Goal: Task Accomplishment & Management: Use online tool/utility

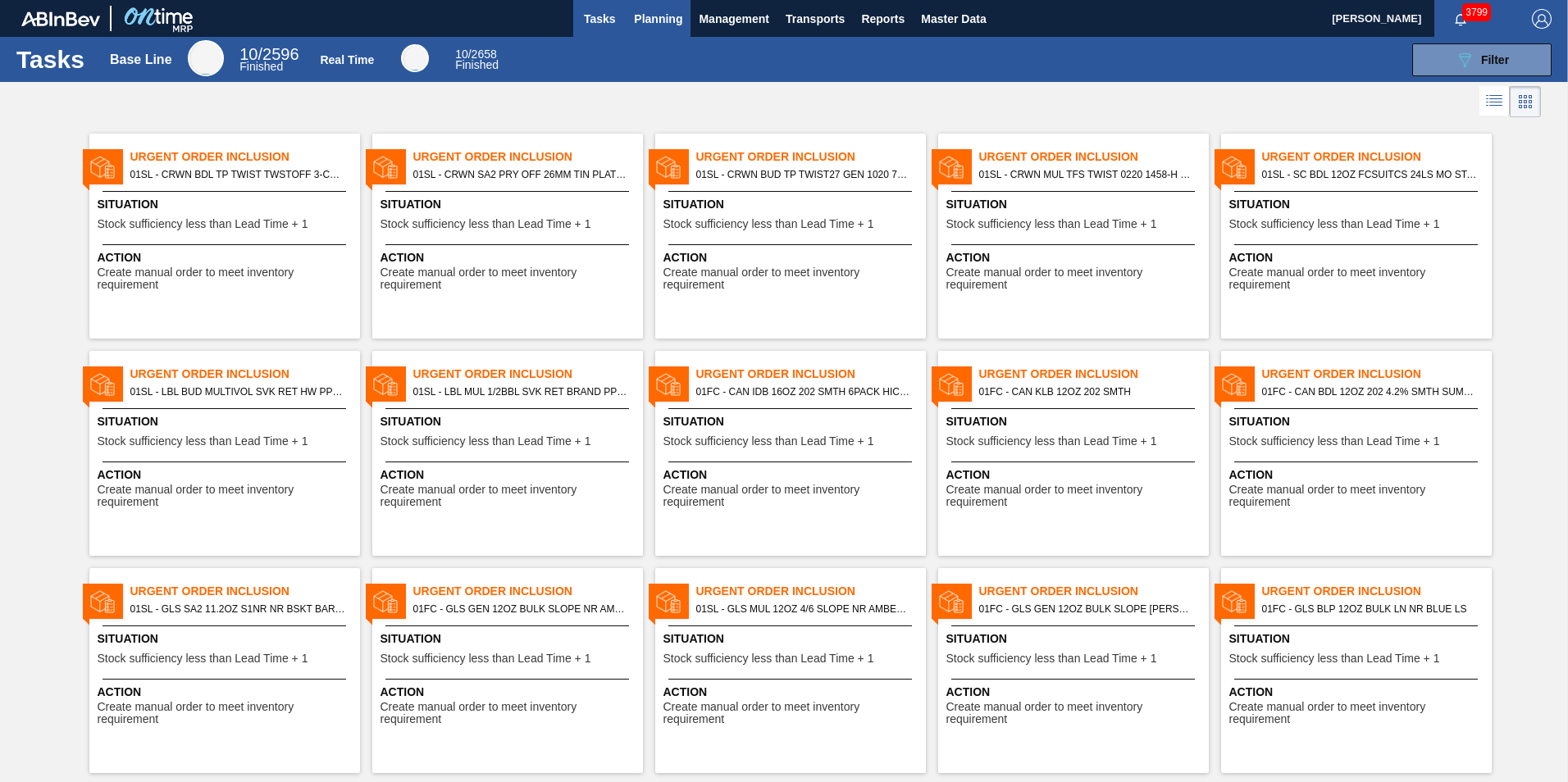
click at [666, 20] on span "Planning" at bounding box center [657, 19] width 48 height 20
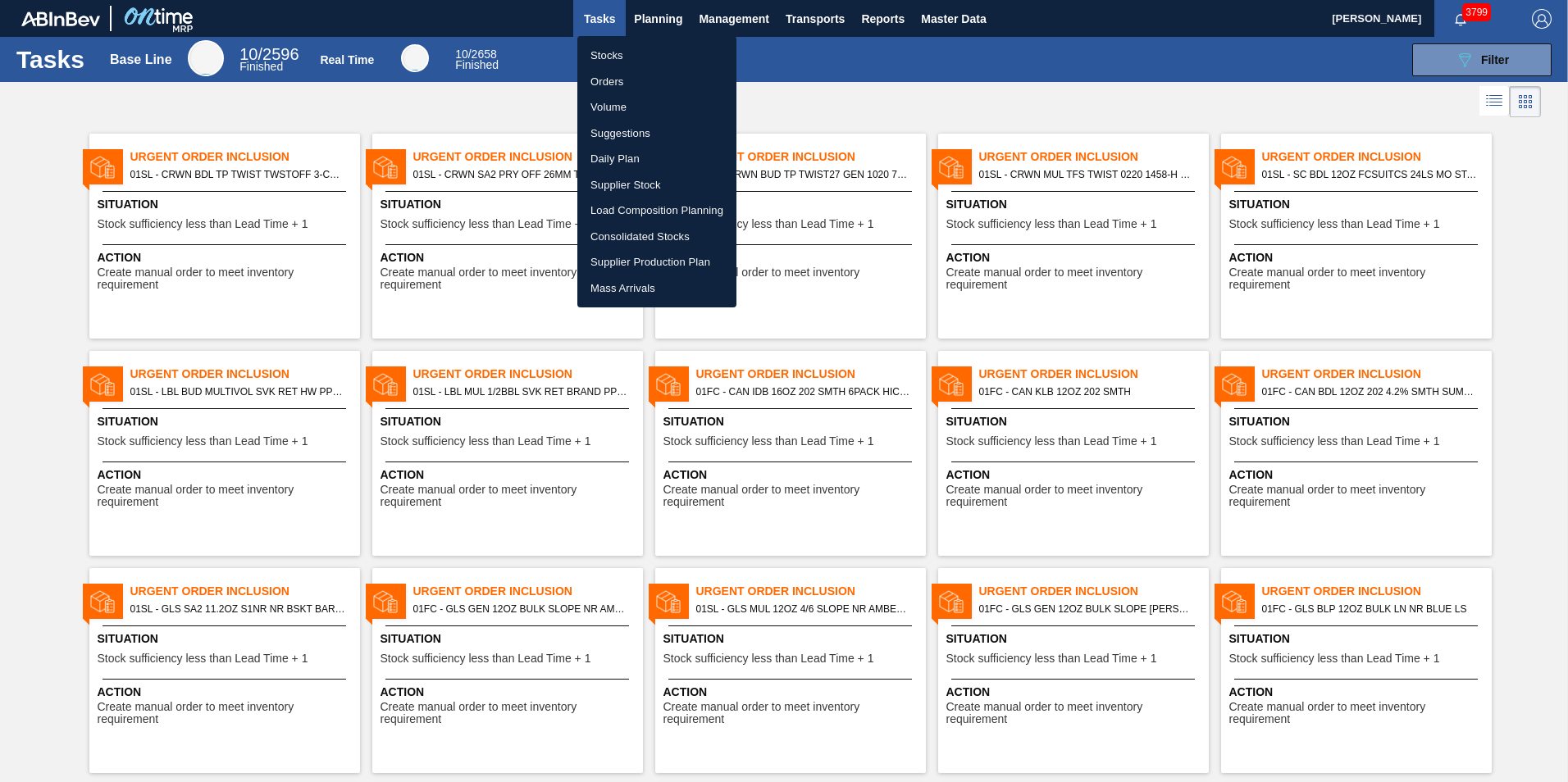
click at [634, 131] on li "Suggestions" at bounding box center [657, 134] width 159 height 26
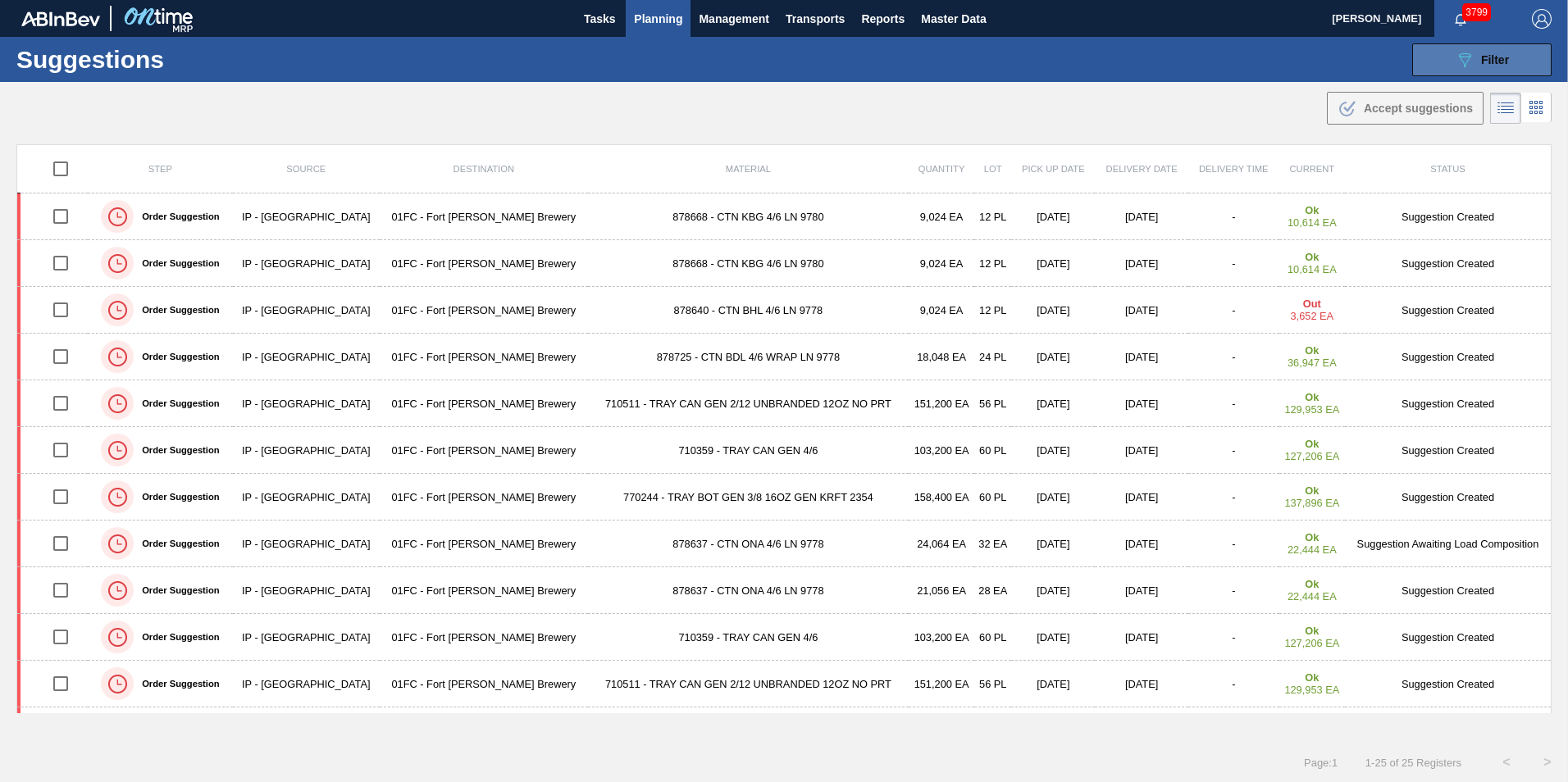
click at [1462, 67] on icon "089F7B8B-B2A5-4AFE-B5C0-19BA573D28AC" at bounding box center [1464, 60] width 20 height 20
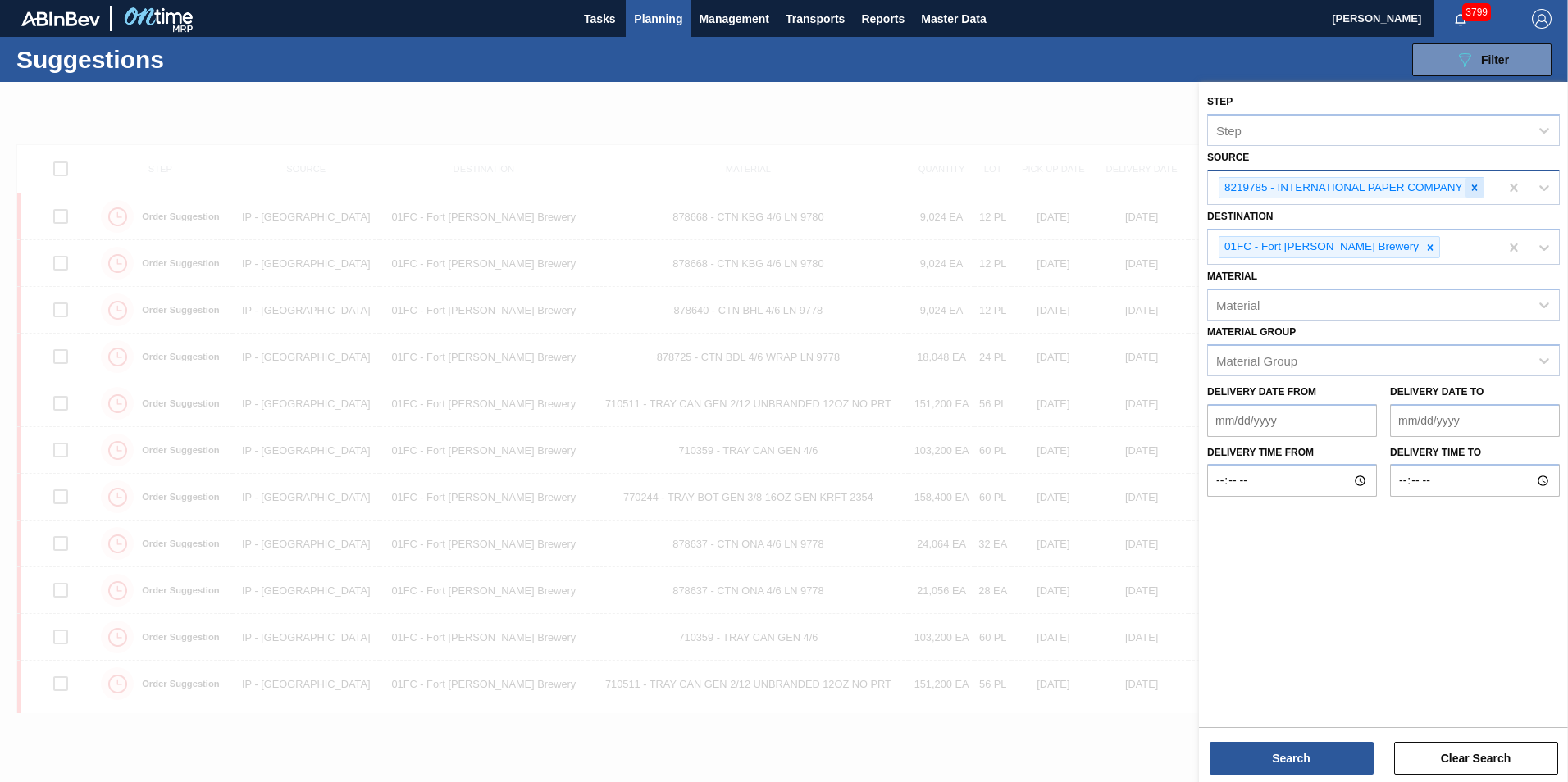
click at [1467, 184] on div at bounding box center [1474, 188] width 18 height 21
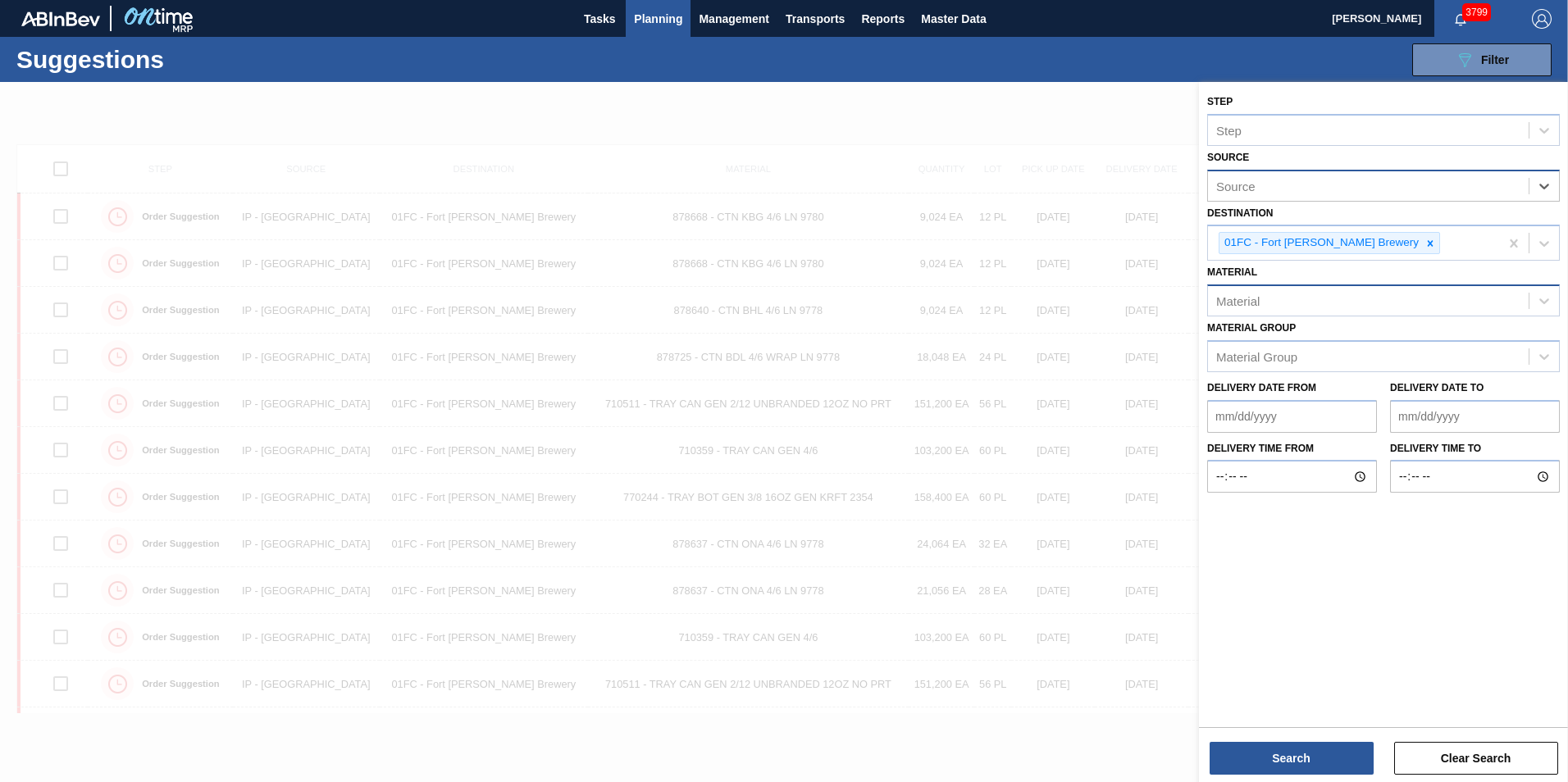
click at [1346, 298] on div "Material" at bounding box center [1368, 301] width 321 height 24
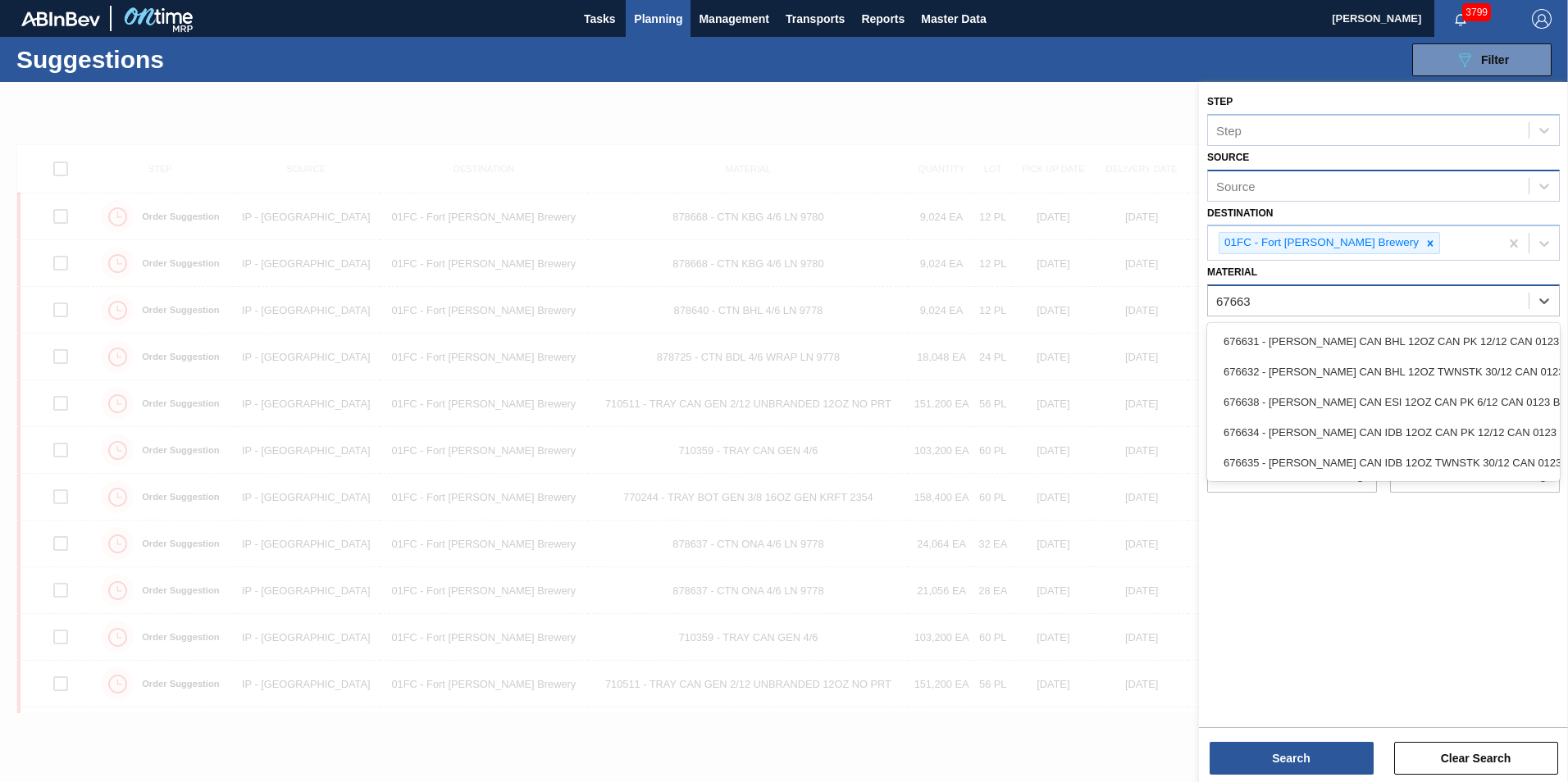
type input "676631"
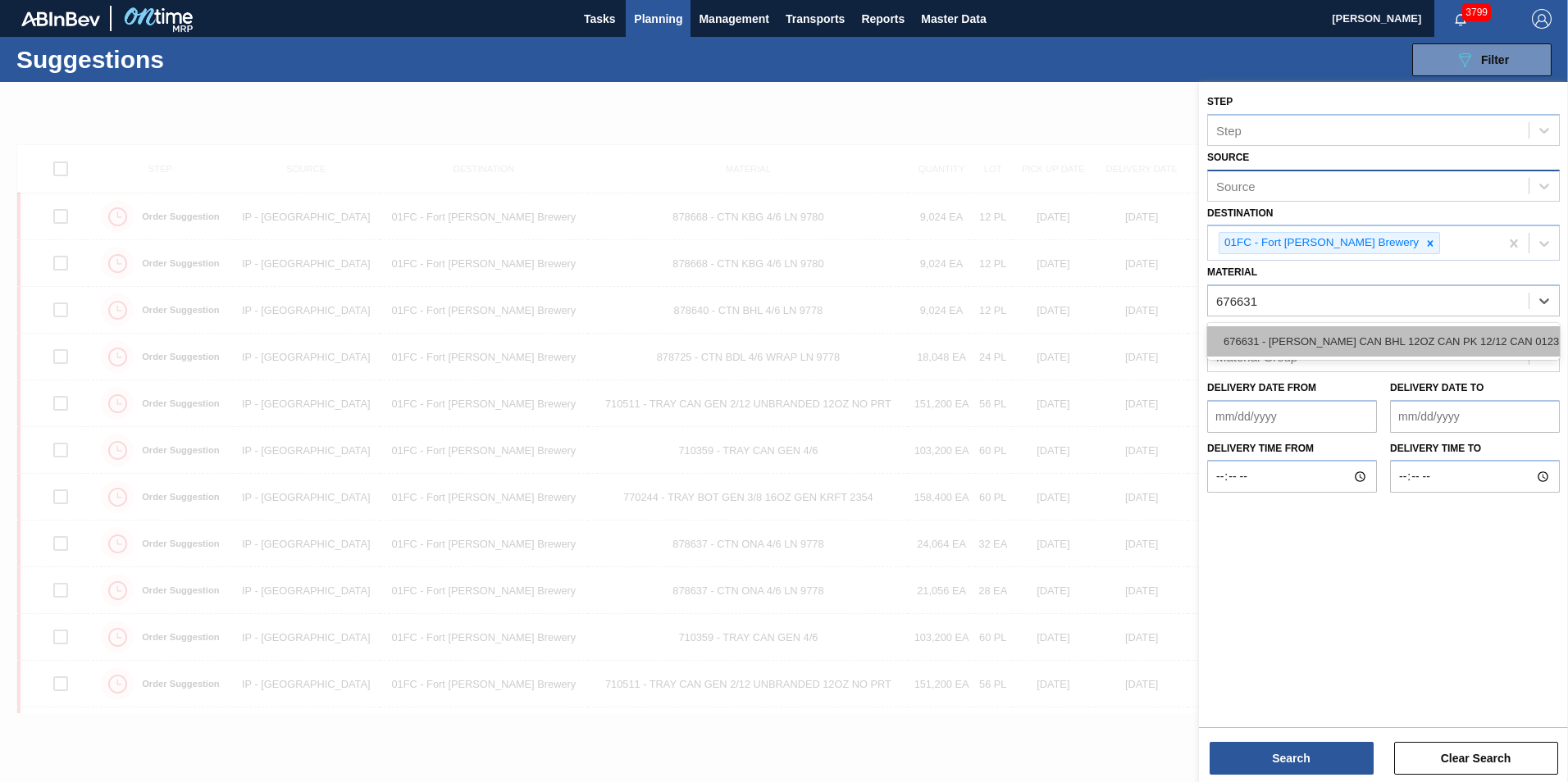
click at [1345, 334] on div "676631 - [PERSON_NAME] CAN BHL 12OZ CAN PK 12/12 CAN 0123" at bounding box center [1383, 341] width 353 height 30
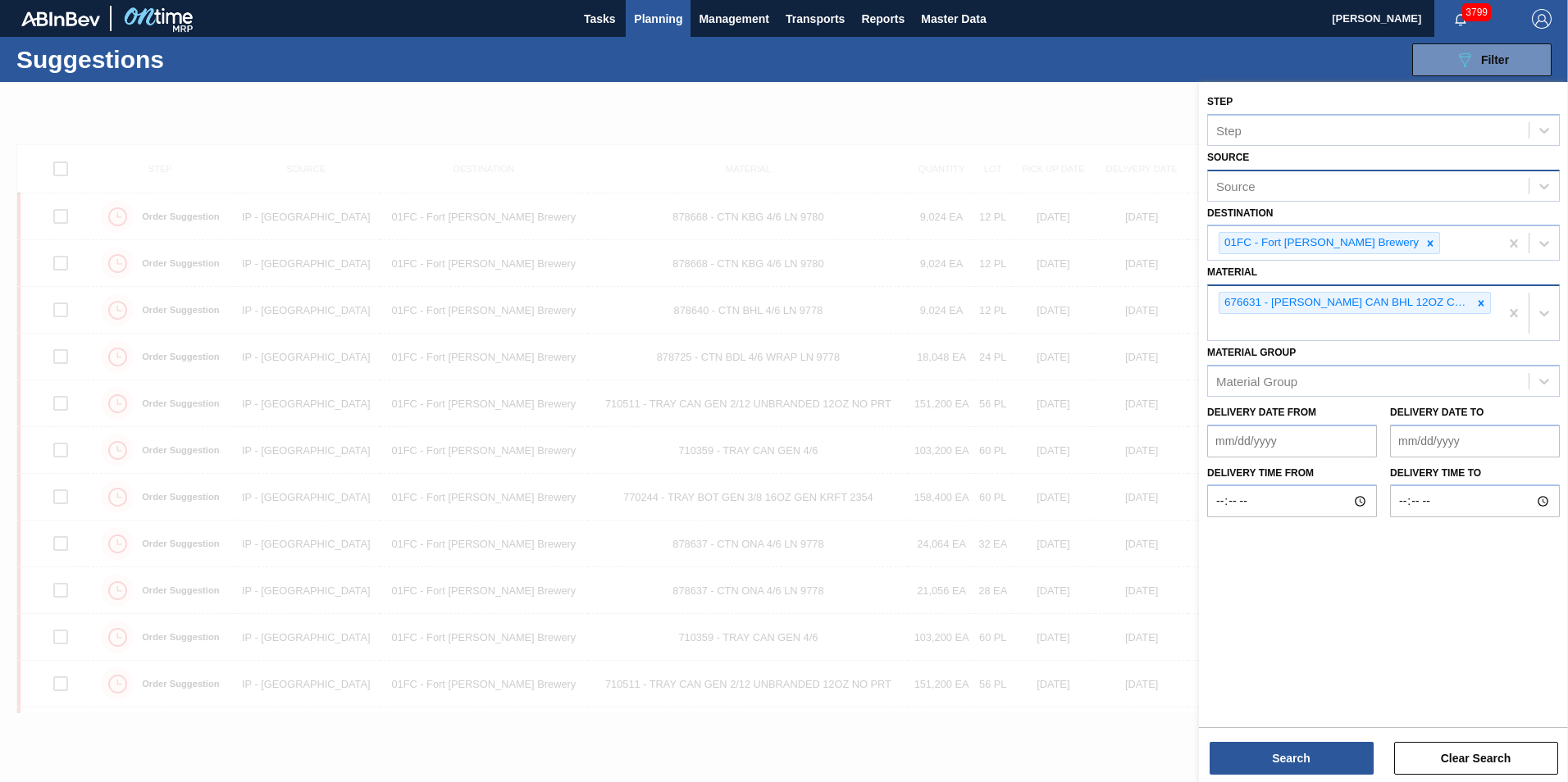
click at [1335, 333] on div "676631 - [PERSON_NAME] CAN BHL 12OZ CAN PK 12/12 CAN 0123" at bounding box center [1354, 313] width 291 height 54
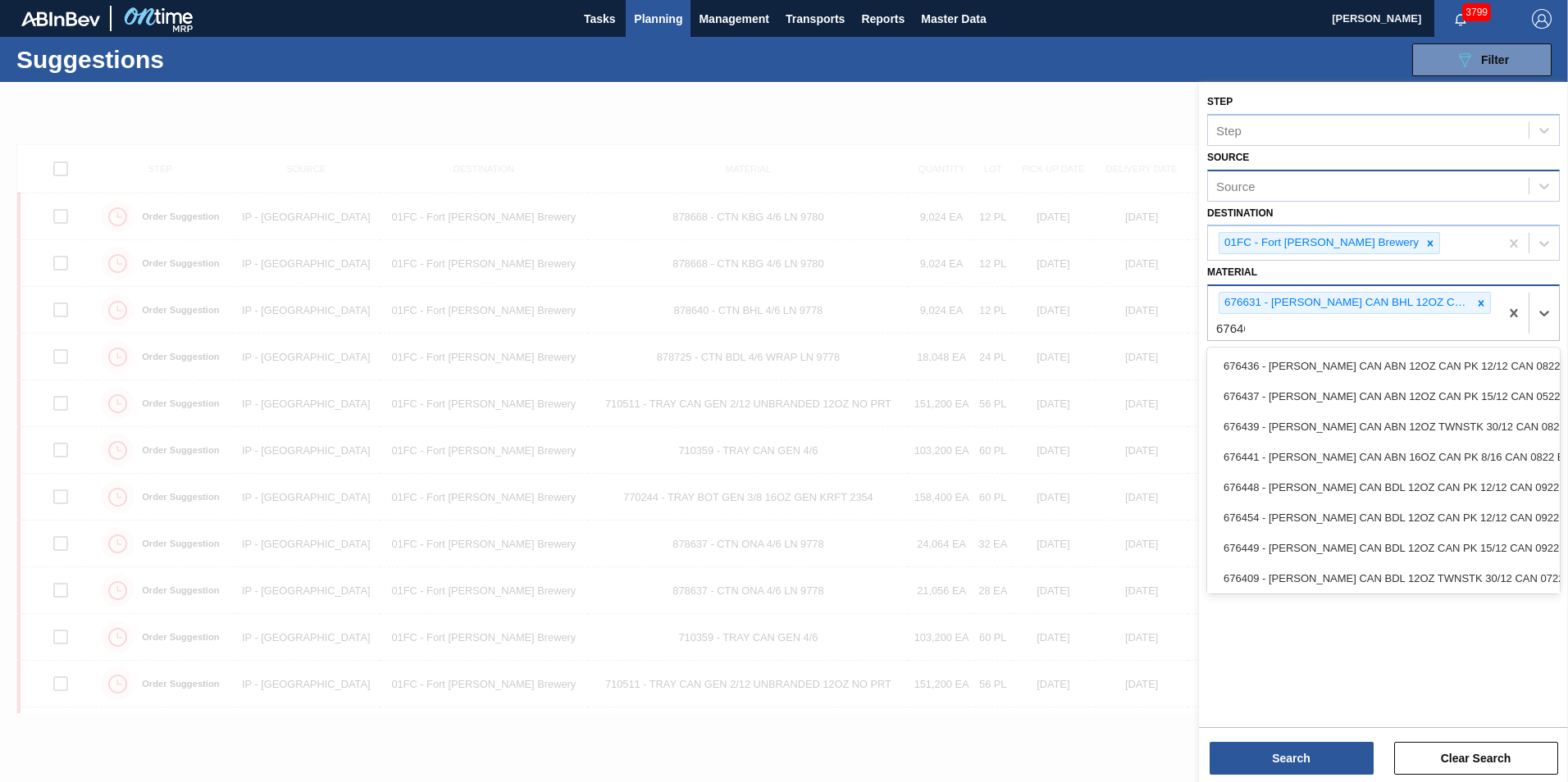
type input "676468"
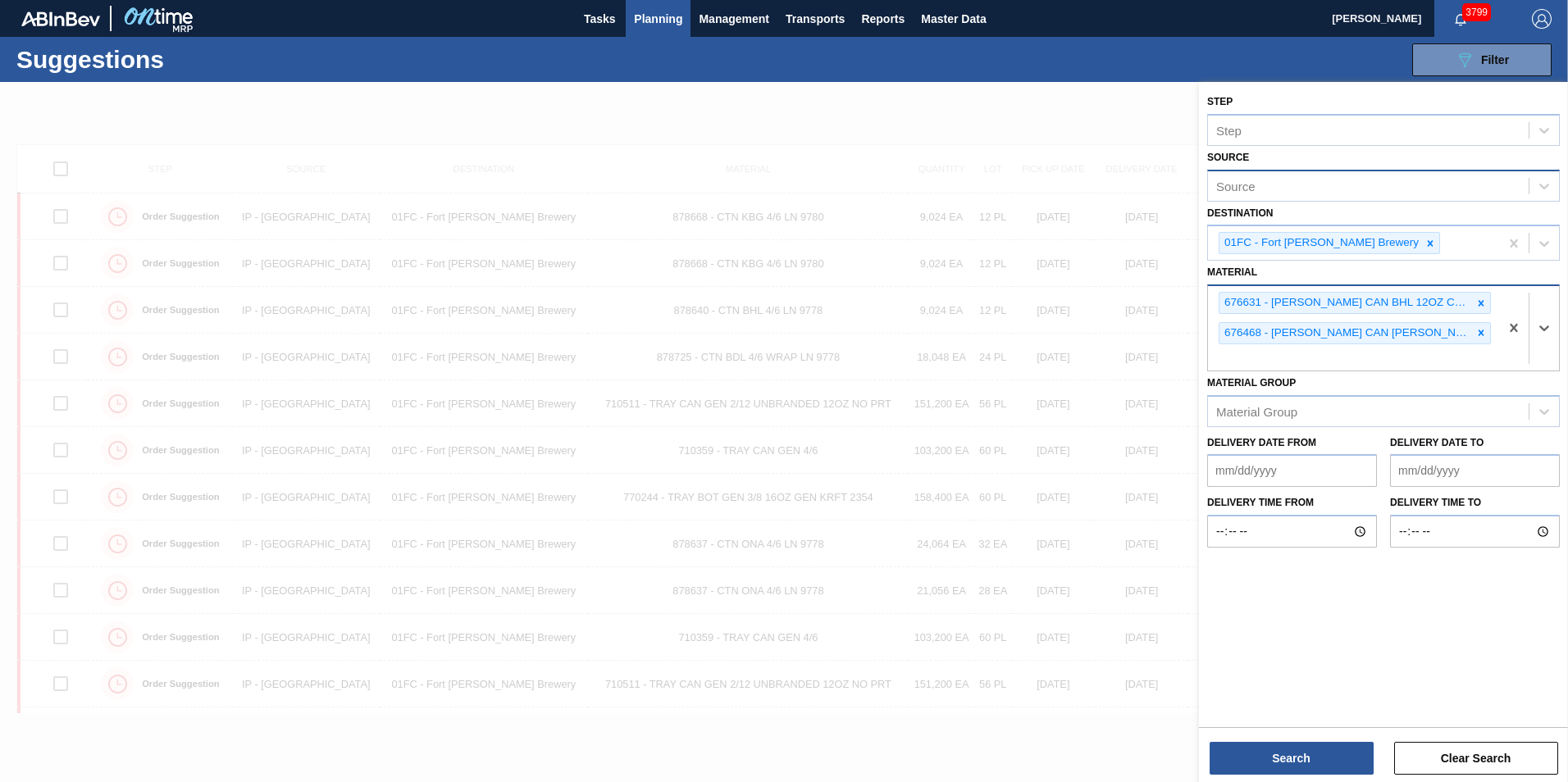
click at [1340, 357] on div "676631 - CARR CAN BHL 12OZ CAN PK 12/12 CAN 0123 676468 - CARR CAN BUD 12OZ CAN…" at bounding box center [1354, 328] width 291 height 85
click at [1279, 356] on div "676631 - CARR CAN BHL 12OZ CAN PK 12/12 CAN 0123 676468 - CARR CAN BUD 12OZ CAN…" at bounding box center [1354, 328] width 291 height 85
type input "677148"
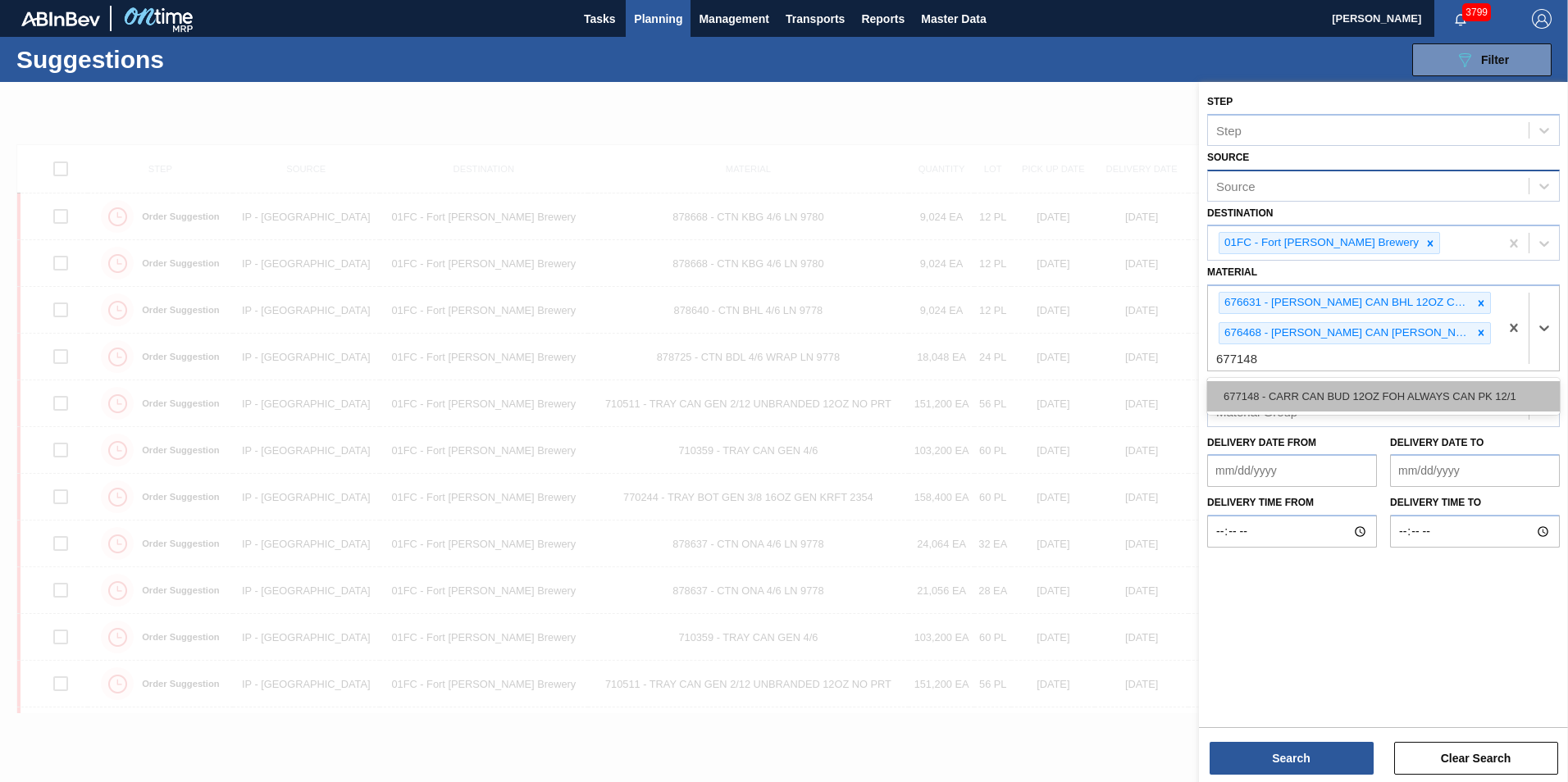
click at [1284, 381] on div "677148 - CARR CAN BUD 12OZ FOH ALWAYS CAN PK 12/1" at bounding box center [1383, 396] width 353 height 30
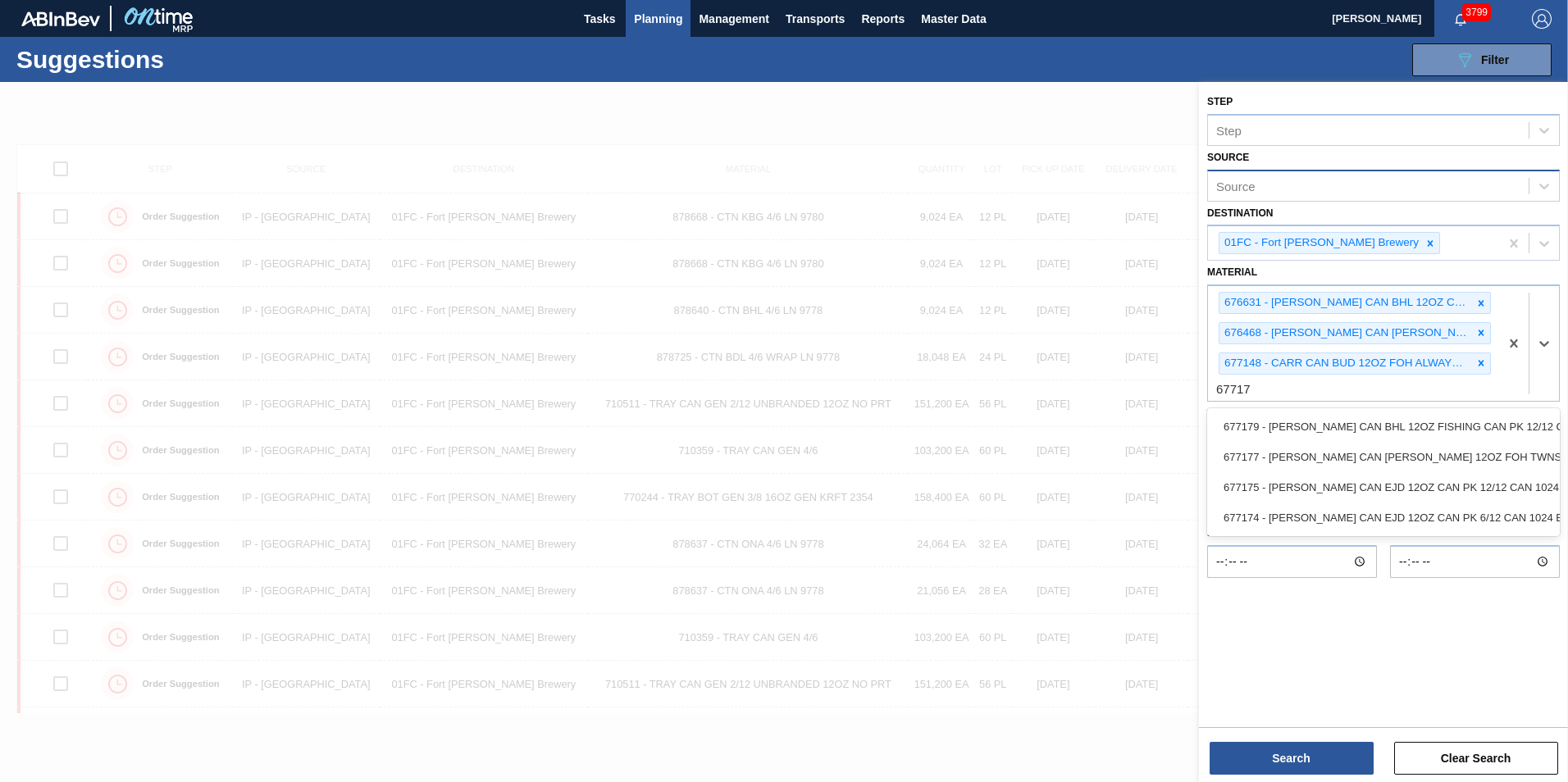
type input "677174"
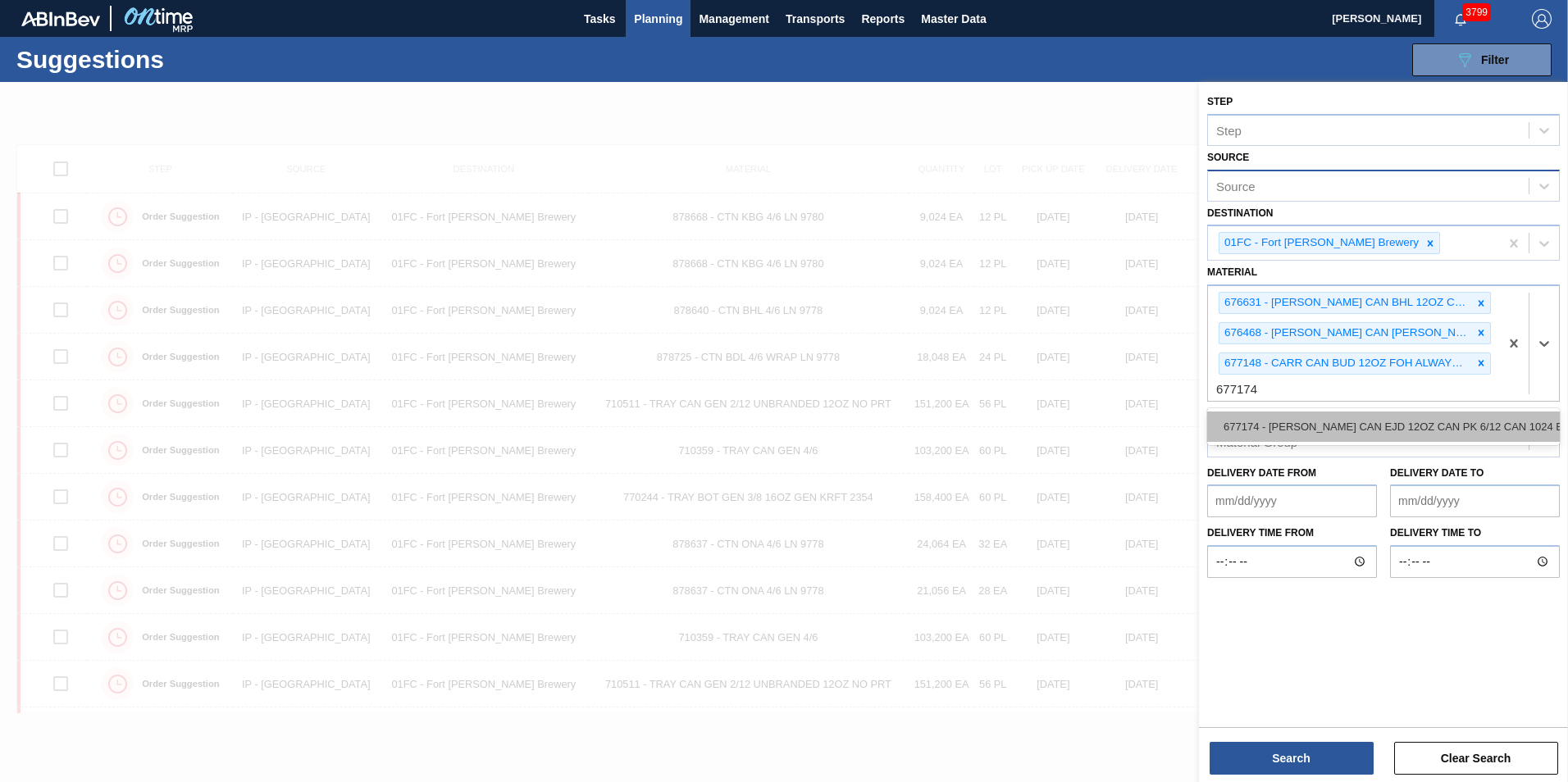
click at [1282, 414] on div "677174 - [PERSON_NAME] CAN EJD 12OZ CAN PK 6/12 CAN 1024 B" at bounding box center [1383, 426] width 353 height 30
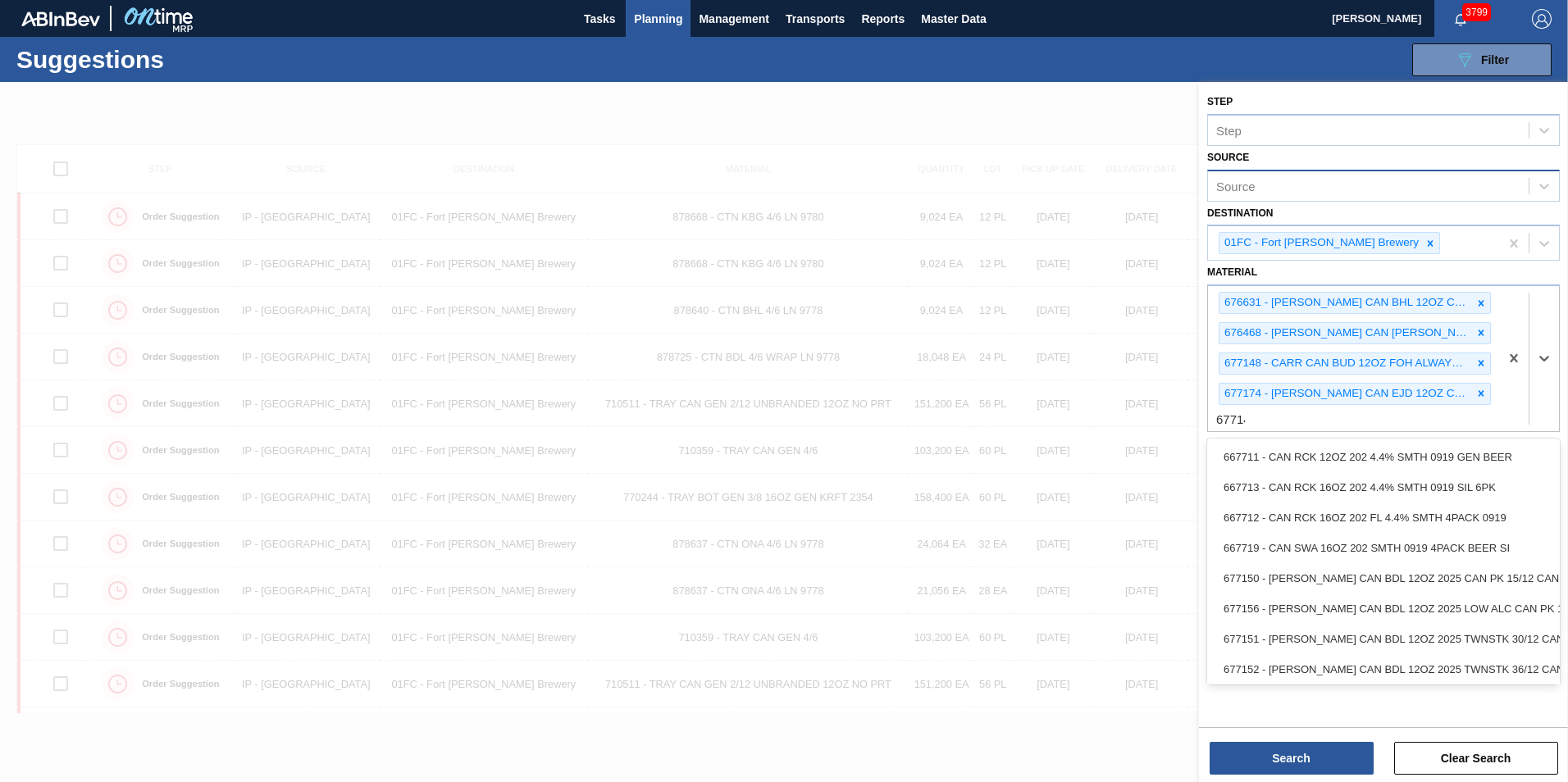
type input "677146"
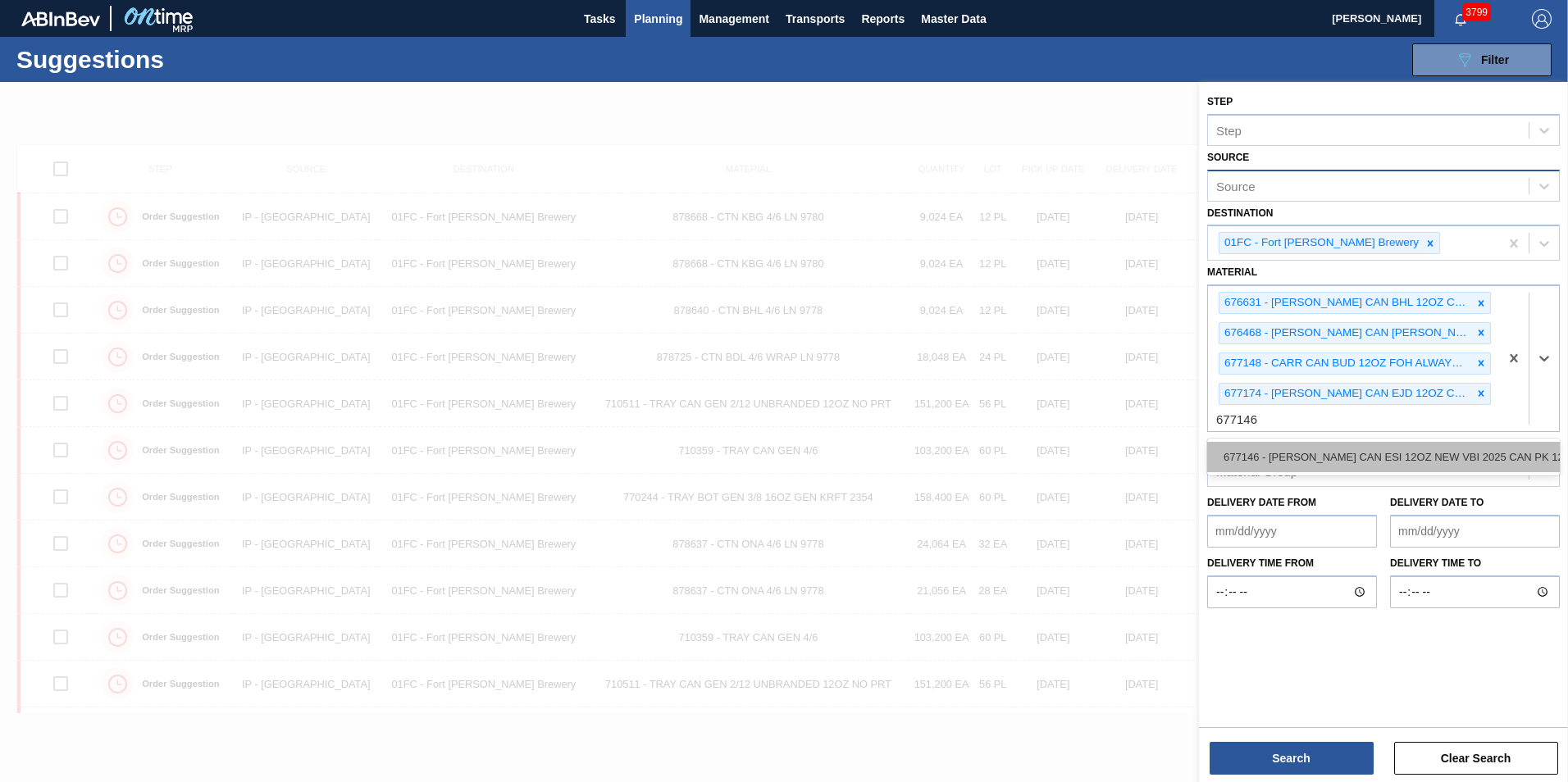
click at [1283, 450] on div "677146 - [PERSON_NAME] CAN ESI 12OZ NEW VBI 2025 CAN PK 12" at bounding box center [1383, 457] width 353 height 30
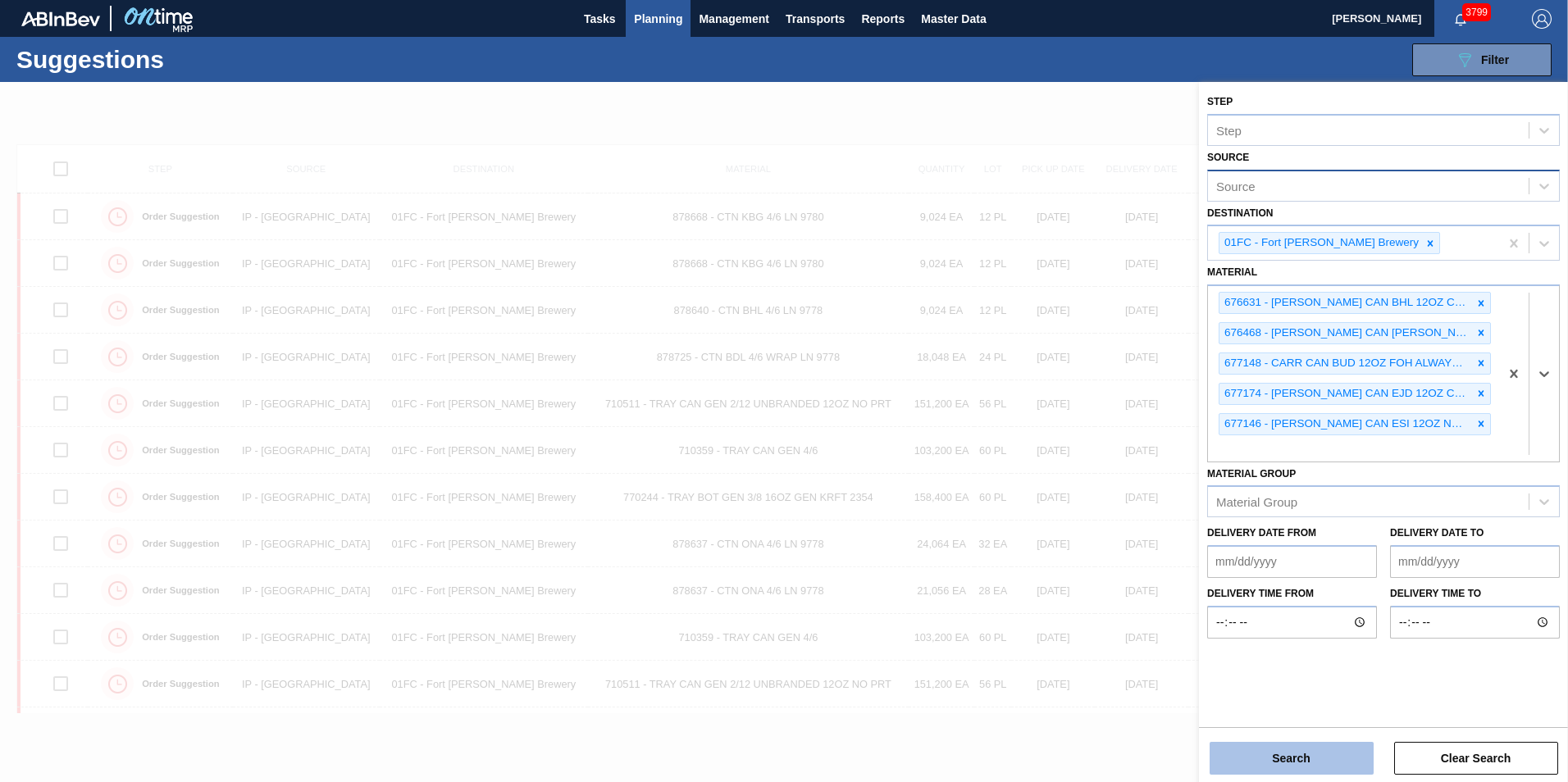
click at [1327, 748] on button "Search" at bounding box center [1292, 758] width 164 height 33
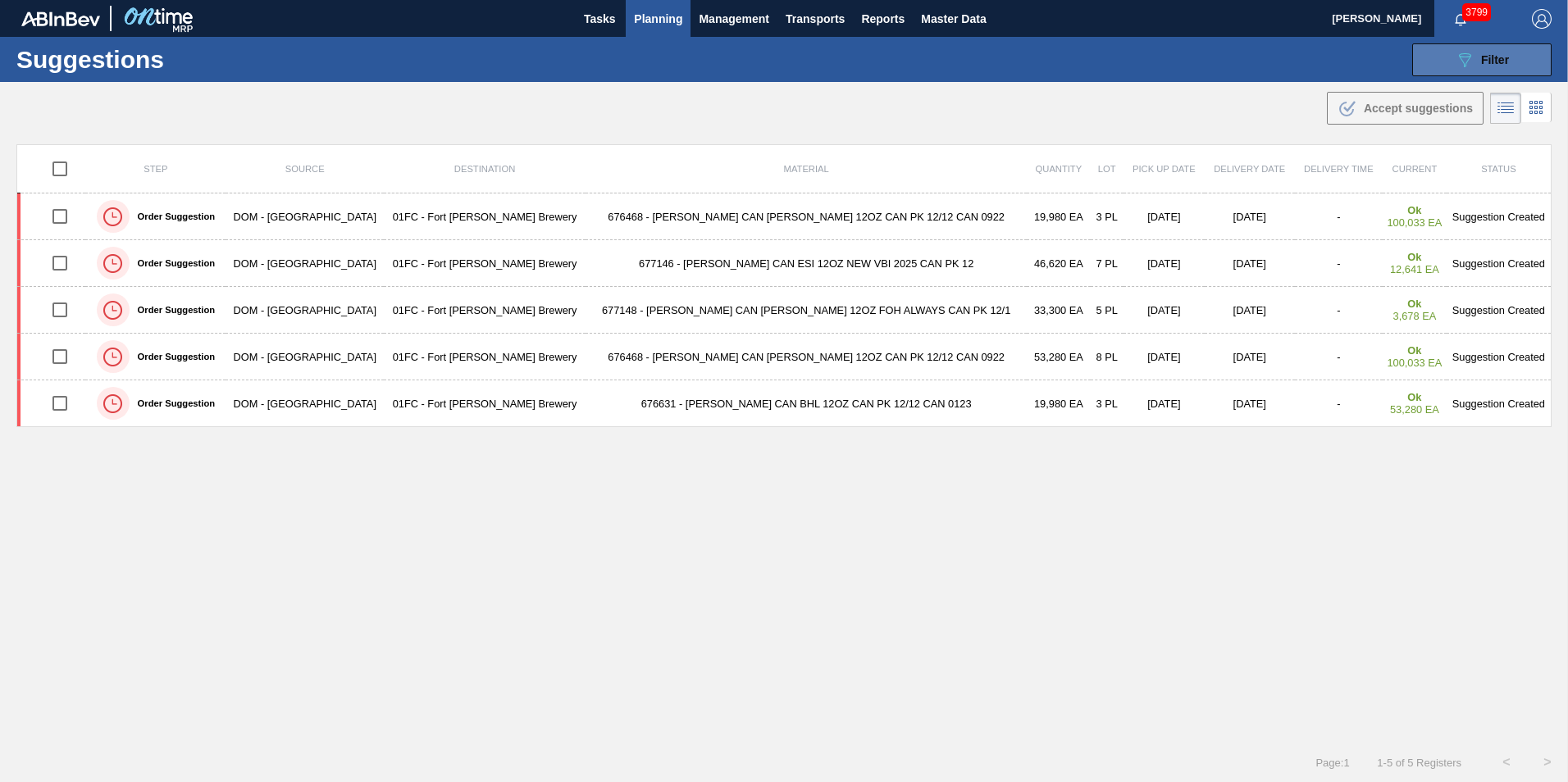
click at [1436, 62] on button "089F7B8B-B2A5-4AFE-B5C0-19BA573D28AC Filter" at bounding box center [1482, 60] width 140 height 33
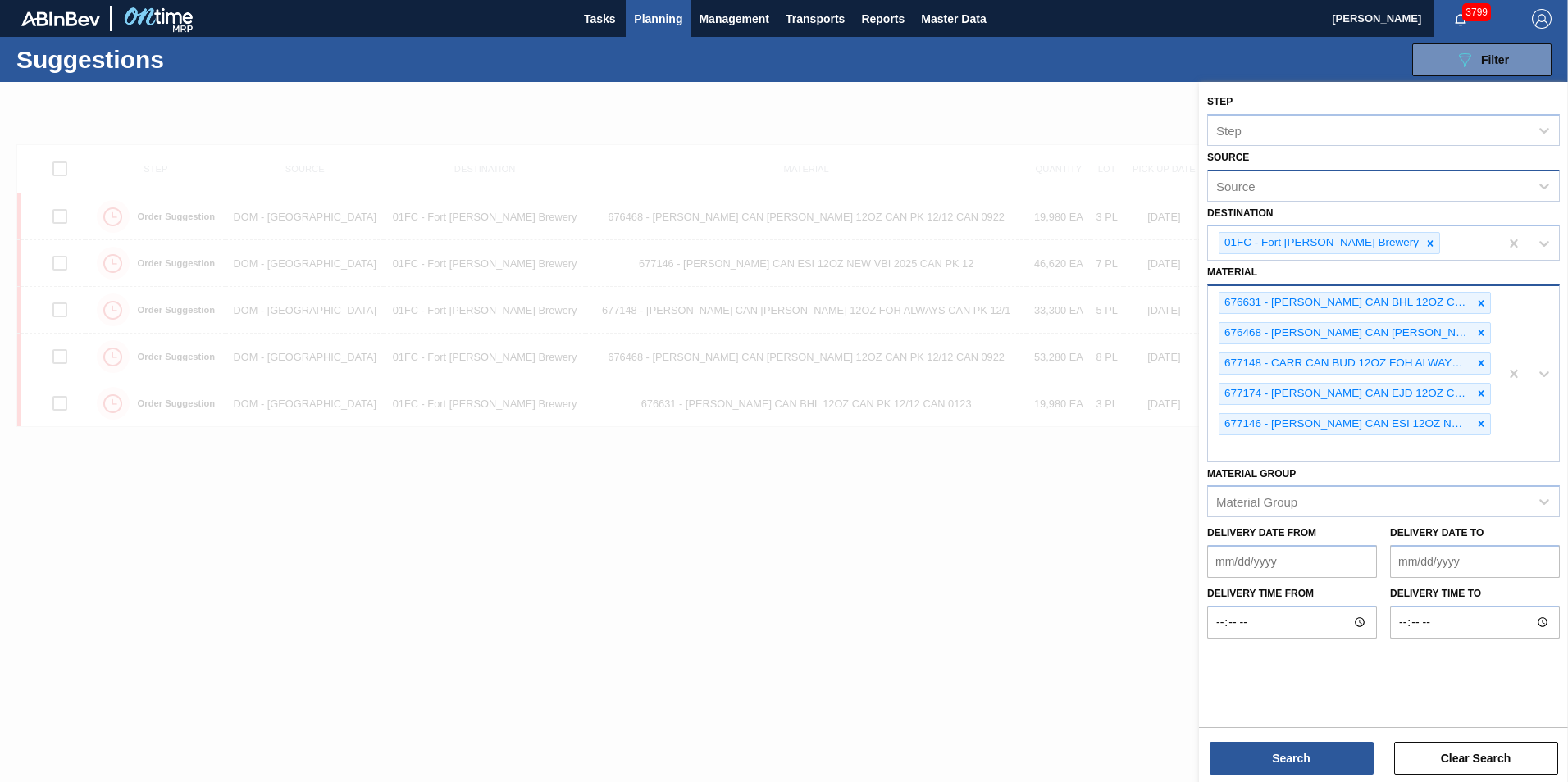
click at [1394, 442] on div "676631 - CARR CAN BHL 12OZ CAN PK 12/12 CAN 0123 676468 - CARR CAN BUD 12OZ CAN…" at bounding box center [1354, 373] width 291 height 175
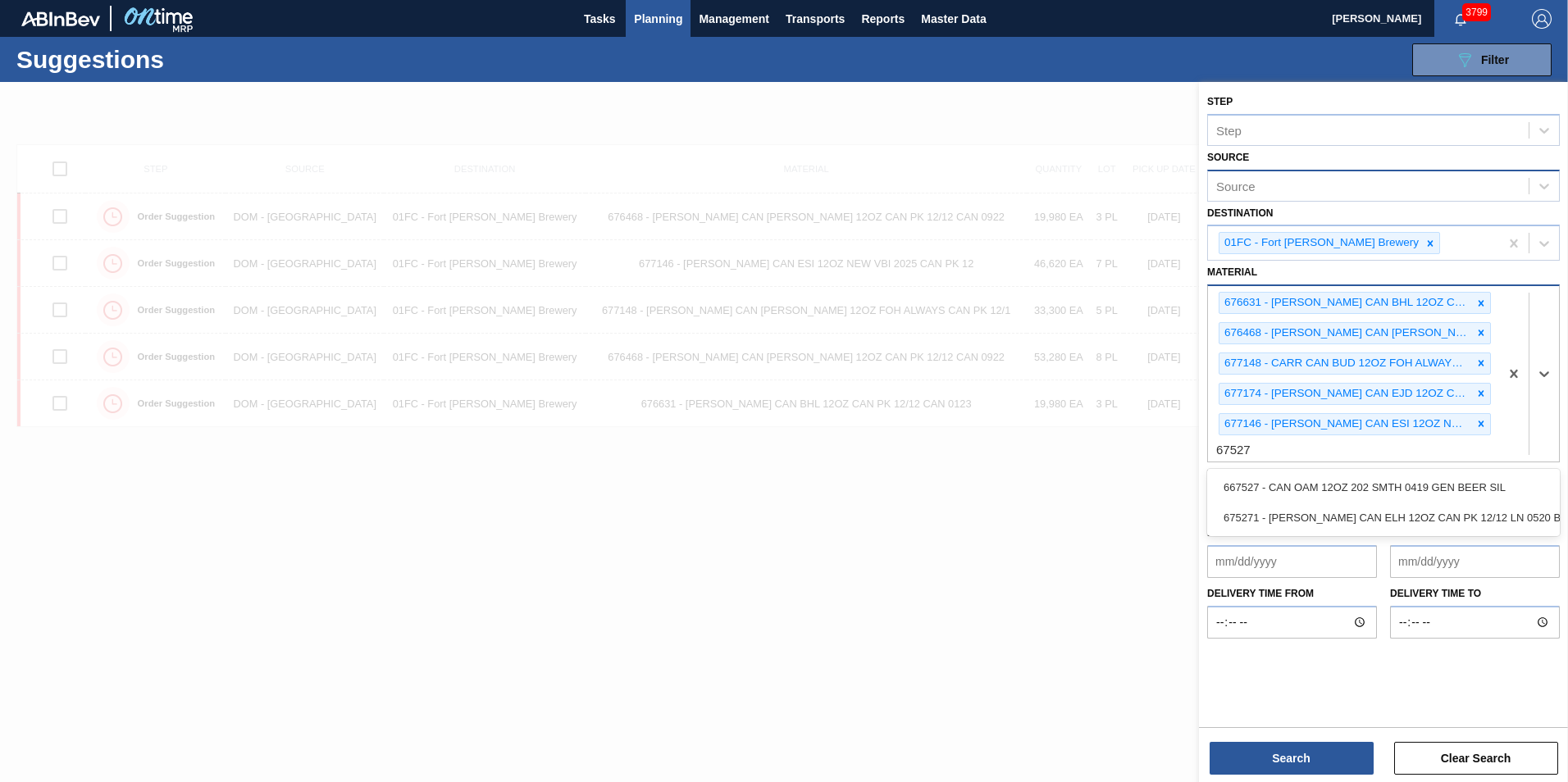
type input "675271"
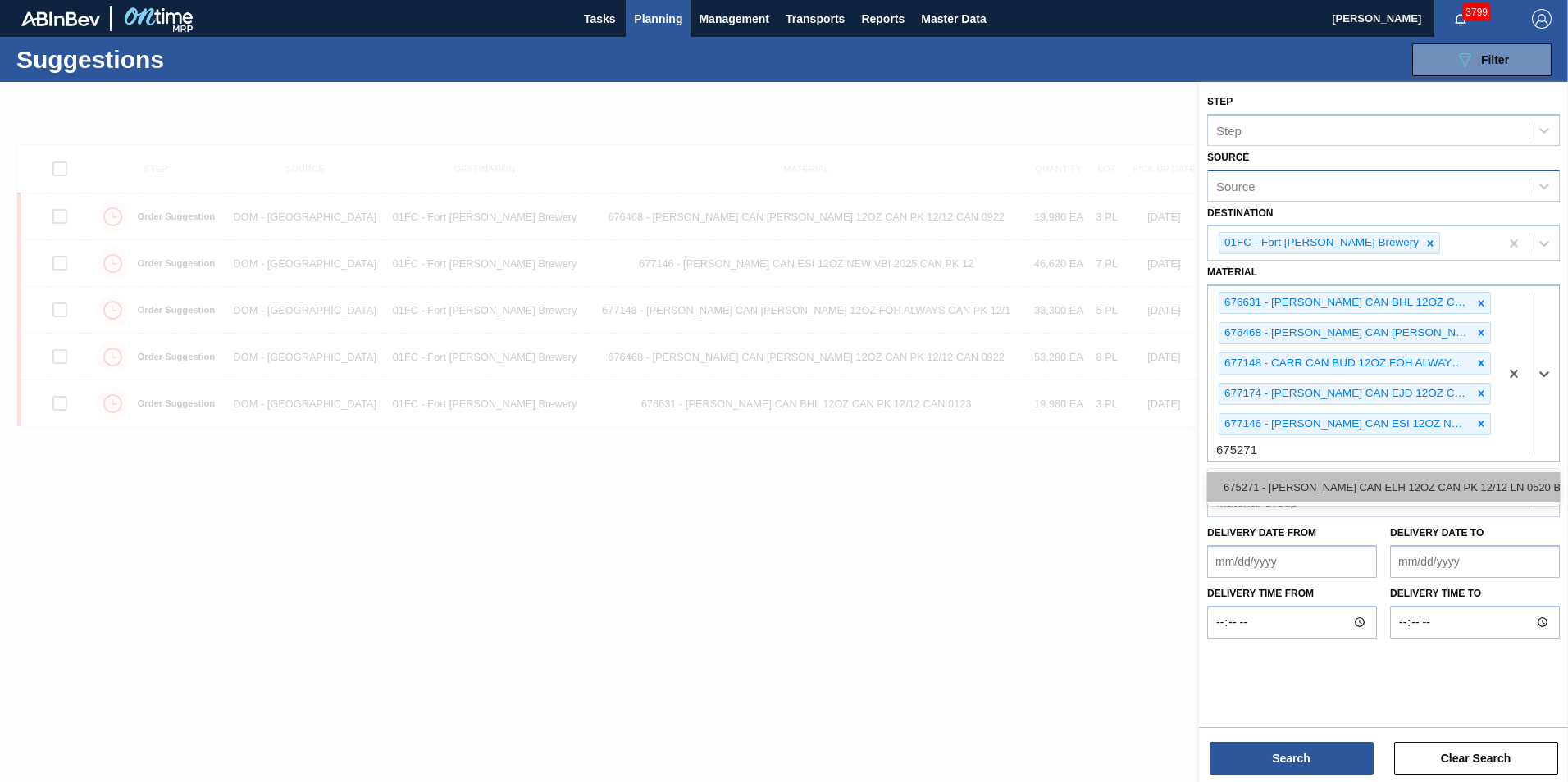
click at [1374, 473] on div "675271 - [PERSON_NAME] CAN ELH 12OZ CAN PK 12/12 LN 0520 B" at bounding box center [1383, 487] width 353 height 30
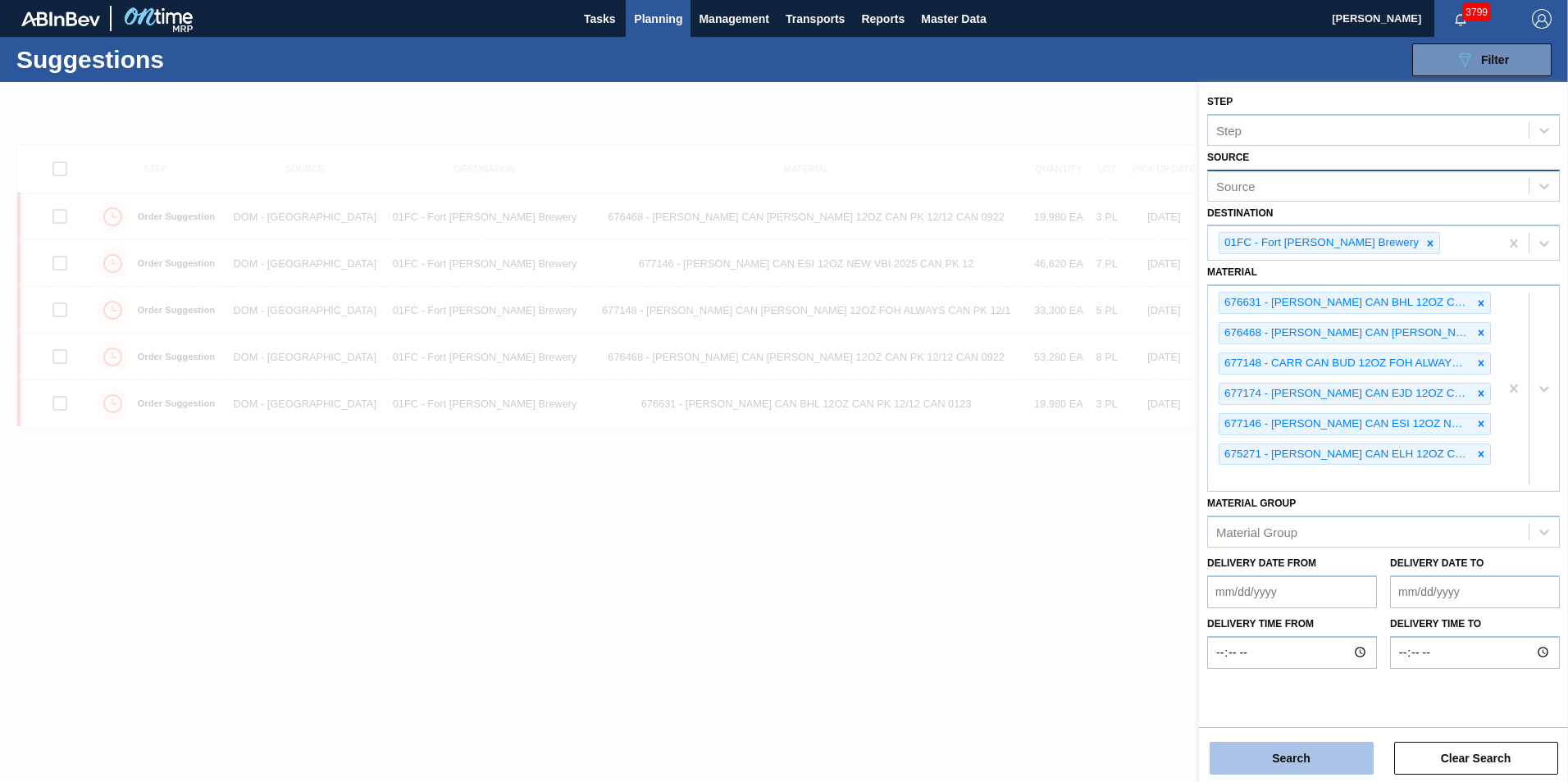
click at [1276, 754] on button "Search" at bounding box center [1292, 758] width 164 height 33
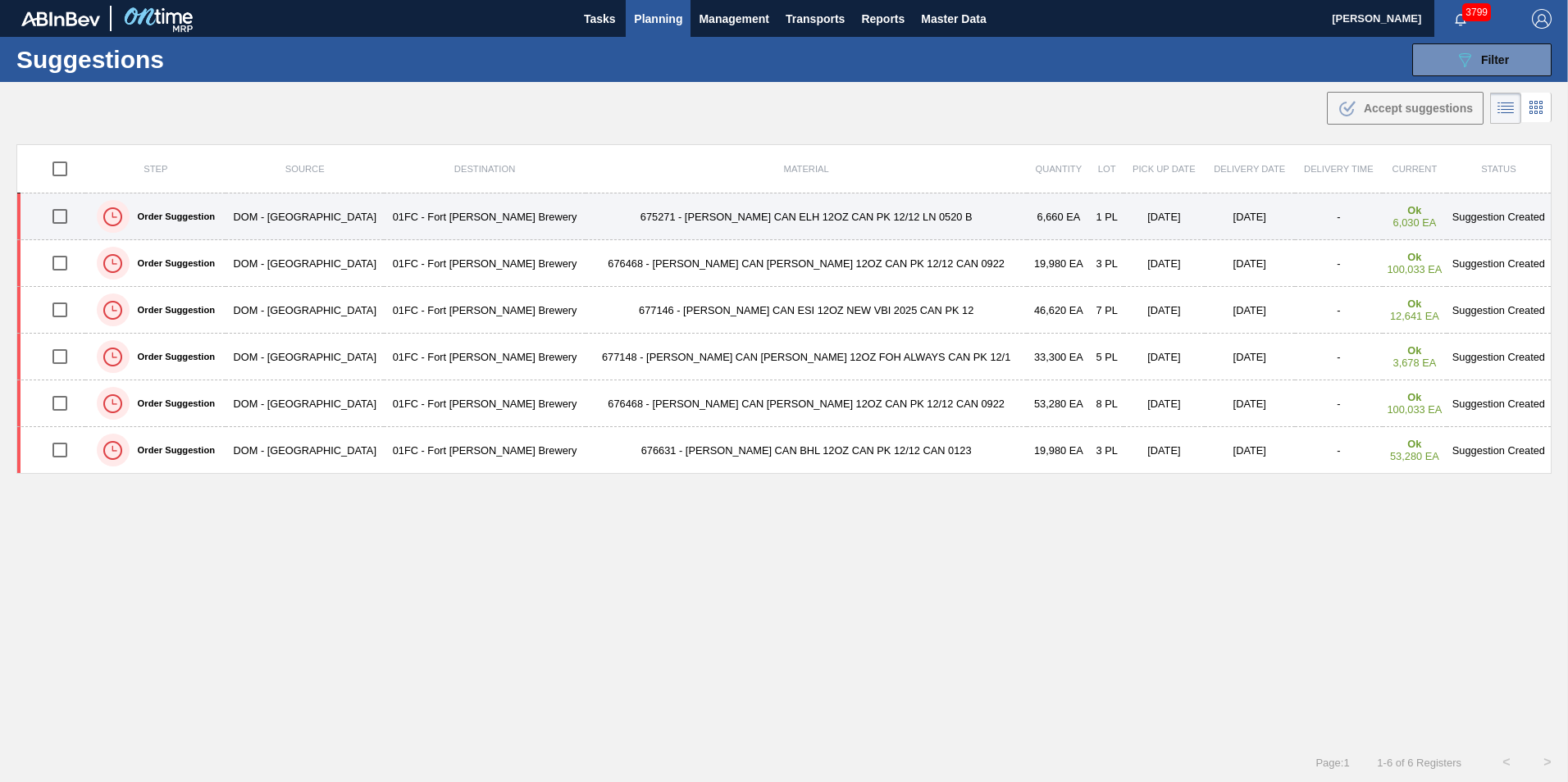
click at [62, 224] on input "checkbox" at bounding box center [60, 216] width 35 height 34
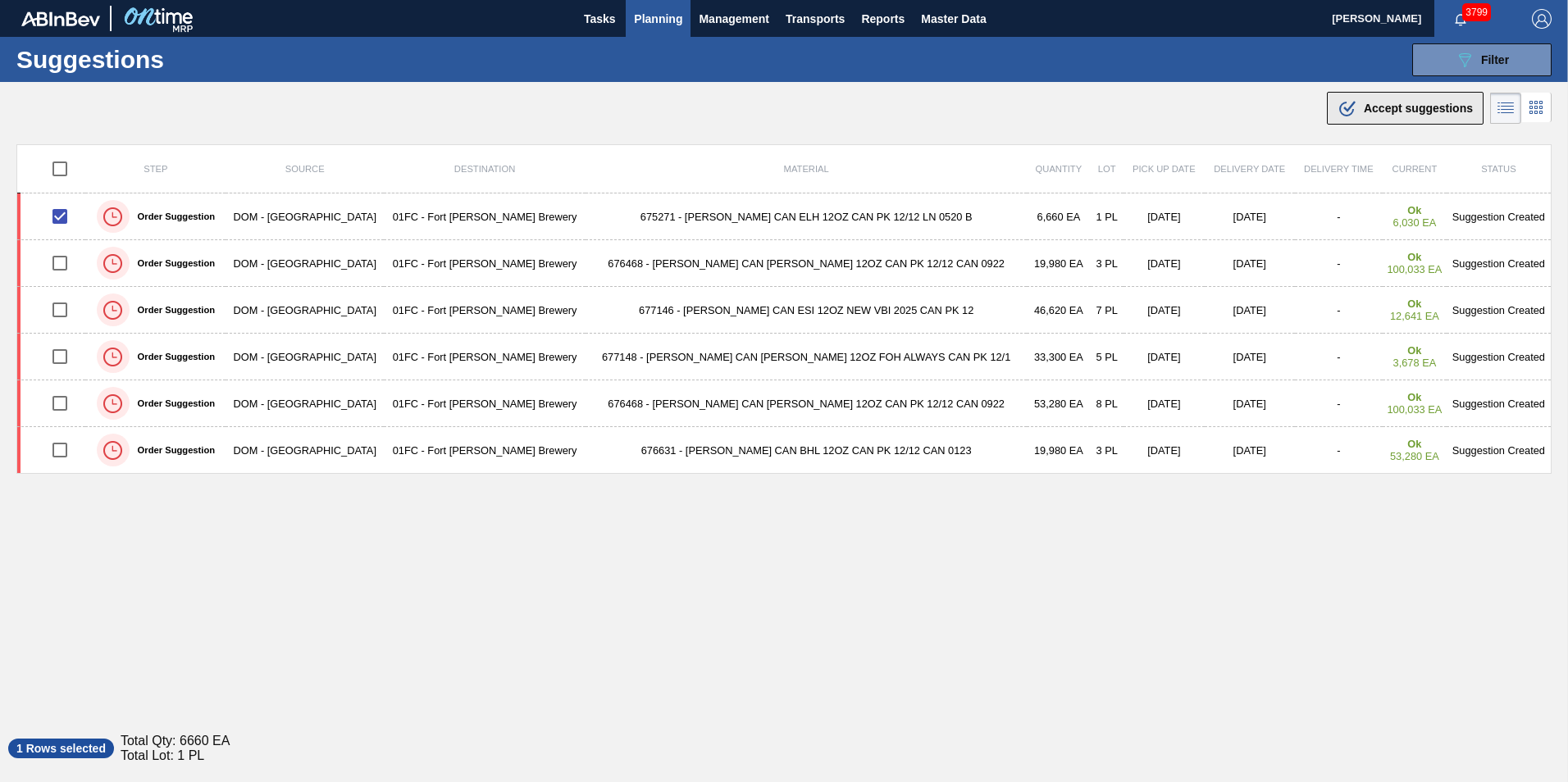
click at [1367, 106] on span "Accept suggestions" at bounding box center [1418, 108] width 109 height 13
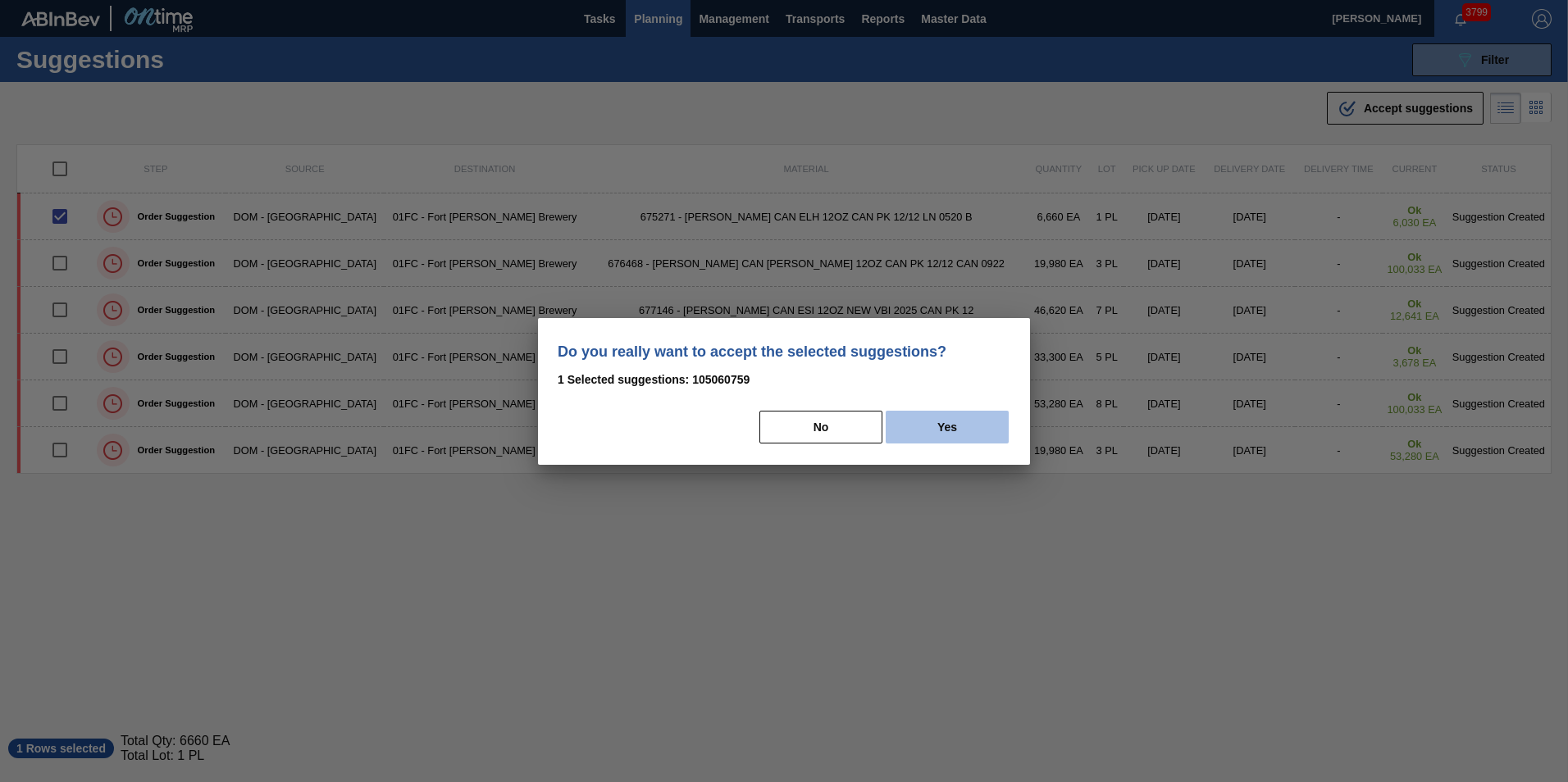
click at [975, 411] on button "Yes" at bounding box center [948, 427] width 123 height 33
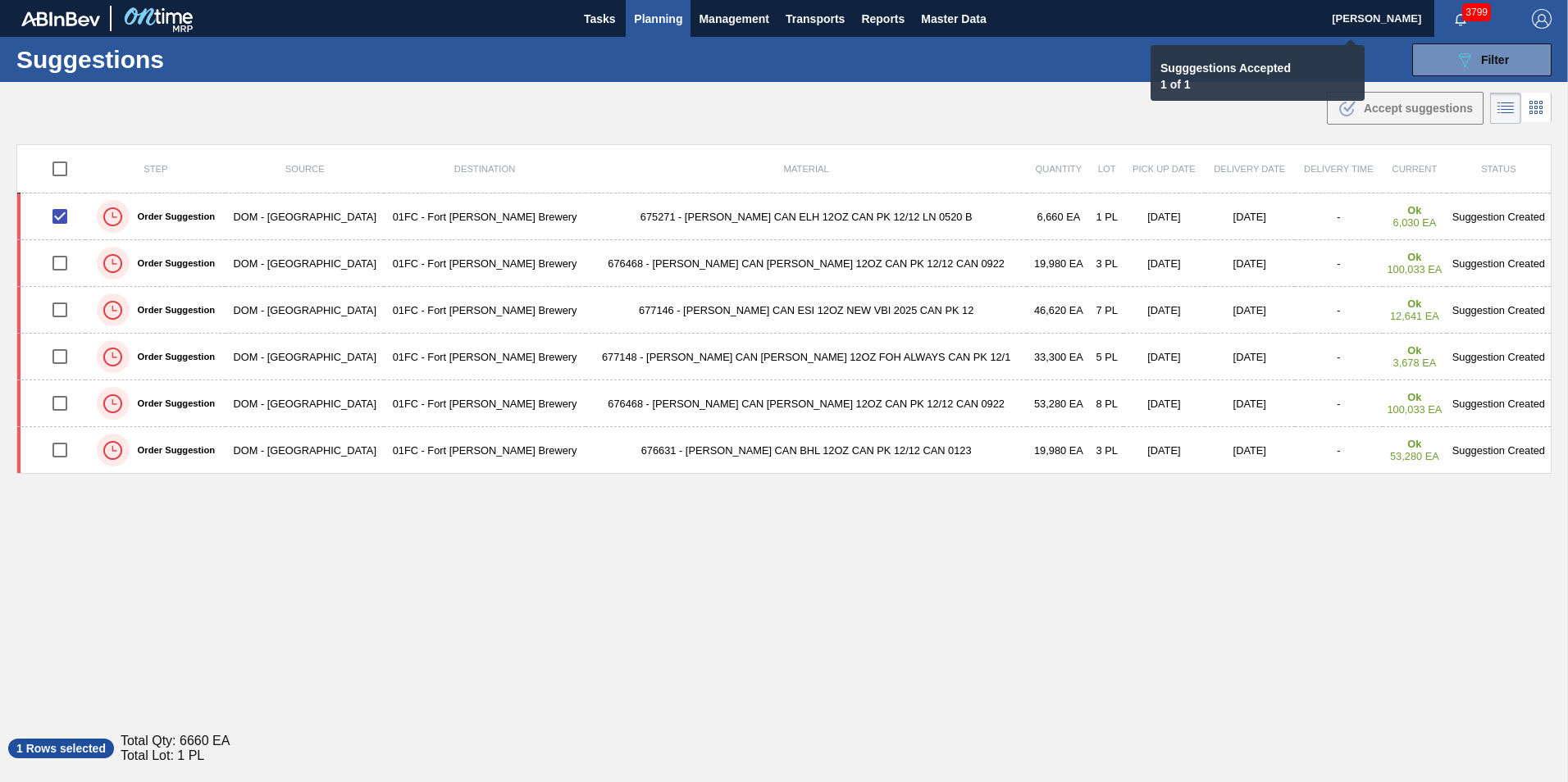
checkbox input "false"
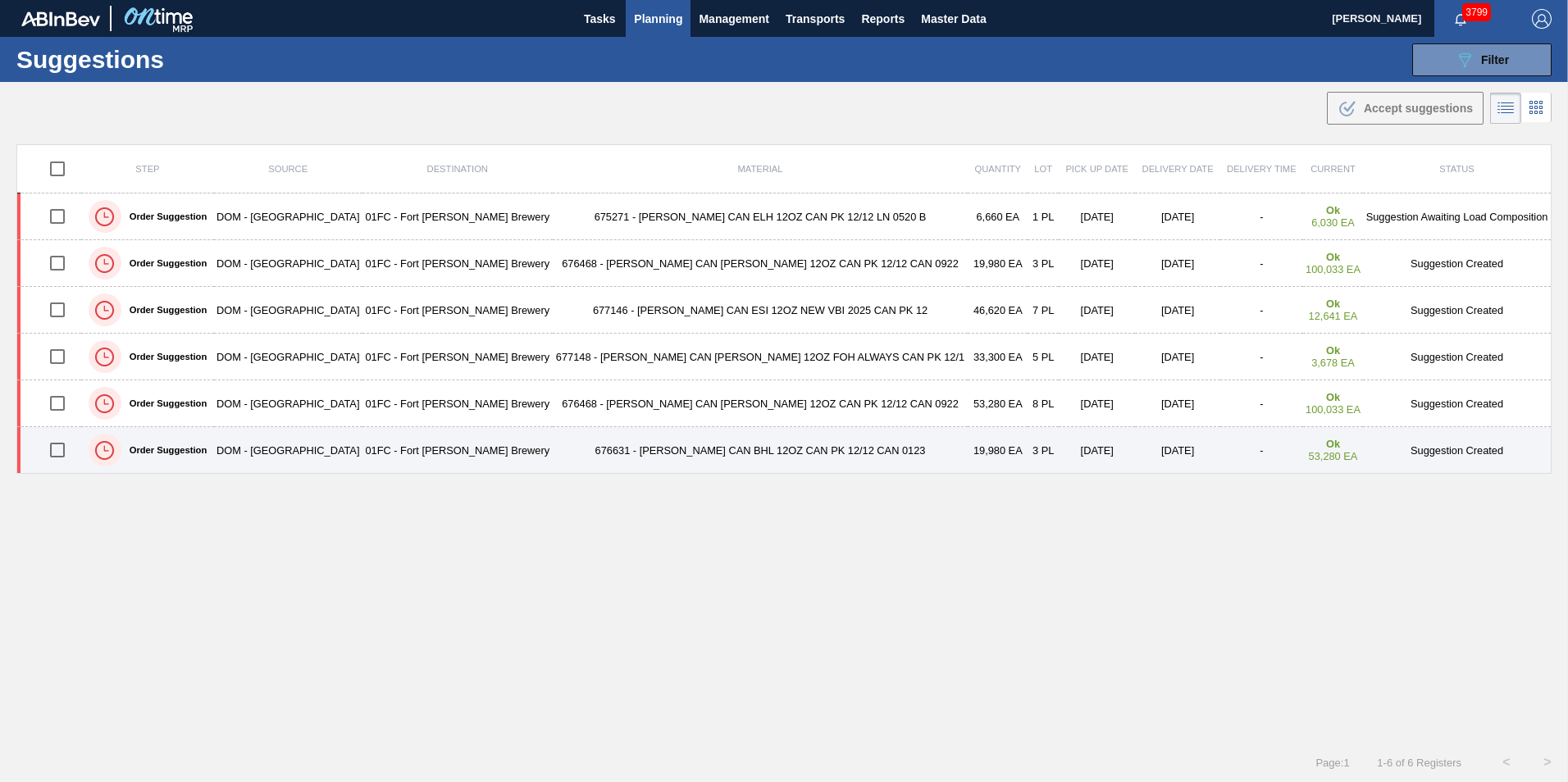
click at [61, 453] on input "checkbox" at bounding box center [58, 450] width 35 height 34
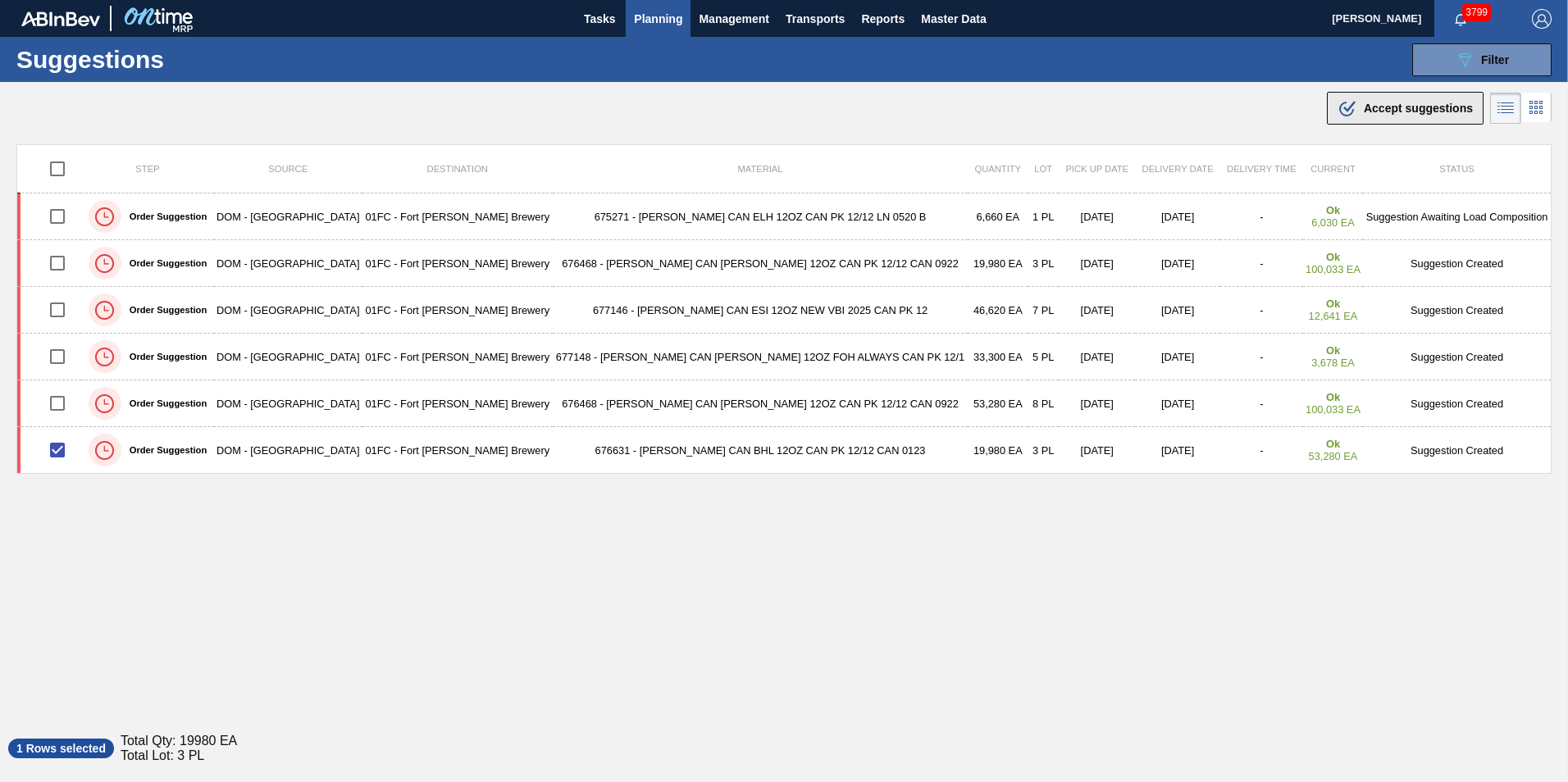
click at [1420, 117] on div ".b{fill:var(--color-action-default)} Accept suggestions" at bounding box center [1404, 108] width 136 height 20
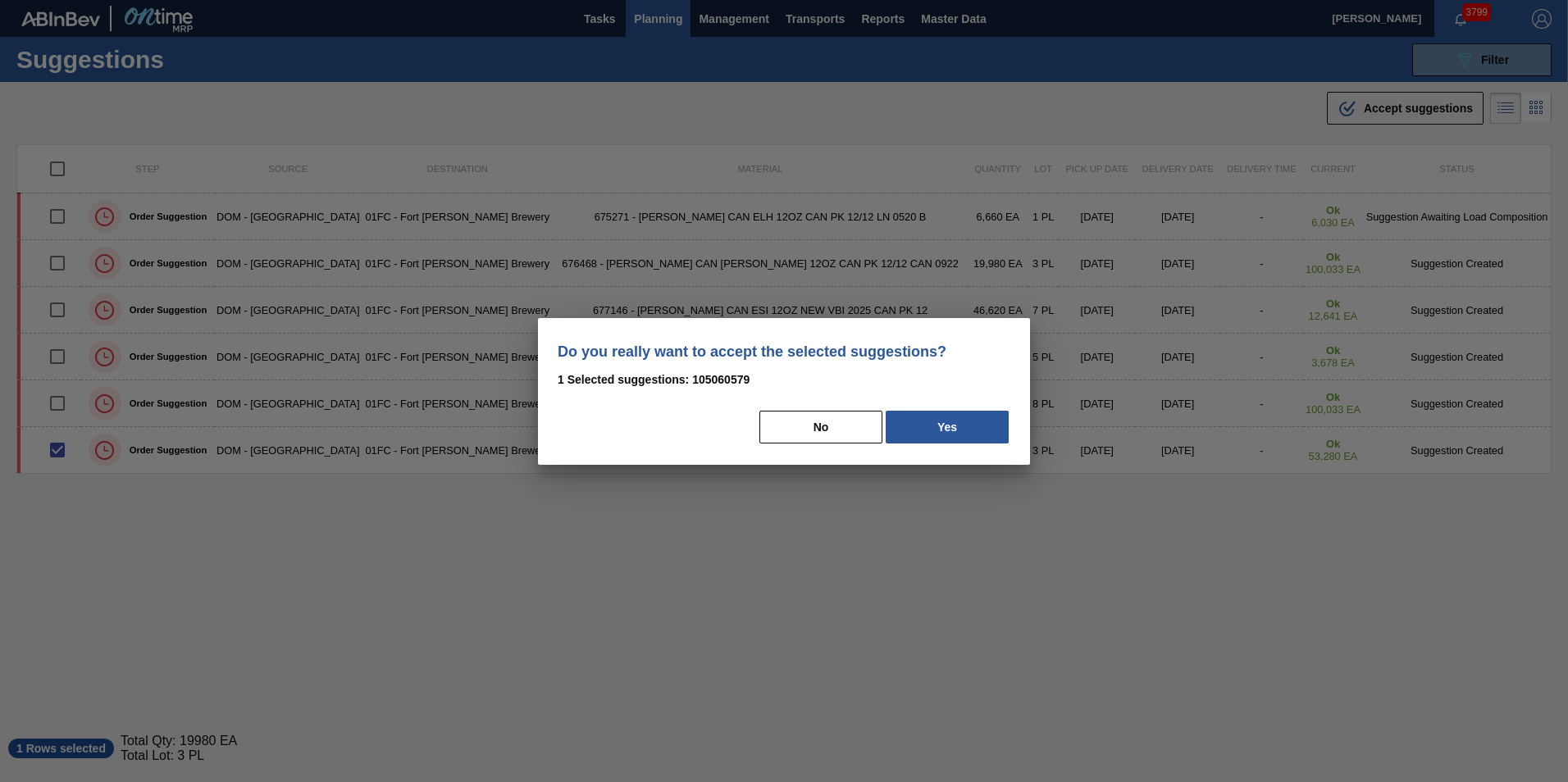
click at [935, 445] on div "Do you really want to accept the selected suggestions? 1 Selected suggestions: …" at bounding box center [784, 391] width 492 height 147
click at [934, 431] on button "Yes" at bounding box center [948, 427] width 123 height 33
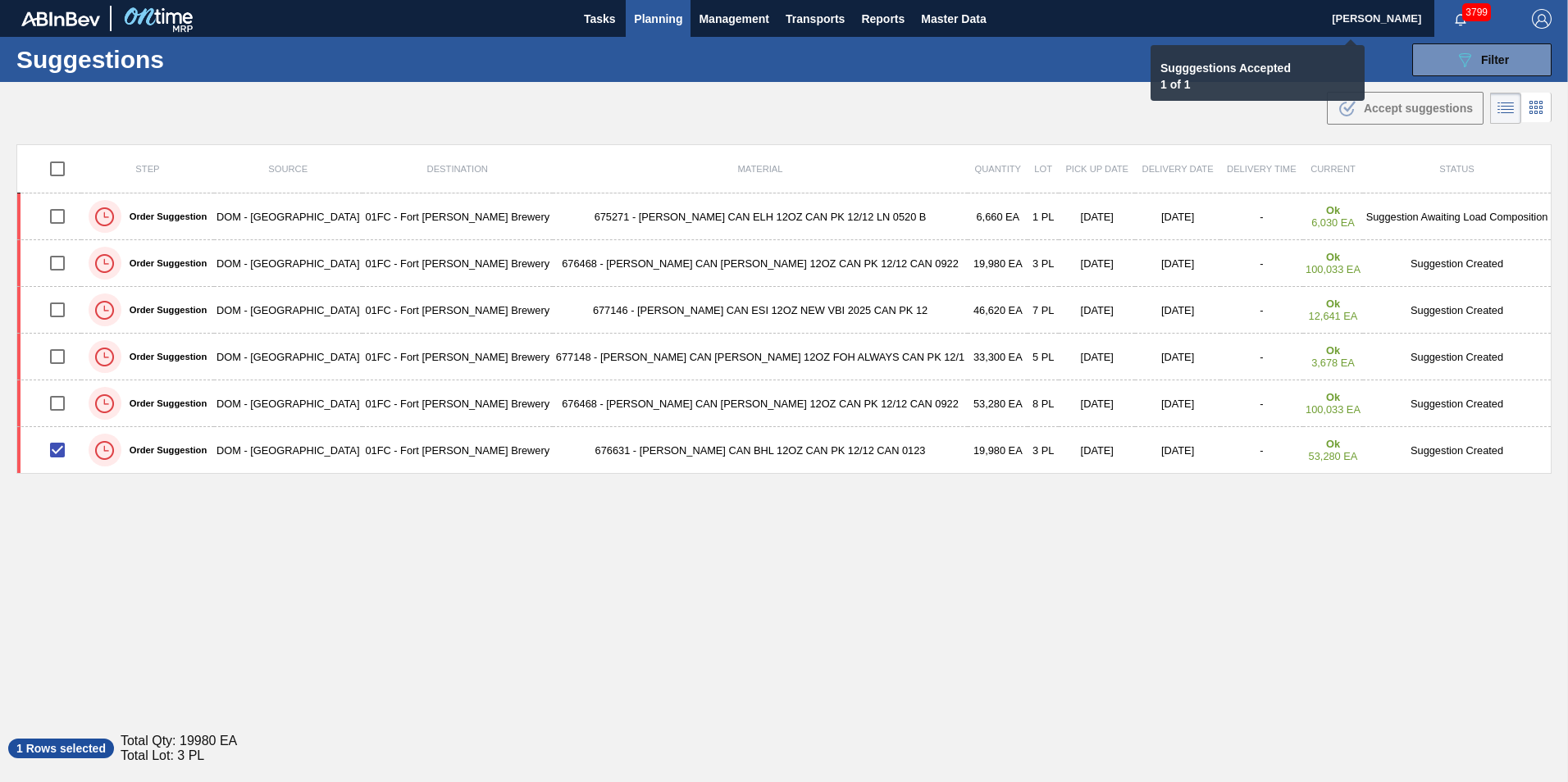
checkbox input "false"
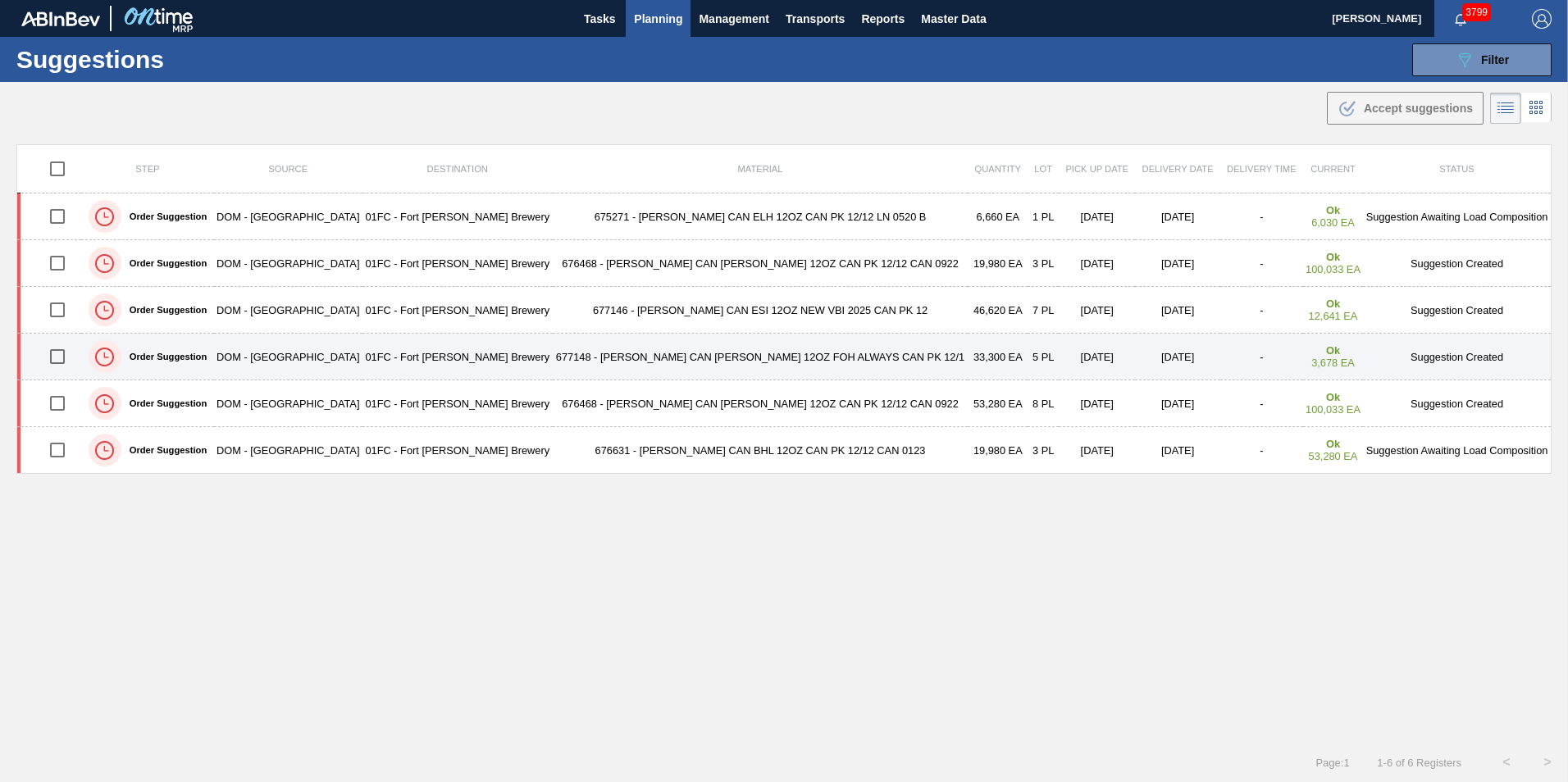
drag, startPoint x: 69, startPoint y: 264, endPoint x: 67, endPoint y: 357, distance: 93.0
click at [69, 264] on input "checkbox" at bounding box center [58, 263] width 35 height 34
checkbox input "true"
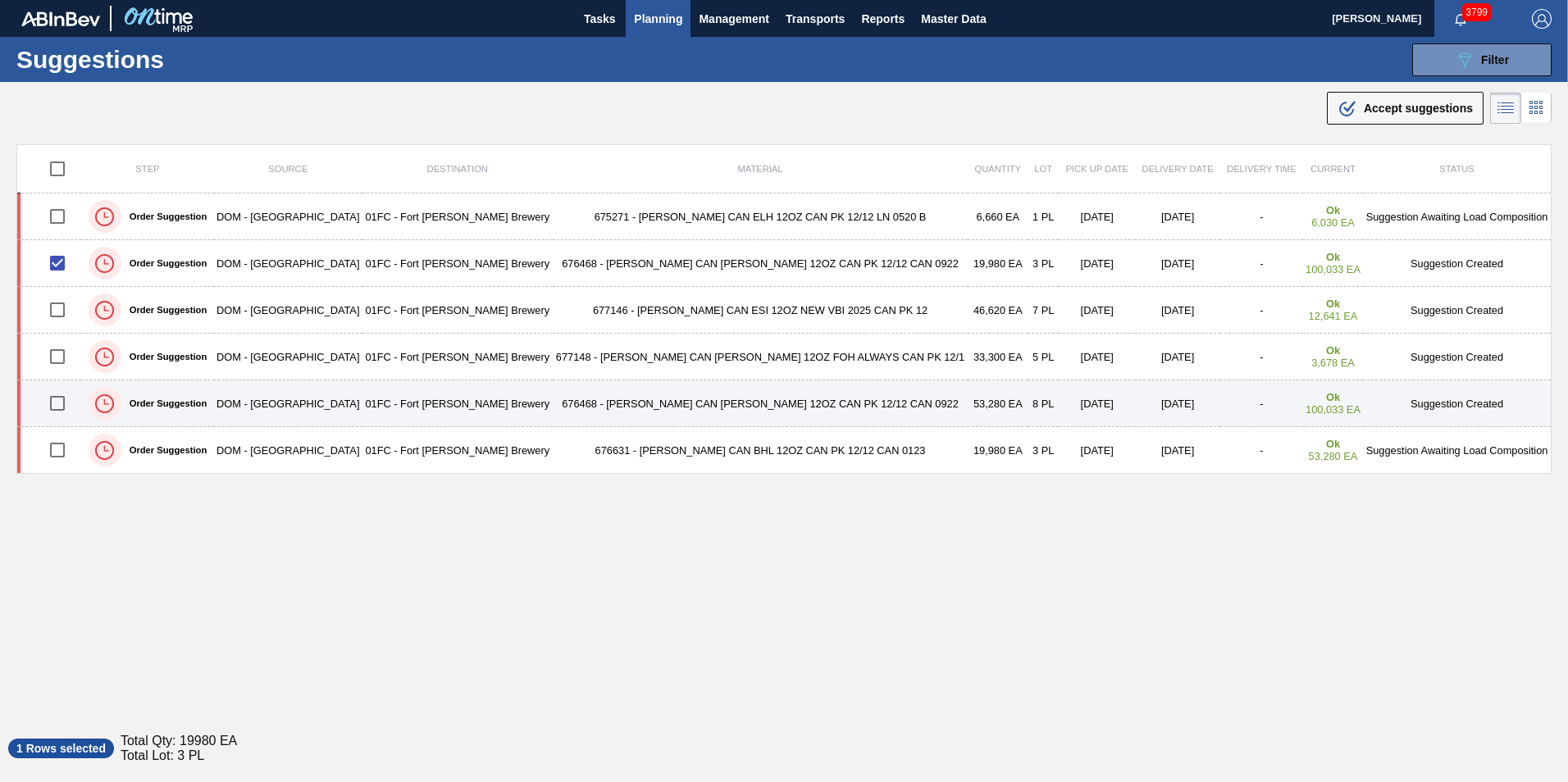
click at [60, 401] on input "checkbox" at bounding box center [58, 403] width 35 height 34
checkbox input "true"
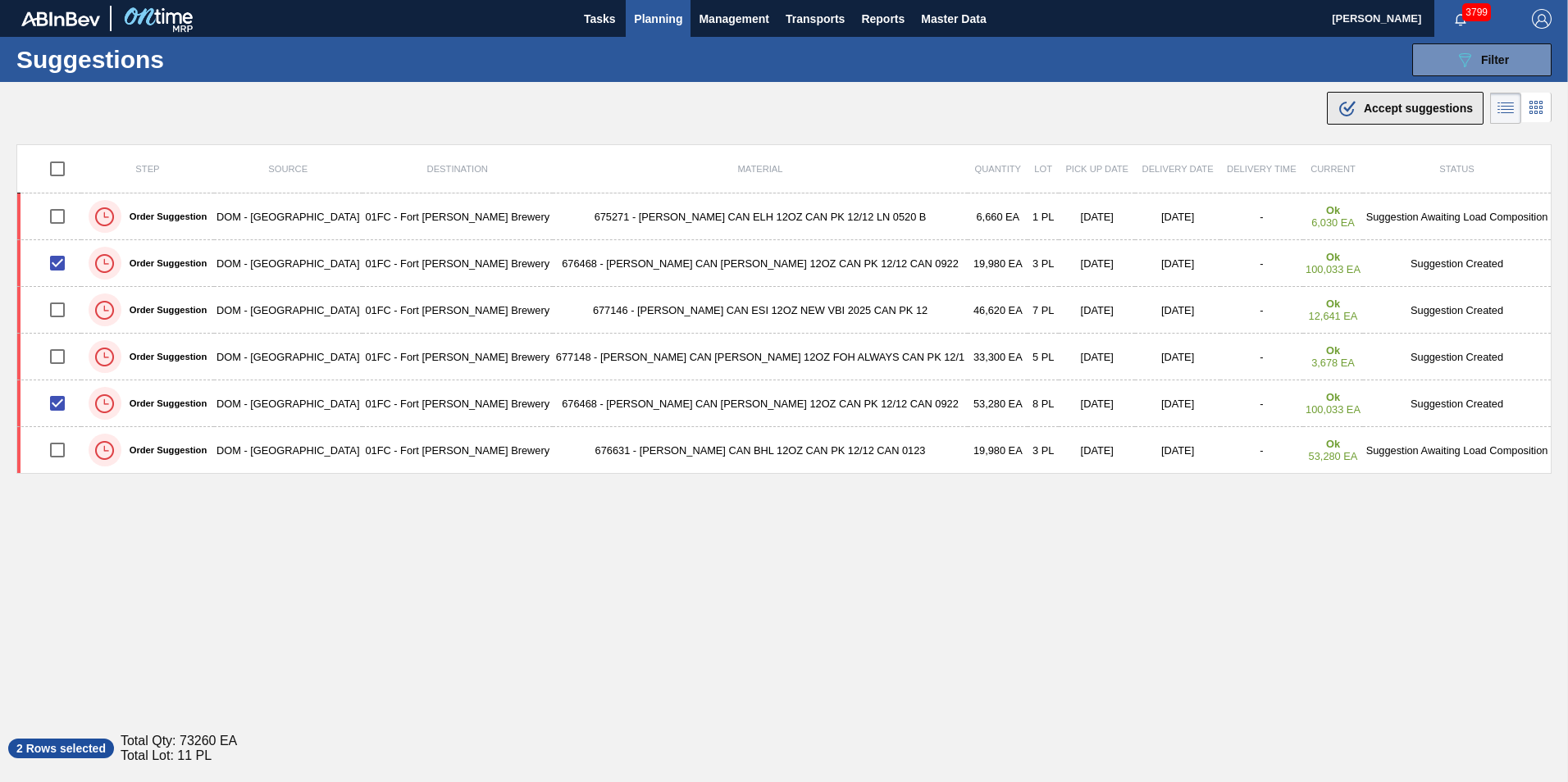
click at [1420, 112] on span "Accept suggestions" at bounding box center [1418, 108] width 109 height 13
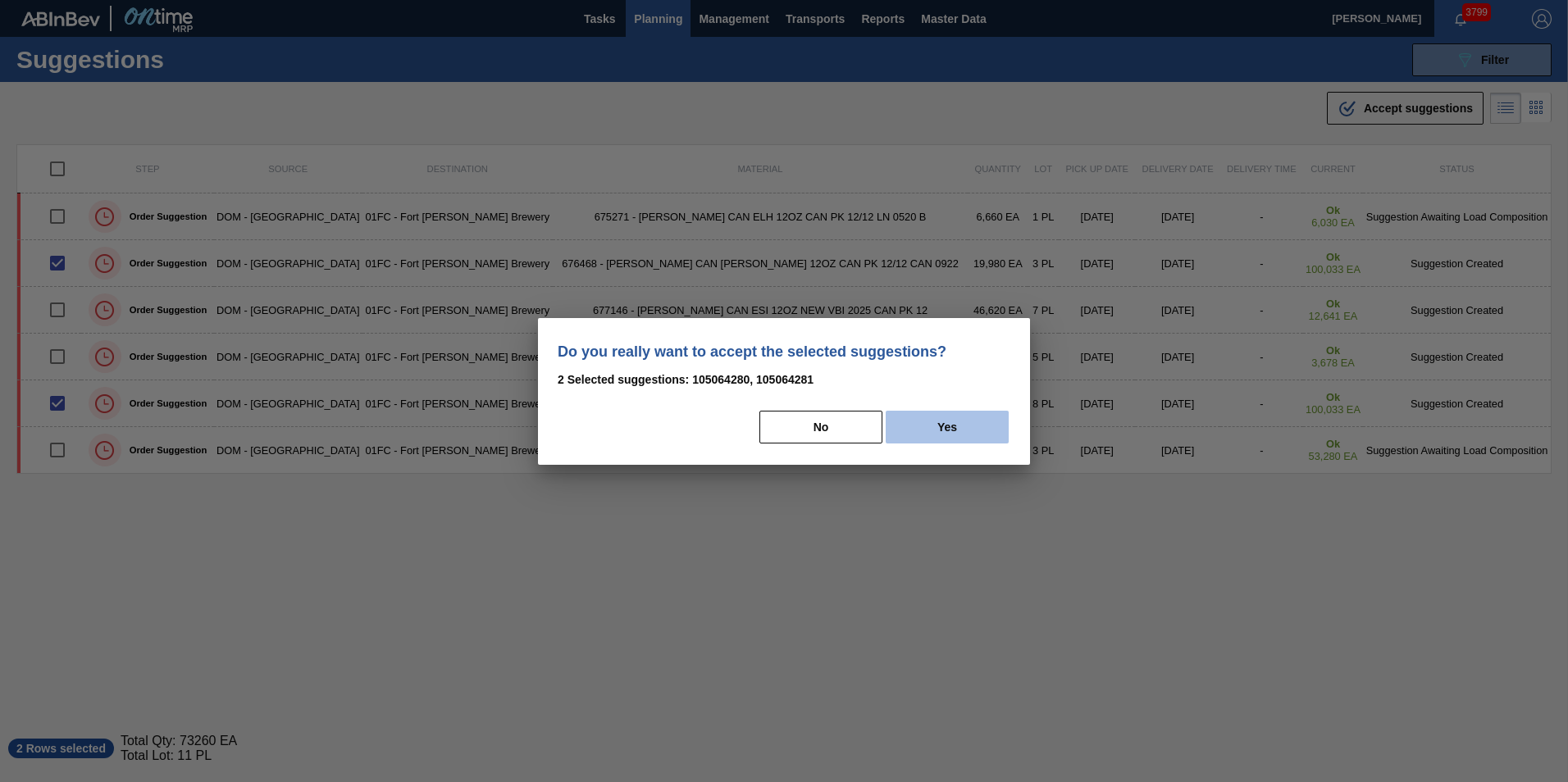
click at [991, 417] on button "Yes" at bounding box center [948, 427] width 123 height 33
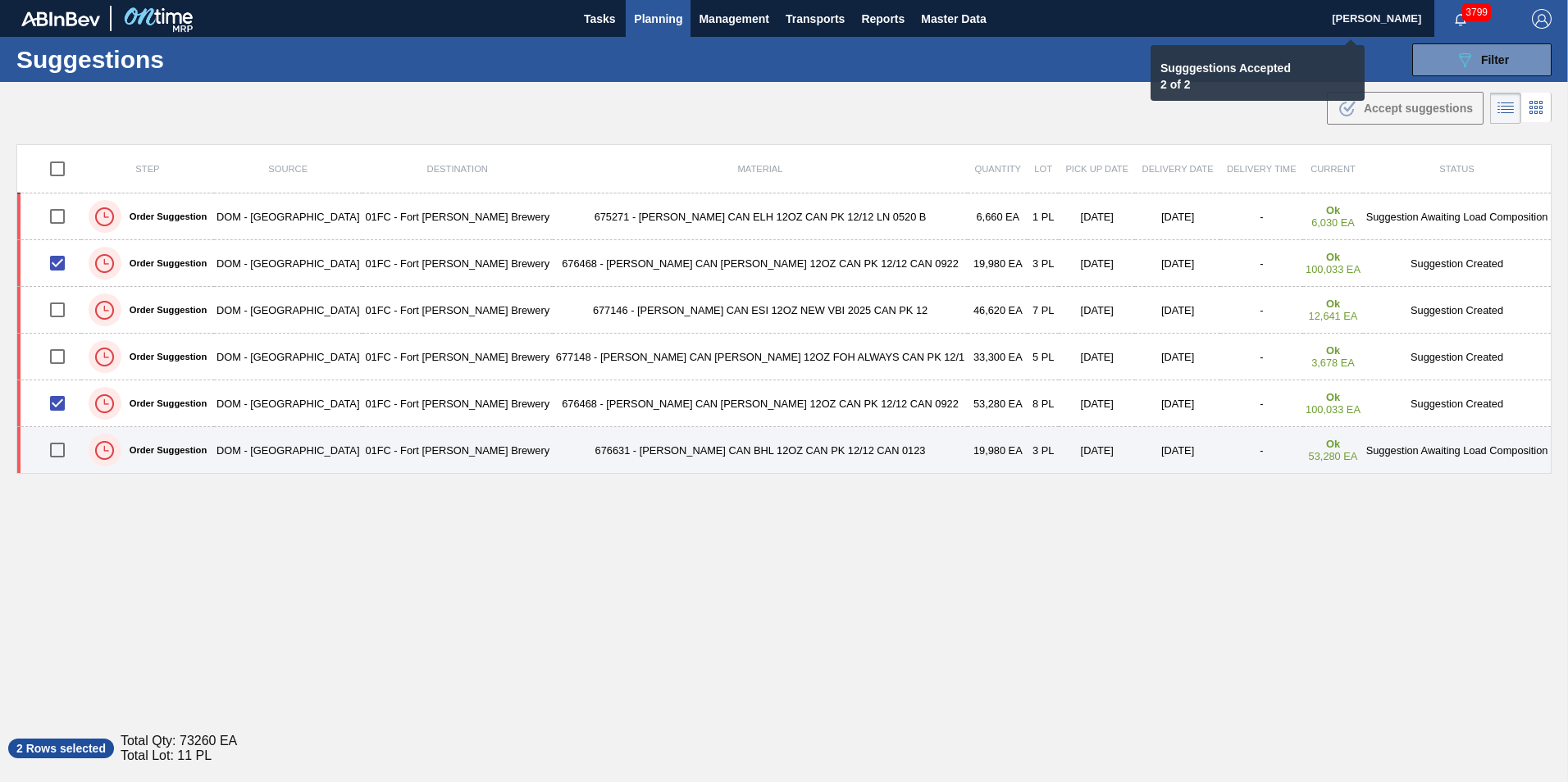
checkbox input "false"
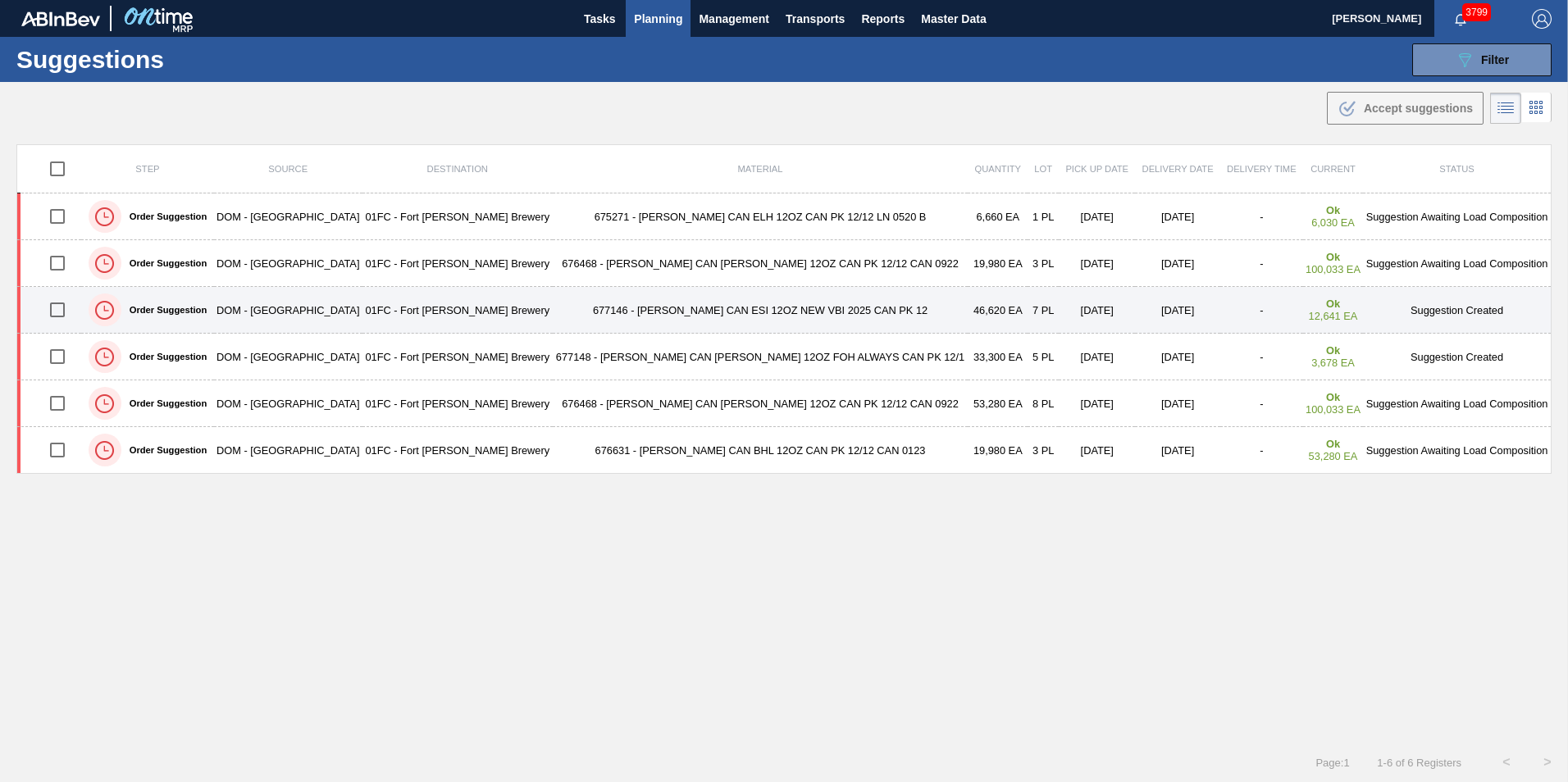
click at [63, 313] on input "checkbox" at bounding box center [58, 310] width 35 height 34
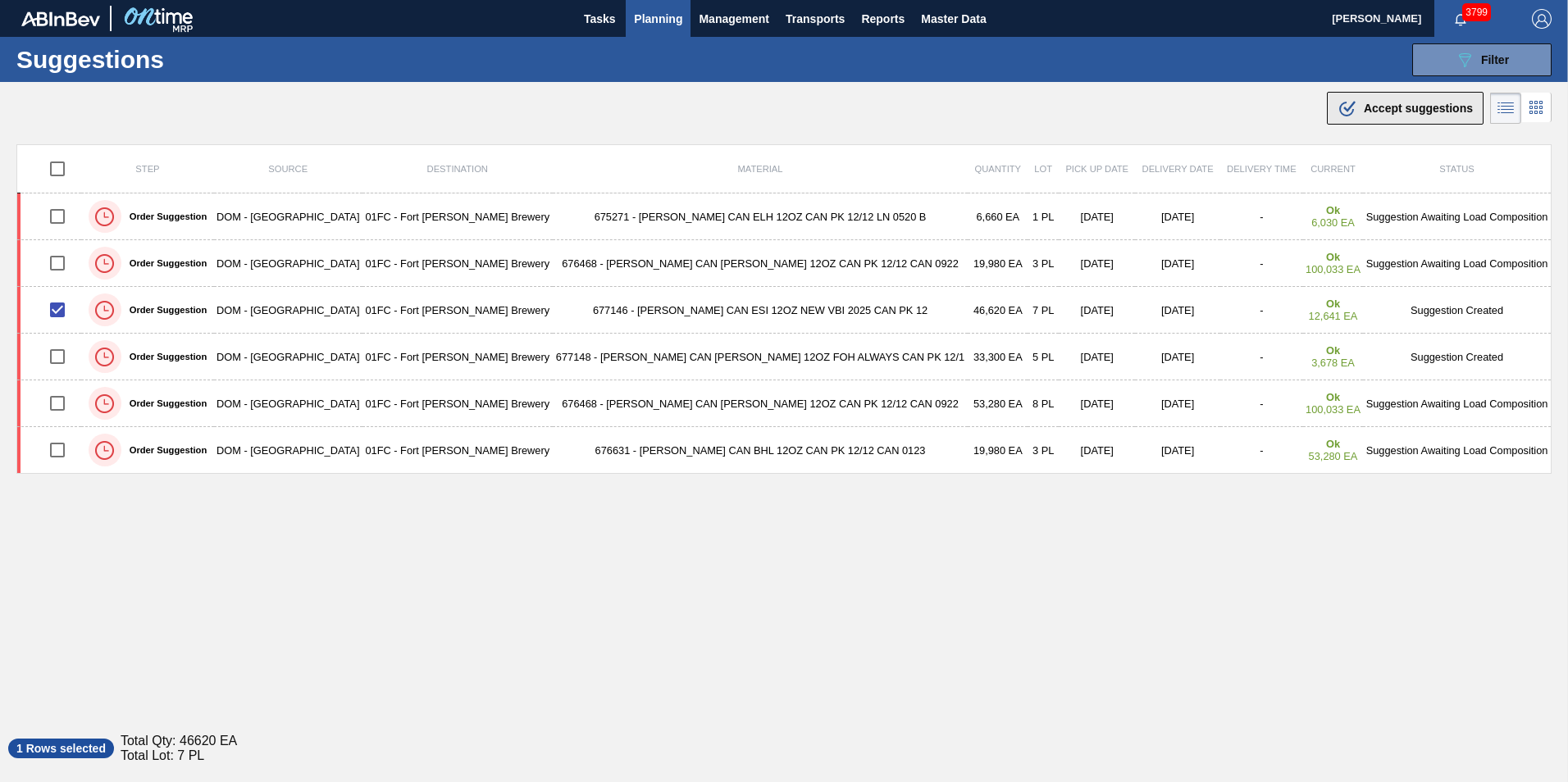
click at [1383, 113] on span "Accept suggestions" at bounding box center [1418, 108] width 109 height 13
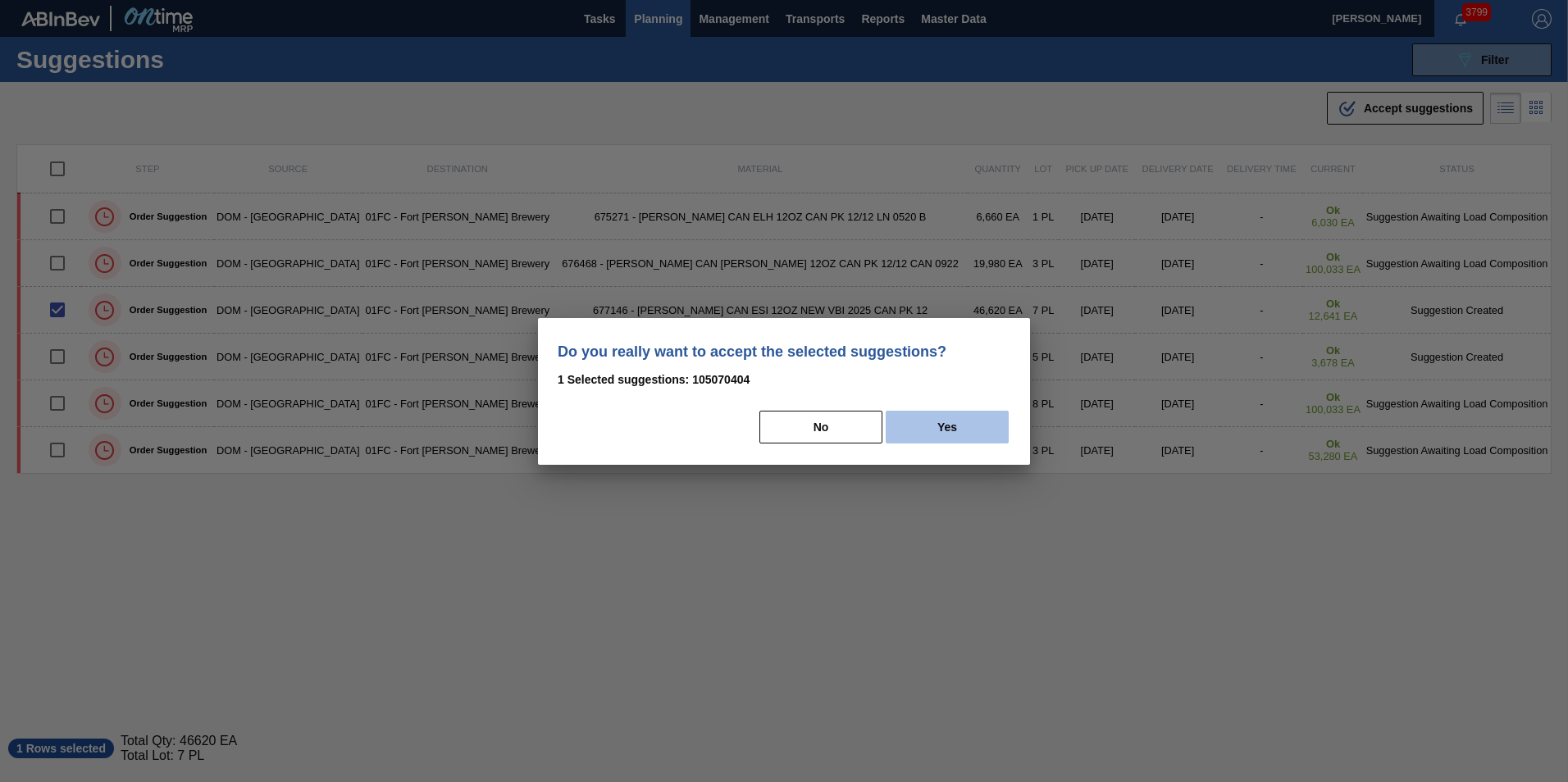
click at [957, 426] on button "Yes" at bounding box center [948, 427] width 123 height 33
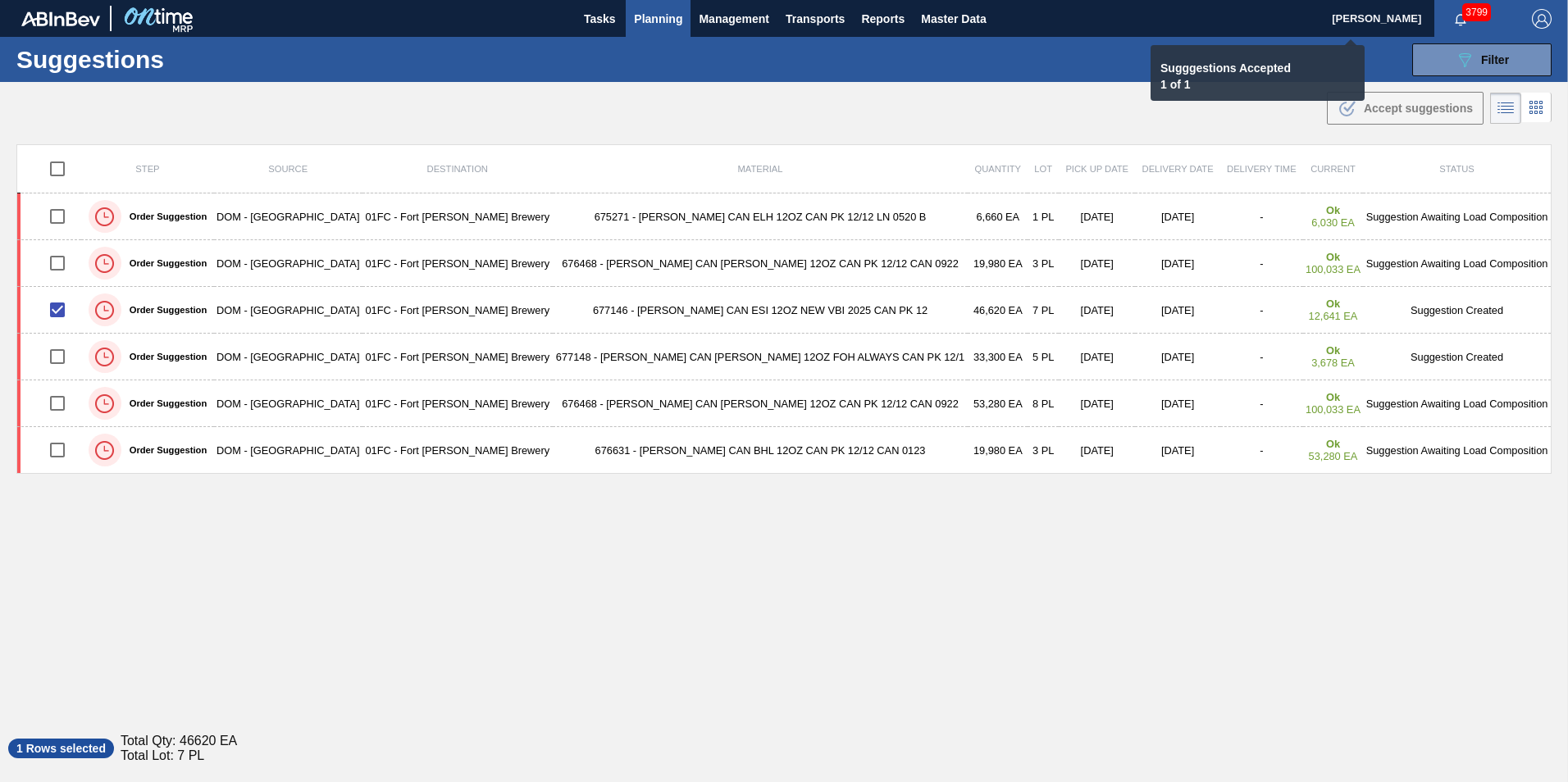
checkbox input "false"
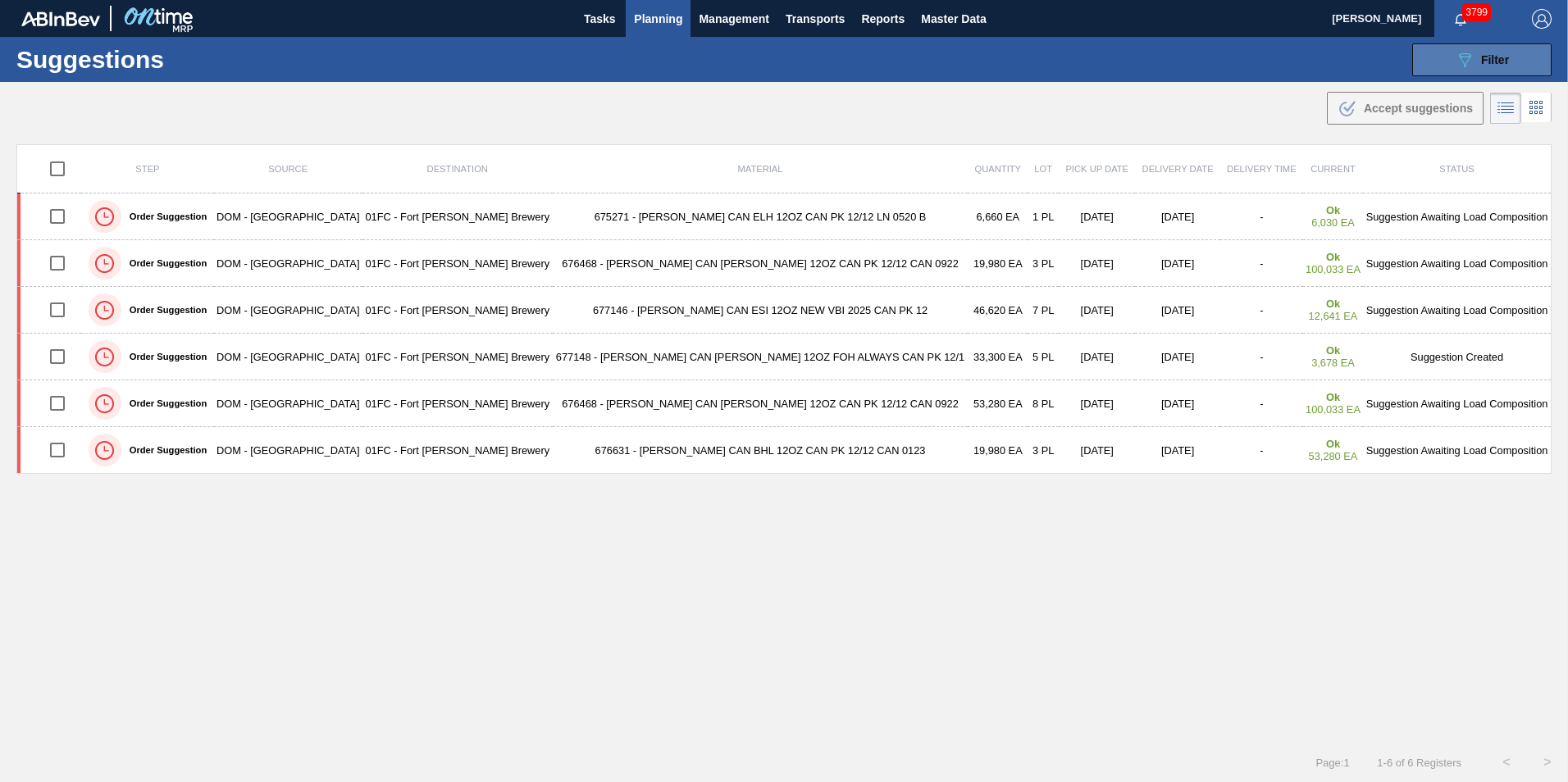
click at [1460, 70] on button "089F7B8B-B2A5-4AFE-B5C0-19BA573D28AC Filter" at bounding box center [1482, 60] width 140 height 33
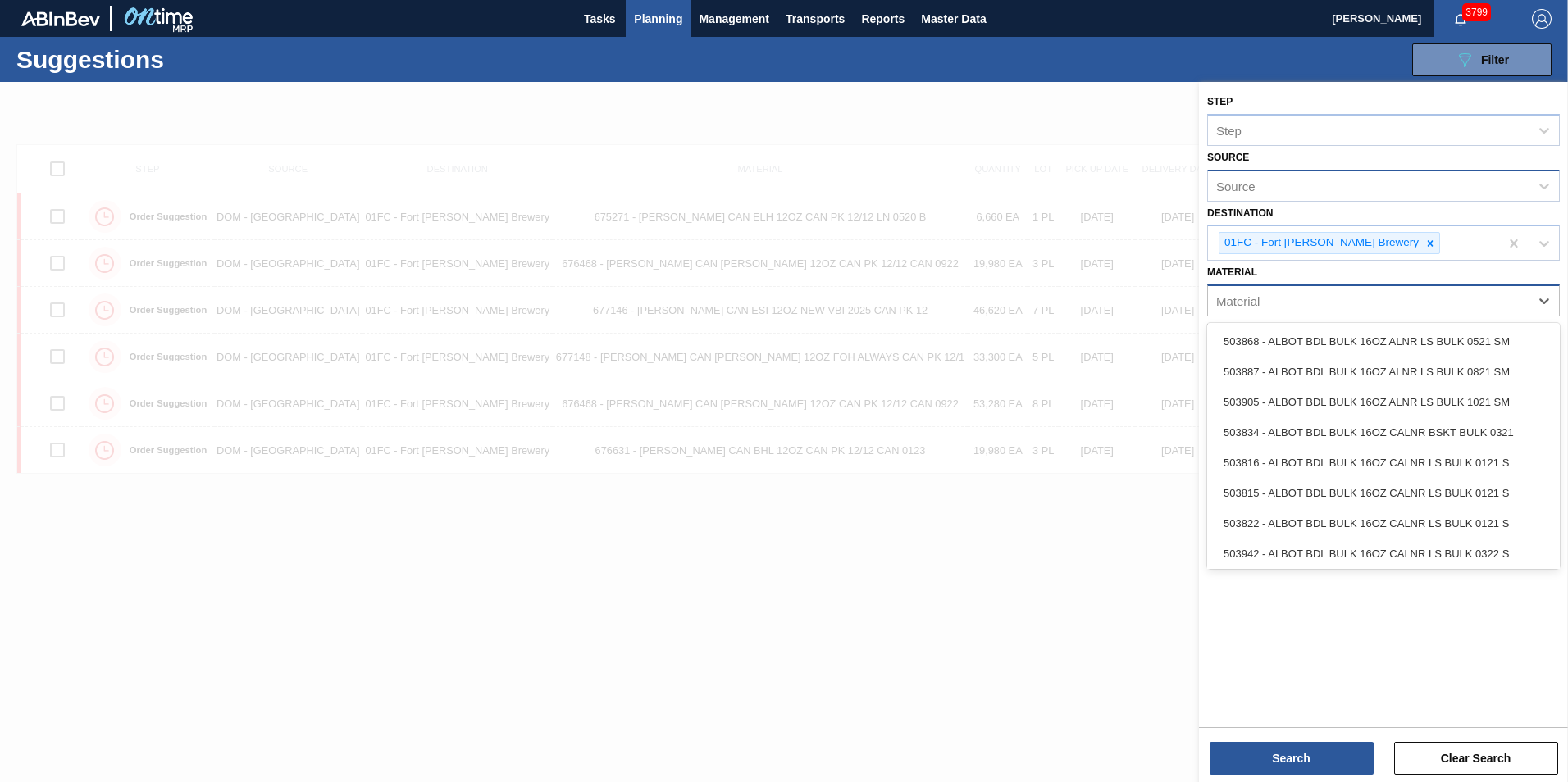
click at [1273, 297] on div "Material" at bounding box center [1368, 301] width 321 height 24
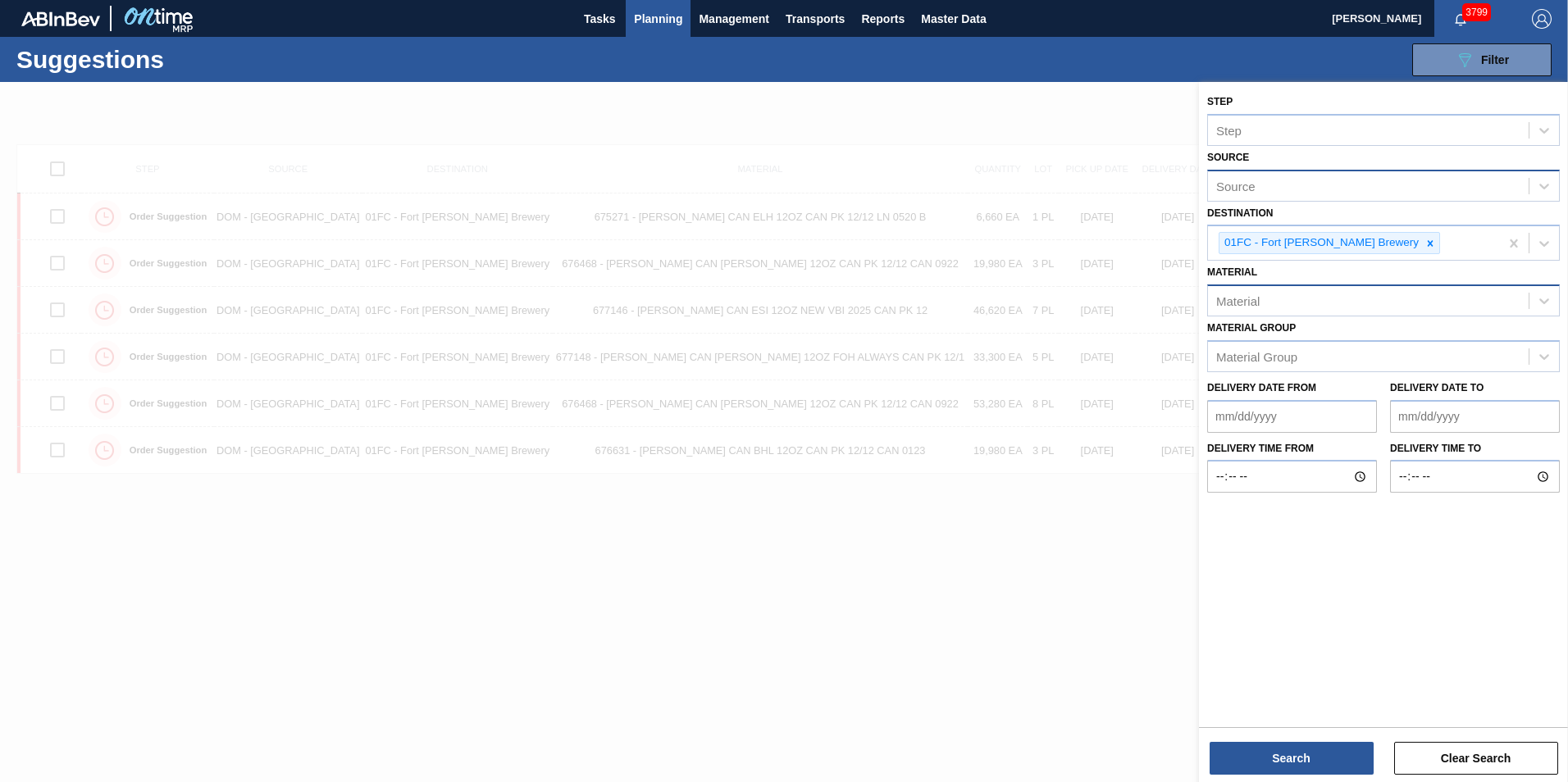
click at [1257, 303] on div "Material" at bounding box center [1238, 301] width 44 height 14
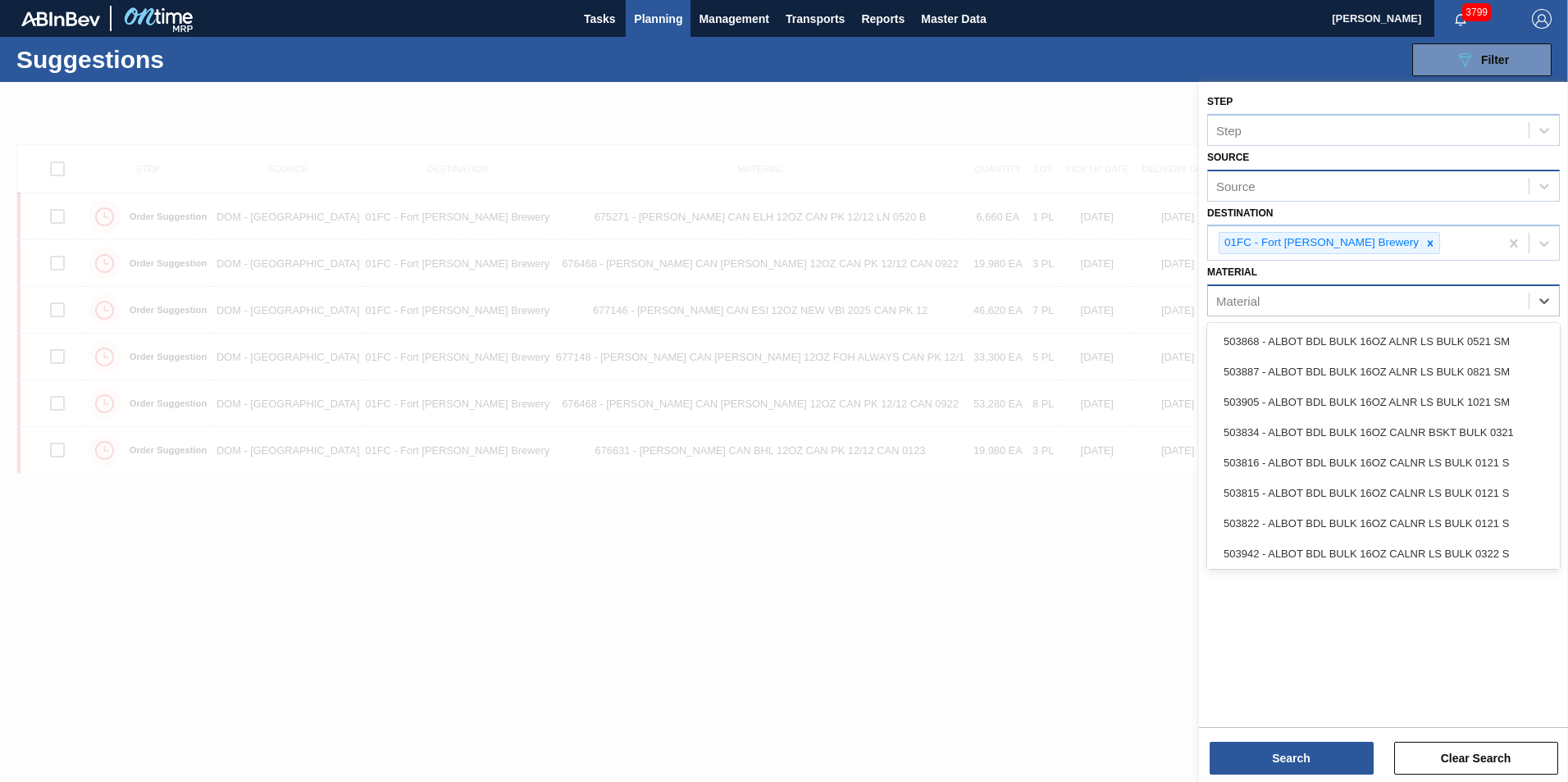
paste input "677174"
type input "677174"
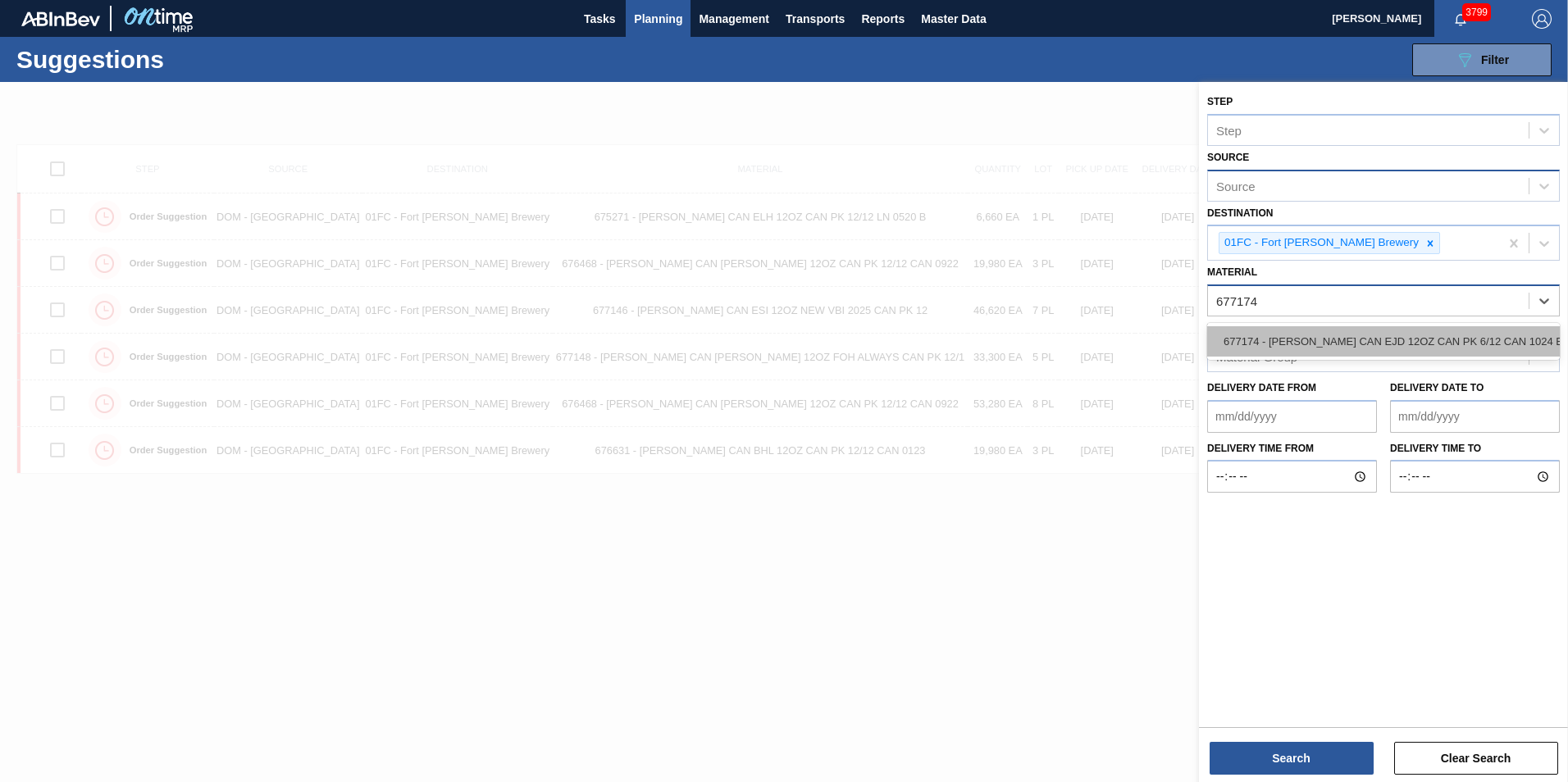
click at [1283, 347] on div "677174 - [PERSON_NAME] CAN EJD 12OZ CAN PK 6/12 CAN 1024 B" at bounding box center [1383, 341] width 353 height 30
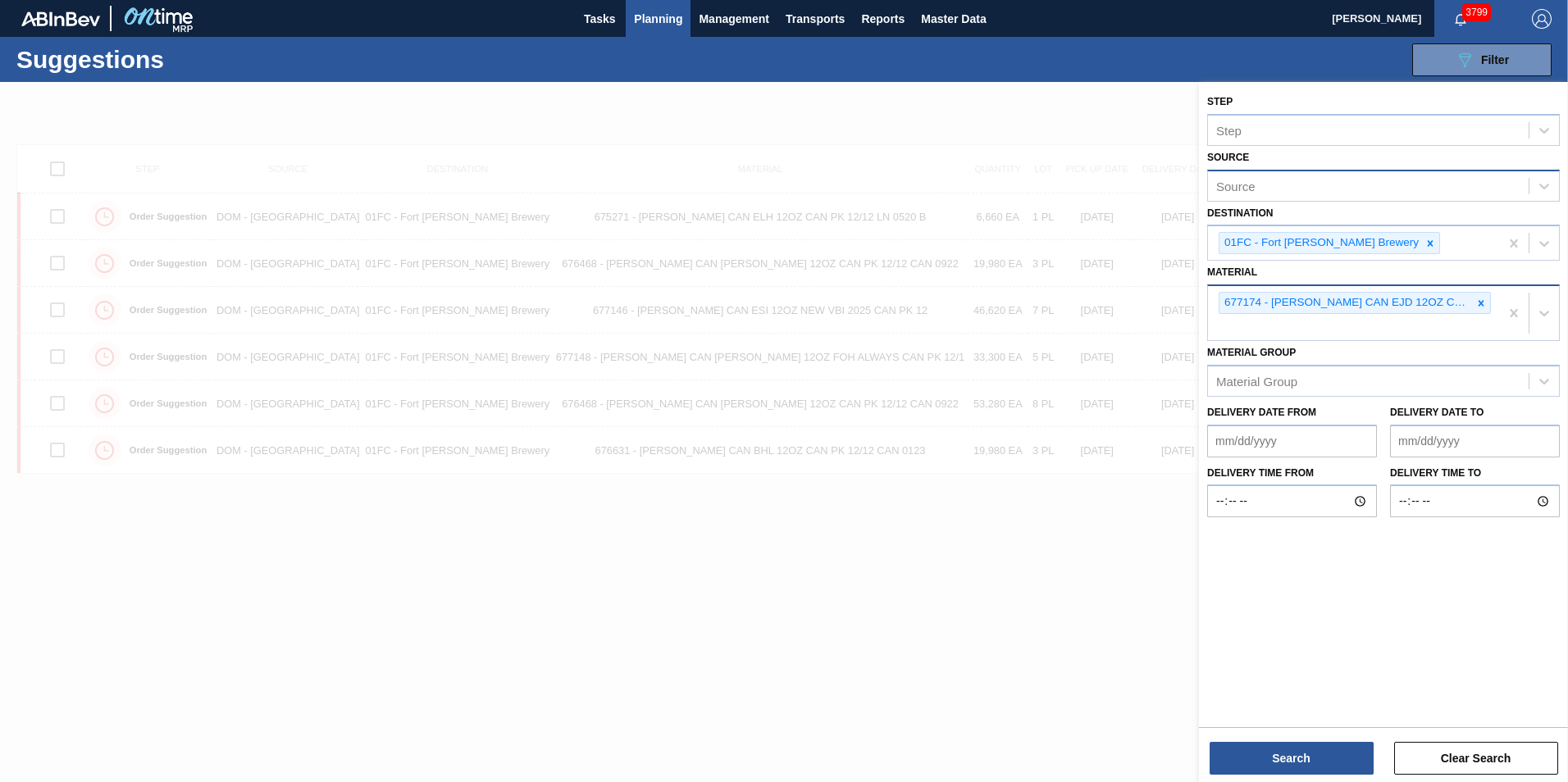
click at [1284, 323] on div "677174 - [PERSON_NAME] CAN EJD 12OZ CAN PK 6/12 CAN 1024 B" at bounding box center [1354, 313] width 291 height 54
paste input "676333"
type input "676333"
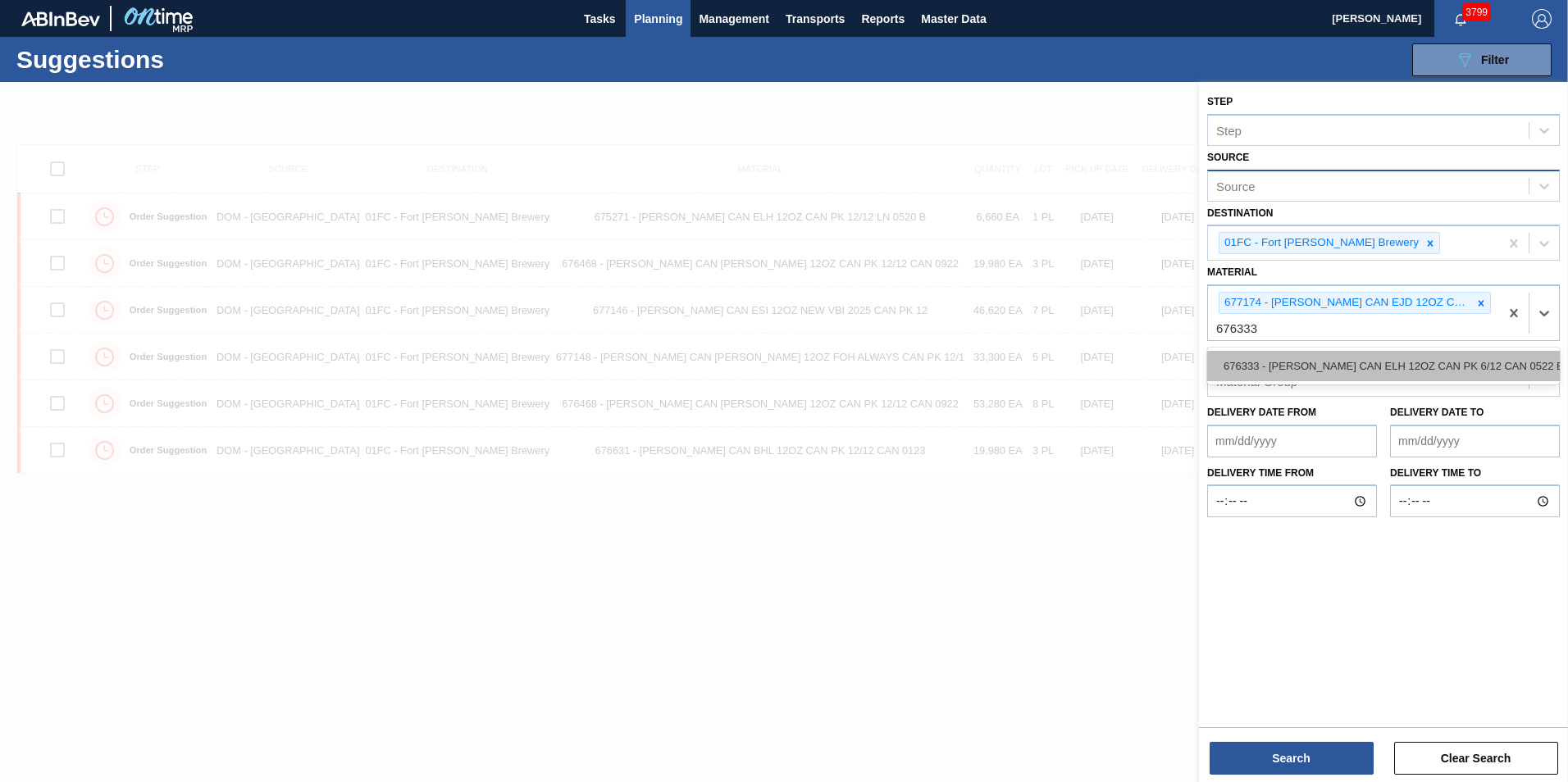
click at [1280, 361] on div "676333 - [PERSON_NAME] CAN ELH 12OZ CAN PK 6/12 CAN 0522 B" at bounding box center [1383, 366] width 353 height 30
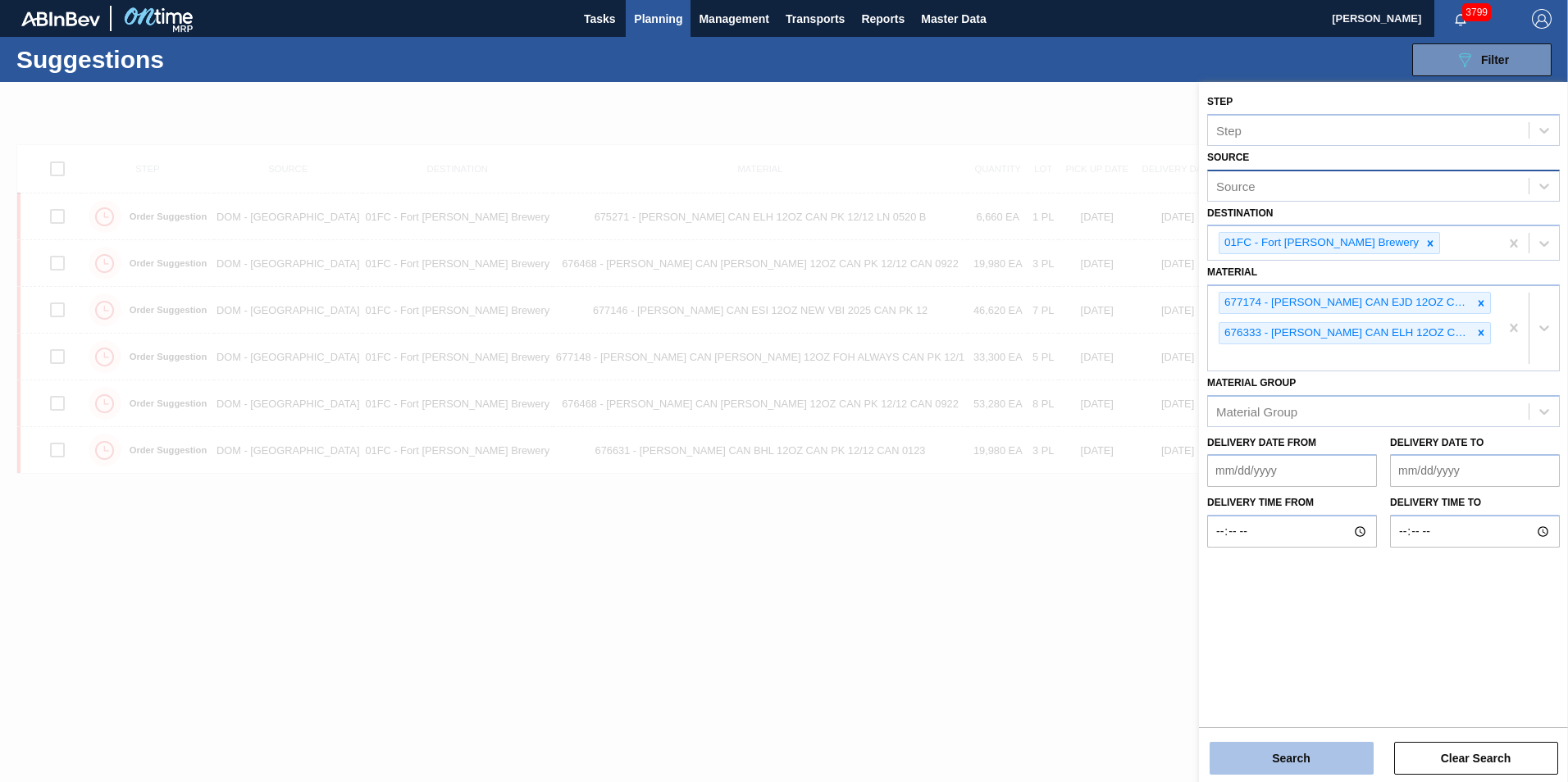
click at [1308, 770] on button "Search" at bounding box center [1292, 758] width 164 height 33
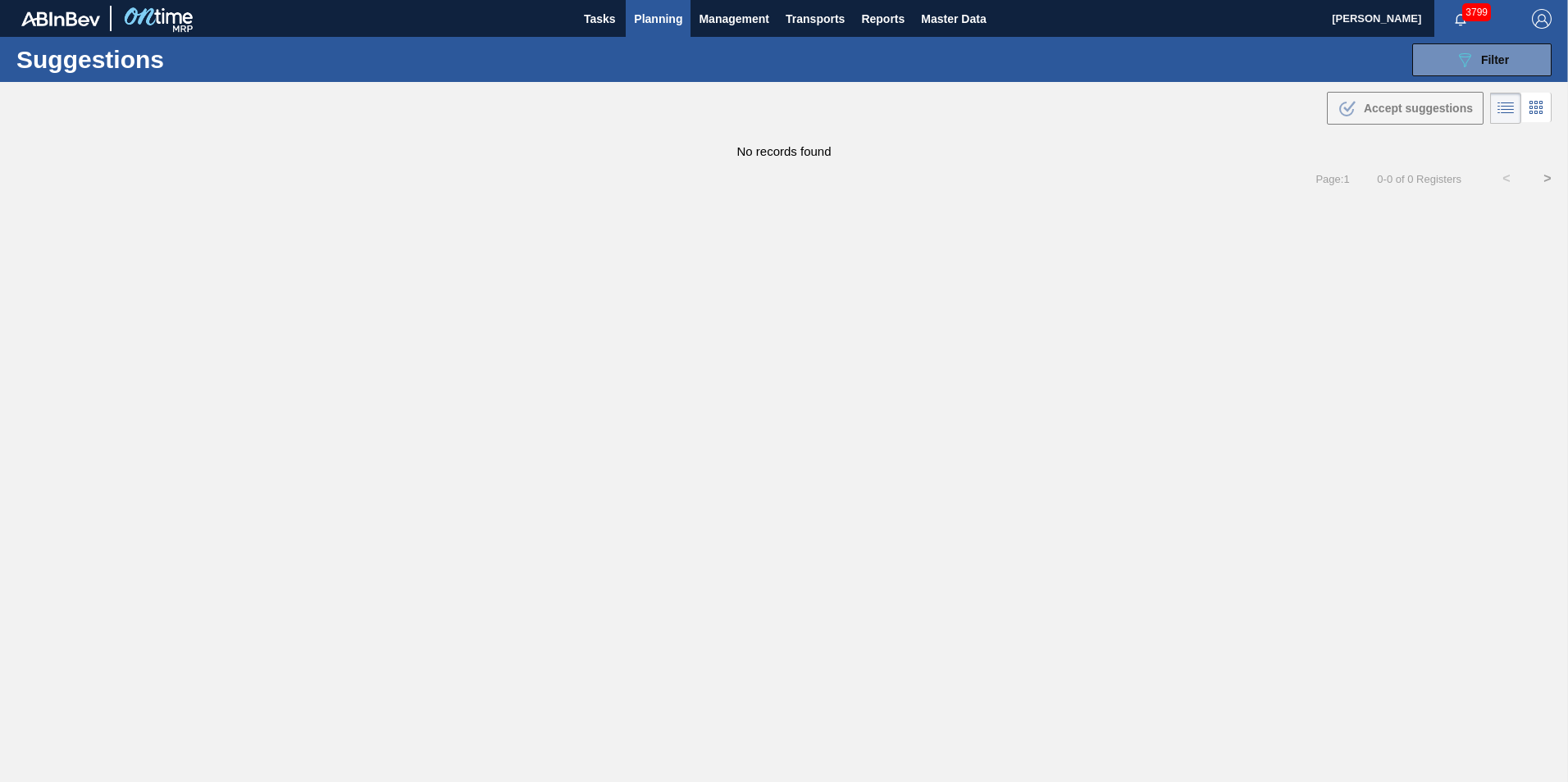
drag, startPoint x: 1454, startPoint y: 67, endPoint x: 1460, endPoint y: 127, distance: 60.3
click at [1455, 67] on icon "089F7B8B-B2A5-4AFE-B5C0-19BA573D28AC" at bounding box center [1464, 60] width 20 height 20
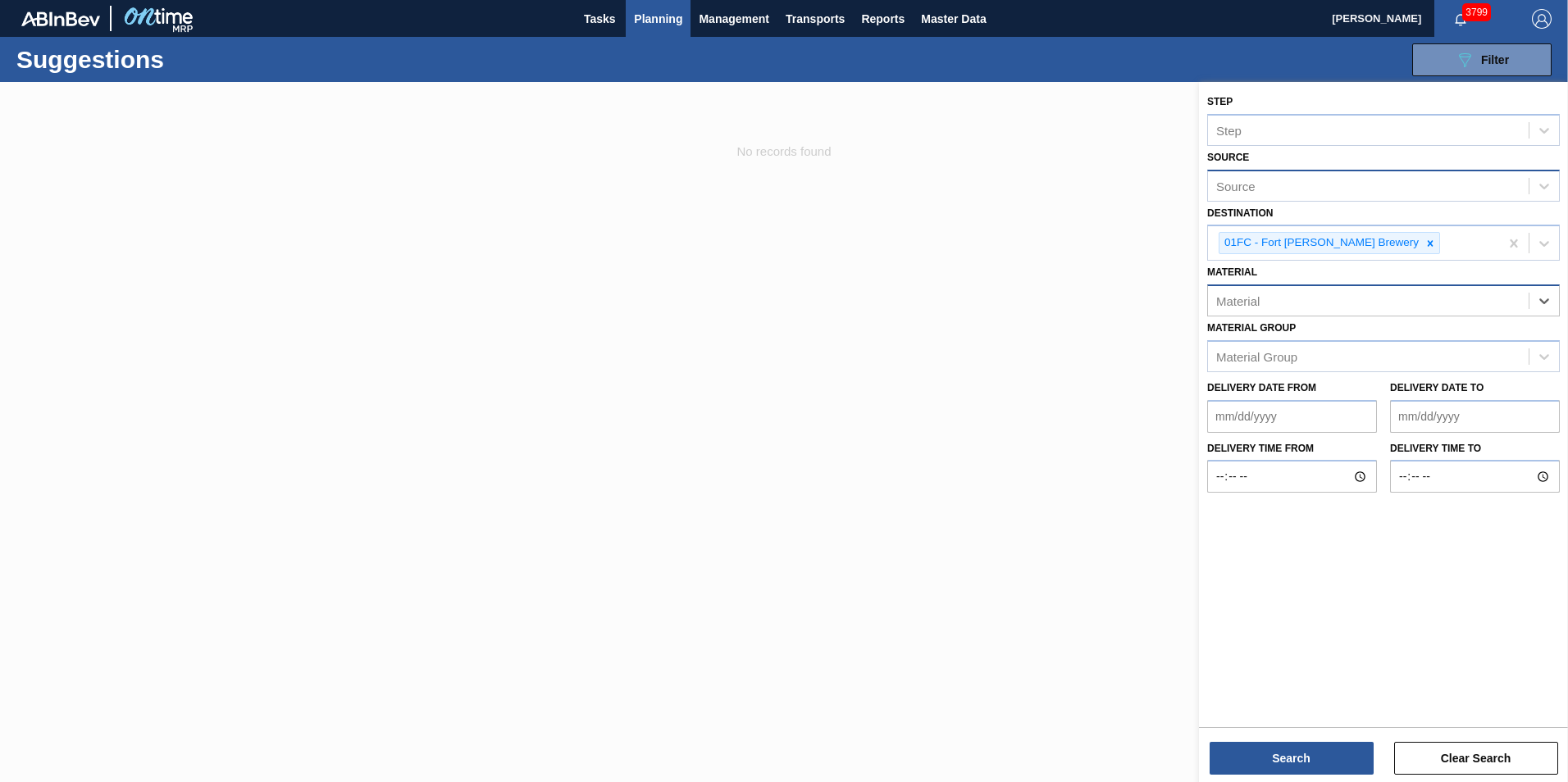
paste input "675519"
type input "675519"
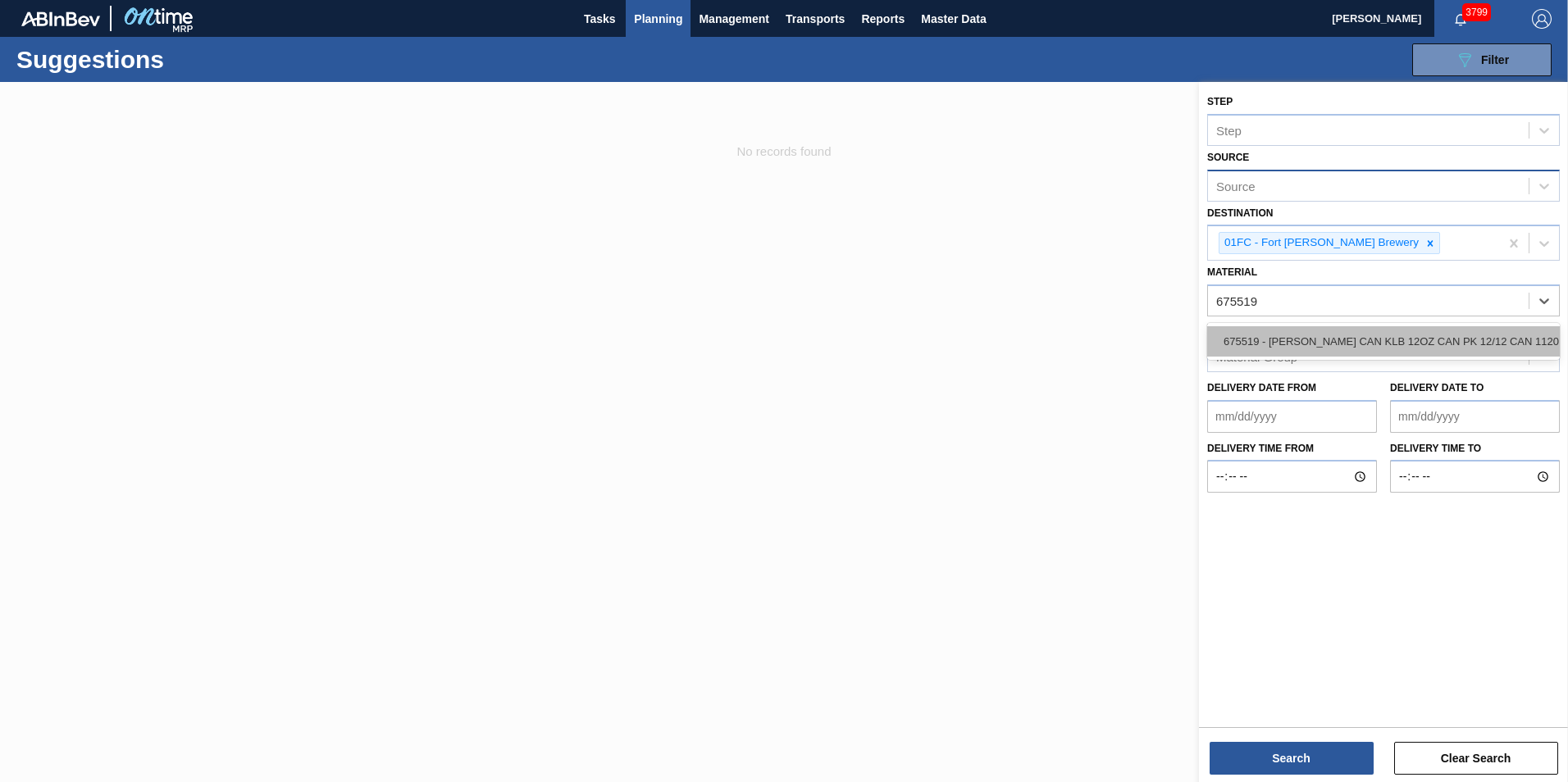
click at [1298, 338] on div "675519 - [PERSON_NAME] CAN KLB 12OZ CAN PK 12/12 CAN 1120" at bounding box center [1383, 341] width 353 height 30
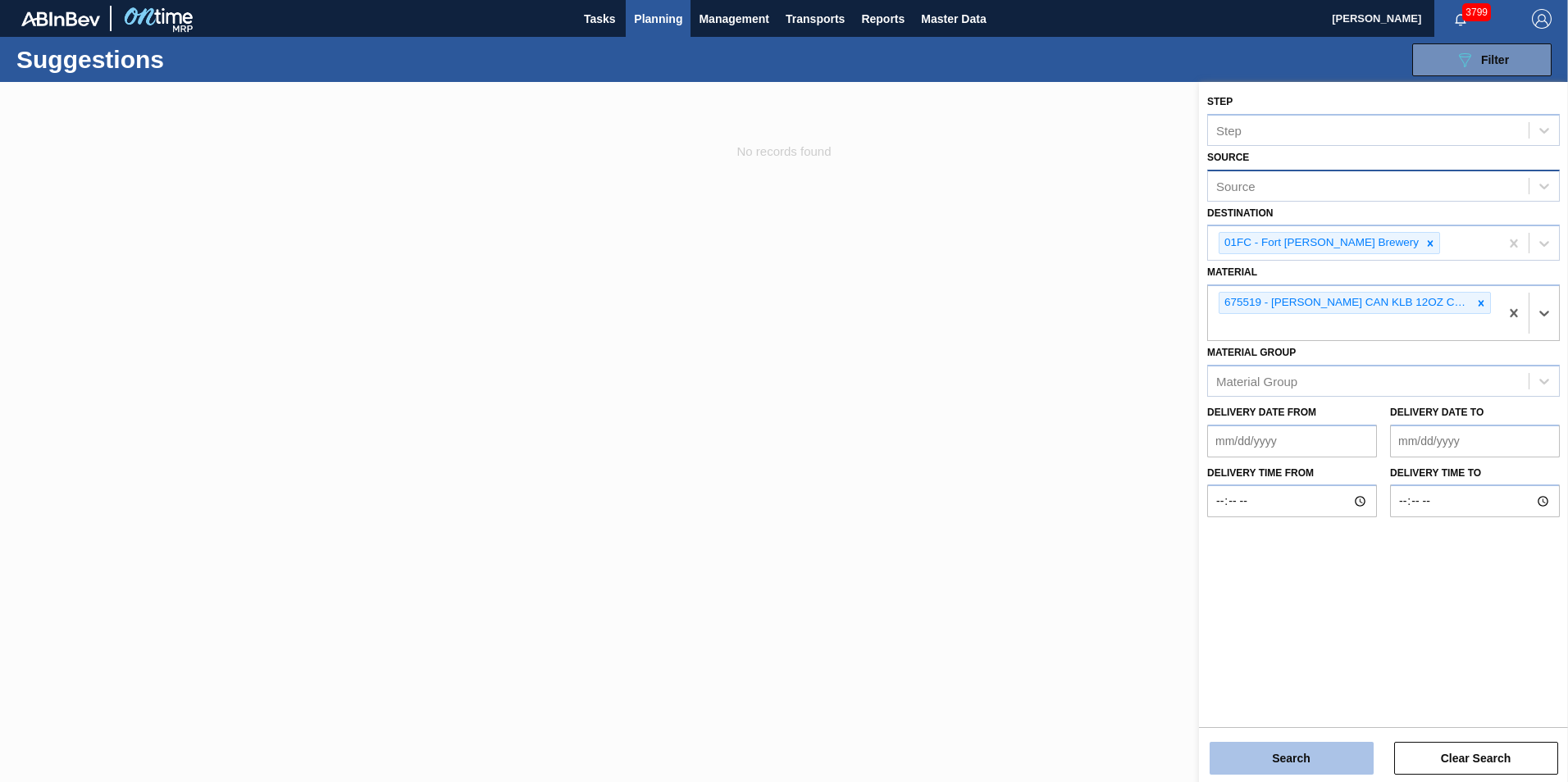
click at [1301, 755] on button "Search" at bounding box center [1292, 758] width 164 height 33
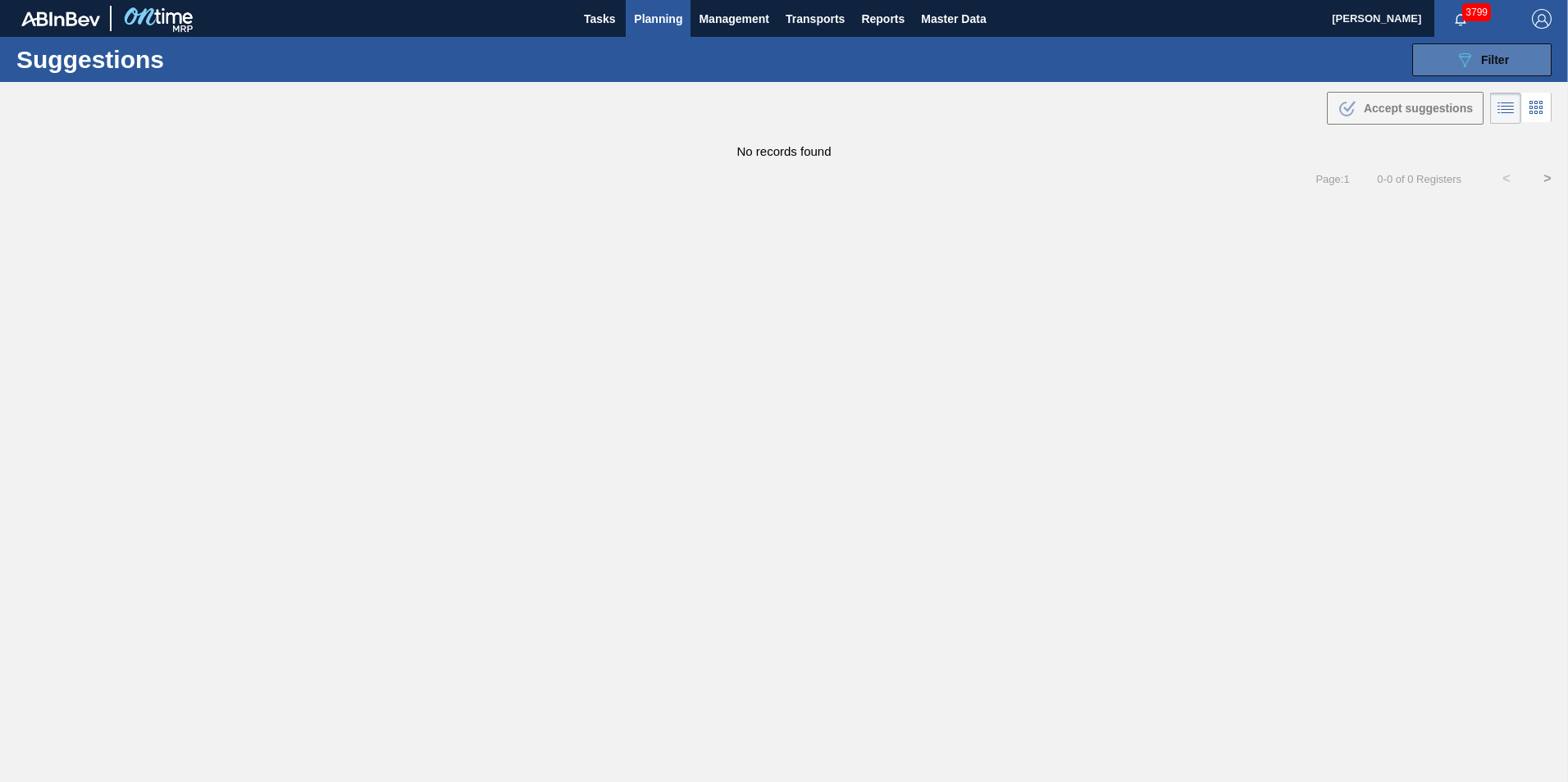
click at [1505, 53] on span "Filter" at bounding box center [1495, 60] width 28 height 13
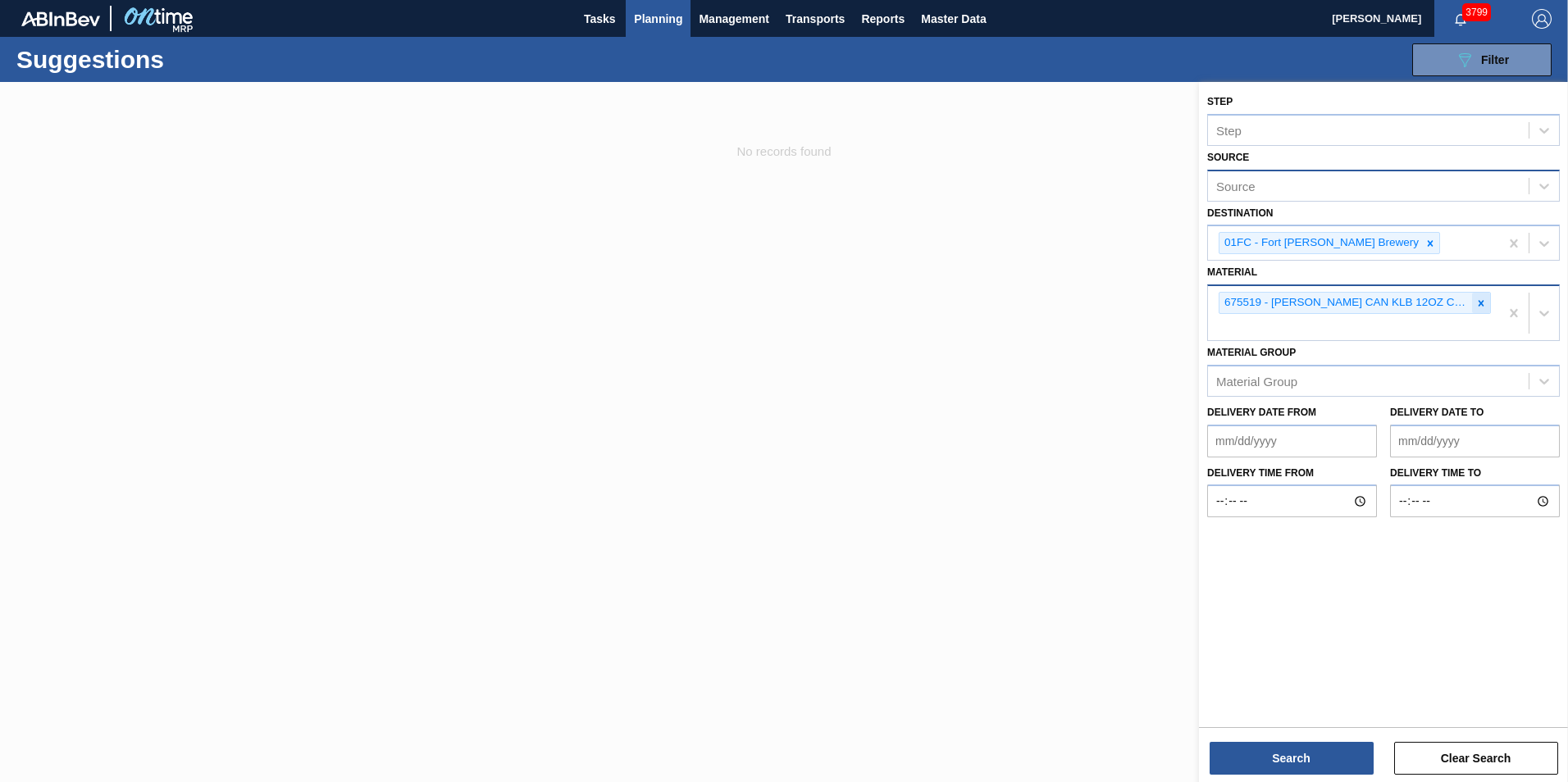
click at [1488, 301] on div at bounding box center [1481, 302] width 18 height 21
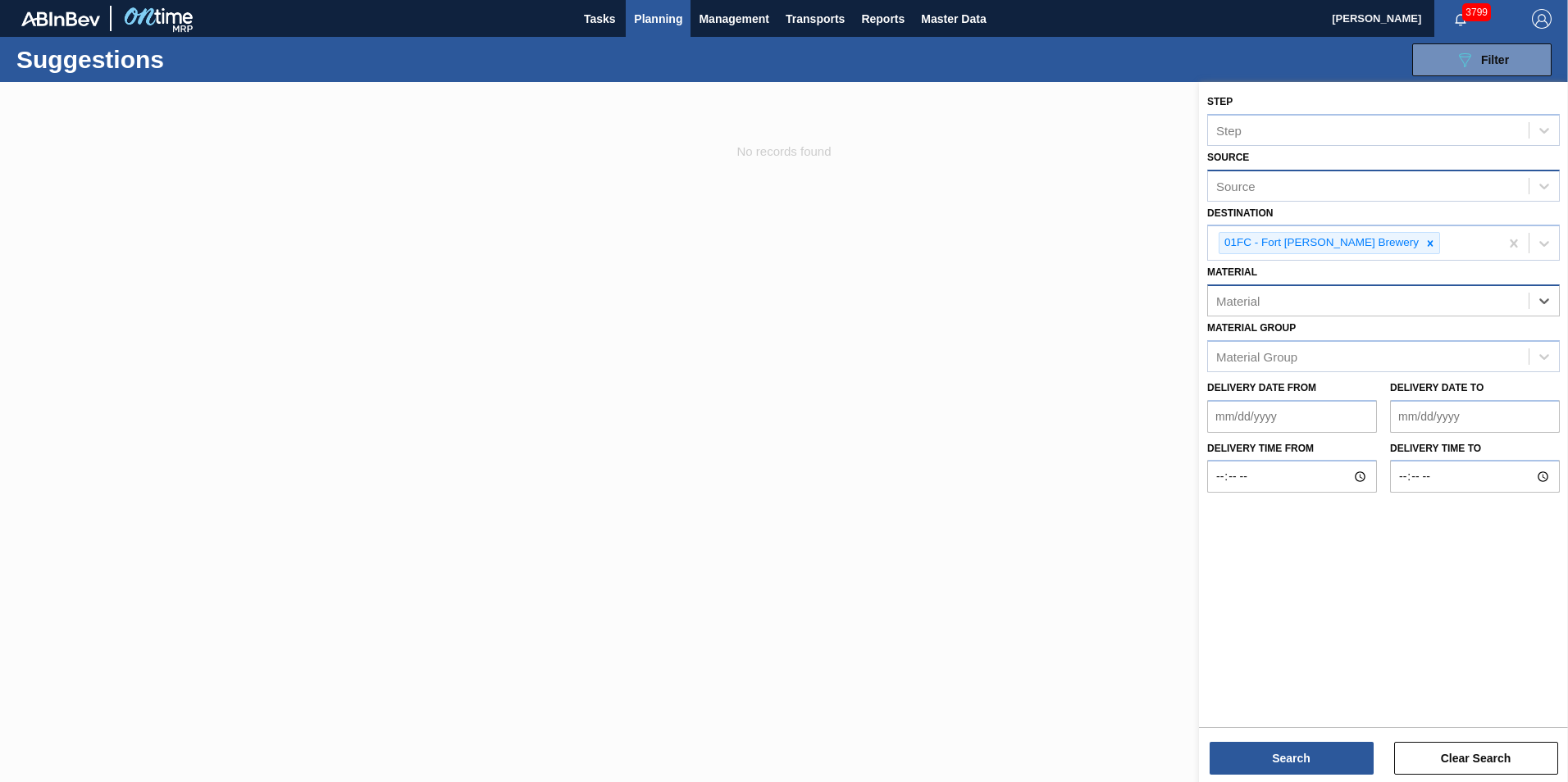
click at [1307, 302] on div "Material" at bounding box center [1368, 301] width 321 height 24
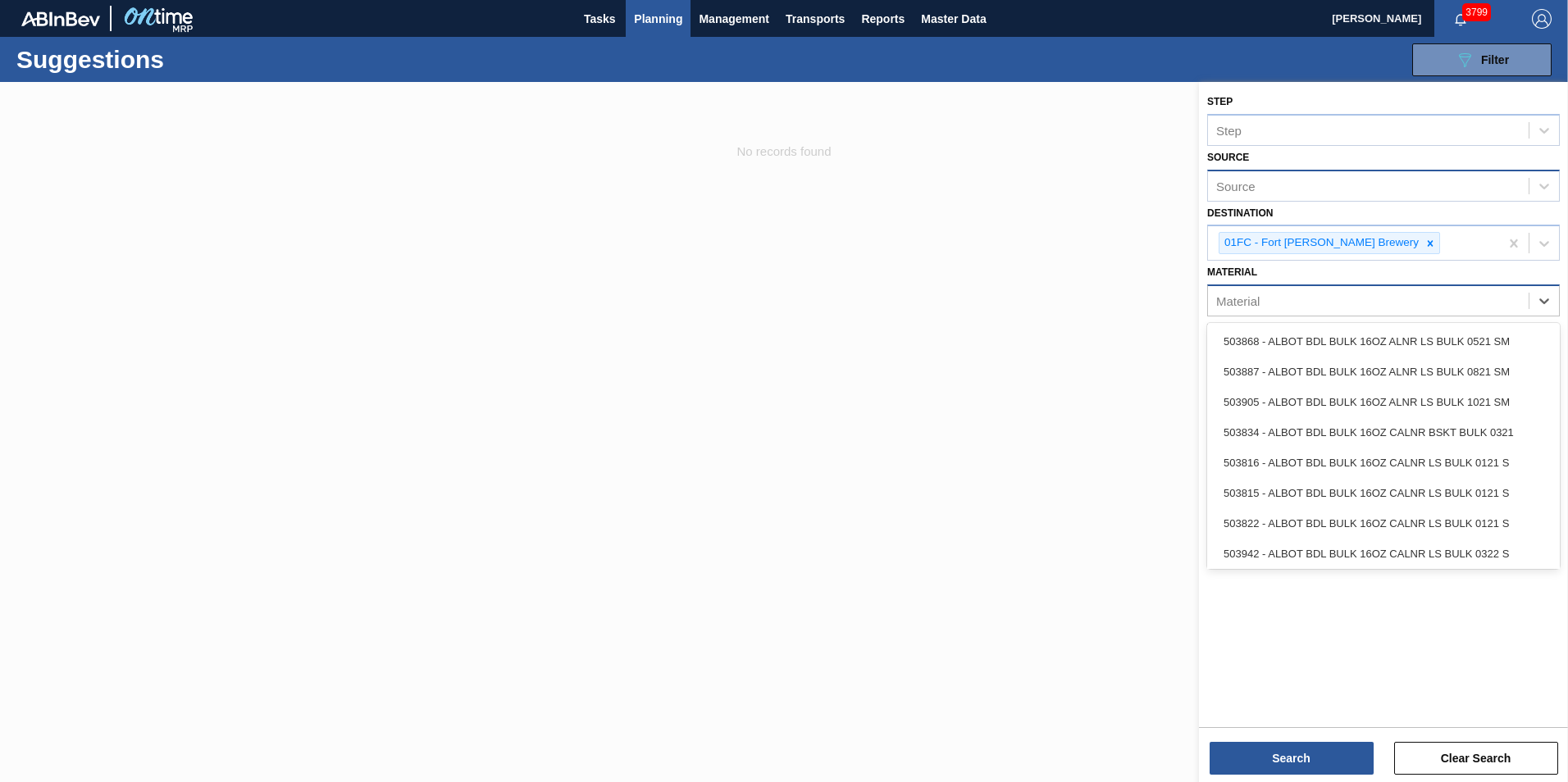
paste input "677149"
type input "677149"
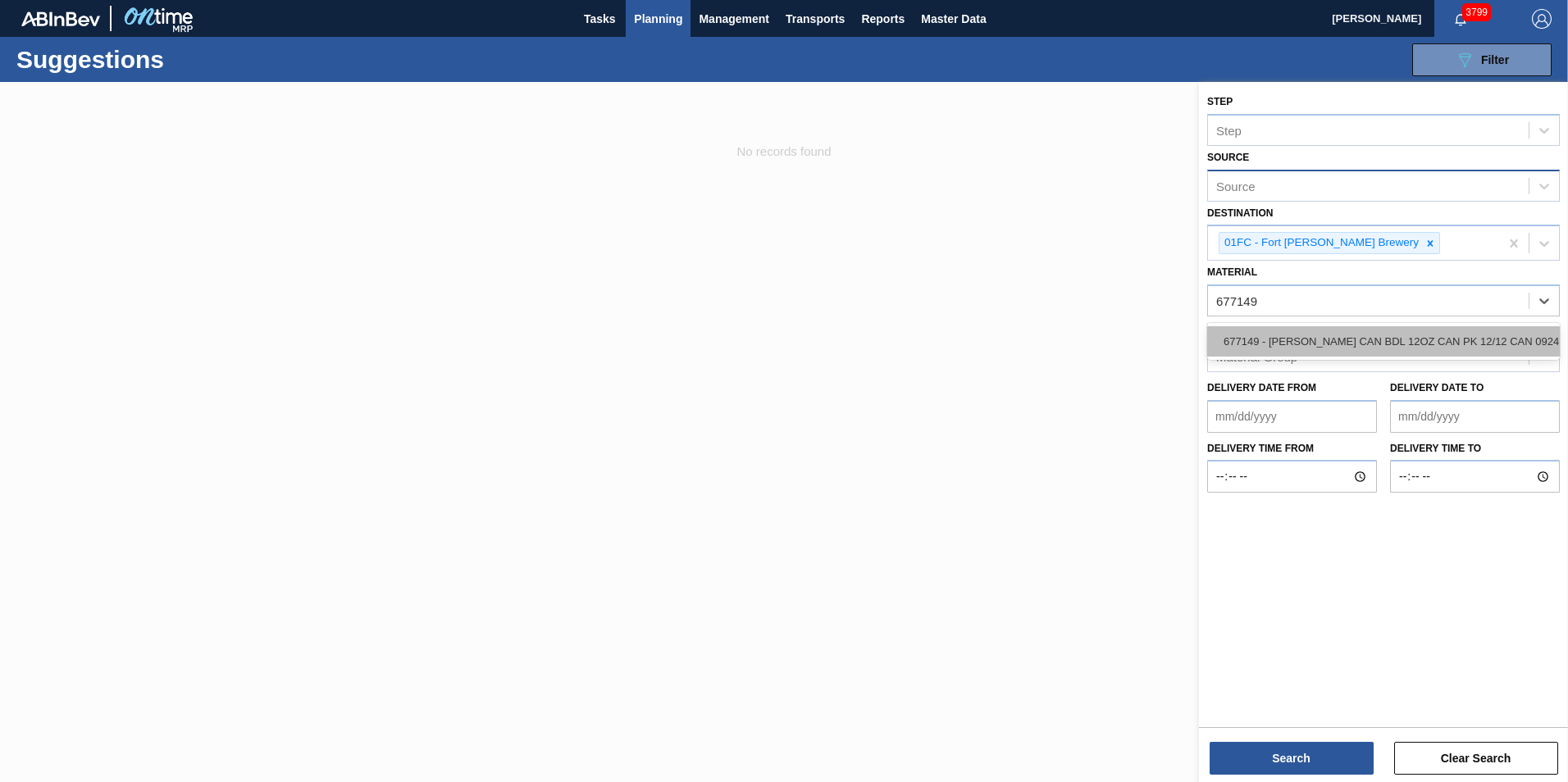
click at [1302, 338] on div "677149 - [PERSON_NAME] CAN BDL 12OZ CAN PK 12/12 CAN 0924" at bounding box center [1383, 341] width 353 height 30
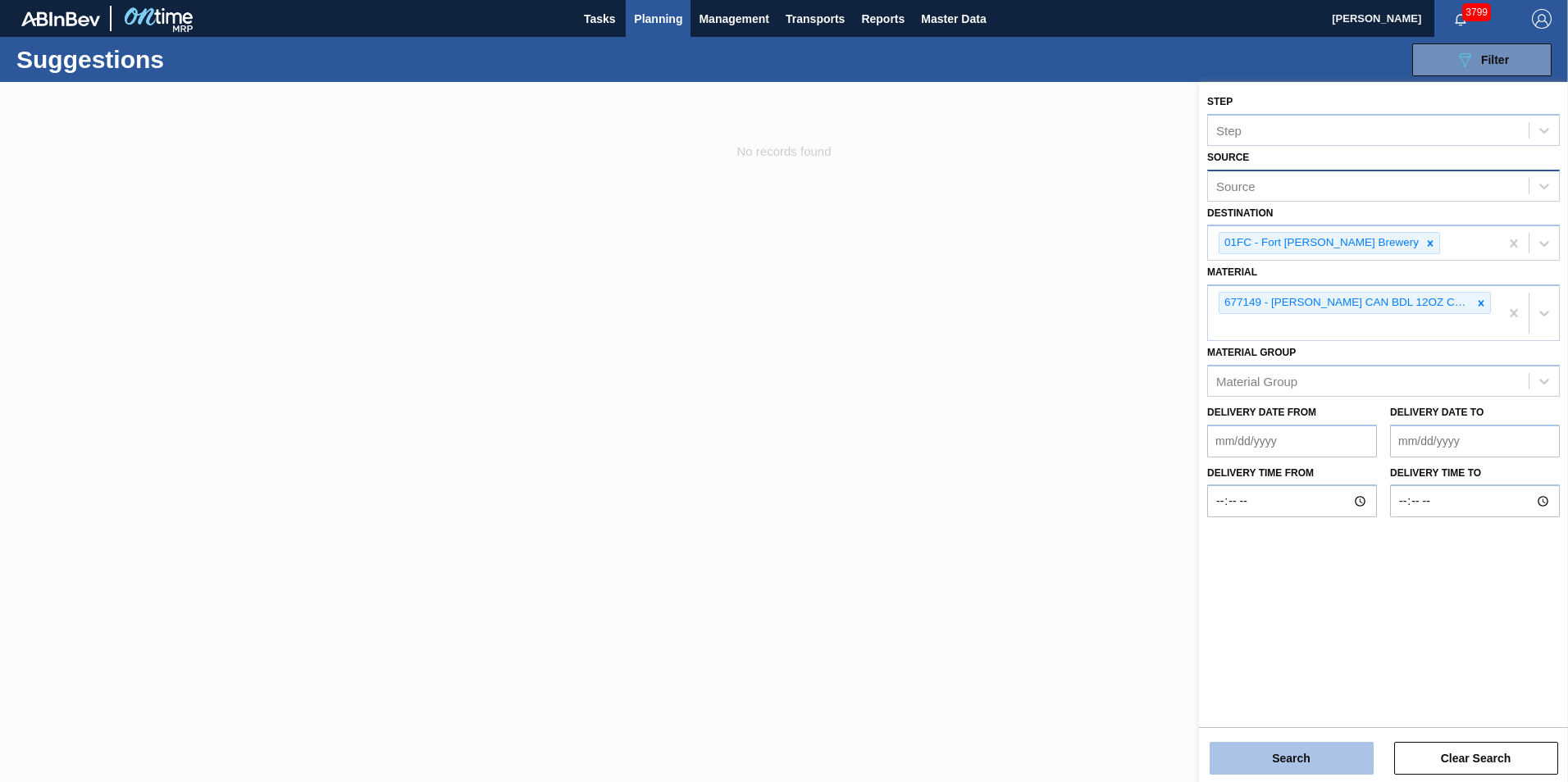
click at [1260, 759] on button "Search" at bounding box center [1292, 758] width 164 height 33
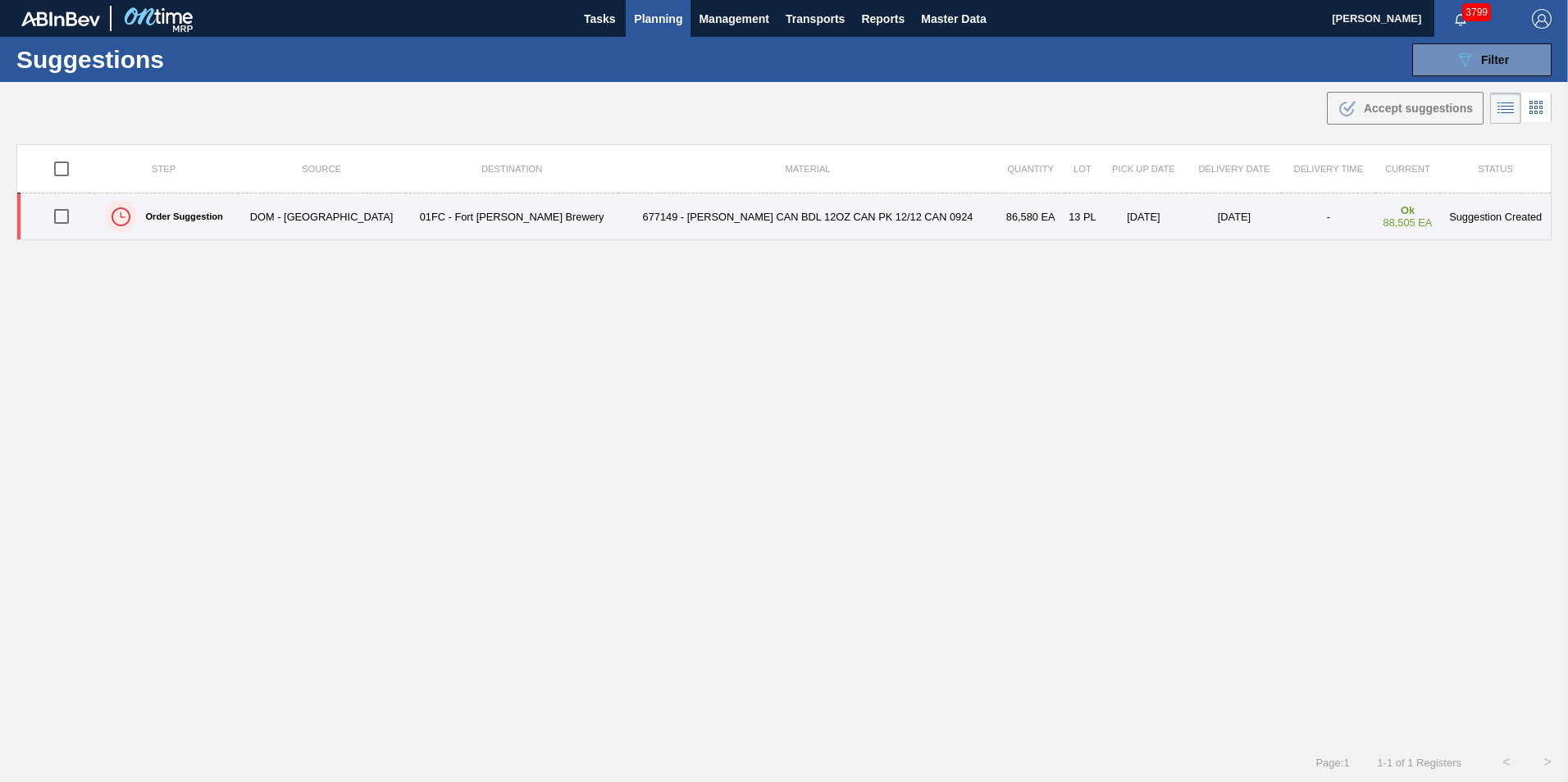
click at [58, 219] on input "checkbox" at bounding box center [62, 216] width 35 height 34
checkbox input "true"
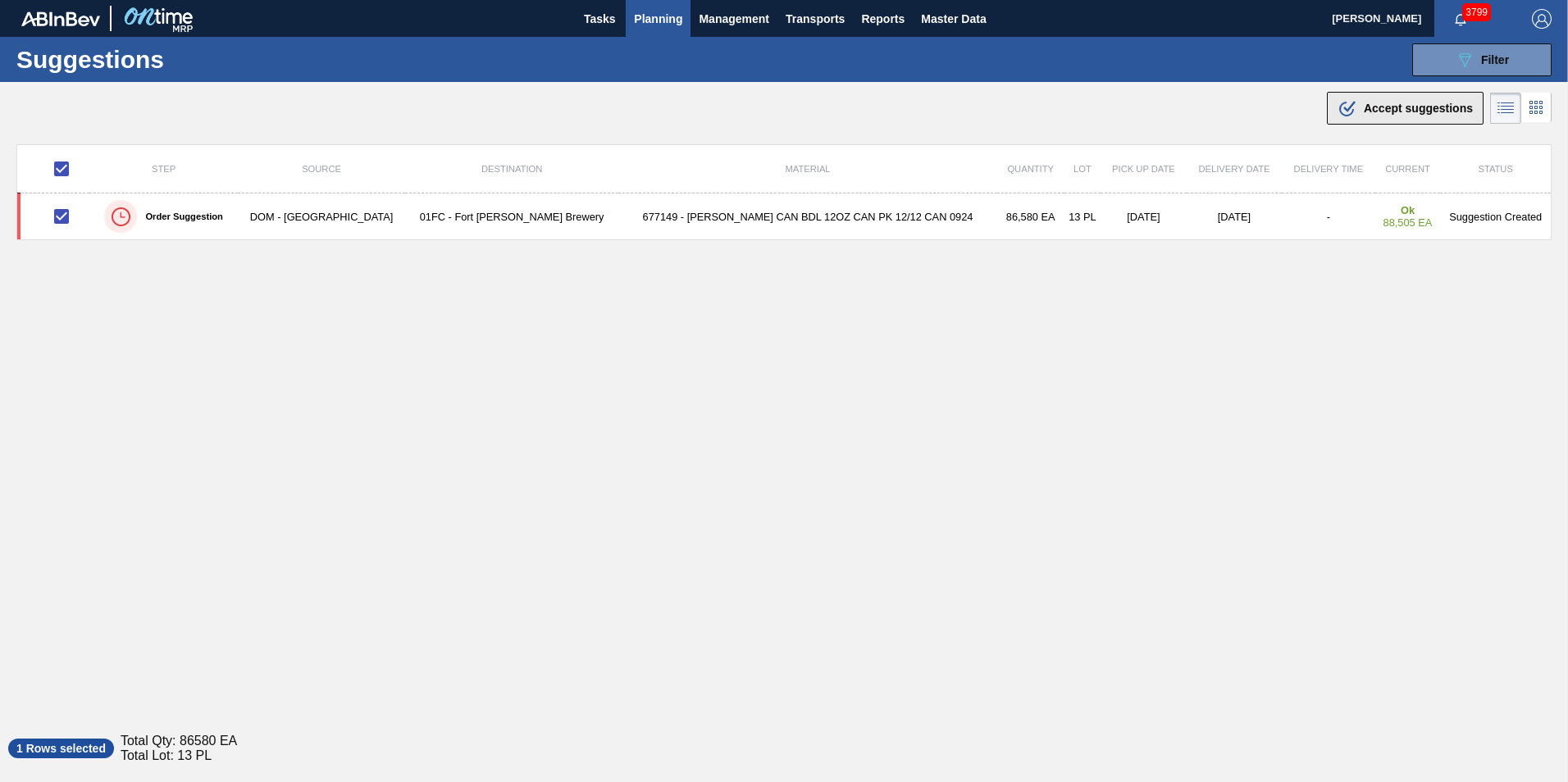
click at [1389, 113] on span "Accept suggestions" at bounding box center [1418, 108] width 109 height 13
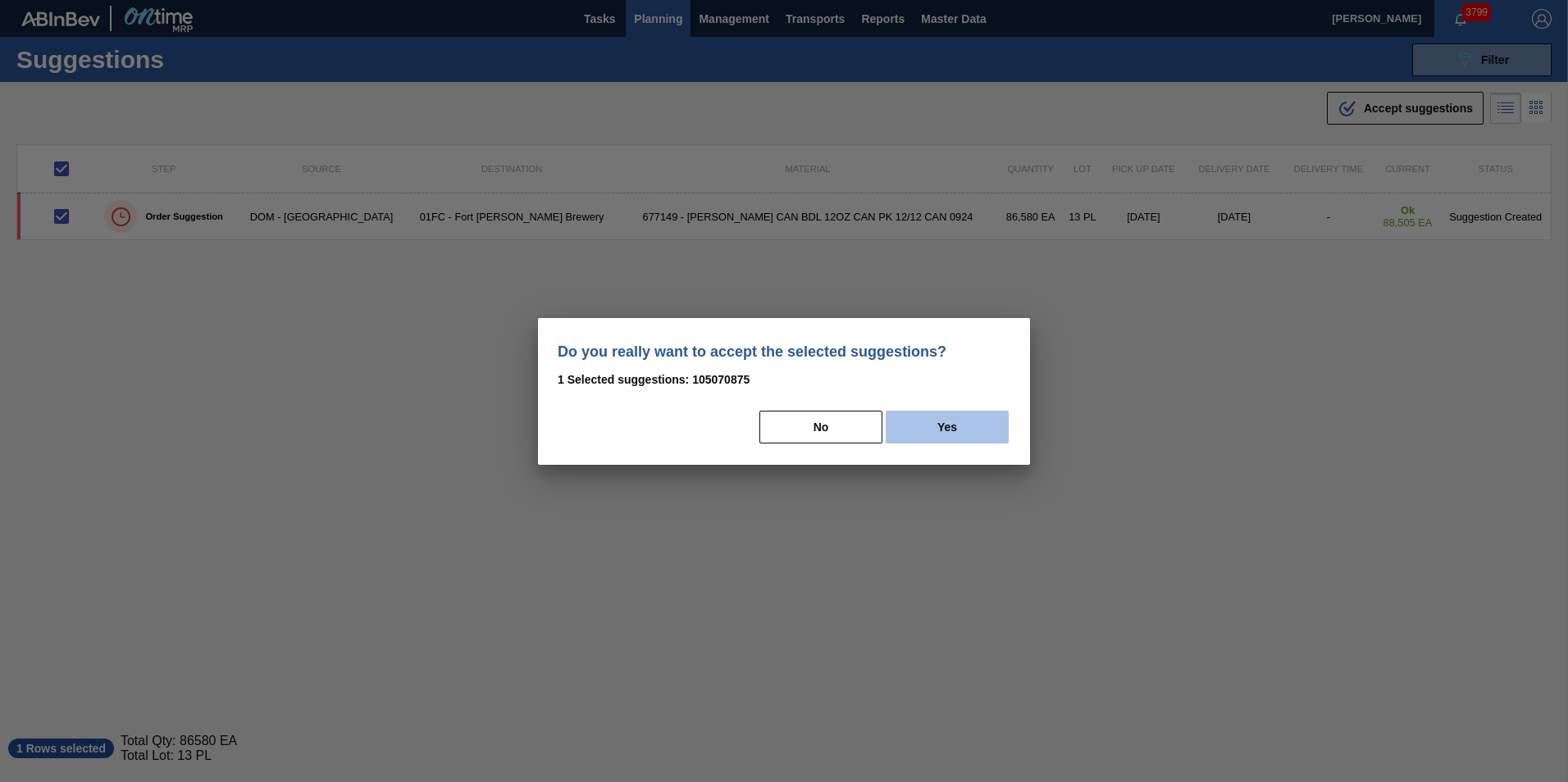
click at [938, 419] on button "Yes" at bounding box center [948, 427] width 123 height 33
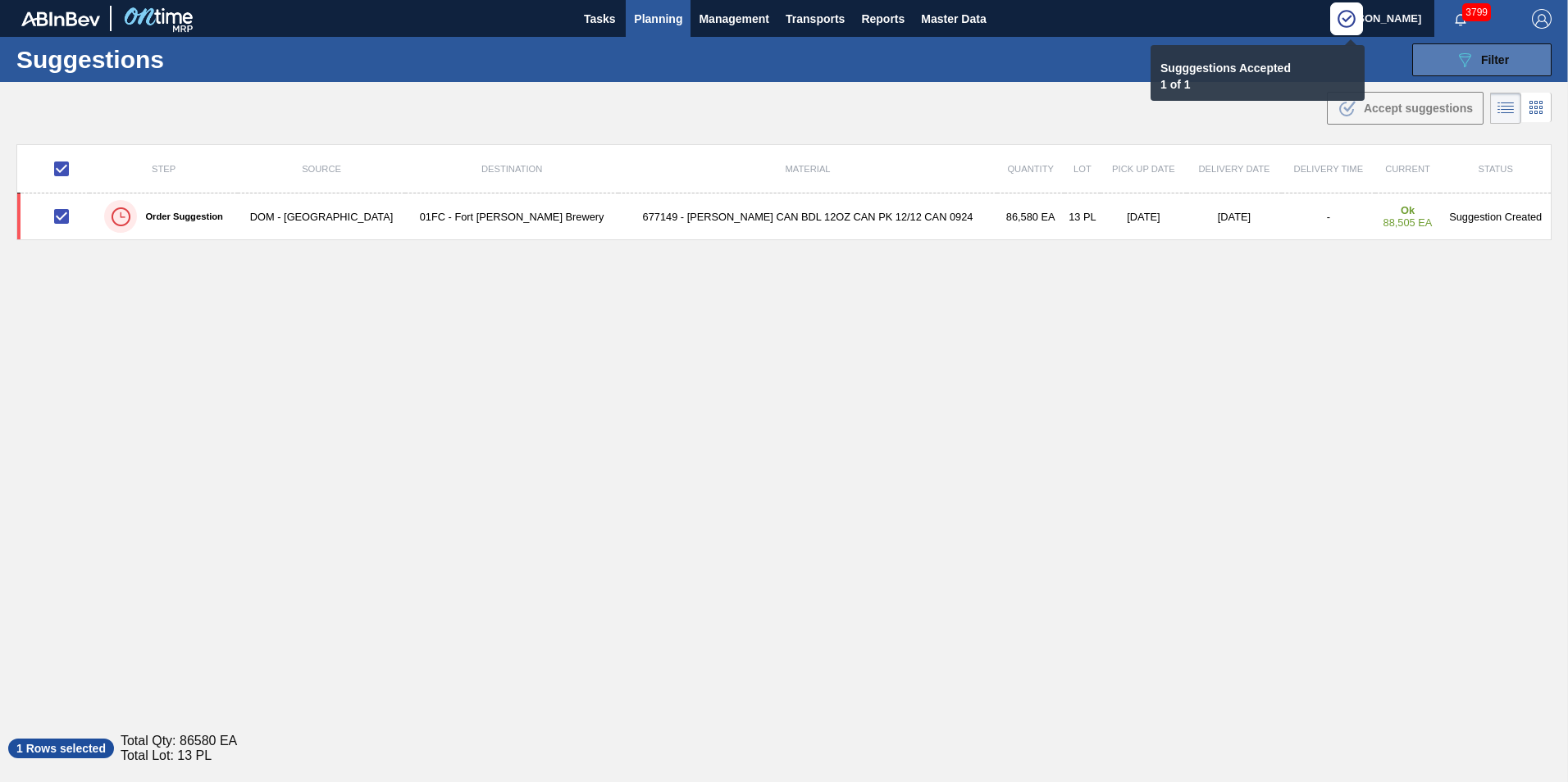
click at [1455, 69] on icon "089F7B8B-B2A5-4AFE-B5C0-19BA573D28AC" at bounding box center [1464, 60] width 20 height 20
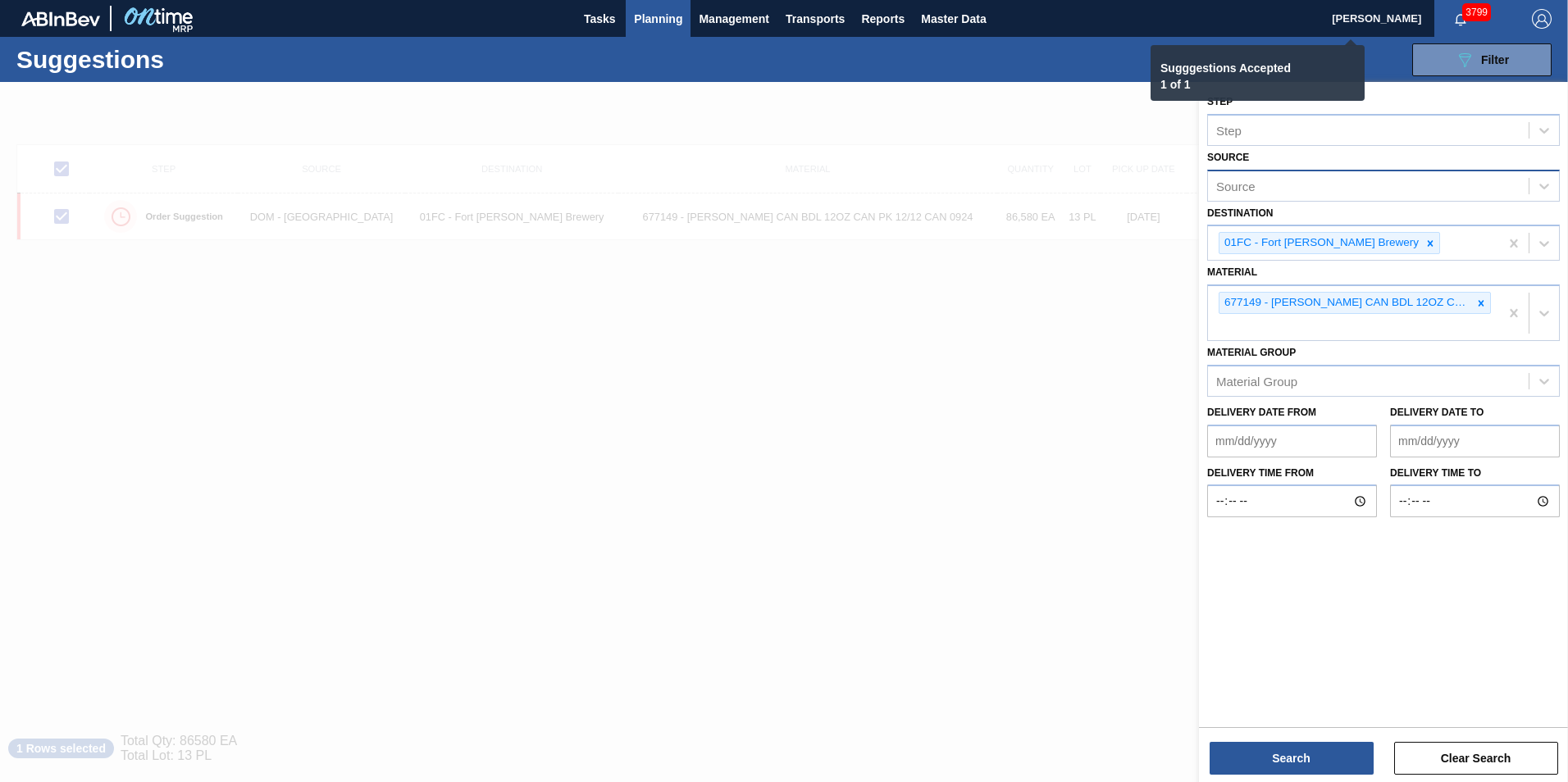
checkbox input "false"
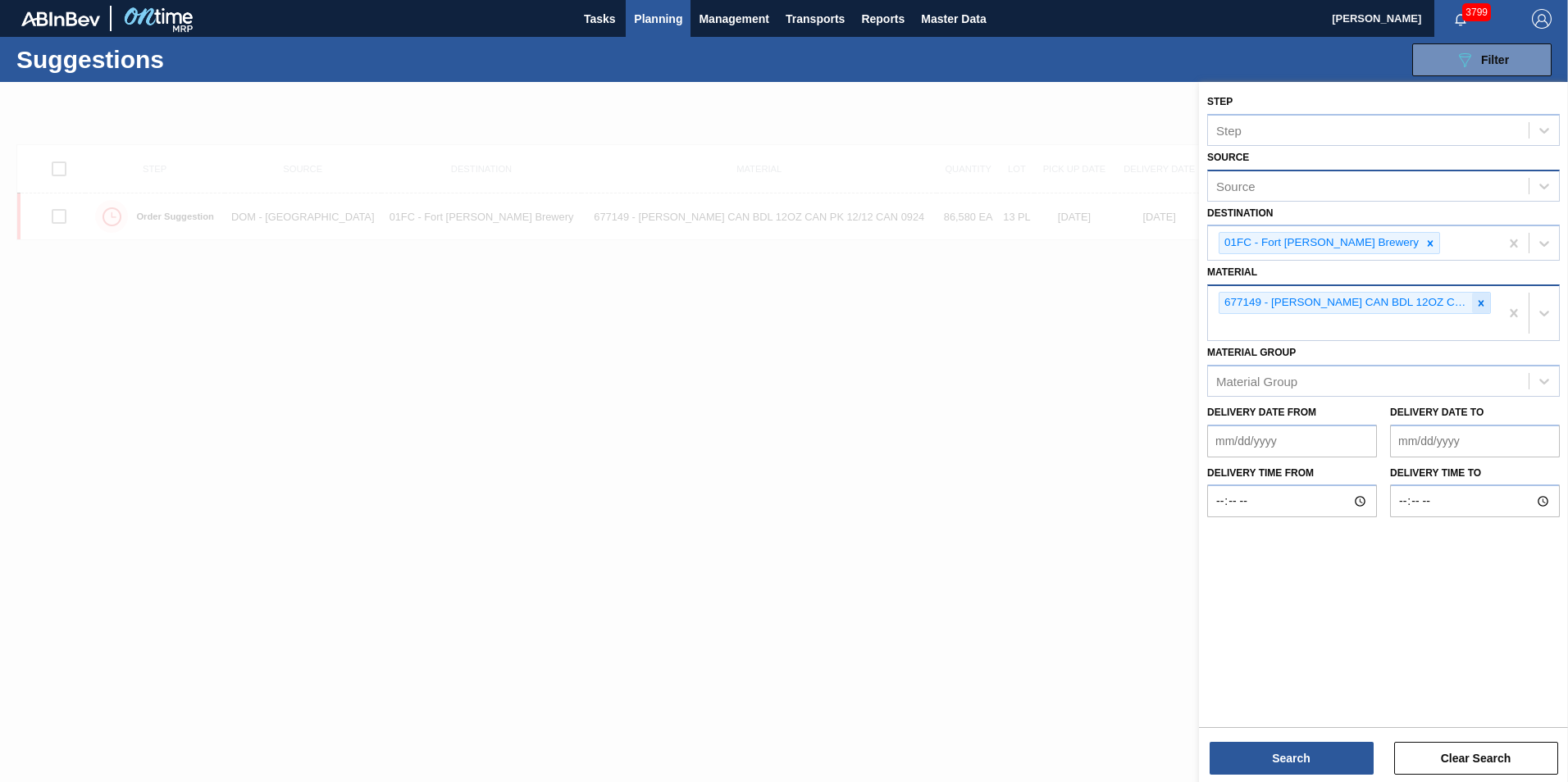
click at [1478, 298] on icon at bounding box center [1481, 303] width 12 height 12
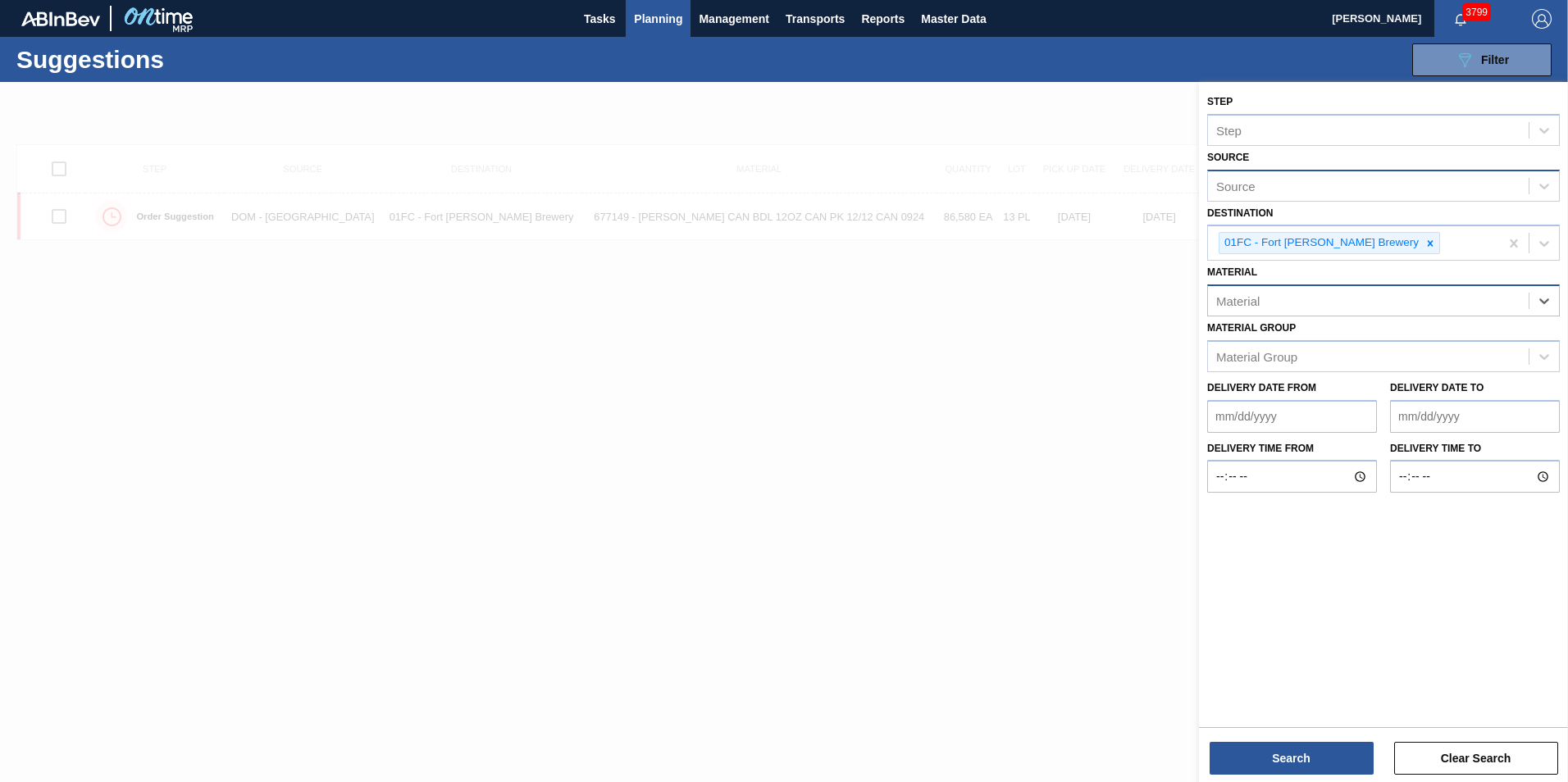
click at [1322, 305] on div "Material" at bounding box center [1368, 301] width 321 height 24
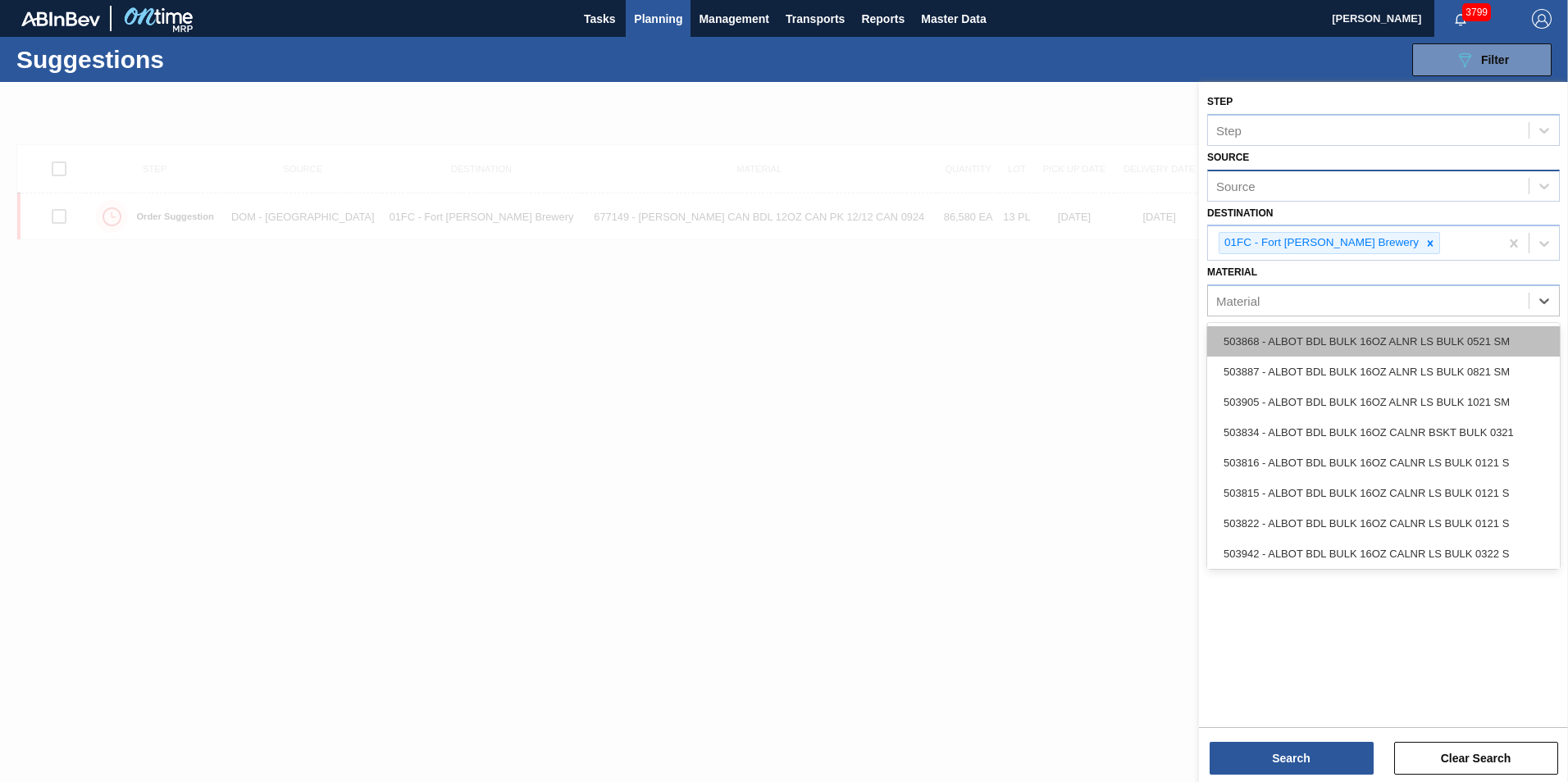
paste input "676627"
type input "676627"
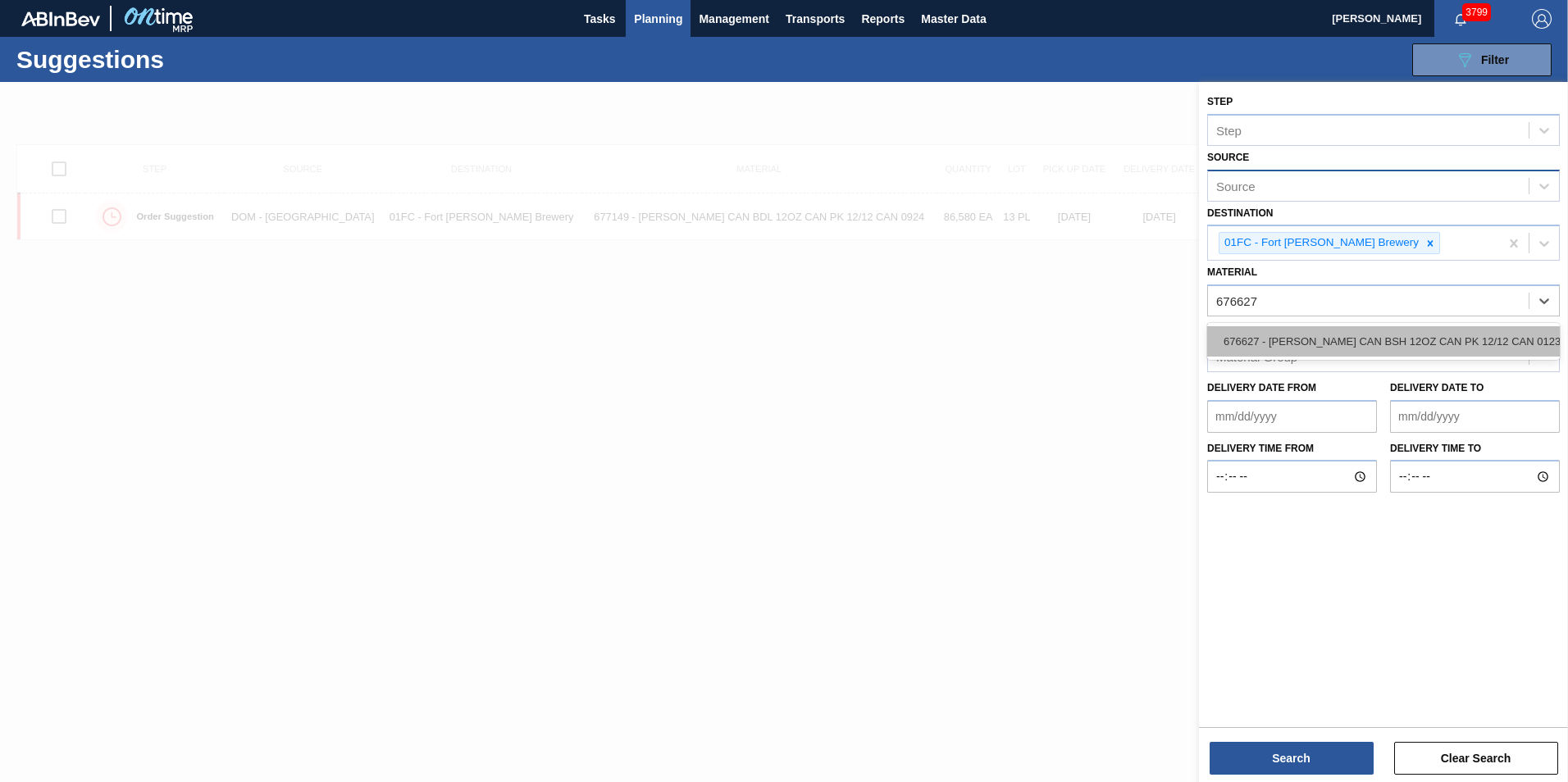
click at [1300, 338] on div "676627 - [PERSON_NAME] CAN BSH 12OZ CAN PK 12/12 CAN 0123" at bounding box center [1383, 341] width 353 height 30
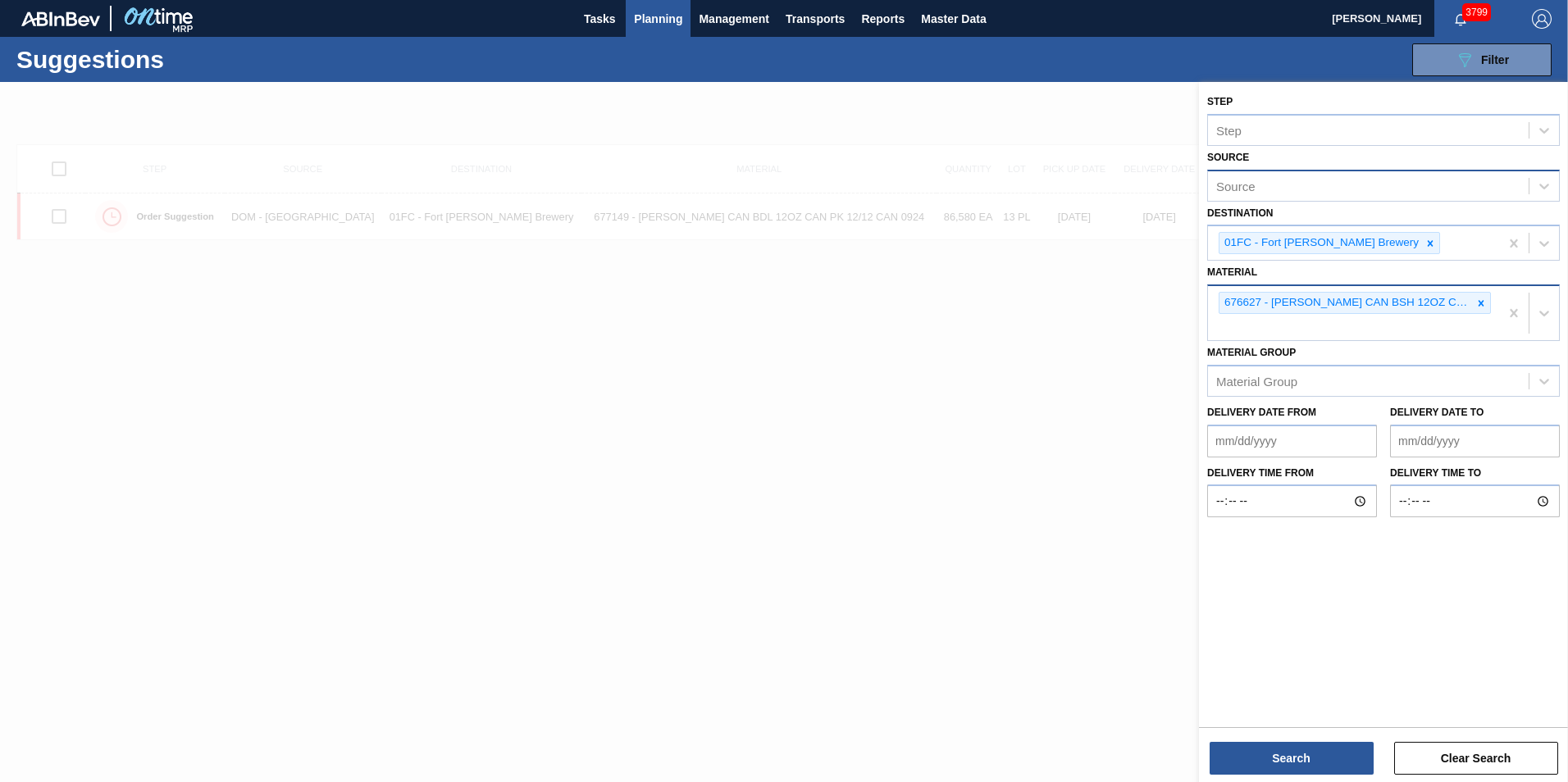
click at [1336, 329] on div "676627 - [PERSON_NAME] CAN BSH 12OZ CAN PK 12/12 CAN 0123" at bounding box center [1354, 313] width 291 height 54
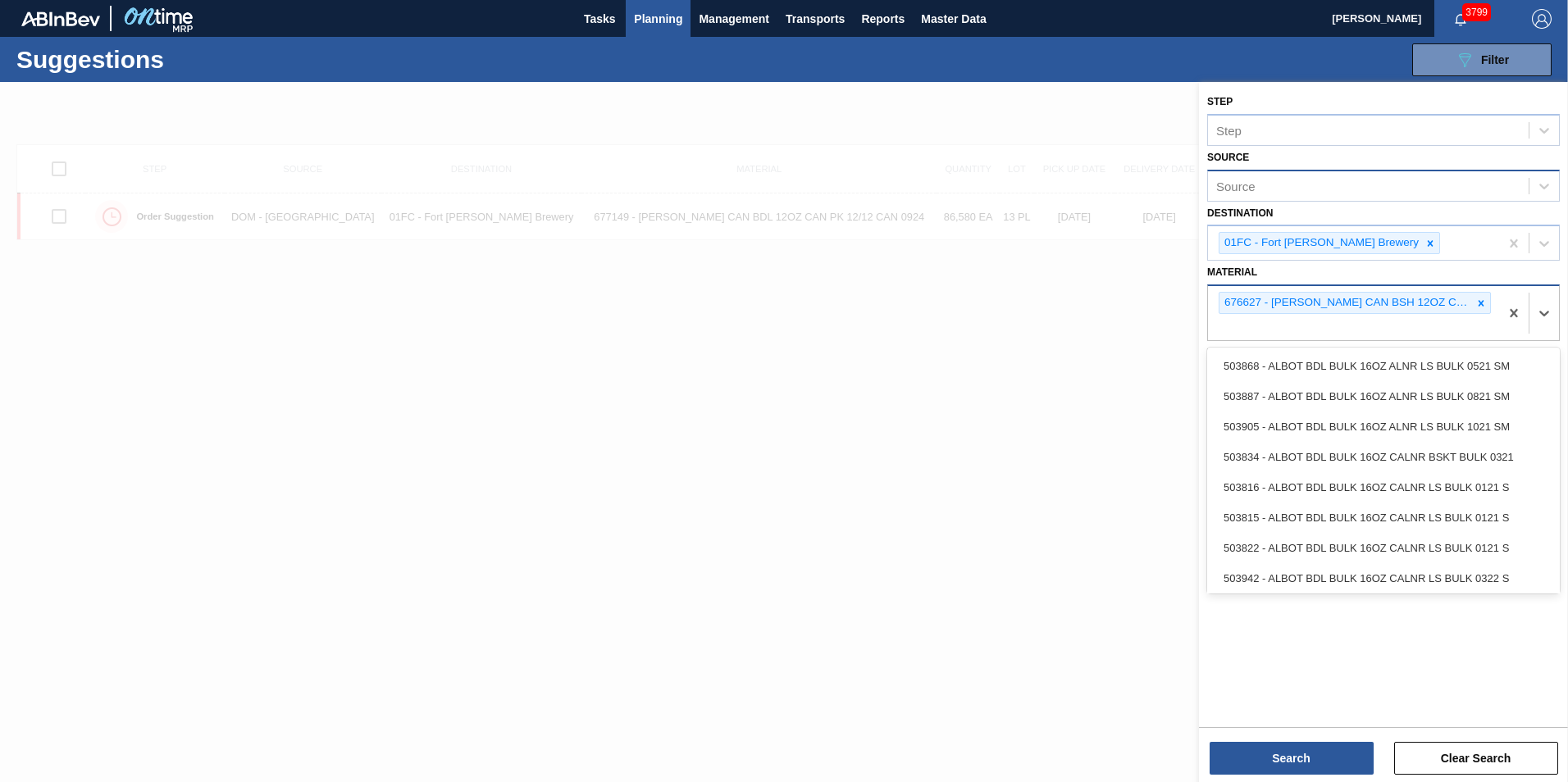
paste input "676728"
type input "676728"
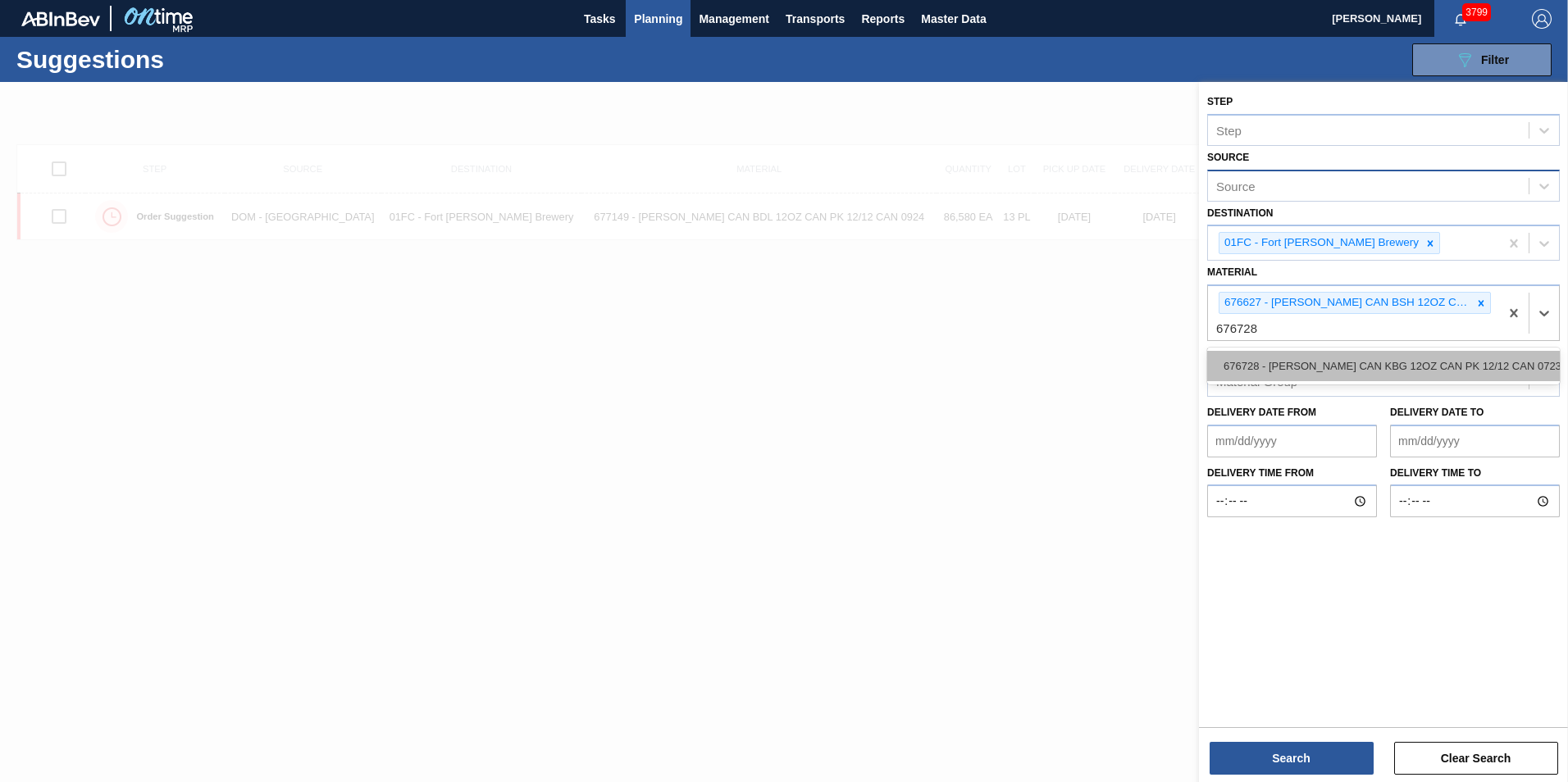
click at [1322, 358] on div "676728 - [PERSON_NAME] CAN KBG 12OZ CAN PK 12/12 CAN 0723" at bounding box center [1383, 366] width 353 height 30
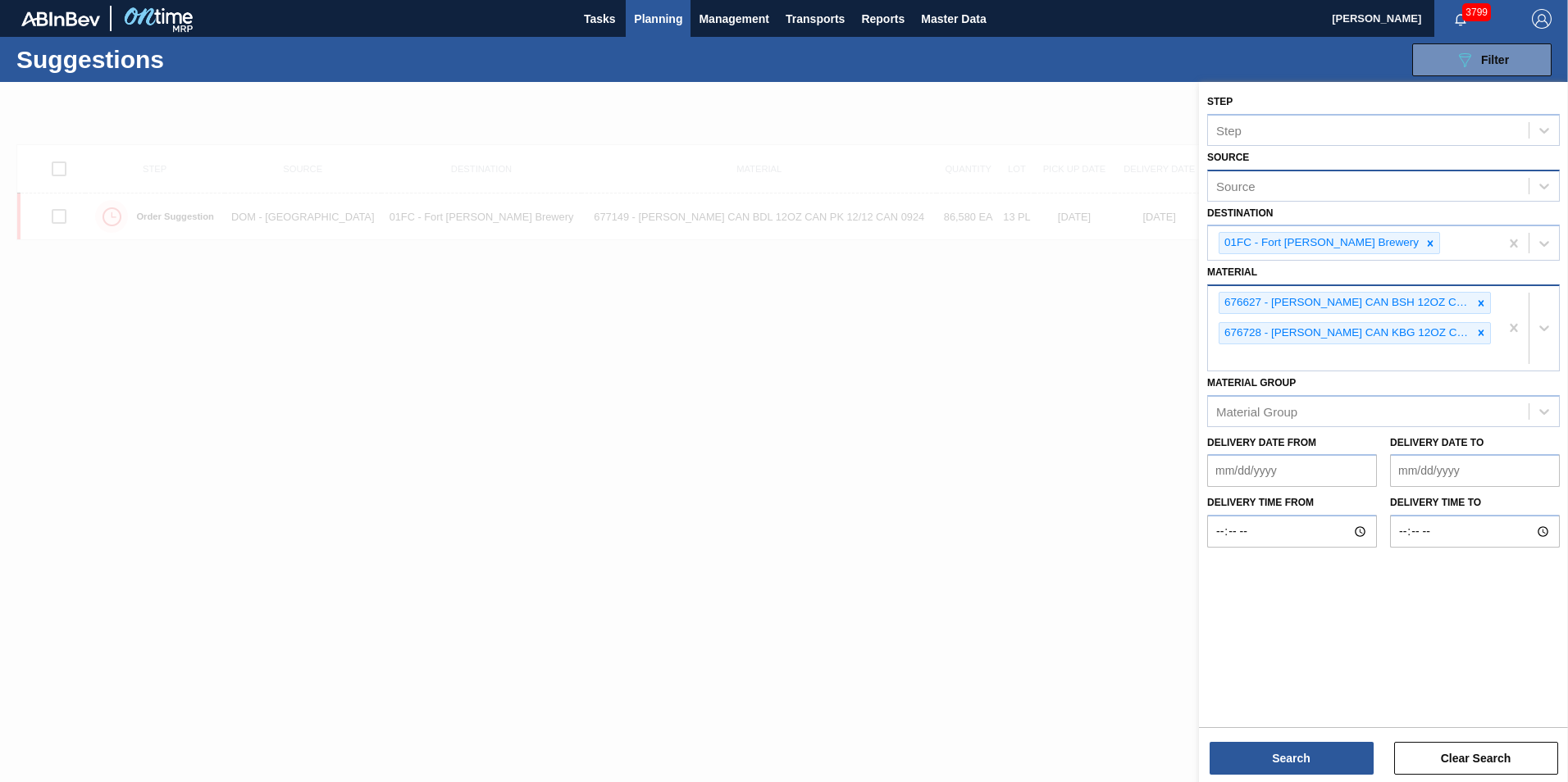
click at [1328, 357] on div "676627 - CARR CAN BSH 12OZ CAN PK 12/12 CAN 0123 676728 - CARR CAN KBG 12OZ CAN…" at bounding box center [1354, 328] width 291 height 85
paste input "676619"
type input "676619"
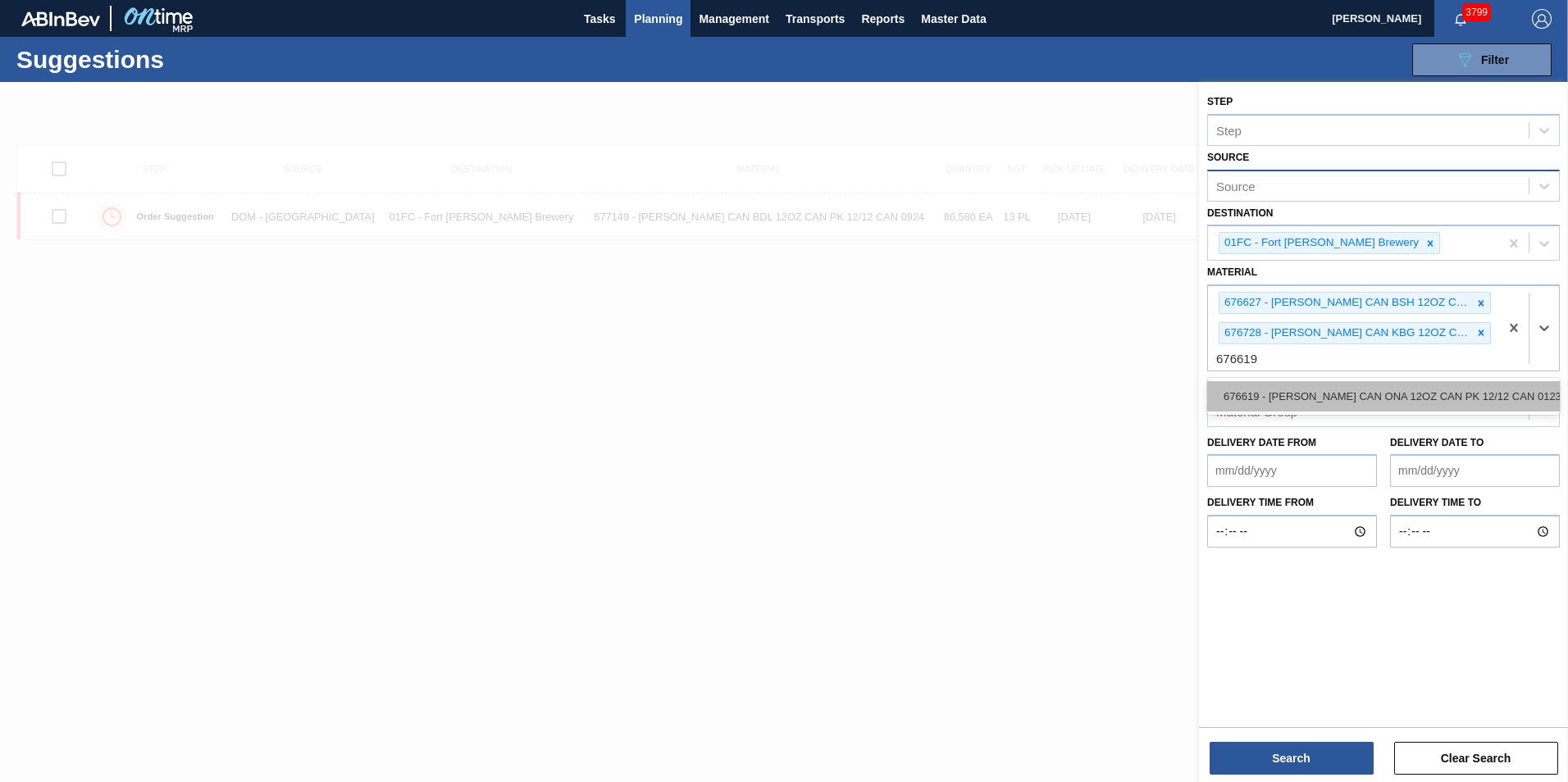
click at [1312, 397] on div "676619 - [PERSON_NAME] CAN ONA 12OZ CAN PK 12/12 CAN 0123" at bounding box center [1383, 396] width 353 height 30
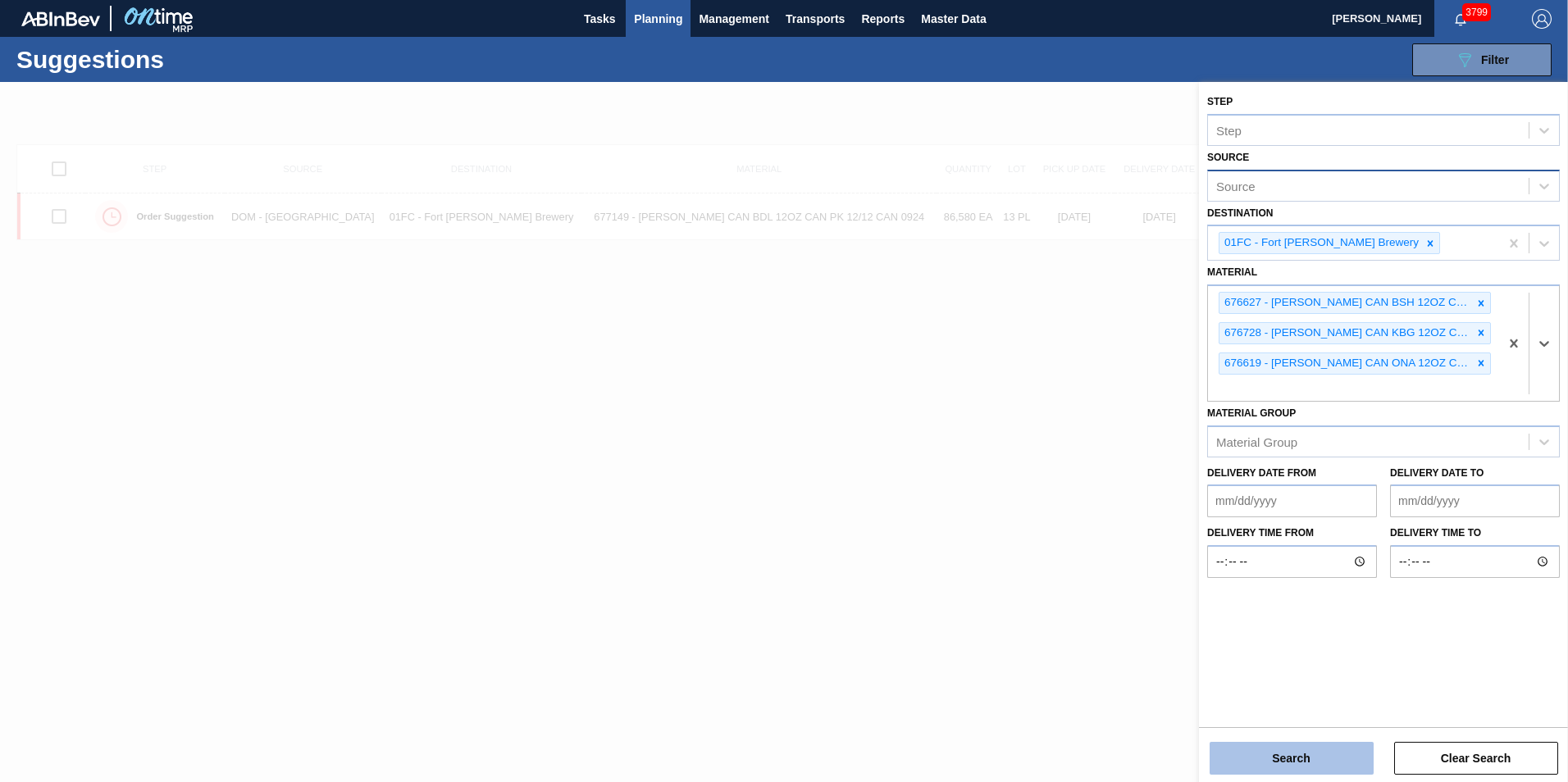
click at [1314, 751] on button "Search" at bounding box center [1292, 758] width 164 height 33
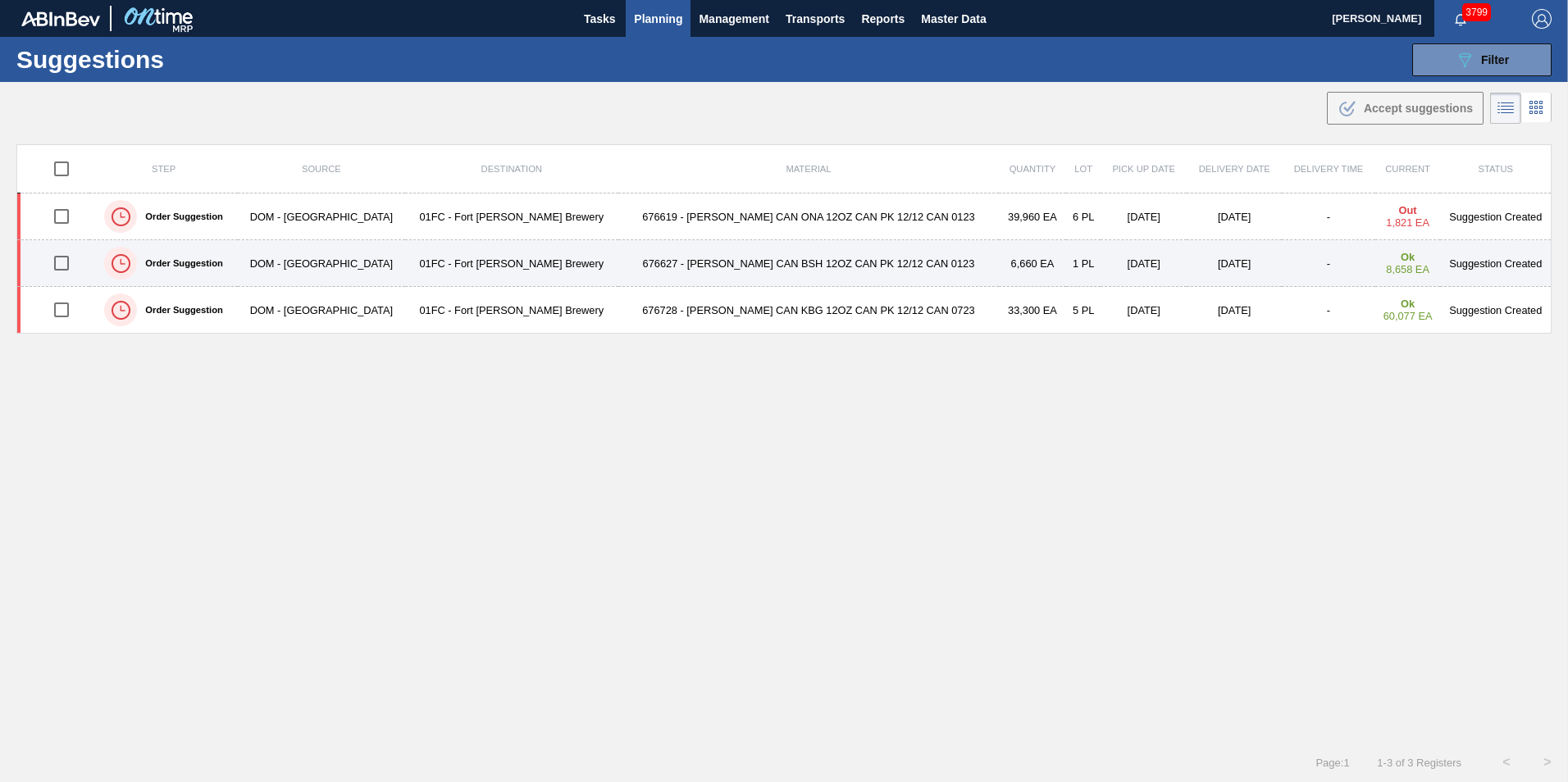
drag, startPoint x: 68, startPoint y: 302, endPoint x: 68, endPoint y: 267, distance: 35.0
click at [68, 302] on input "checkbox" at bounding box center [62, 310] width 35 height 34
checkbox input "true"
click at [68, 263] on input "checkbox" at bounding box center [62, 263] width 35 height 34
checkbox input "true"
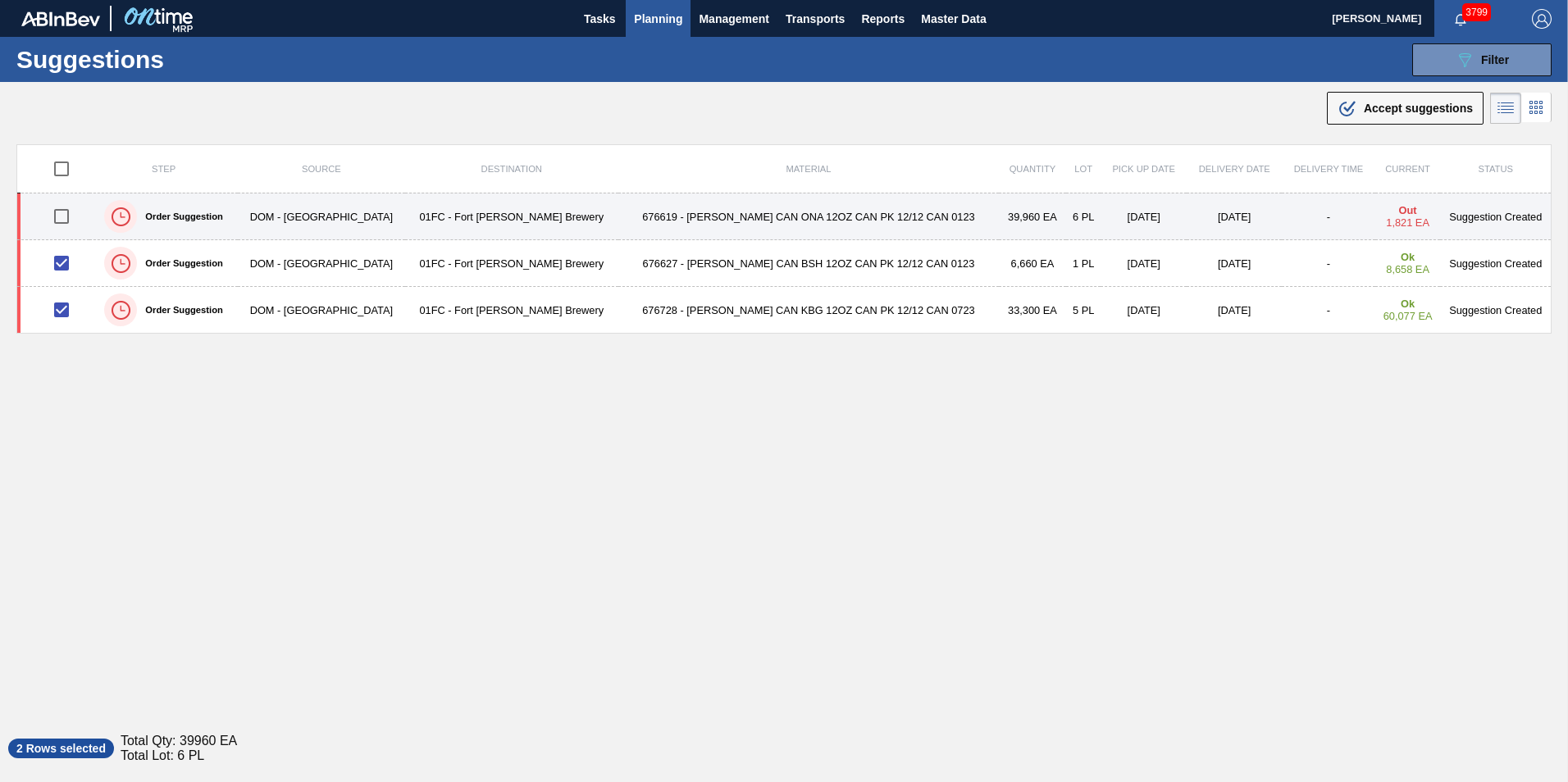
click at [65, 200] on input "checkbox" at bounding box center [62, 216] width 35 height 34
checkbox input "true"
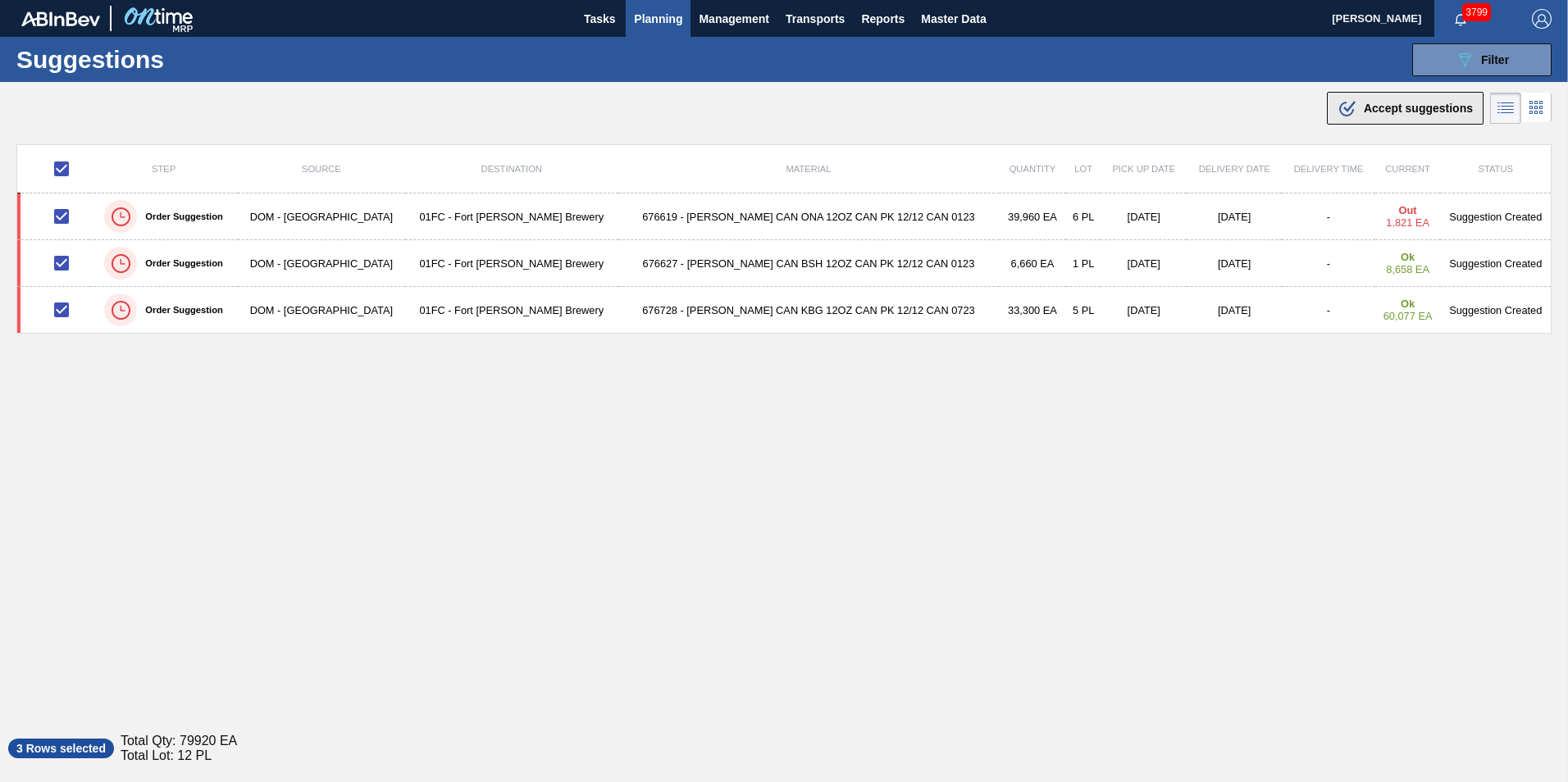
click at [1371, 113] on span "Accept suggestions" at bounding box center [1418, 108] width 109 height 13
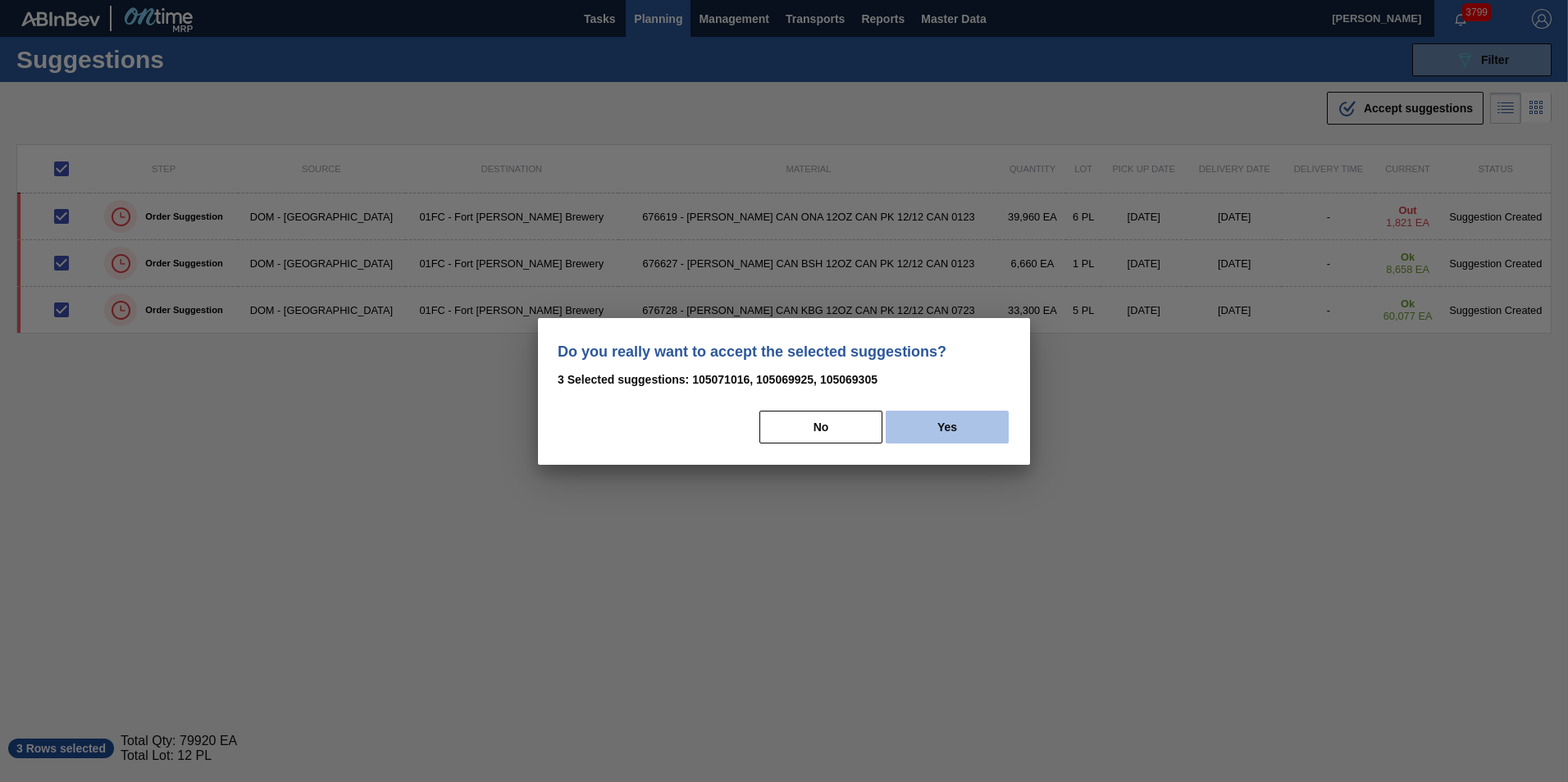
click at [958, 426] on button "Yes" at bounding box center [948, 427] width 123 height 33
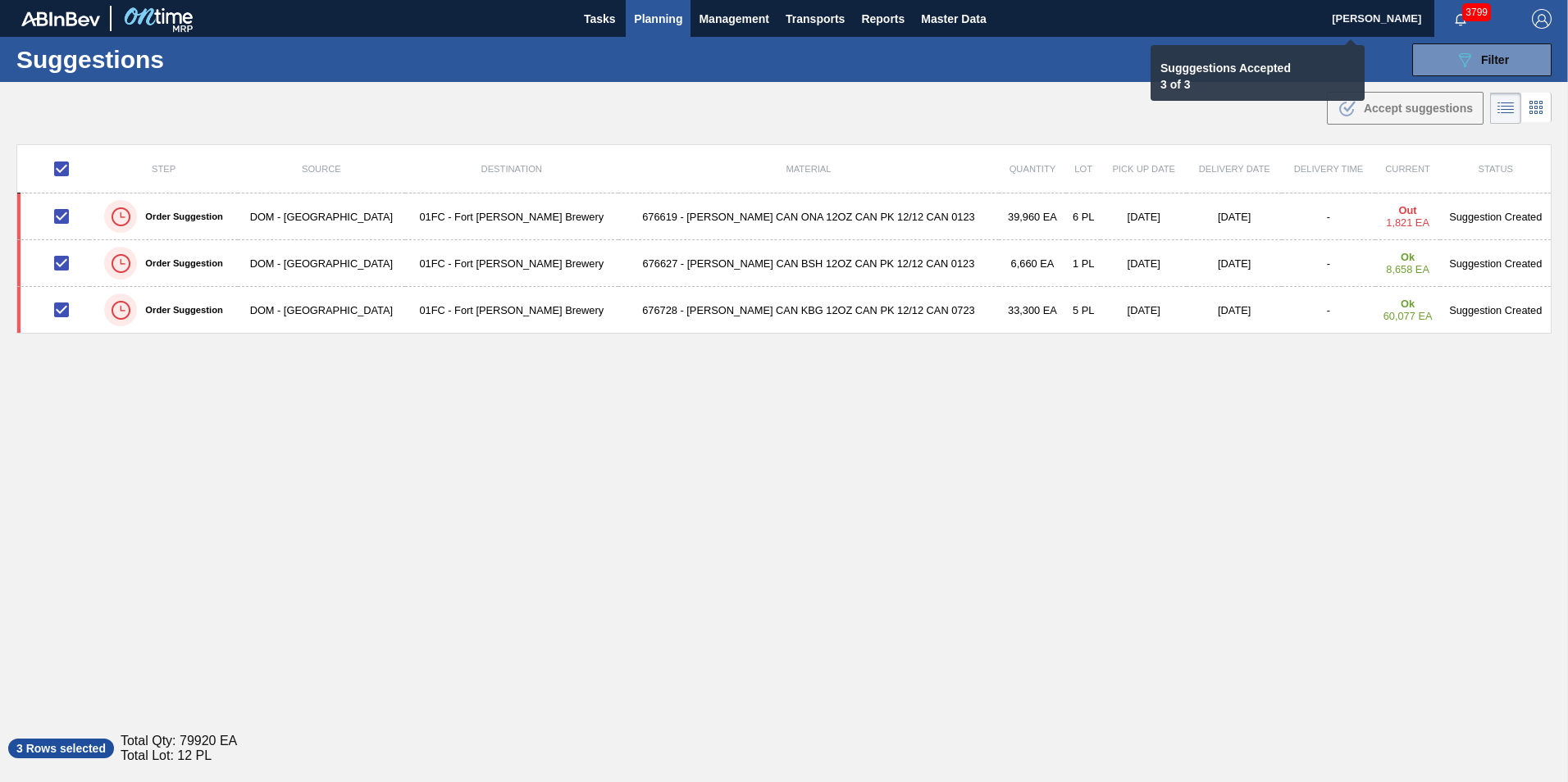
checkbox input "false"
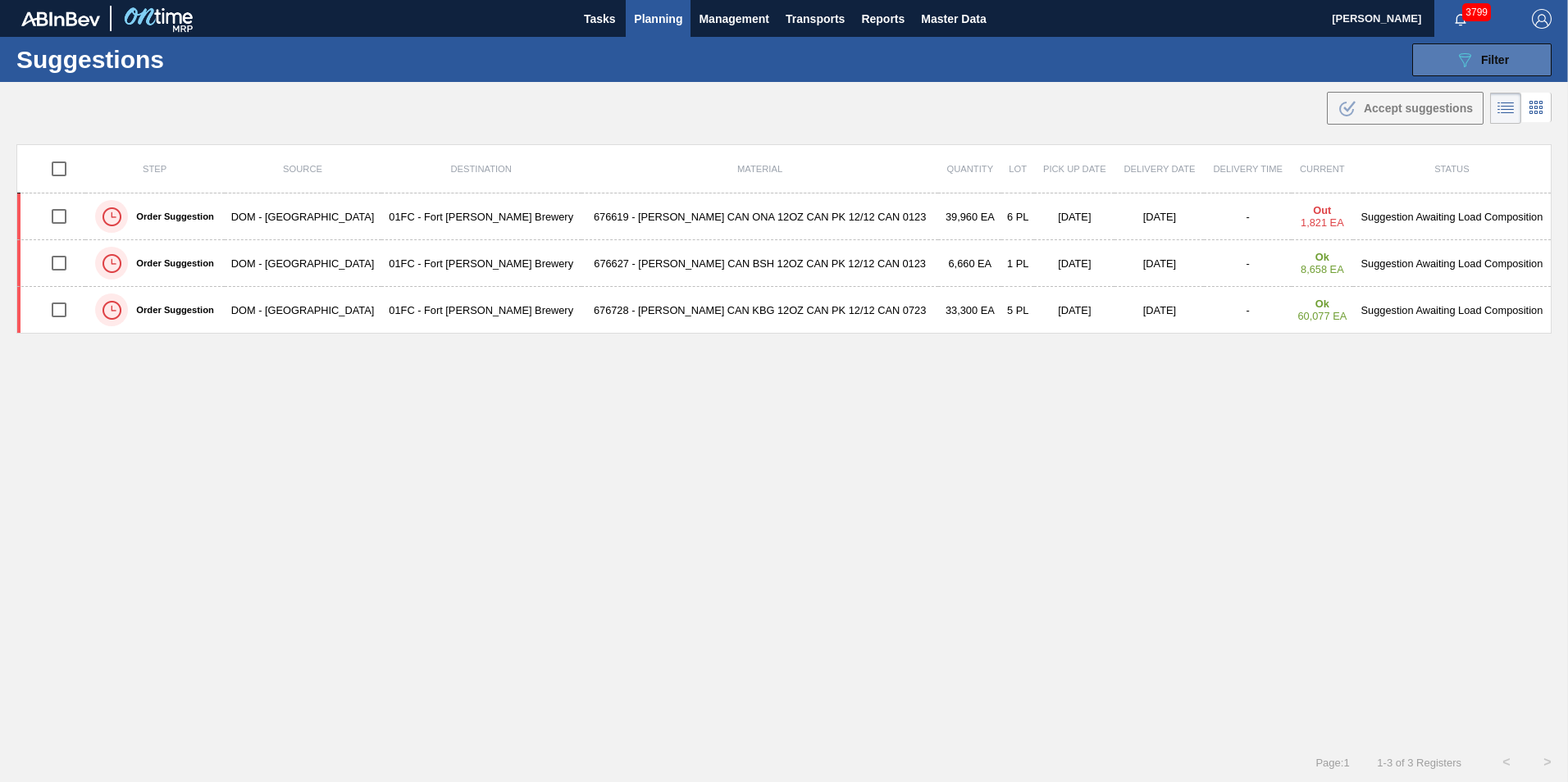
click at [1437, 58] on button "089F7B8B-B2A5-4AFE-B5C0-19BA573D28AC Filter" at bounding box center [1482, 60] width 140 height 33
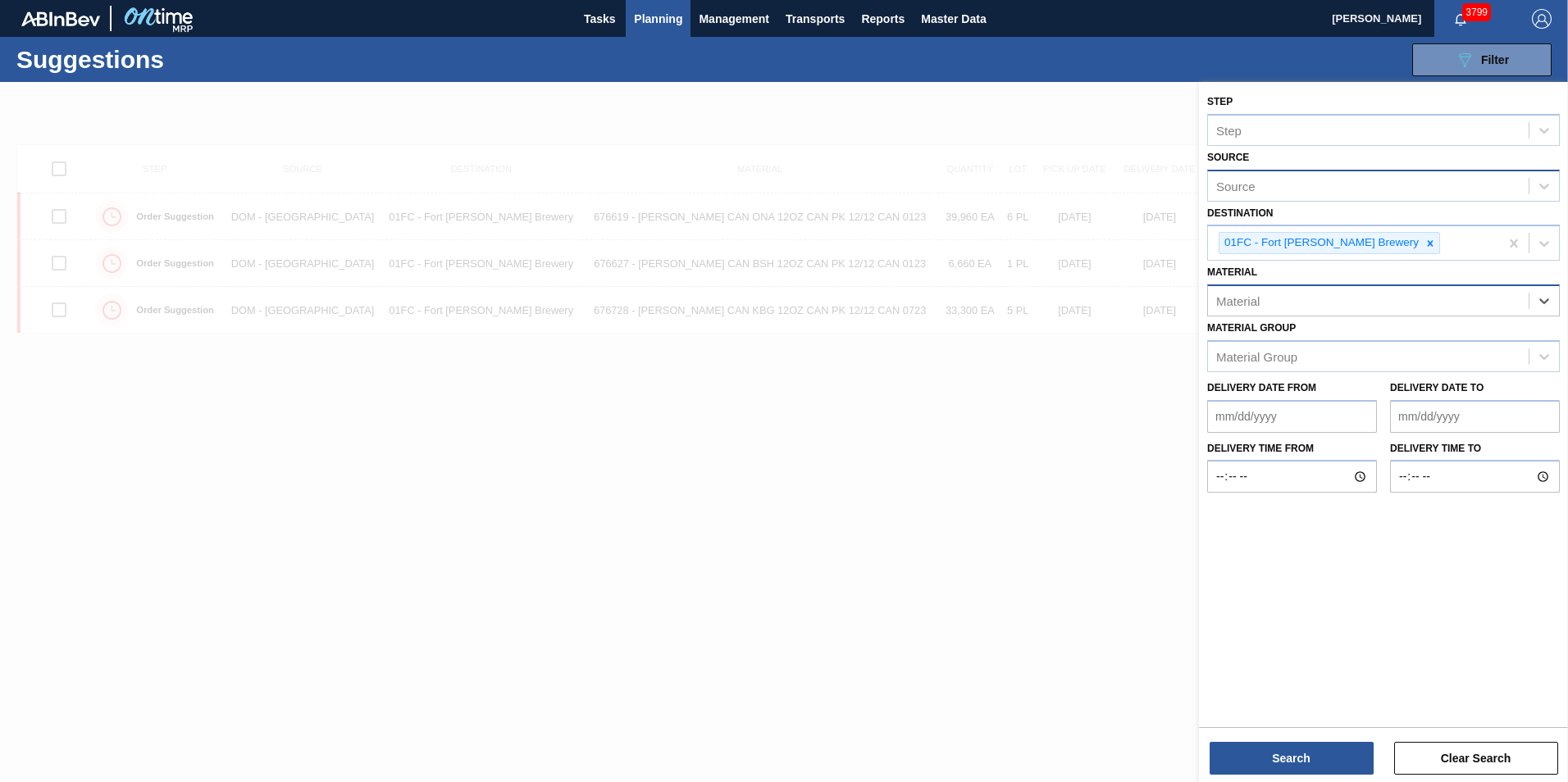
click at [1270, 295] on div "Material" at bounding box center [1368, 301] width 321 height 24
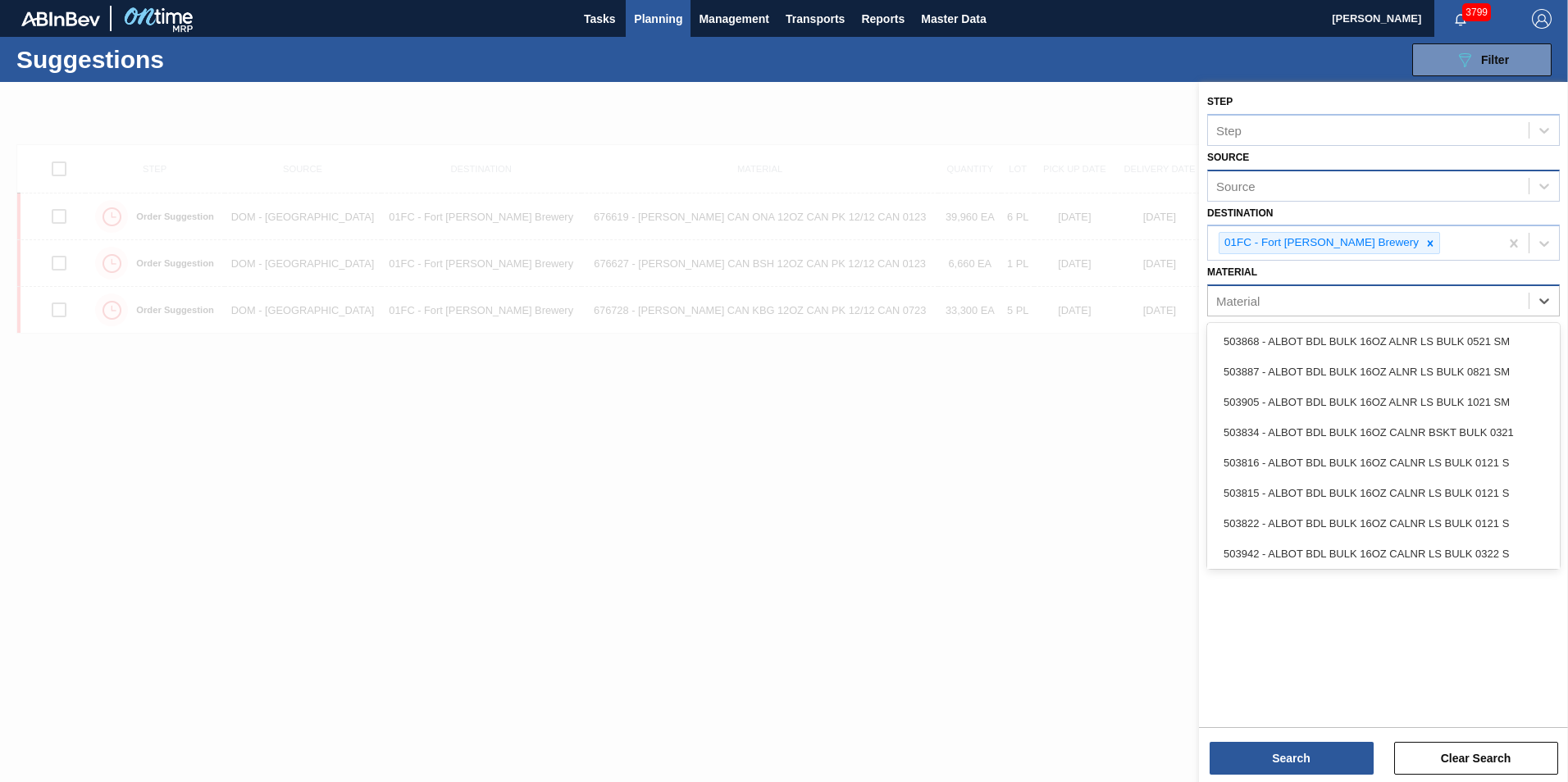
paste input "676446"
type input "676446"
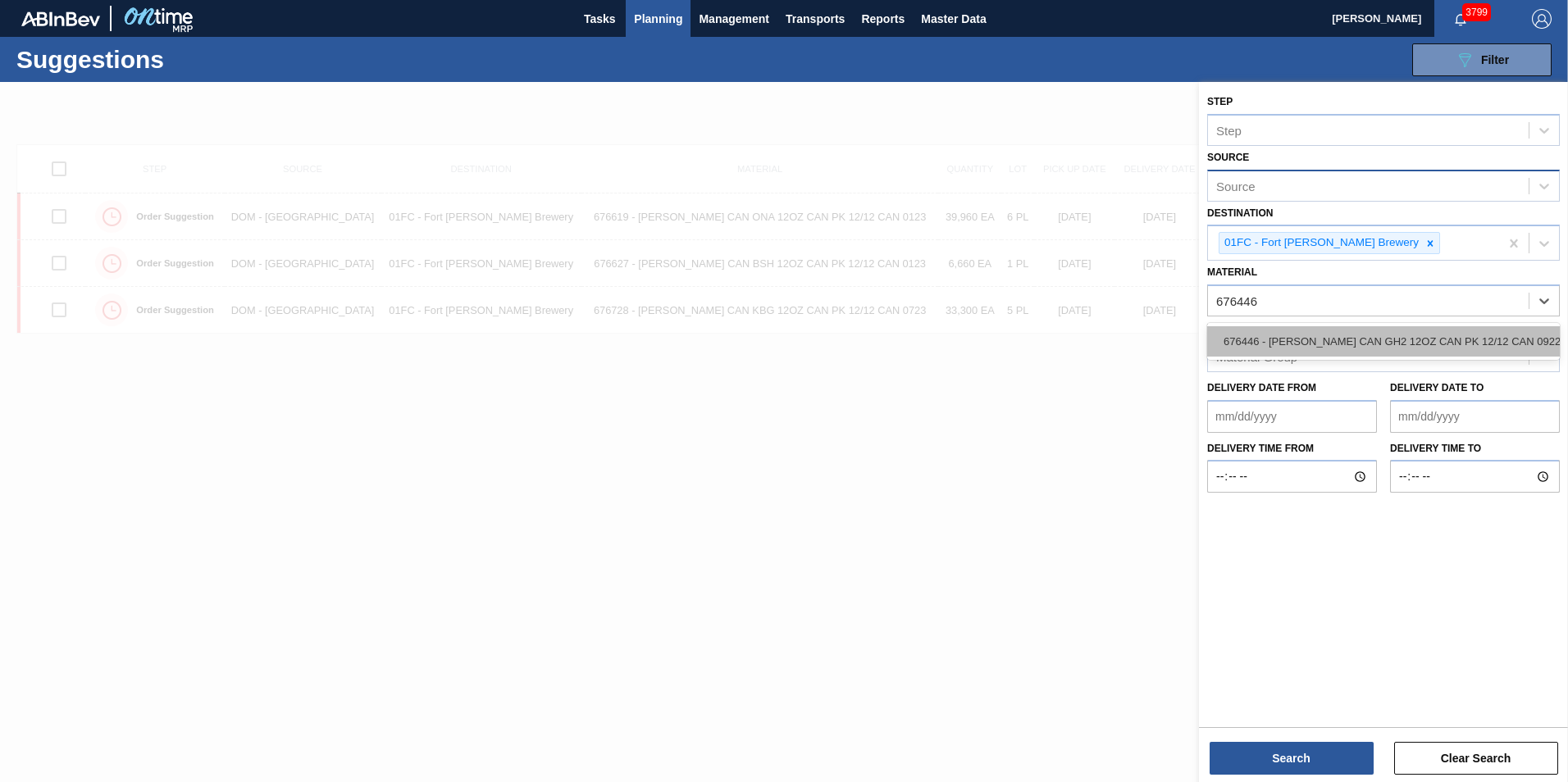
click at [1294, 336] on div "676446 - [PERSON_NAME] CAN GH2 12OZ CAN PK 12/12 CAN 0922" at bounding box center [1383, 341] width 353 height 30
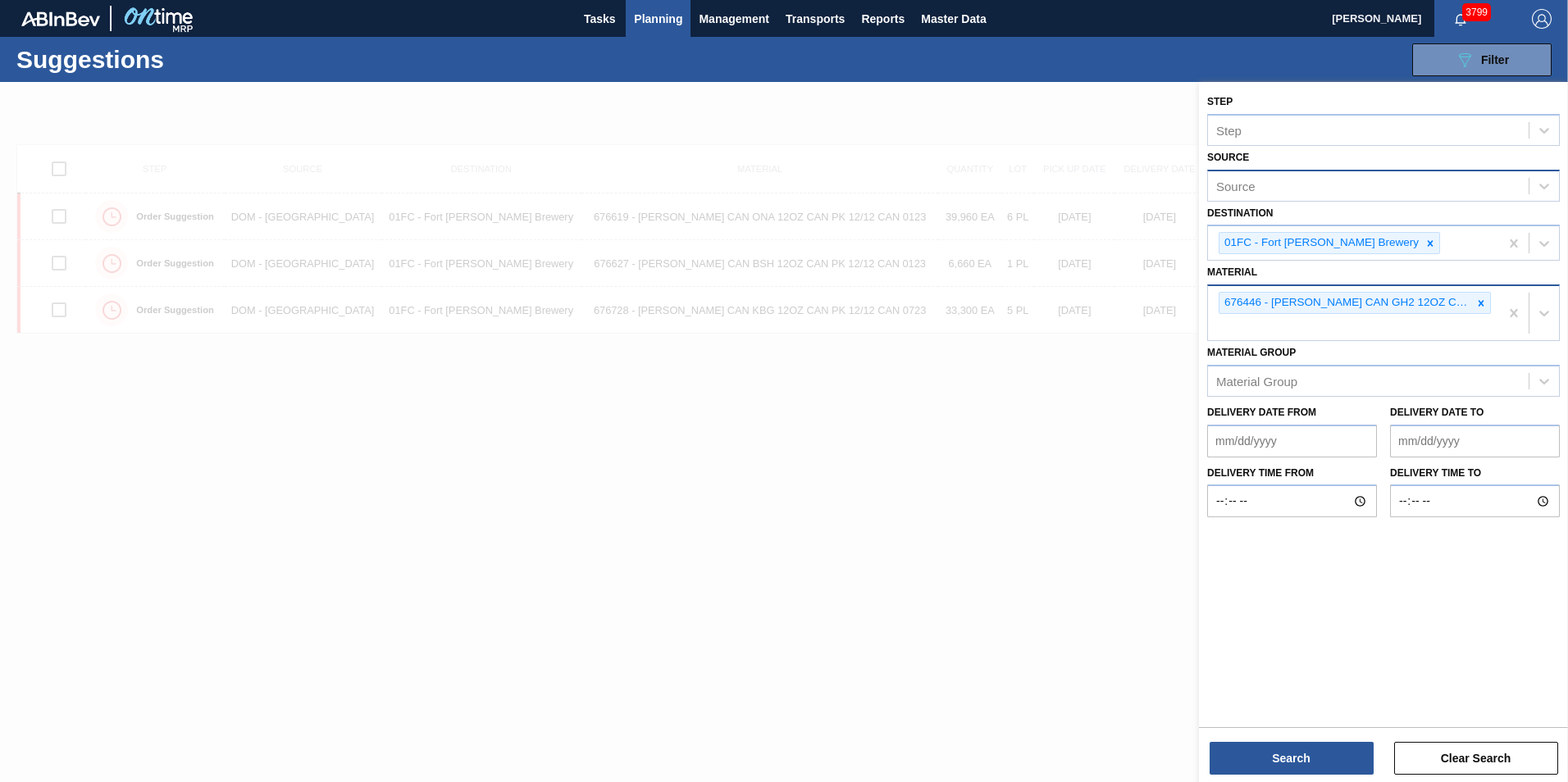
click at [1295, 332] on div "676446 - [PERSON_NAME] CAN GH2 12OZ CAN PK 12/12 CAN 0922" at bounding box center [1354, 313] width 291 height 54
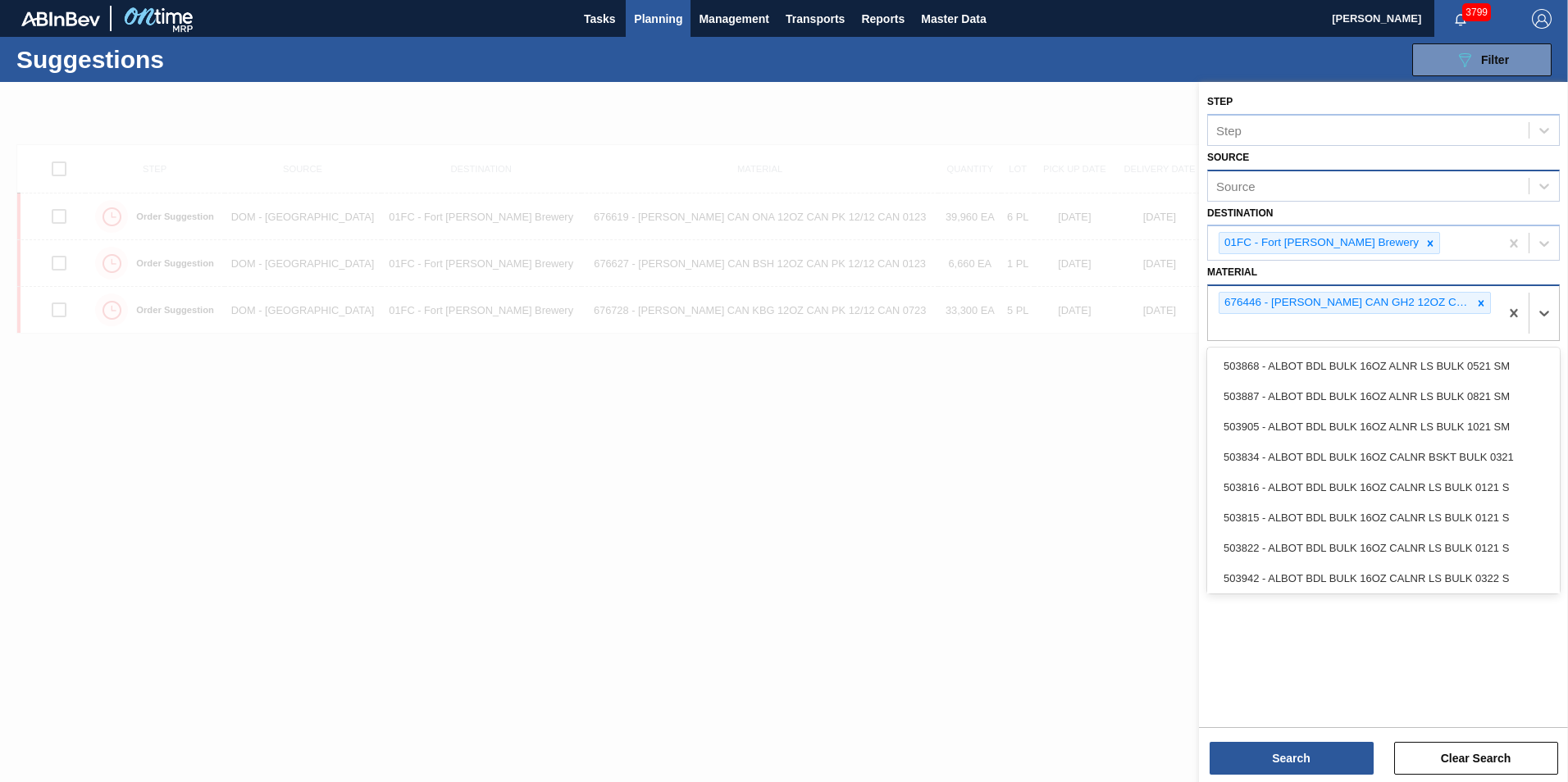
paste input "674589"
type input "674589"
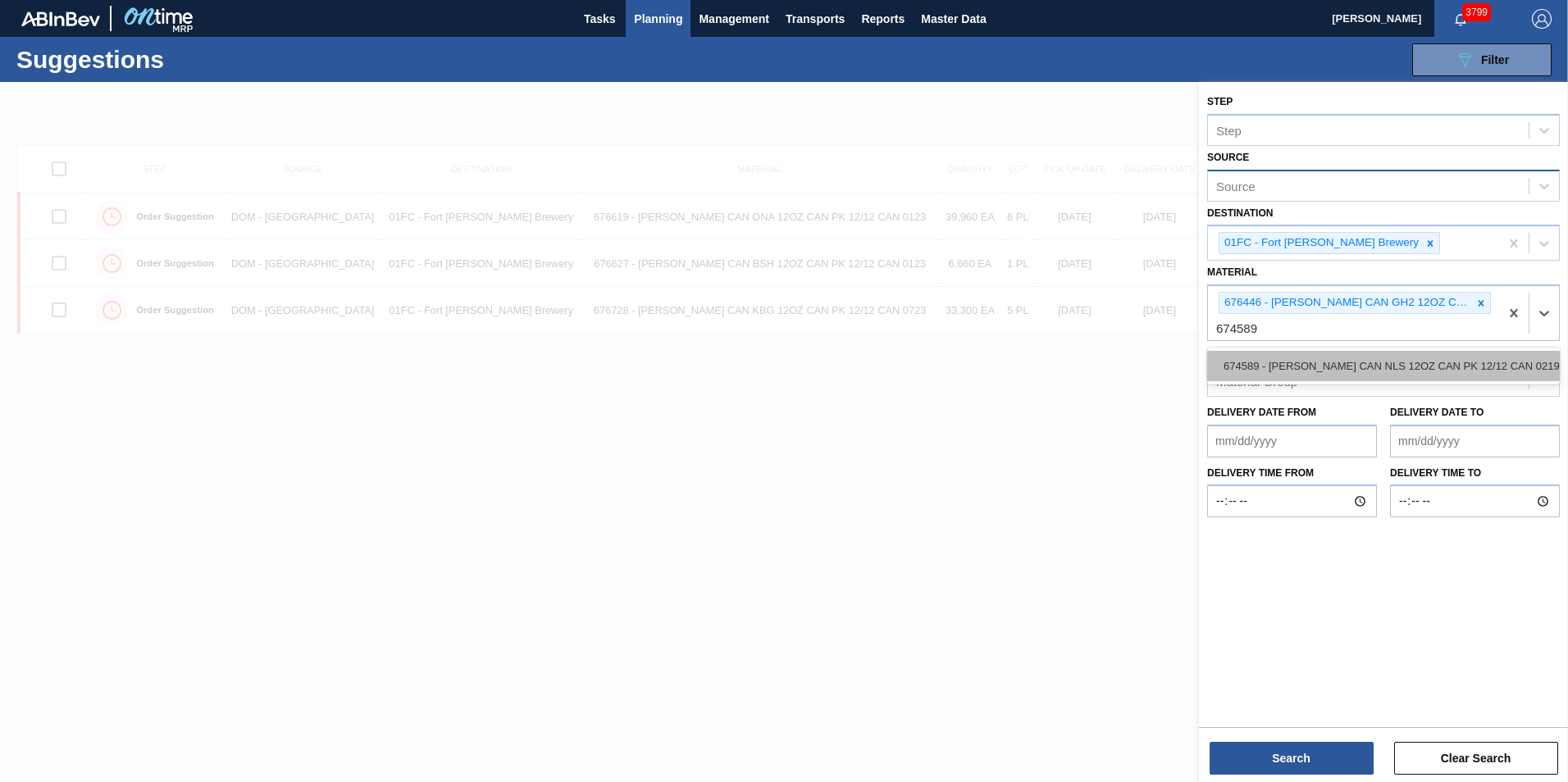
click at [1291, 352] on div "674589 - [PERSON_NAME] CAN NLS 12OZ CAN PK 12/12 CAN 0219" at bounding box center [1383, 366] width 353 height 30
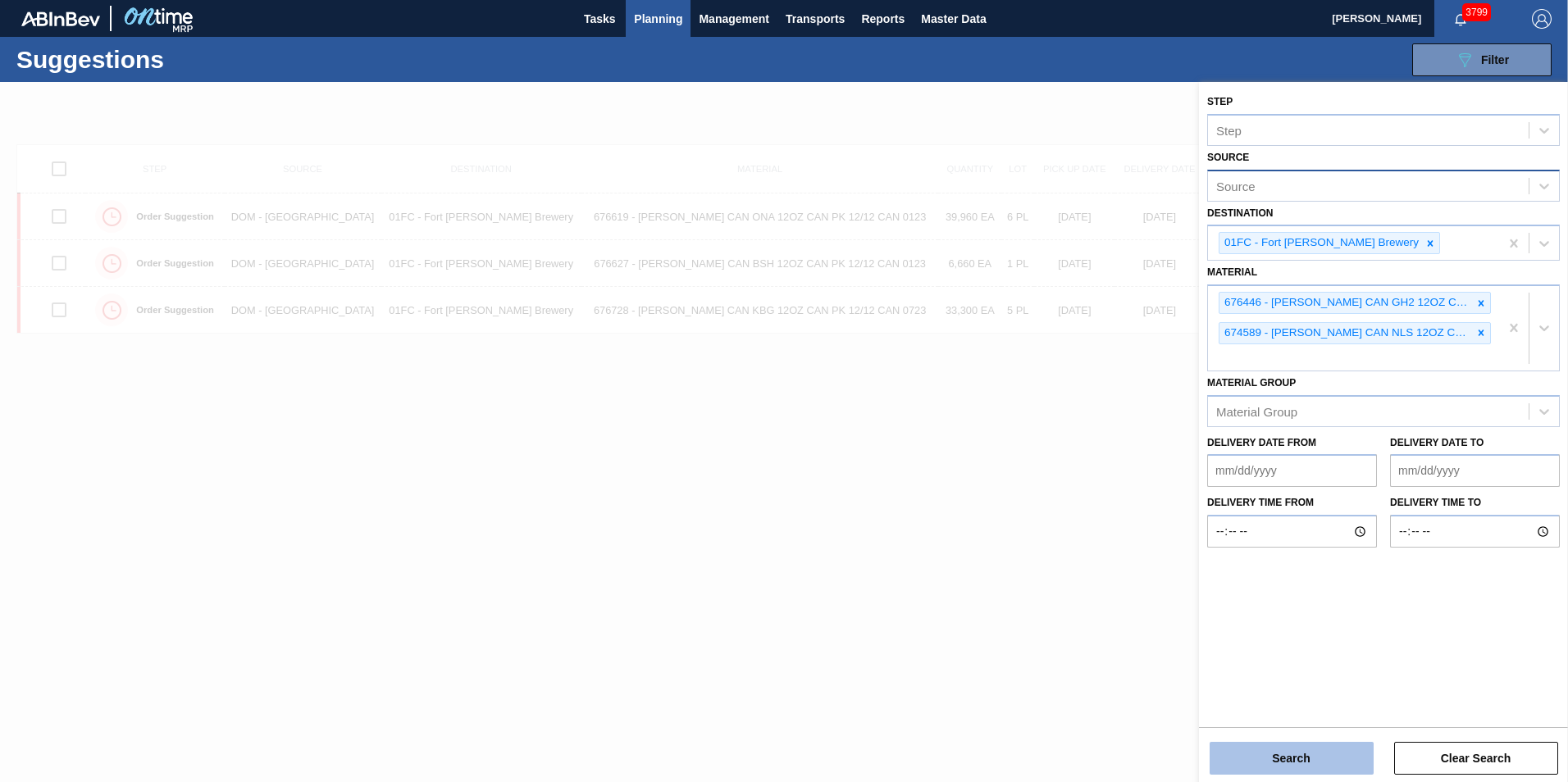
click at [1288, 761] on button "Search" at bounding box center [1292, 758] width 164 height 33
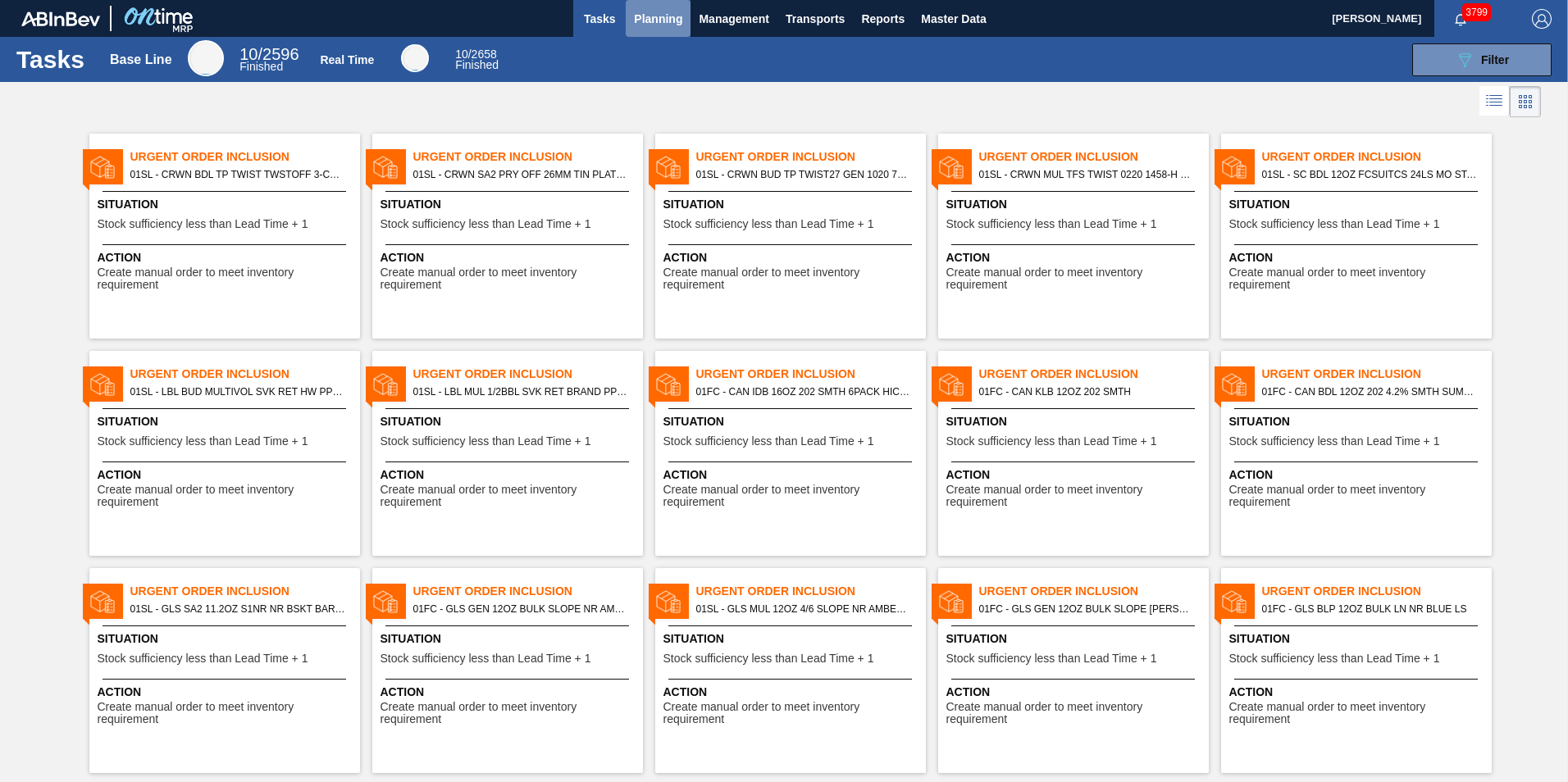
click at [637, 10] on span "Planning" at bounding box center [657, 19] width 48 height 20
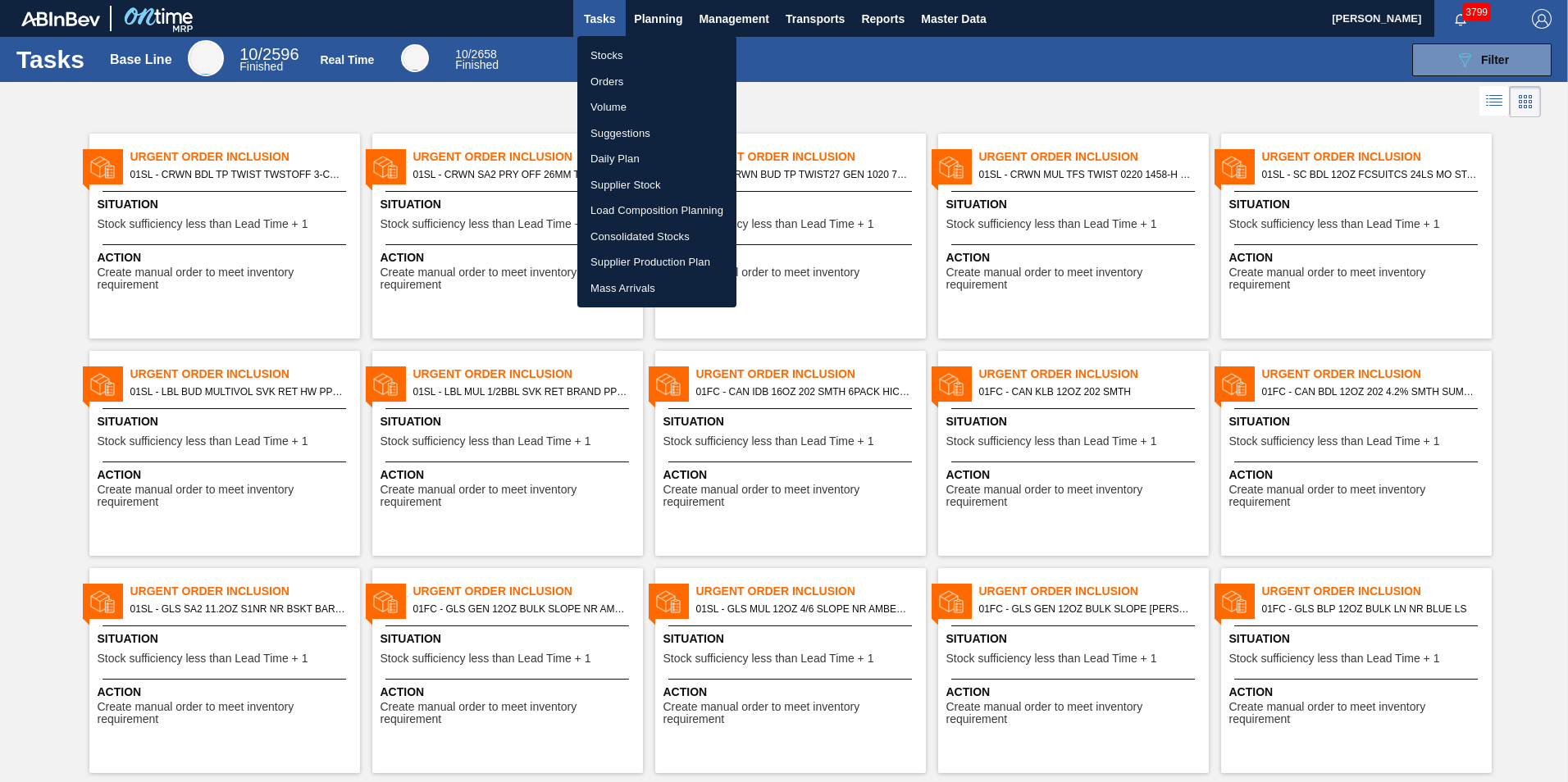
drag, startPoint x: 631, startPoint y: 211, endPoint x: 496, endPoint y: 150, distance: 148.1
click at [631, 210] on li "Load Composition Planning" at bounding box center [657, 210] width 159 height 26
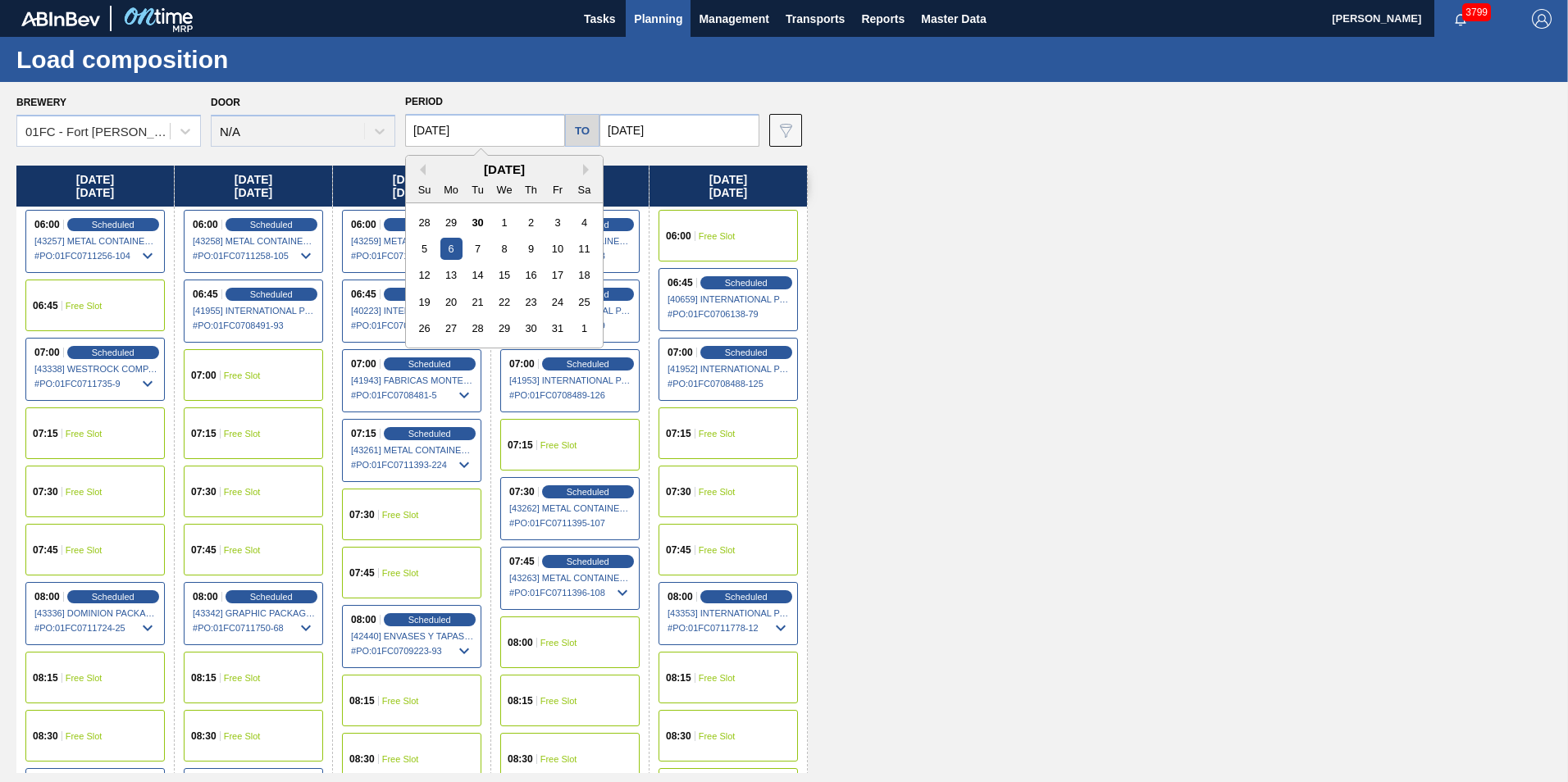
click at [509, 131] on input "[DATE]" at bounding box center [485, 131] width 160 height 33
click at [556, 273] on div "17" at bounding box center [556, 274] width 22 height 22
type input "[DATE]"
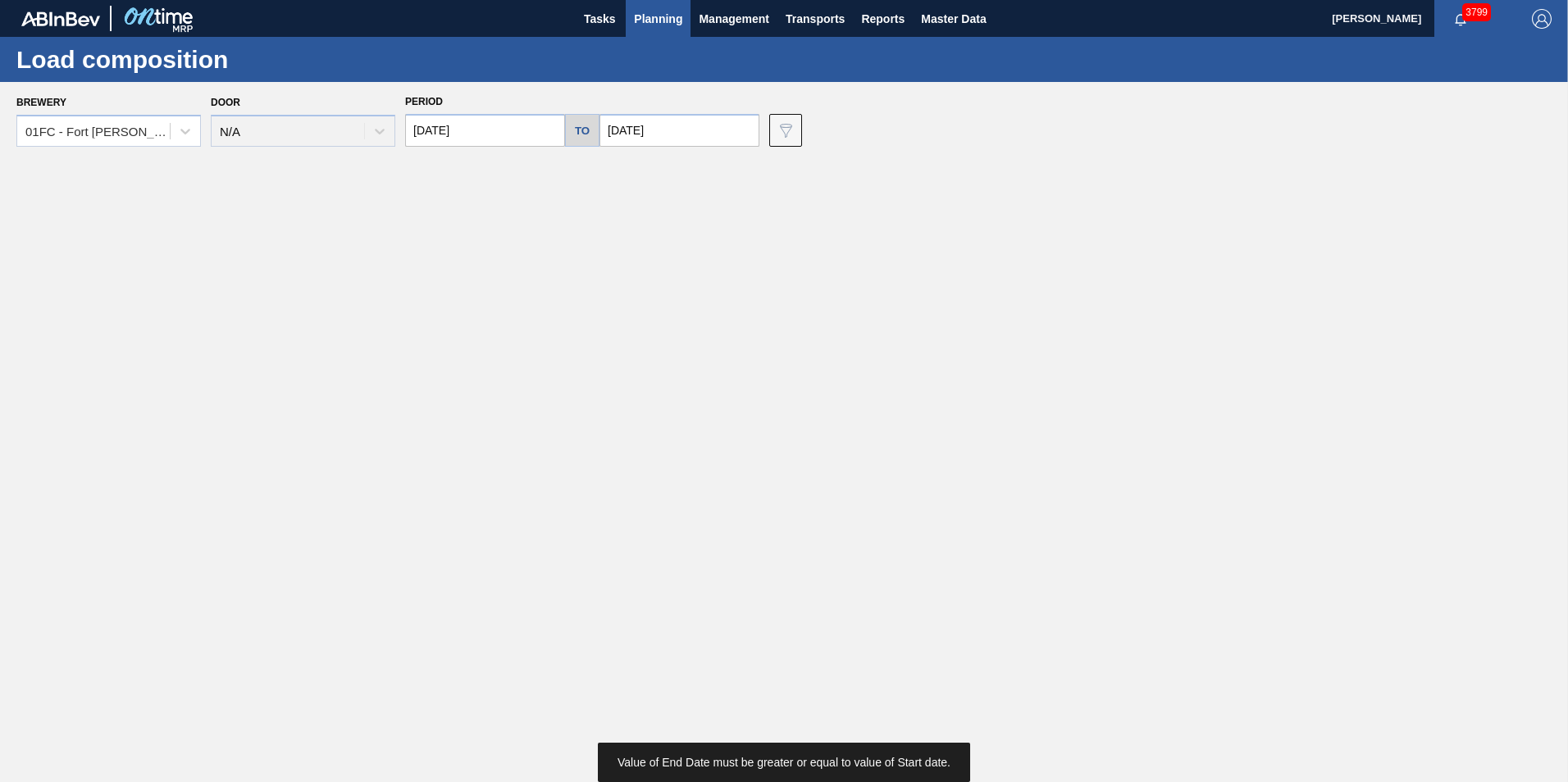
click at [671, 126] on input "[DATE]" at bounding box center [679, 131] width 160 height 33
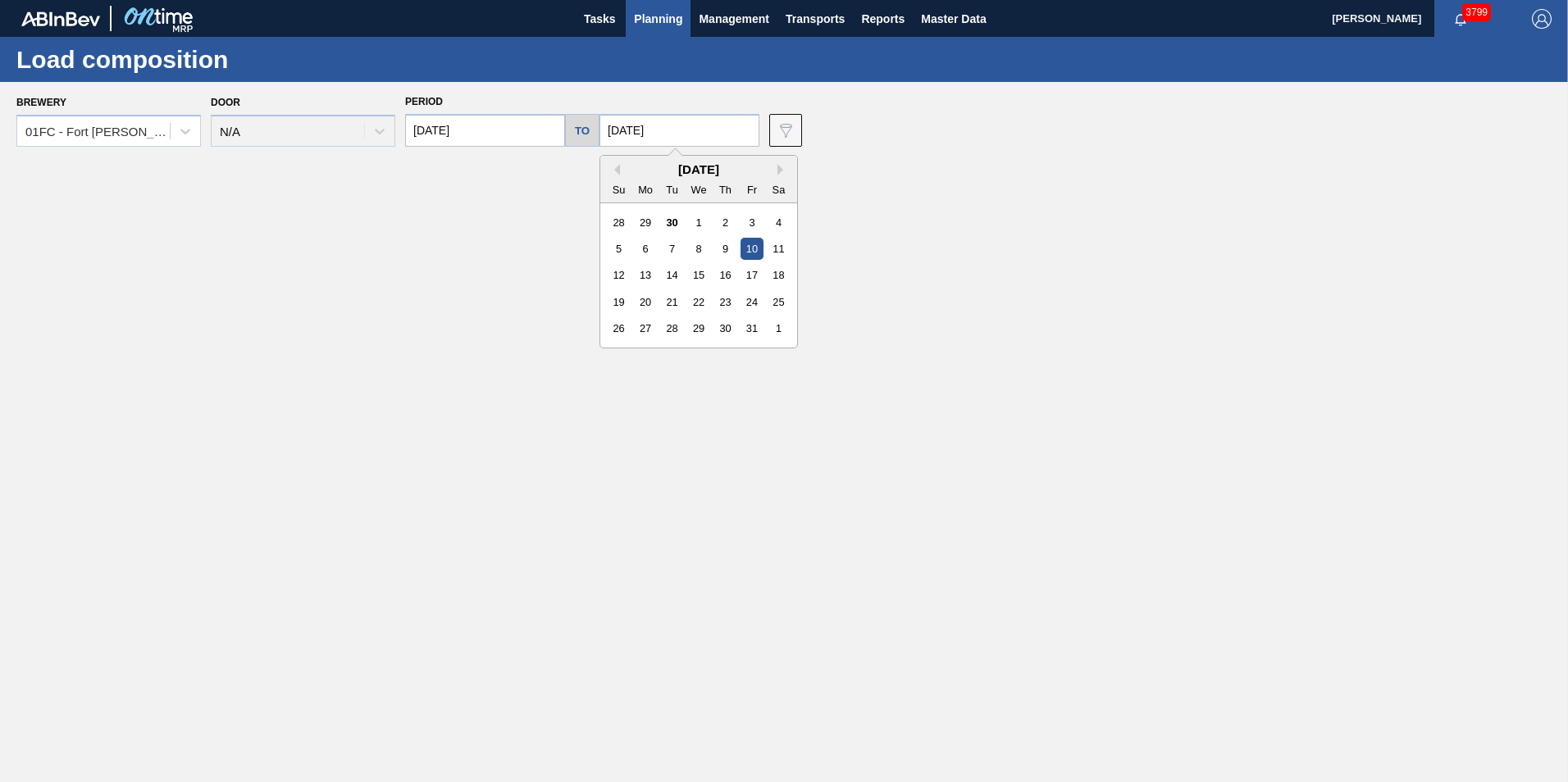
click at [733, 272] on div "12 13 14 15 16 17 18" at bounding box center [698, 275] width 186 height 26
click at [740, 272] on div "17" at bounding box center [751, 274] width 22 height 22
type input "[DATE]"
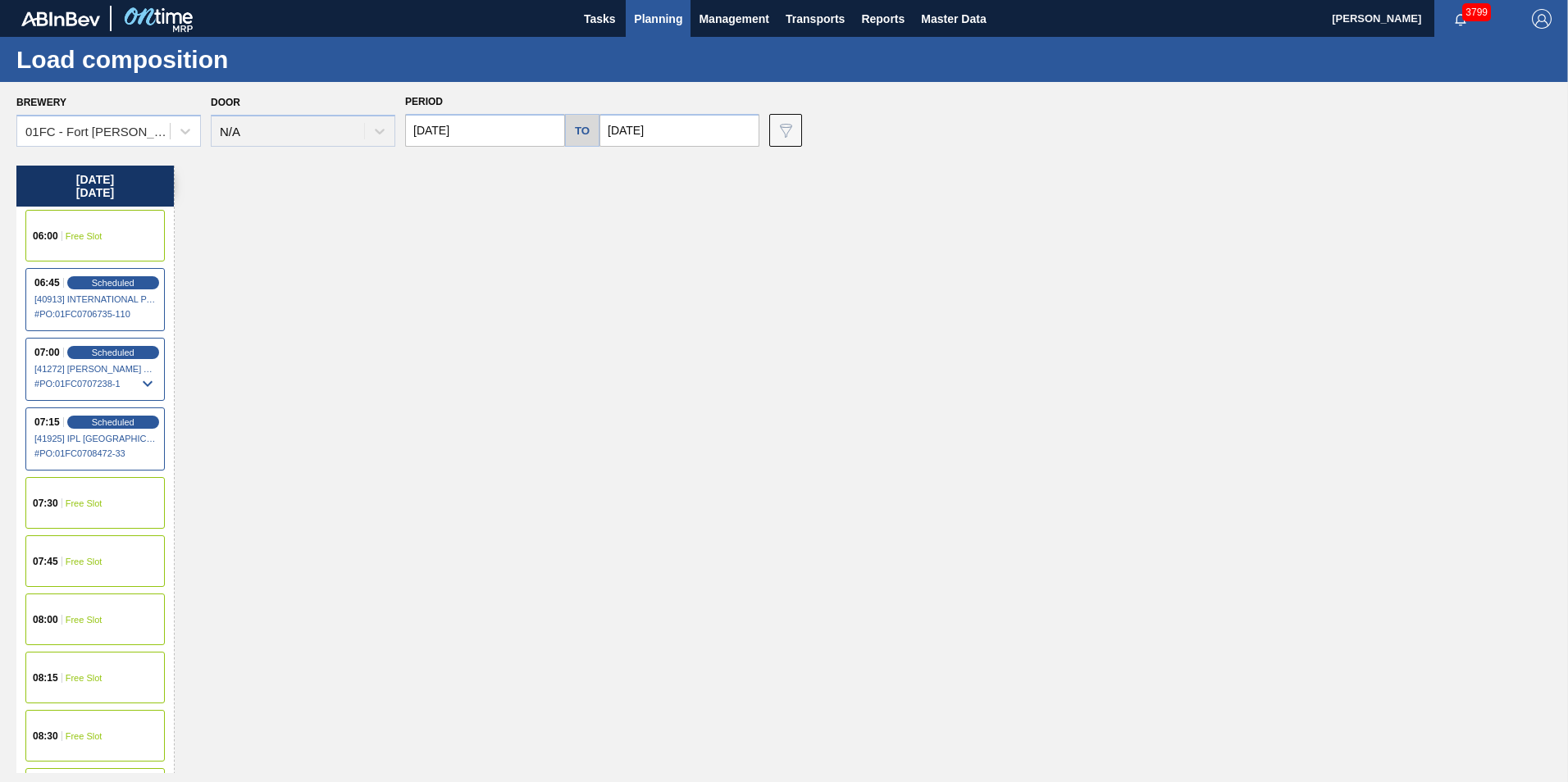
click at [491, 141] on input "[DATE]" at bounding box center [485, 131] width 160 height 33
click at [456, 252] on div "6" at bounding box center [451, 248] width 22 height 22
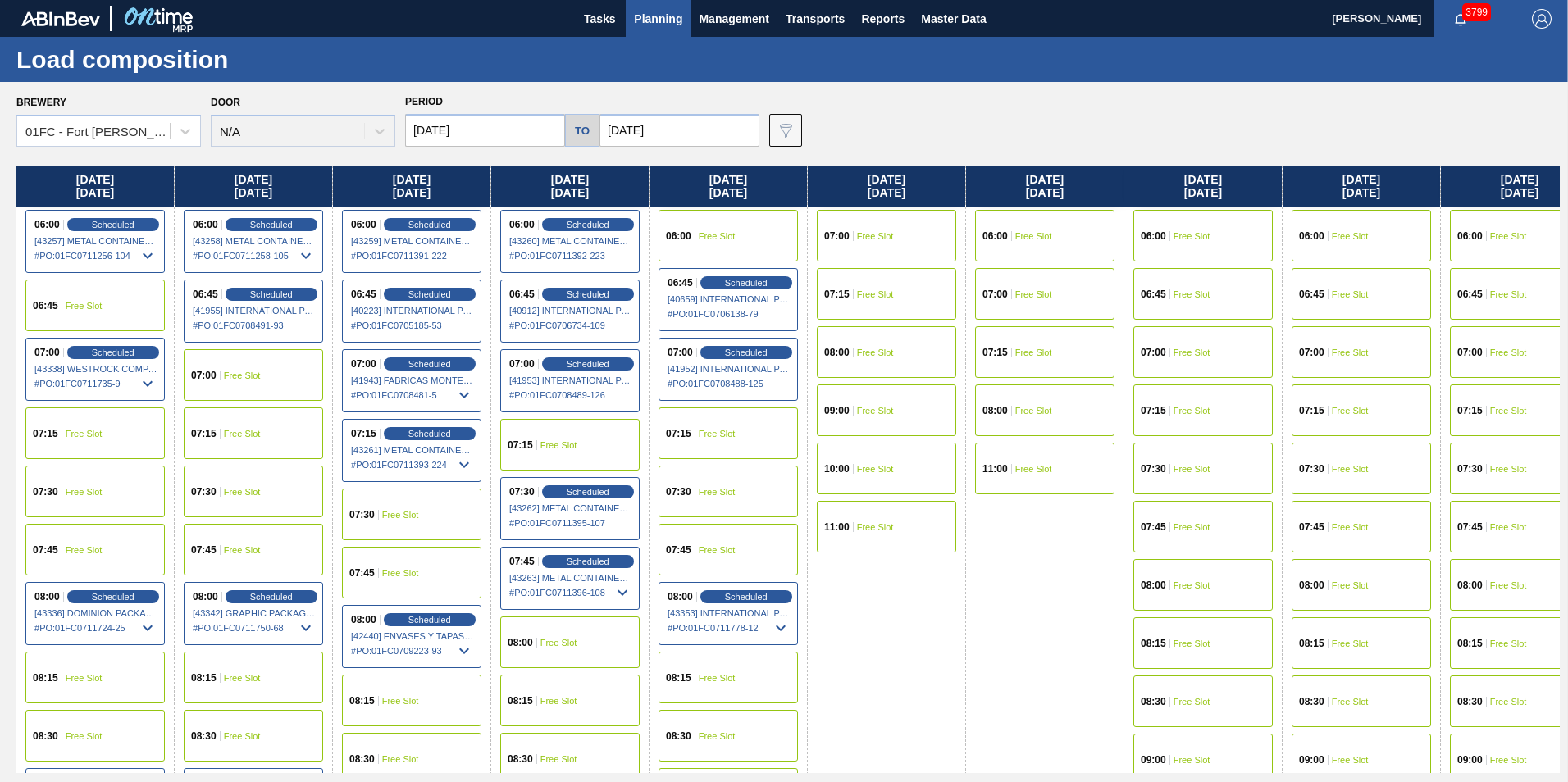
click at [506, 129] on input "[DATE]" at bounding box center [485, 131] width 160 height 33
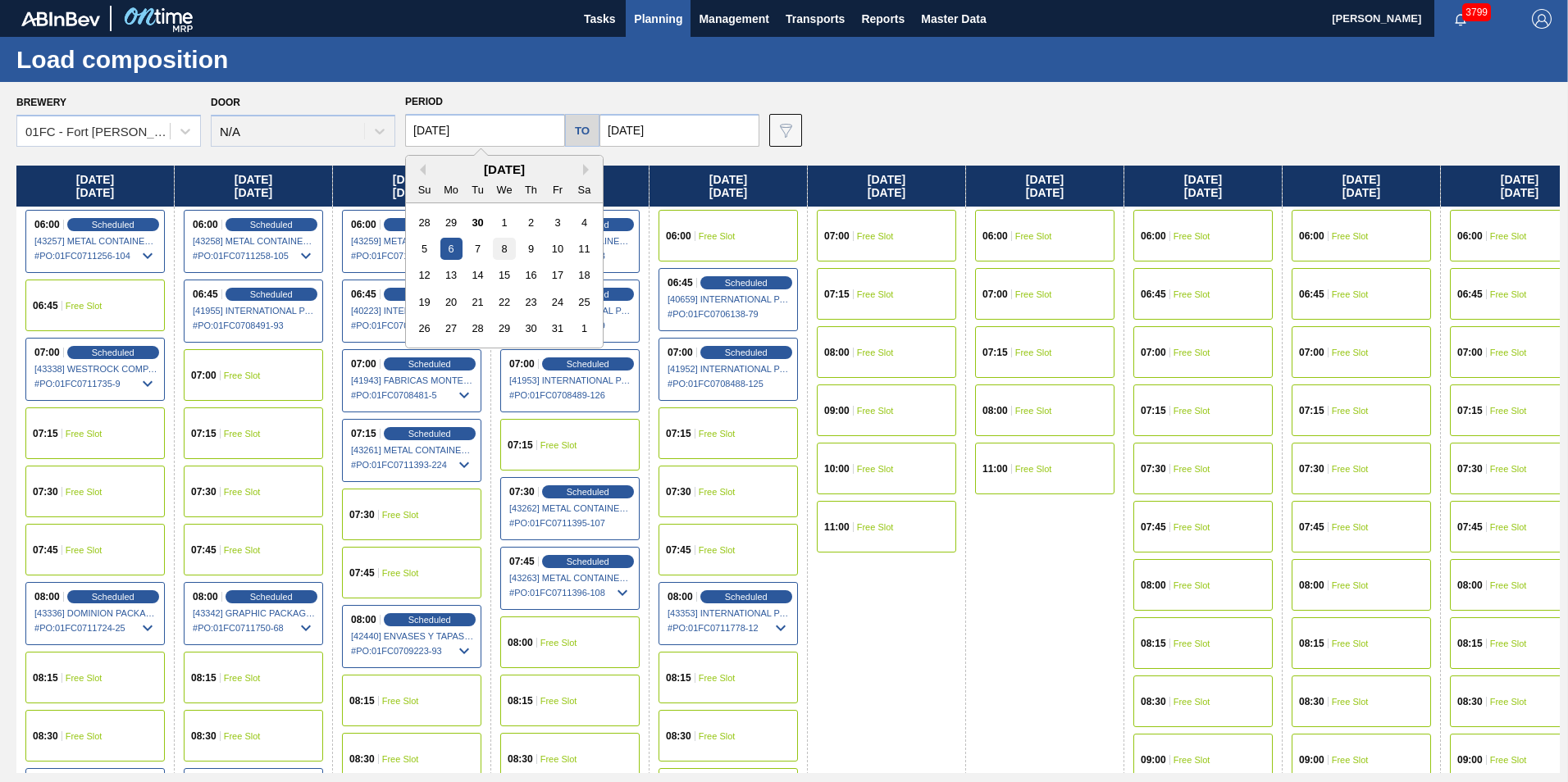
click at [501, 254] on div "8" at bounding box center [504, 248] width 22 height 22
type input "[DATE]"
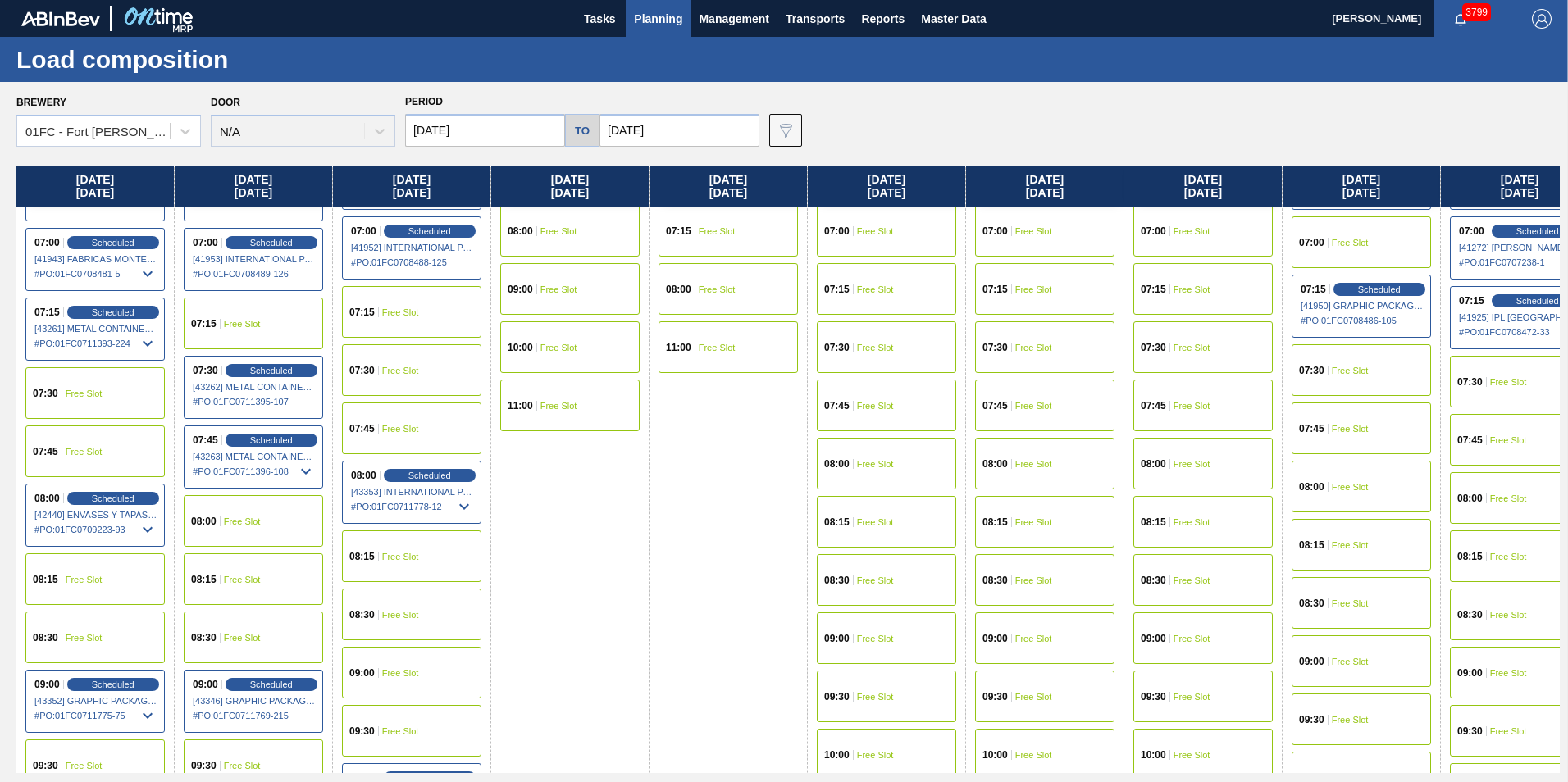
scroll to position [246, 0]
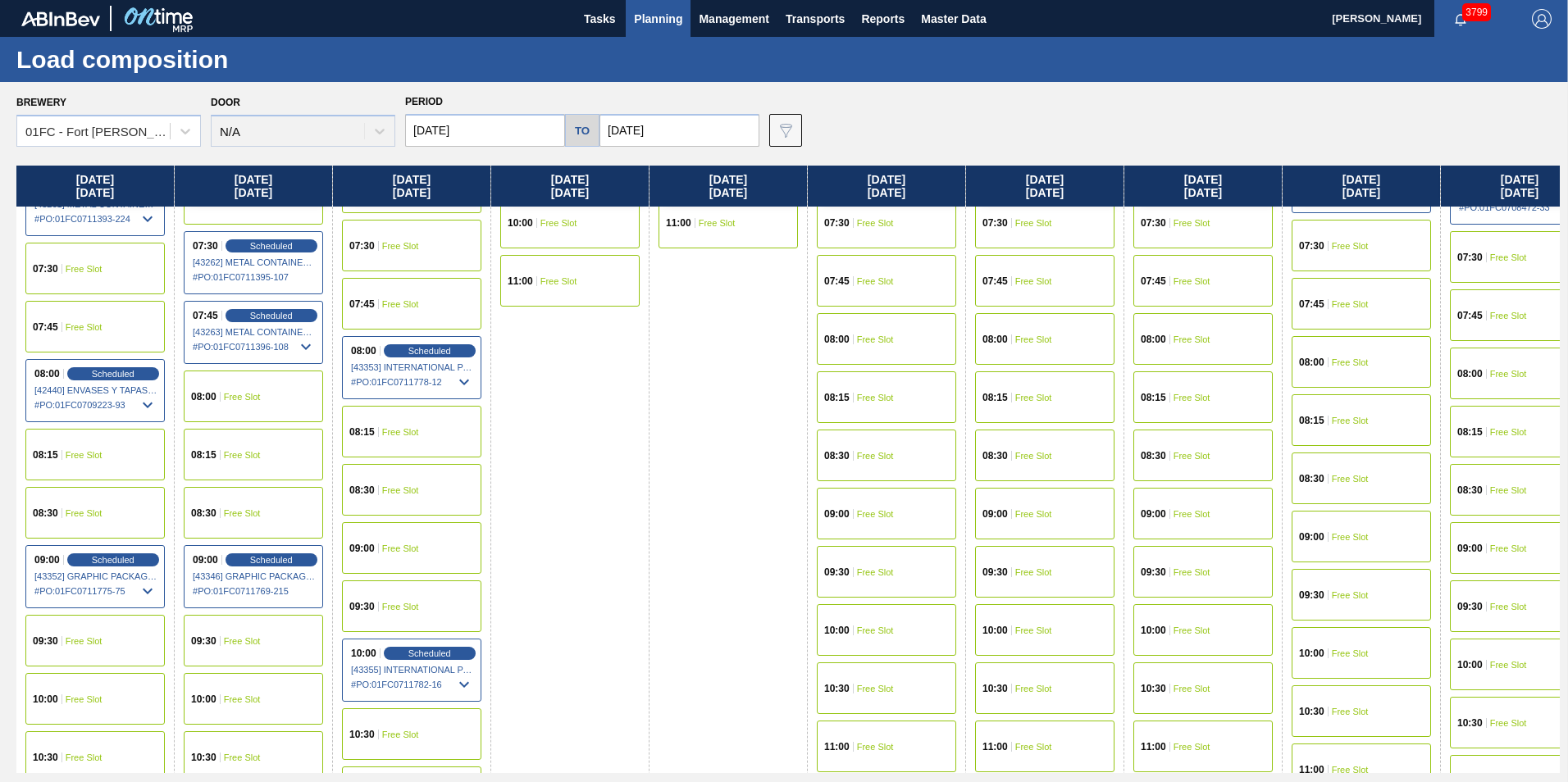
click at [407, 540] on div "09:00 Free Slot" at bounding box center [412, 548] width 140 height 52
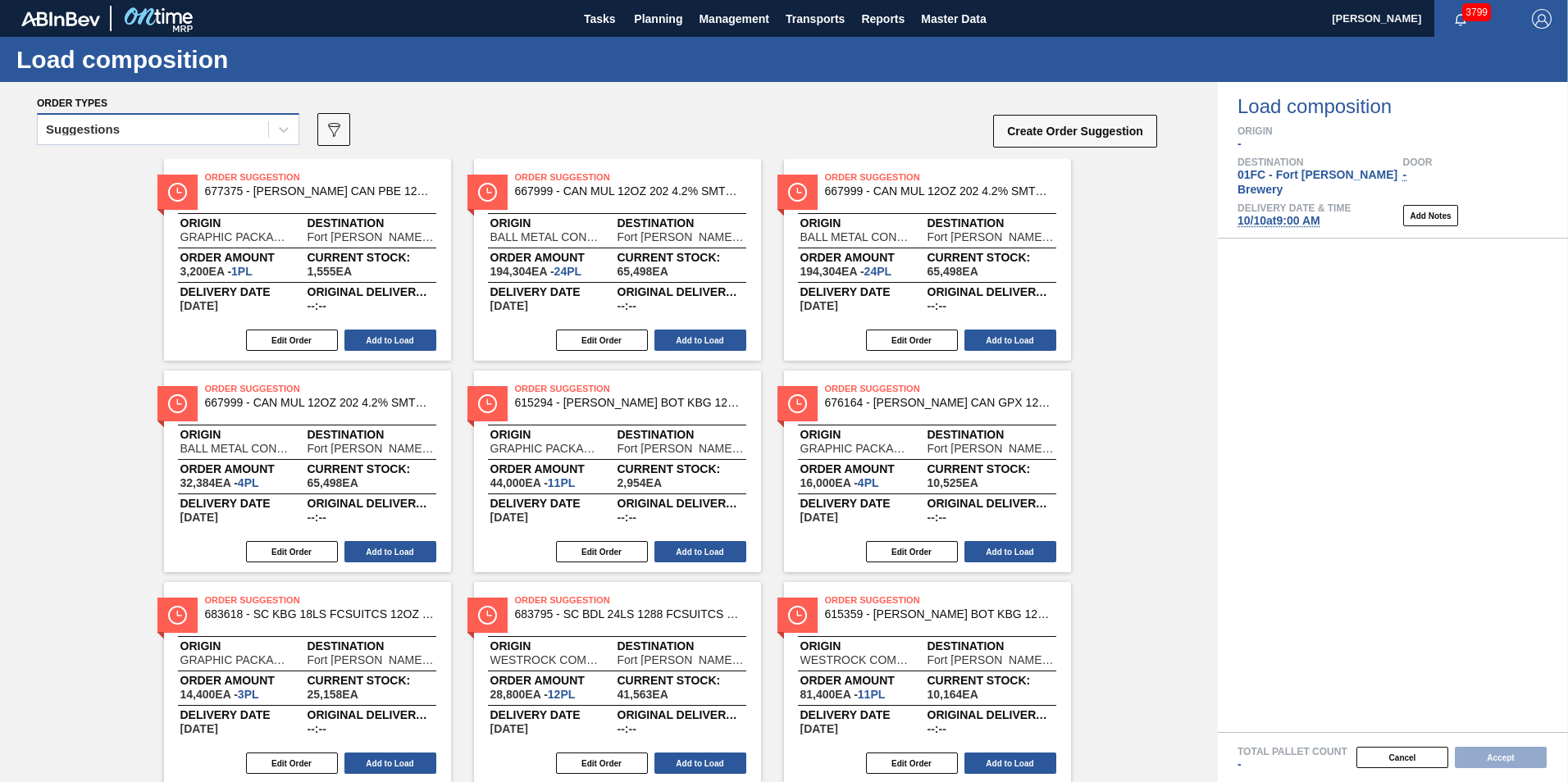
click at [126, 130] on div "Suggestions" at bounding box center [153, 130] width 230 height 24
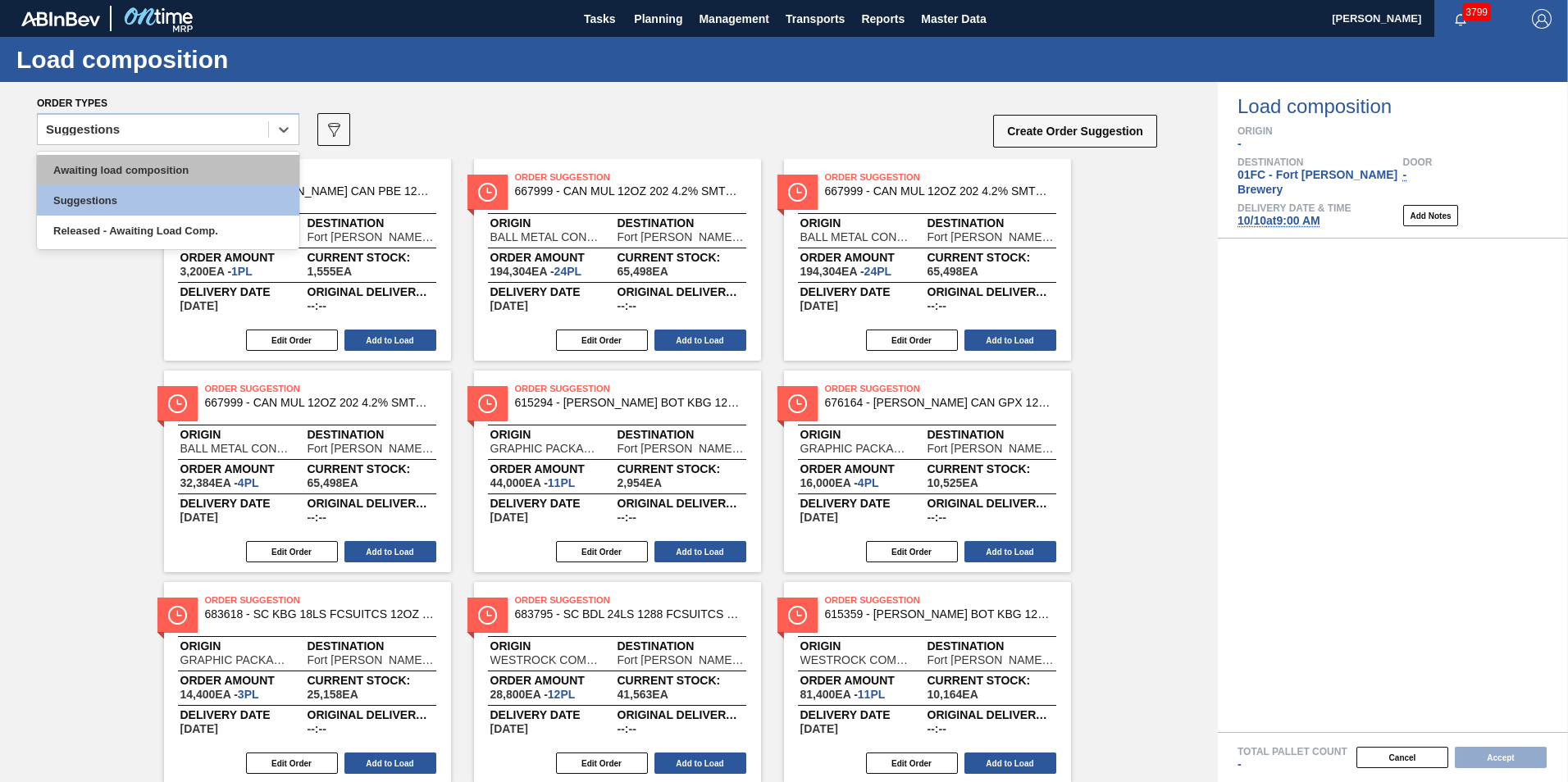
click at [111, 172] on div "Awaiting load composition" at bounding box center [168, 170] width 262 height 30
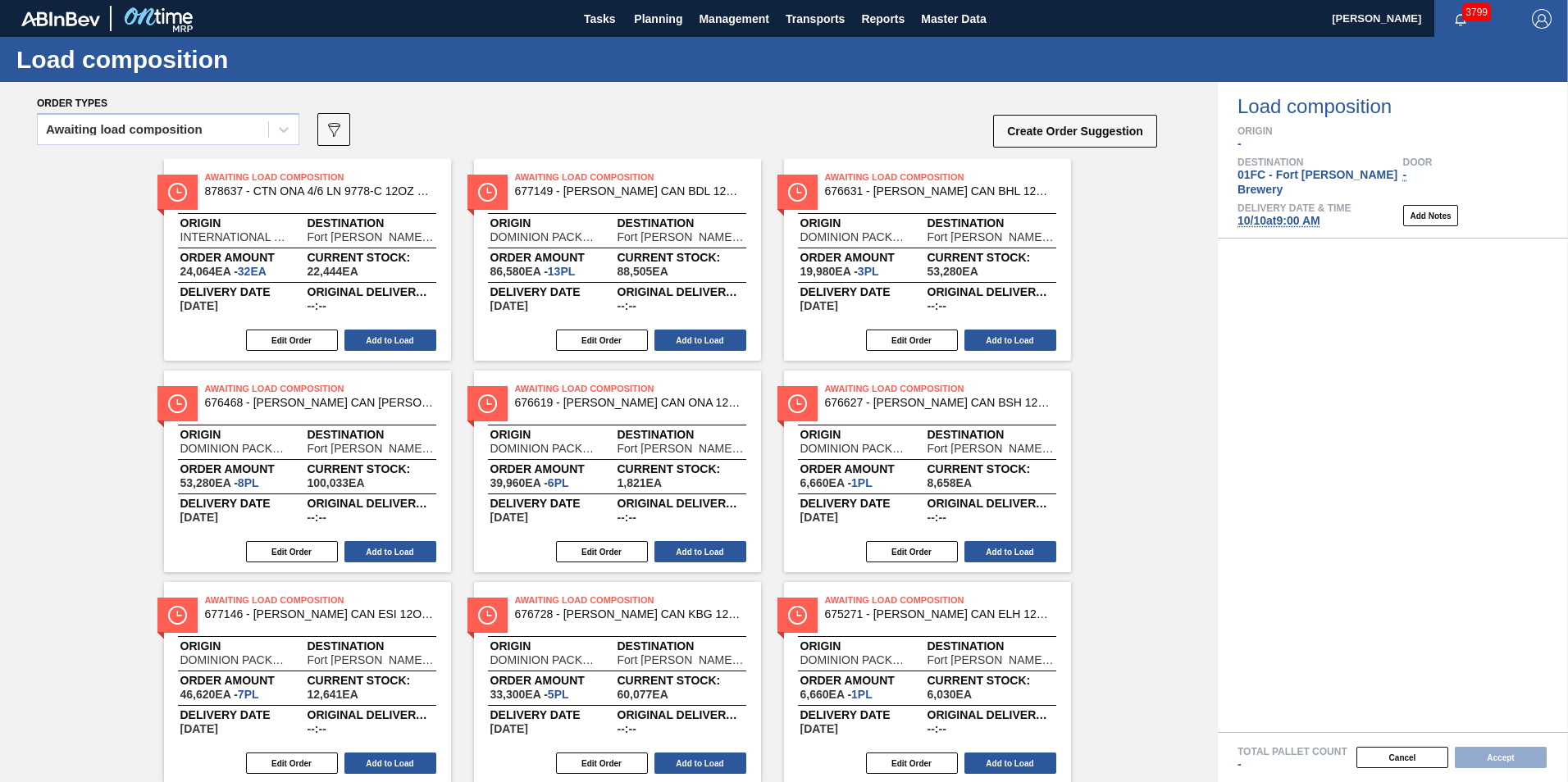
click at [44, 426] on div "Awaiting Load Composition 878637 - CTN ONA 4/6 LN 9778-C 12OZ KRFT 0724 NUN Ori…" at bounding box center [609, 577] width 1218 height 836
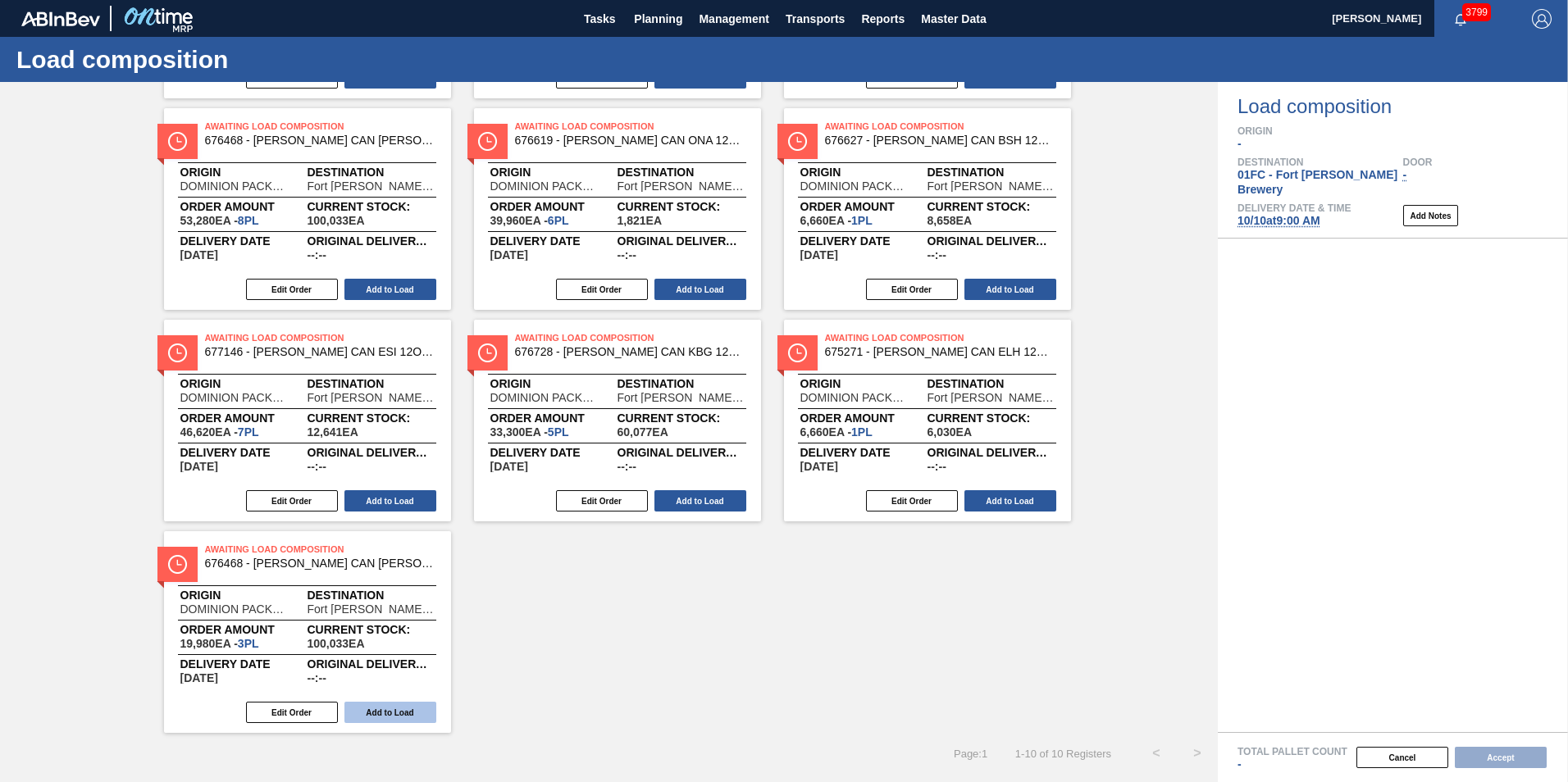
click at [397, 710] on button "Add to Load" at bounding box center [390, 712] width 92 height 21
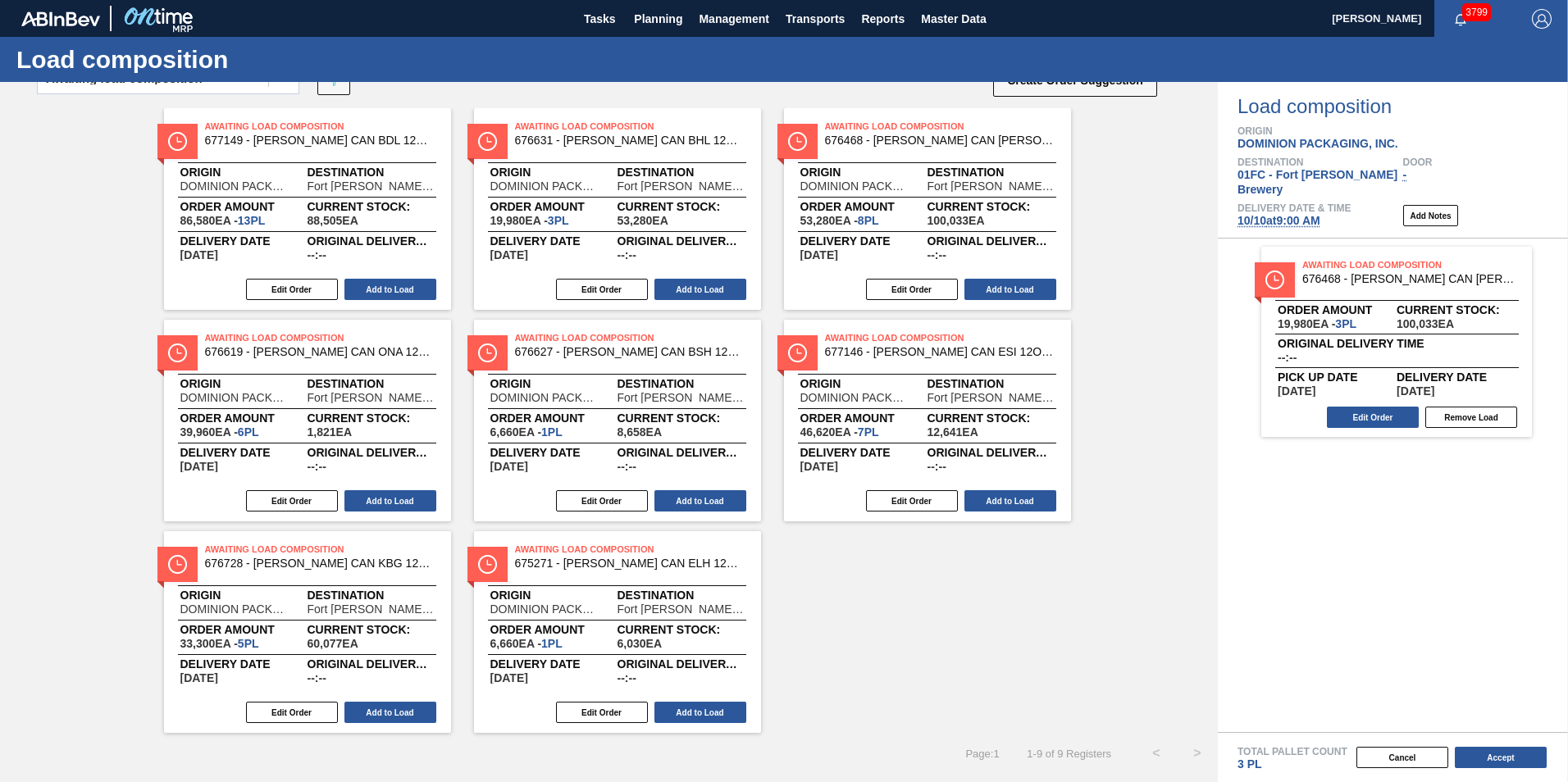
scroll to position [0, 0]
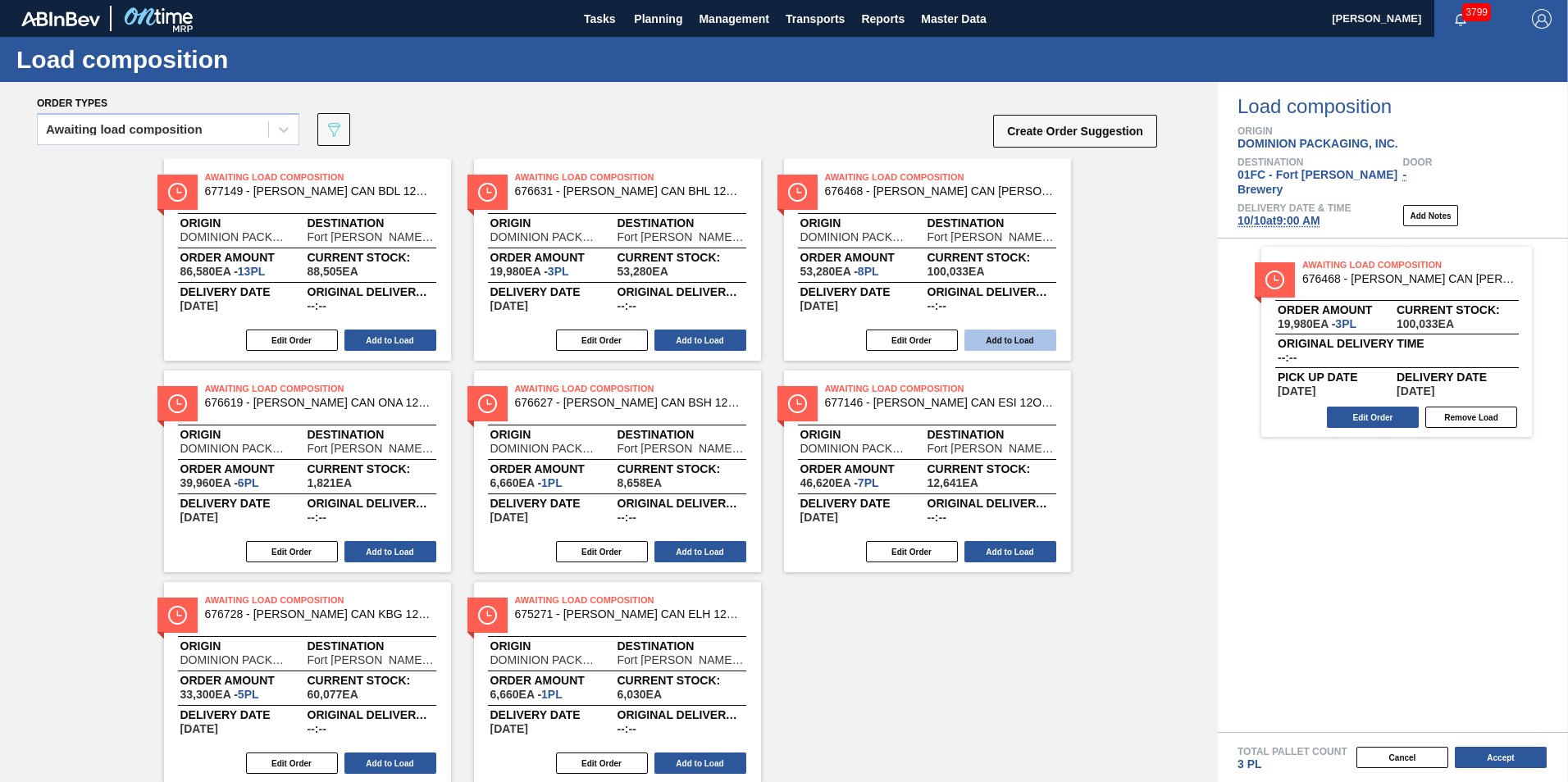
click at [1003, 348] on button "Add to Load" at bounding box center [1010, 340] width 92 height 21
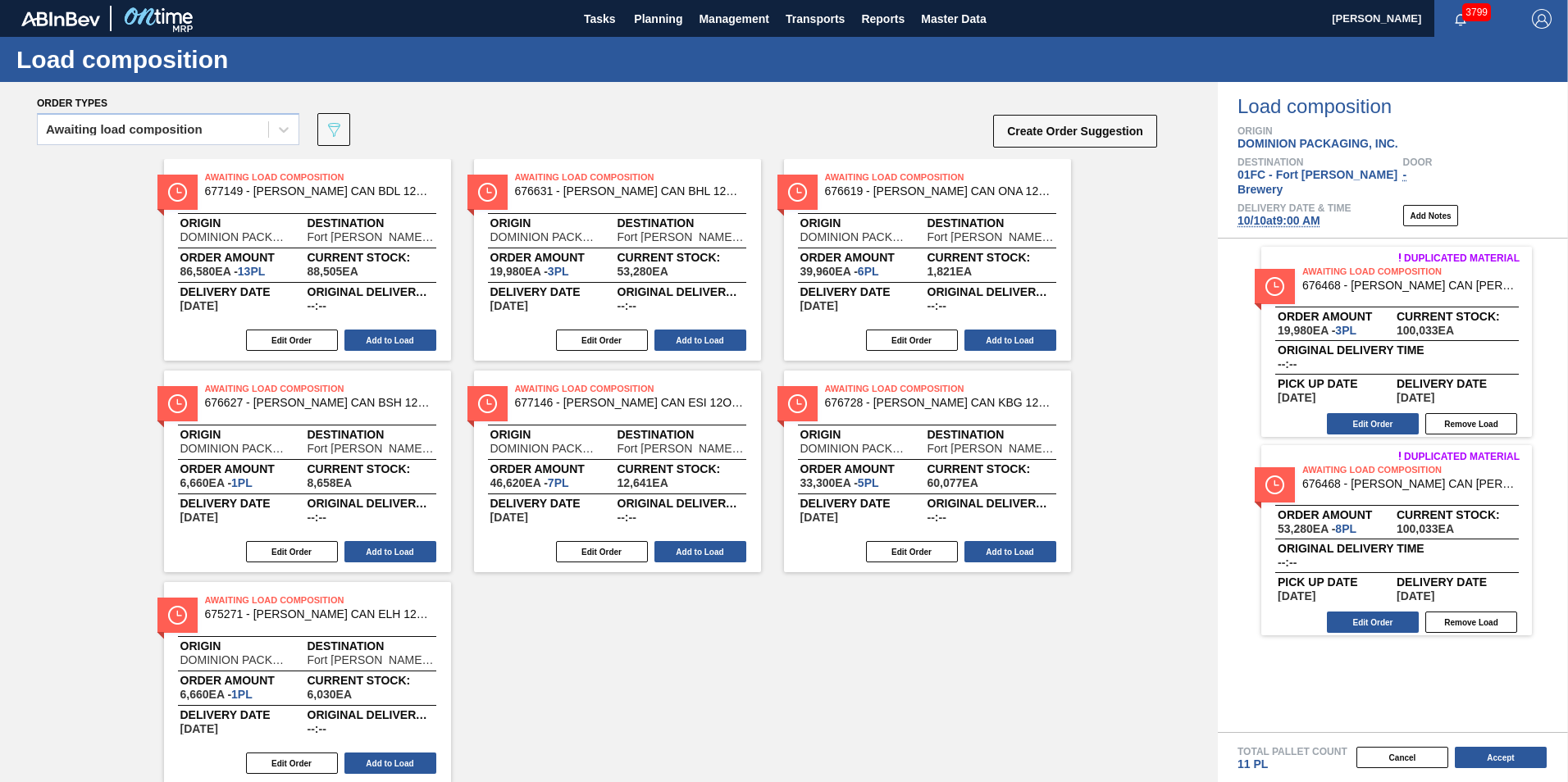
click at [44, 408] on div "Awaiting Load Composition 677149 - [PERSON_NAME] CAN BDL 12OZ CAN PK 12/12 CAN …" at bounding box center [609, 472] width 1218 height 624
click at [356, 753] on button "Add to Load" at bounding box center [390, 763] width 92 height 21
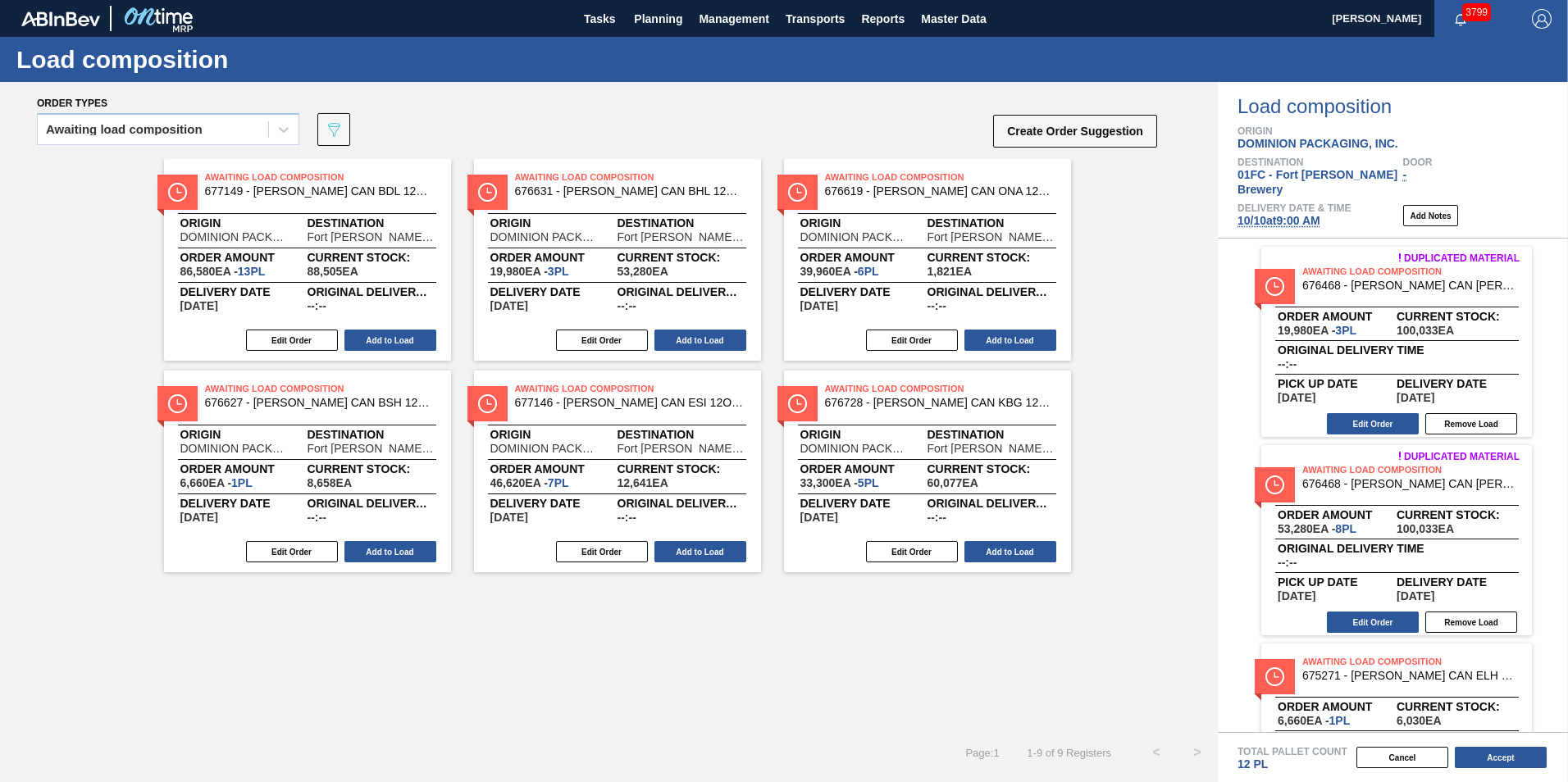
click at [533, 694] on div "Awaiting Load Composition 677149 - [PERSON_NAME] CAN BDL 12OZ CAN PK 12/12 CAN …" at bounding box center [609, 445] width 1218 height 573
click at [682, 345] on button "Add to Load" at bounding box center [700, 340] width 92 height 21
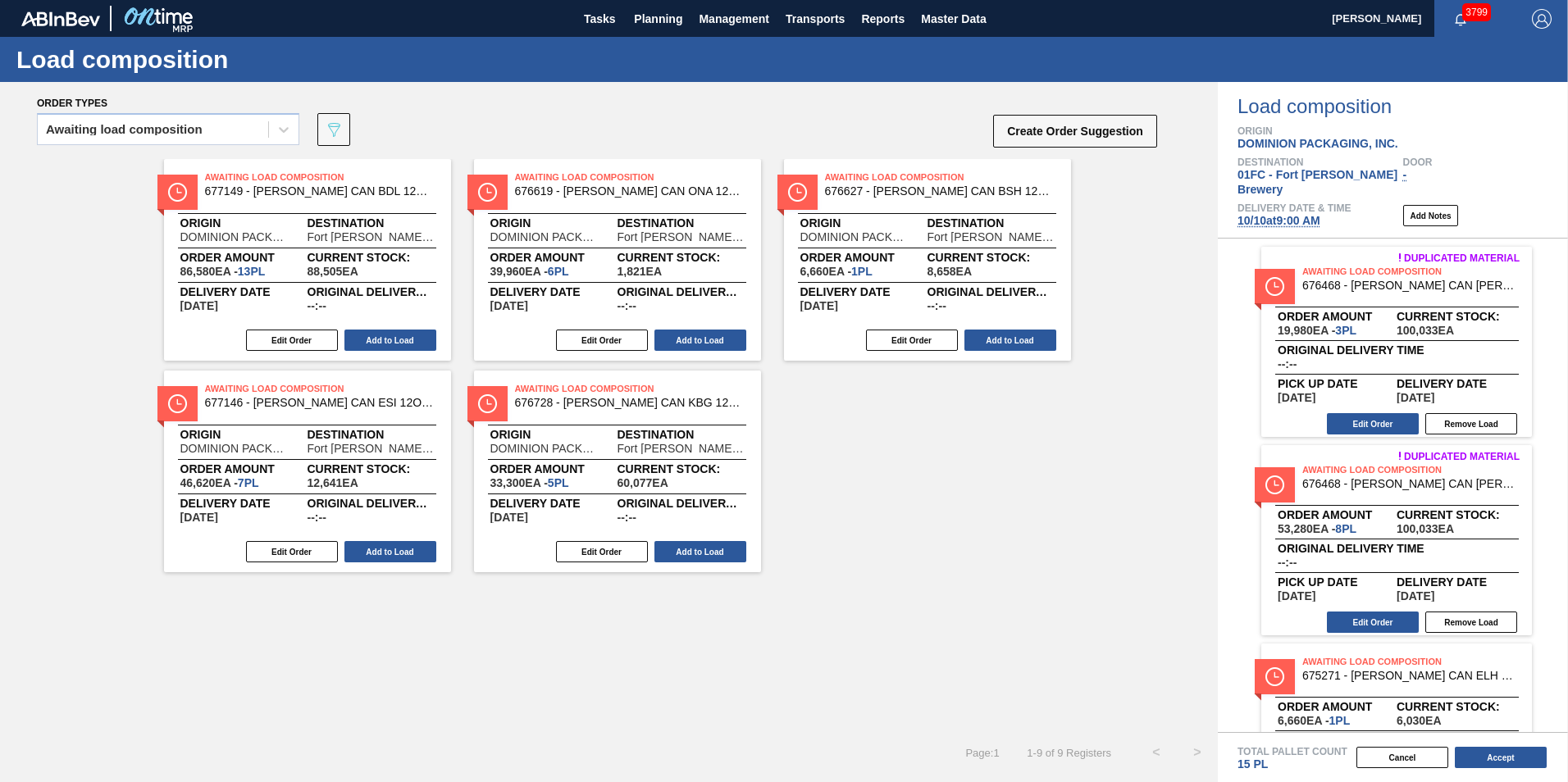
click at [1108, 600] on div "Awaiting Load Composition 677149 - [PERSON_NAME] CAN BDL 12OZ CAN PK 12/12 CAN …" at bounding box center [609, 445] width 1218 height 573
click at [865, 553] on div "Awaiting Load Composition 677149 - [PERSON_NAME] CAN BDL 12OZ CAN PK 12/12 CAN …" at bounding box center [609, 366] width 1218 height 413
click at [879, 577] on div "Awaiting Load Composition 677149 - [PERSON_NAME] CAN BDL 12OZ CAN PK 12/12 CAN …" at bounding box center [609, 445] width 1218 height 573
click at [897, 611] on div "Awaiting Load Composition 677149 - [PERSON_NAME] CAN BDL 12OZ CAN PK 12/12 CAN …" at bounding box center [609, 445] width 1218 height 573
click at [305, 551] on button "Edit Order" at bounding box center [292, 552] width 92 height 21
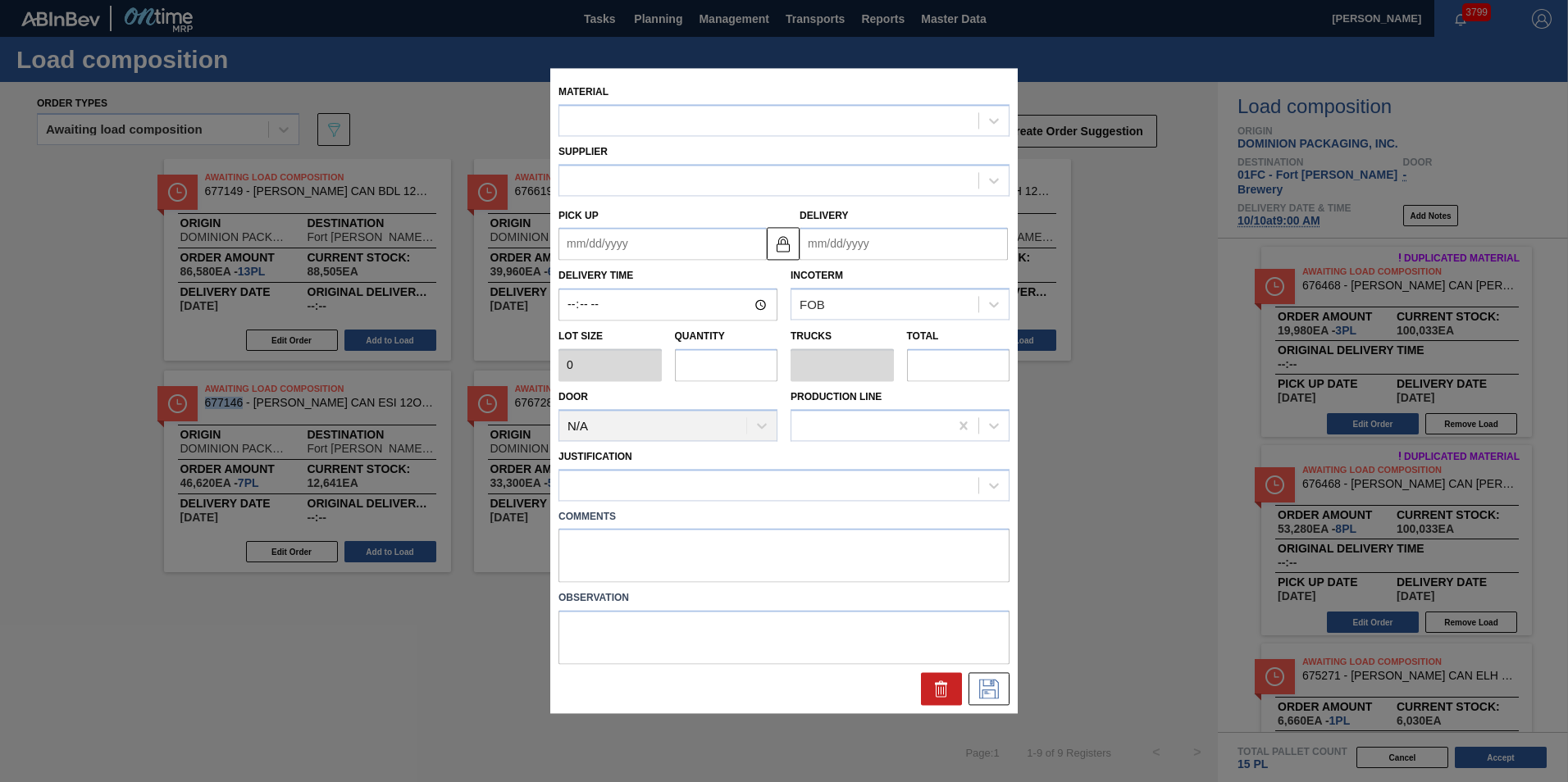
type input "6,660"
type input "7"
type input "0.269"
type input "46,620"
type up "[DATE]"
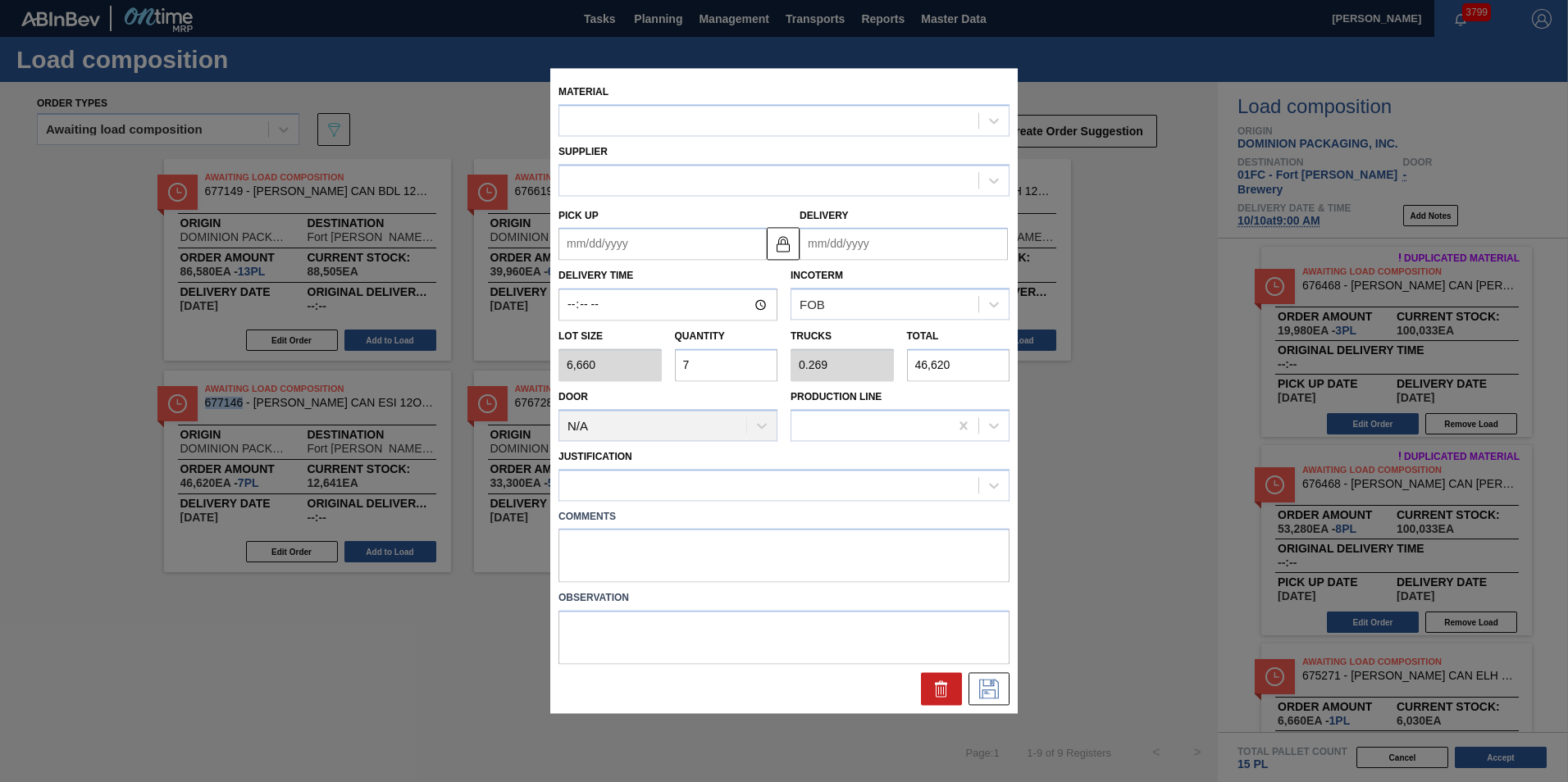
type input "[DATE]"
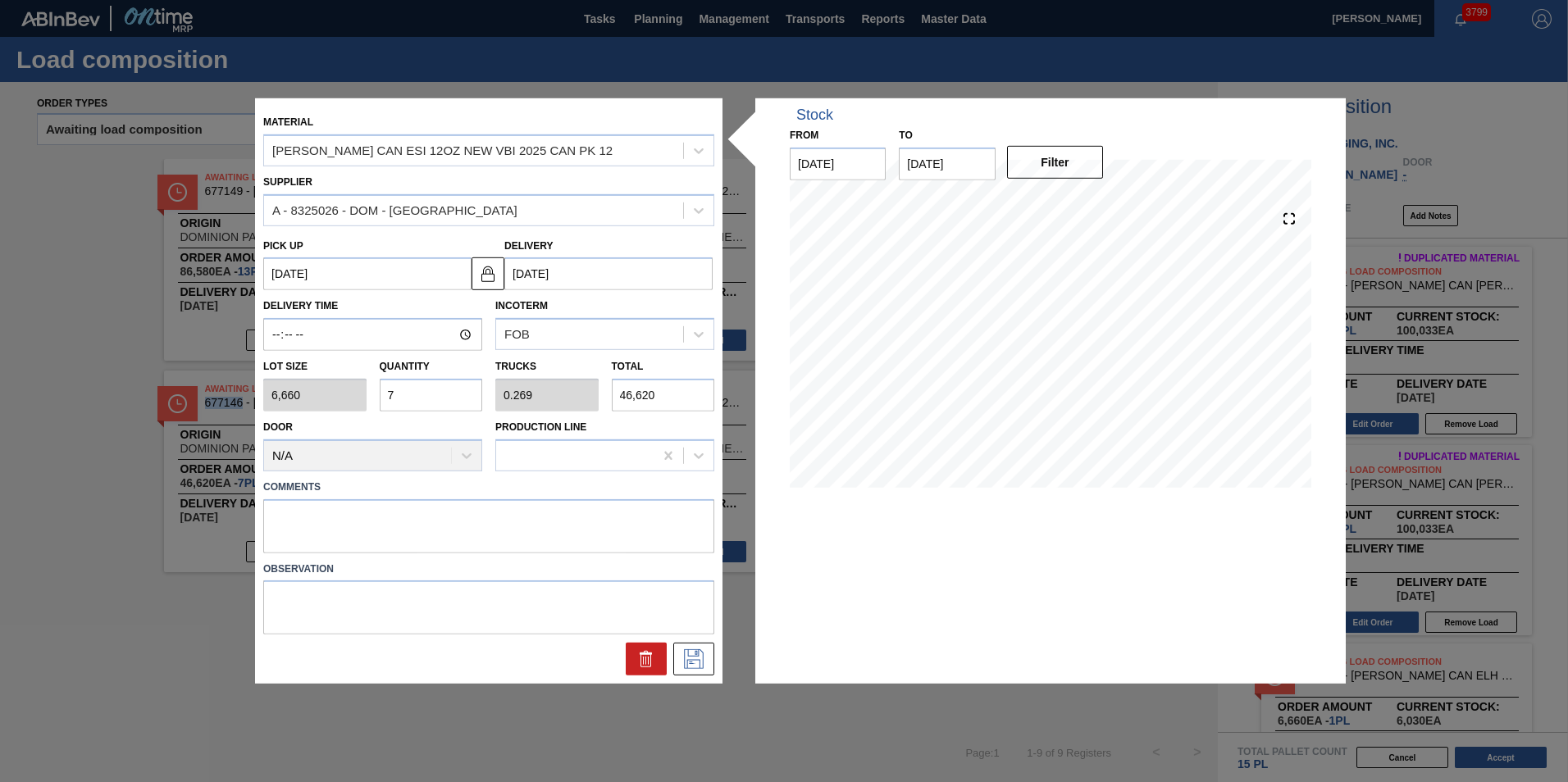
click at [431, 396] on input "7" at bounding box center [431, 395] width 104 height 33
type input "0"
type input "8"
type input "0.308"
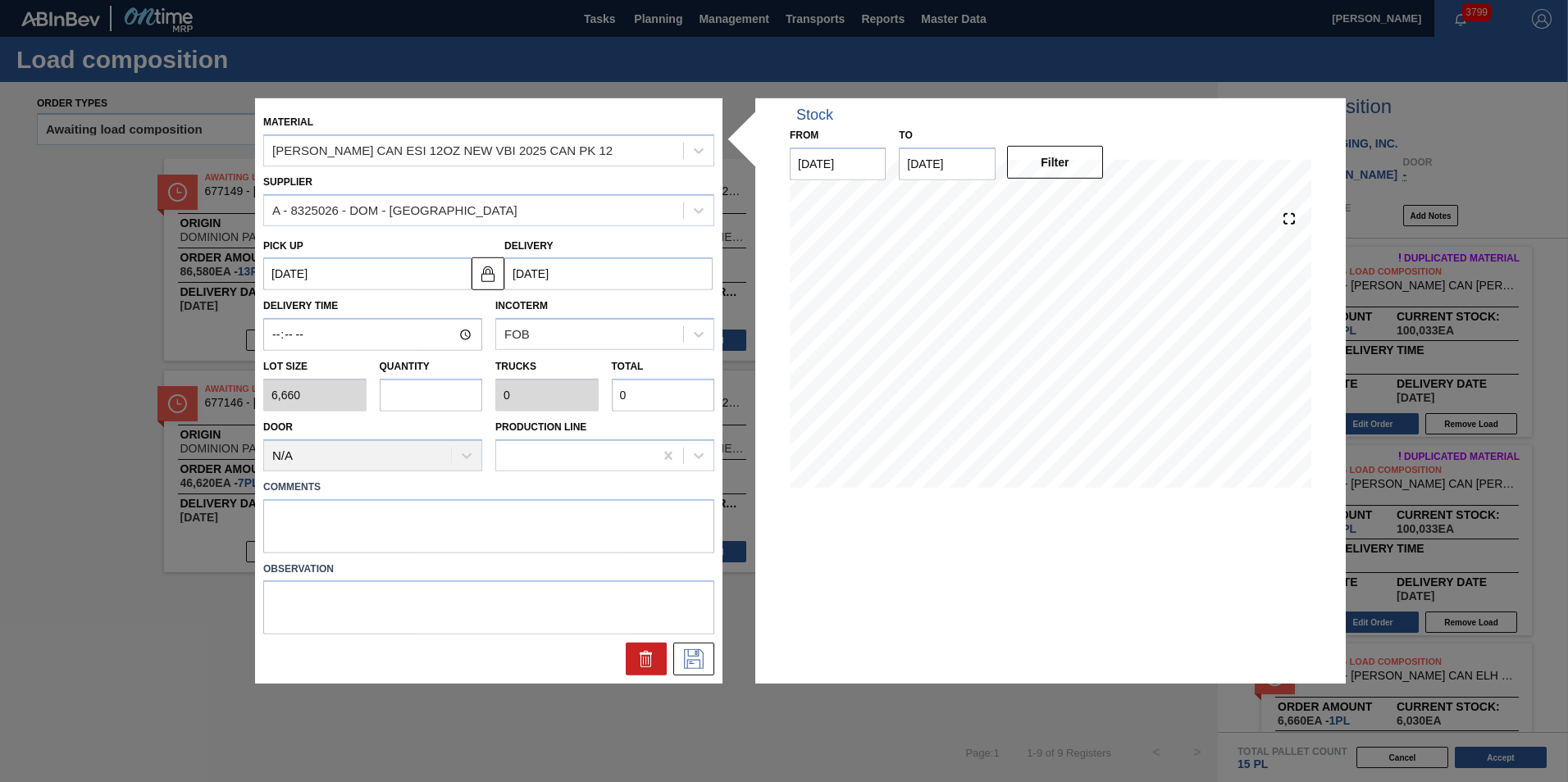
type input "53,280"
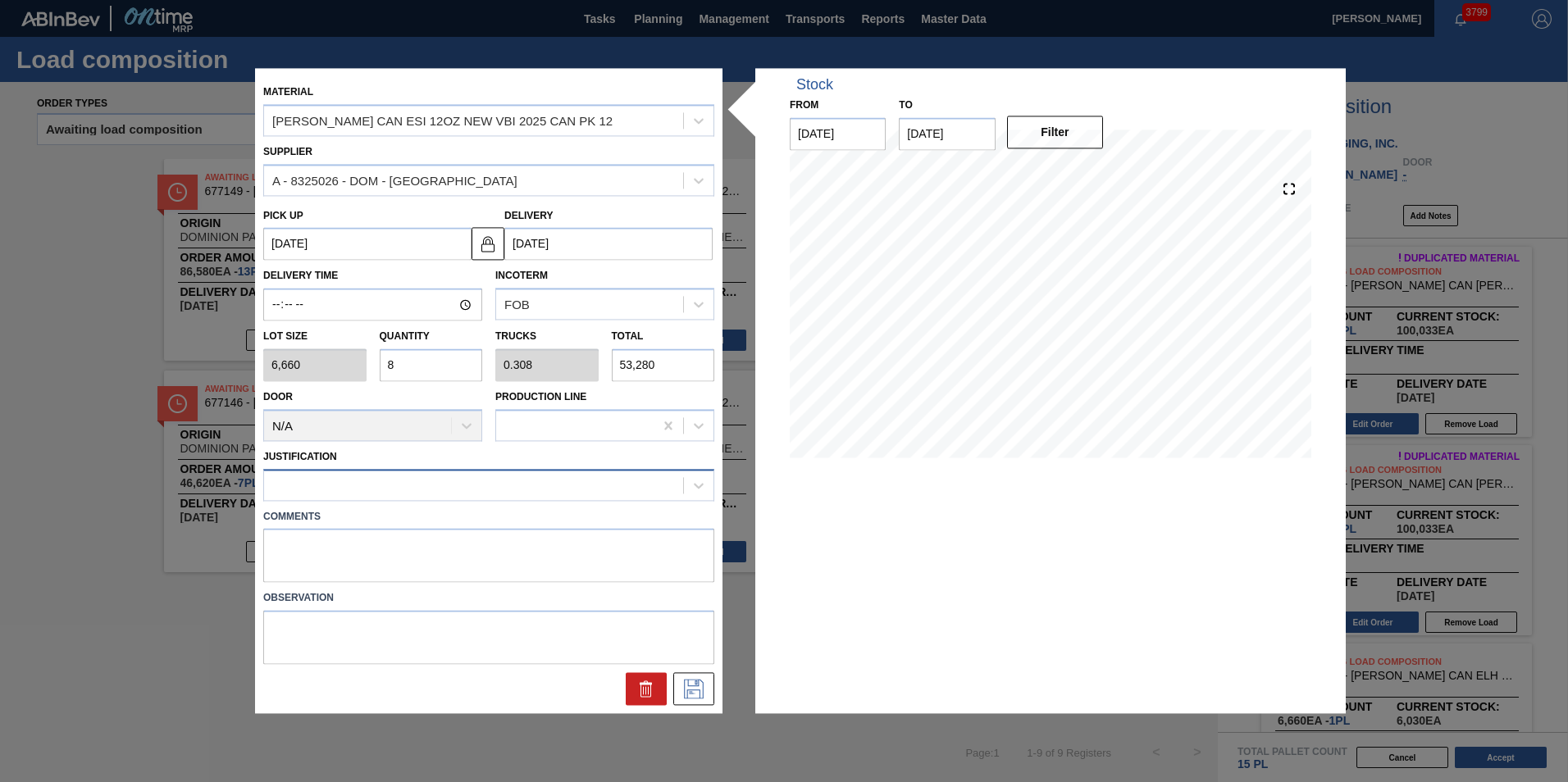
type input "8"
click at [433, 492] on div at bounding box center [473, 485] width 419 height 24
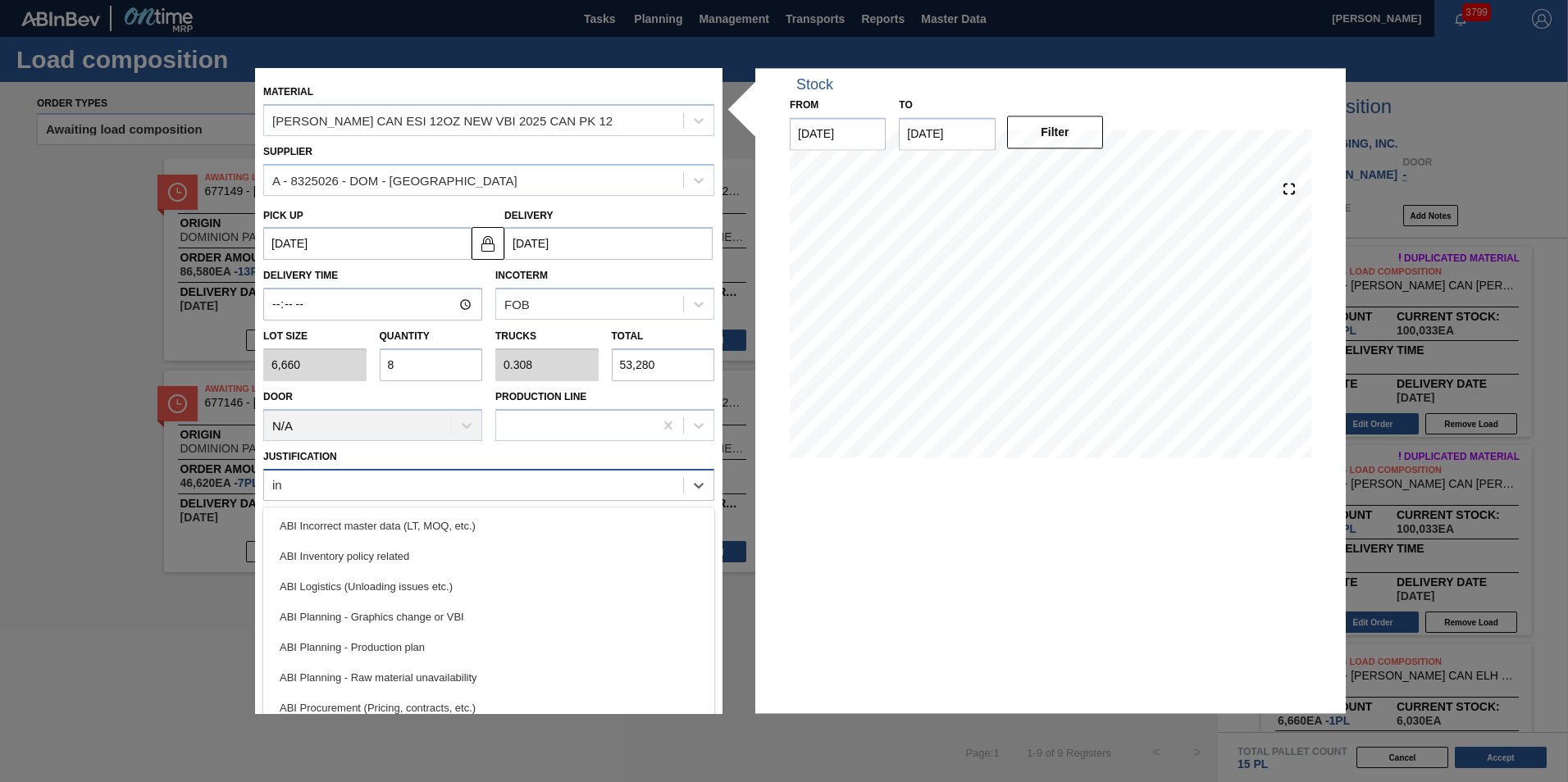
type input "inv"
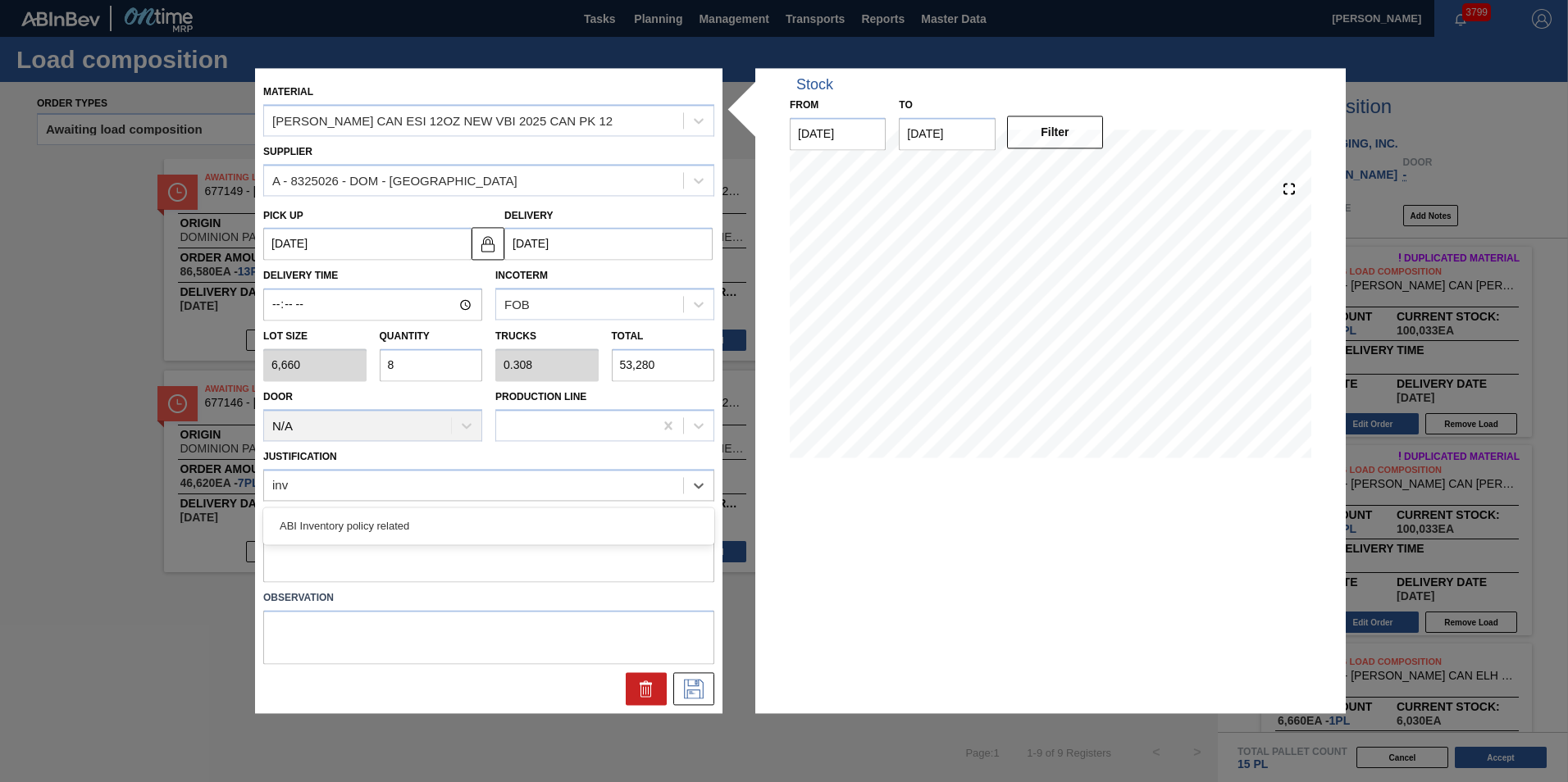
click at [416, 541] on div "ABI Inventory policy related" at bounding box center [488, 526] width 451 height 37
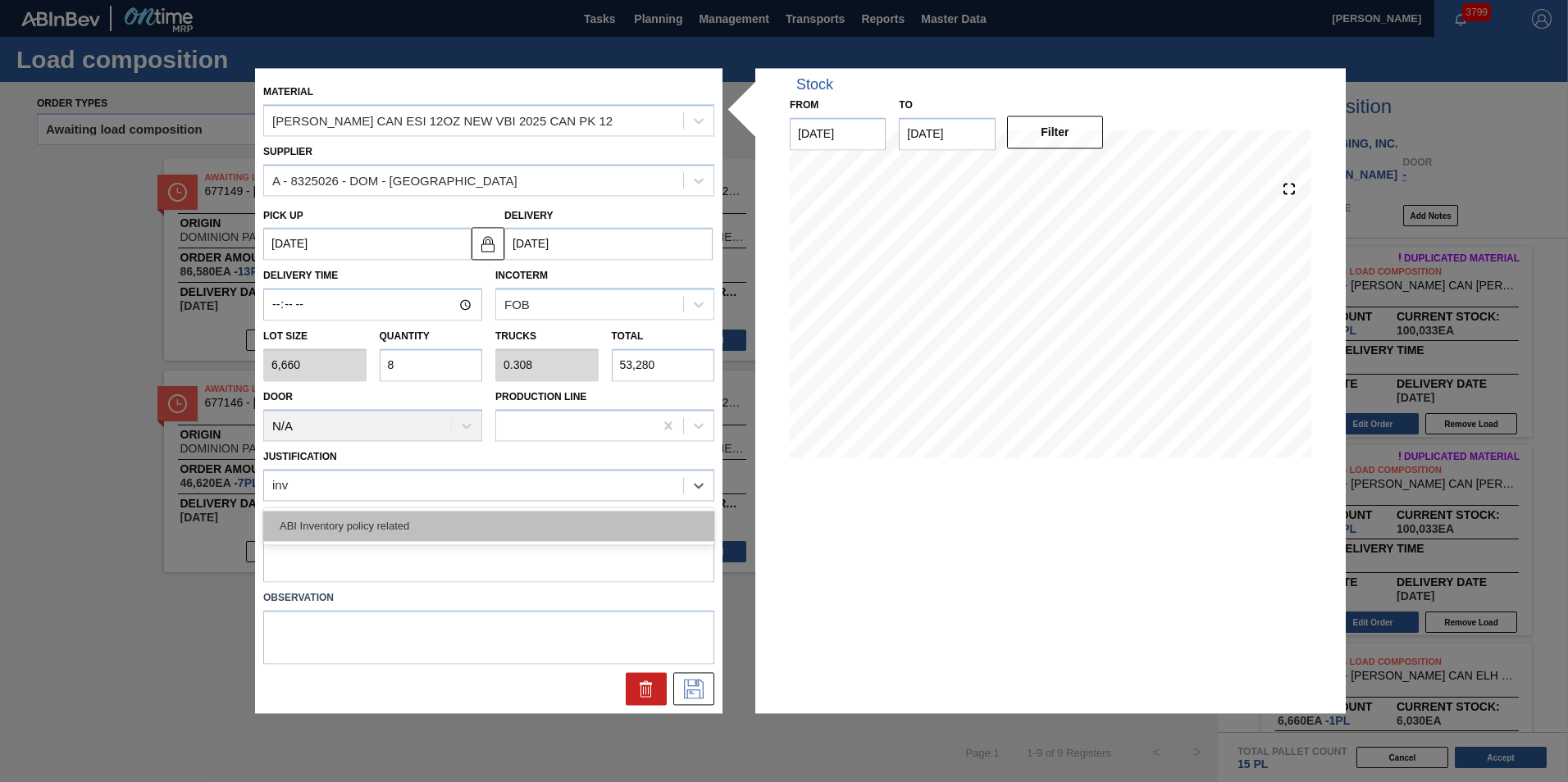
click at [416, 530] on div "ABI Inventory policy related" at bounding box center [488, 526] width 451 height 30
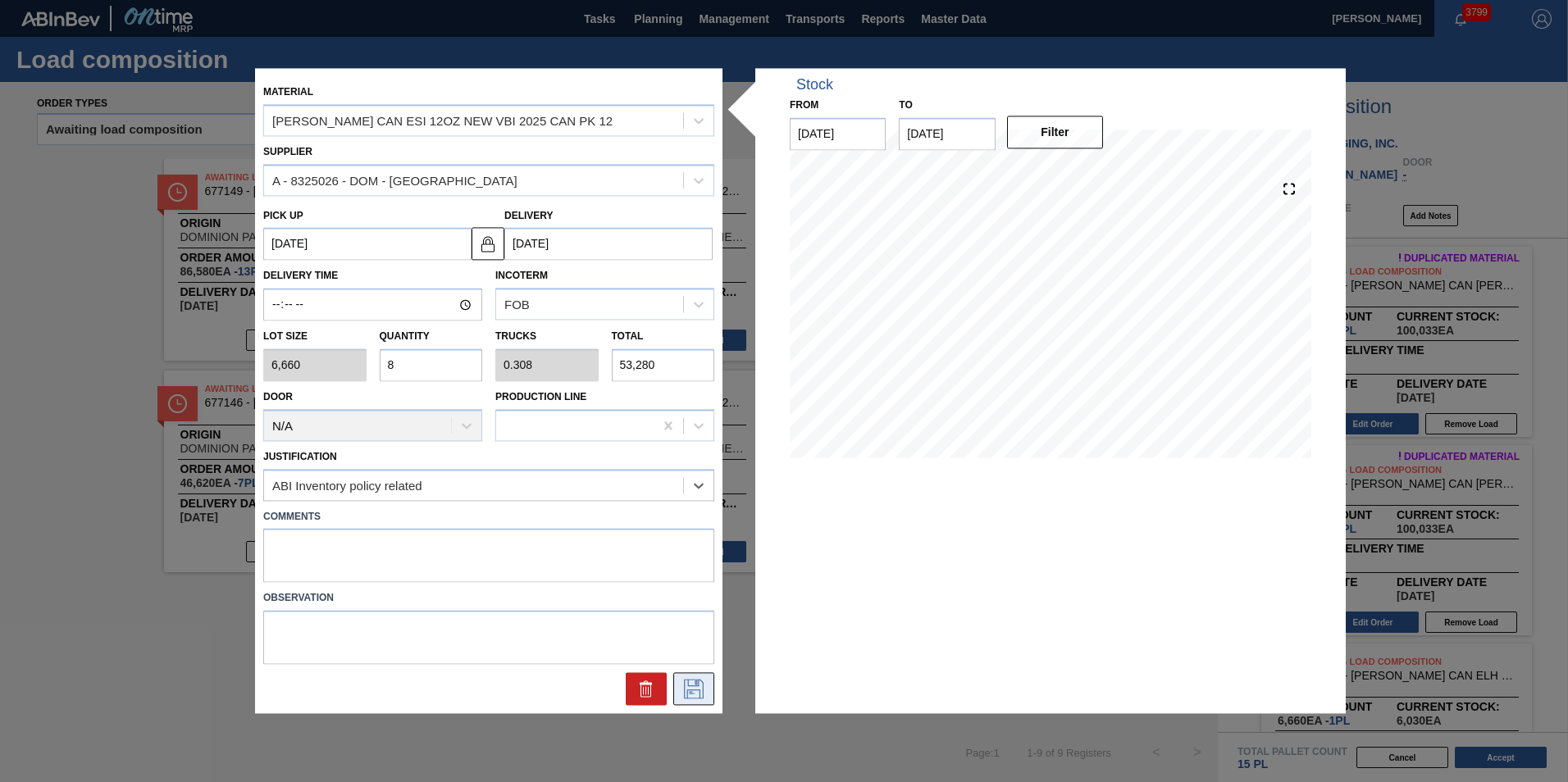
click at [689, 688] on icon at bounding box center [694, 689] width 26 height 20
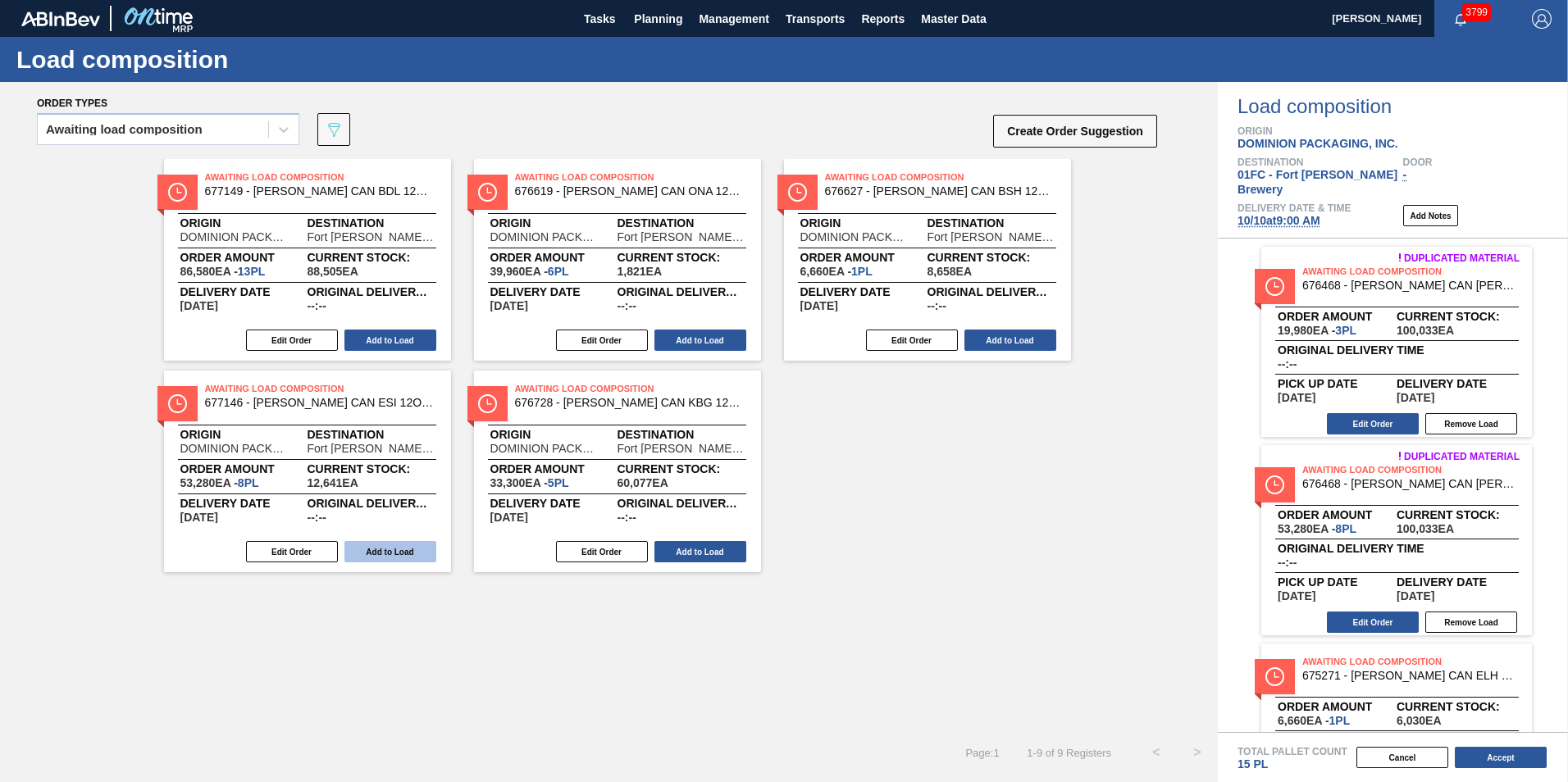
click at [395, 553] on button "Add to Load" at bounding box center [390, 552] width 92 height 21
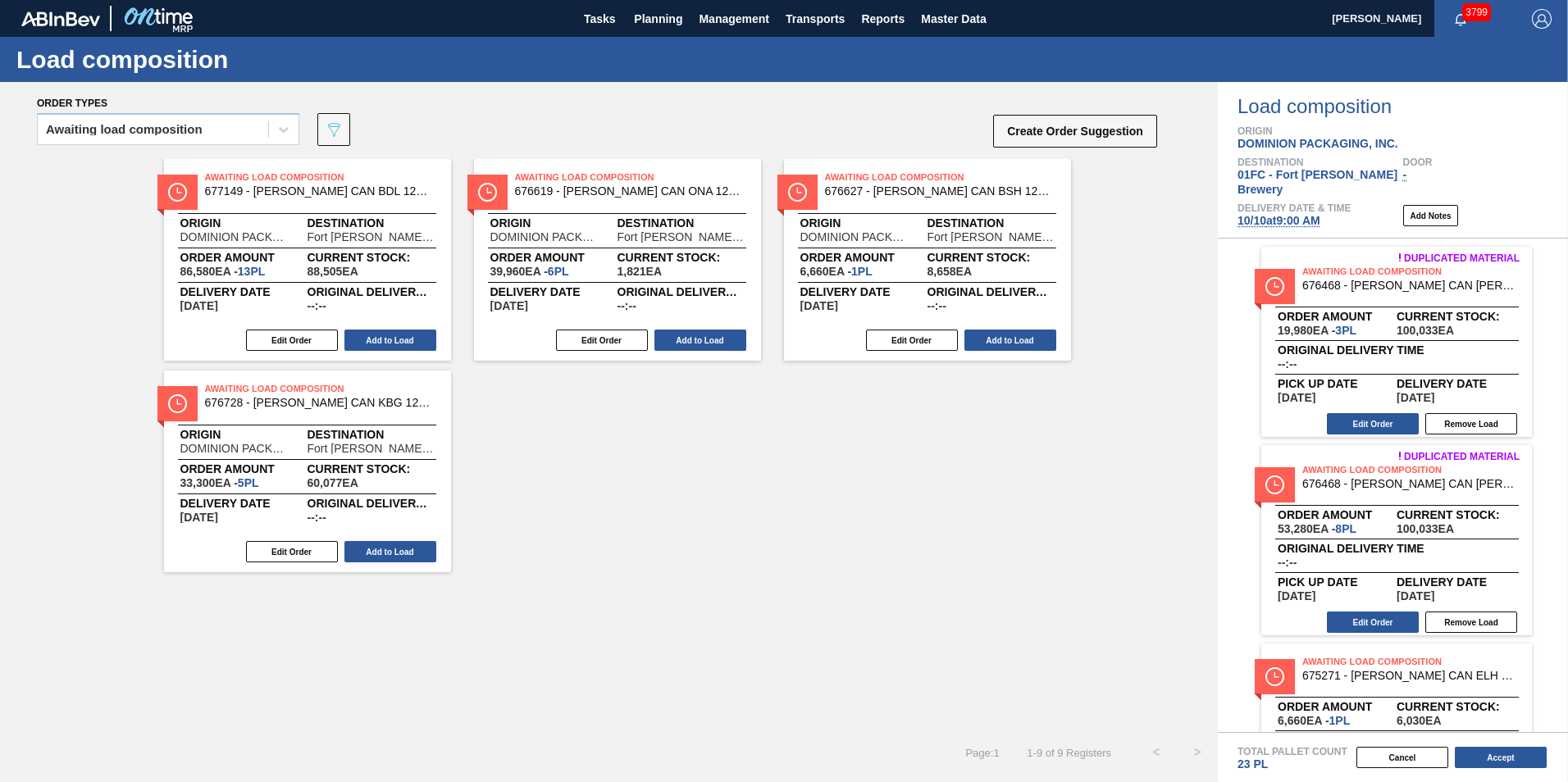
click at [860, 568] on div "Awaiting Load Composition 677149 - [PERSON_NAME] CAN BDL 12OZ CAN PK 12/12 CAN …" at bounding box center [609, 366] width 1218 height 413
click at [1040, 132] on button "Create Order Suggestion" at bounding box center [1075, 131] width 164 height 33
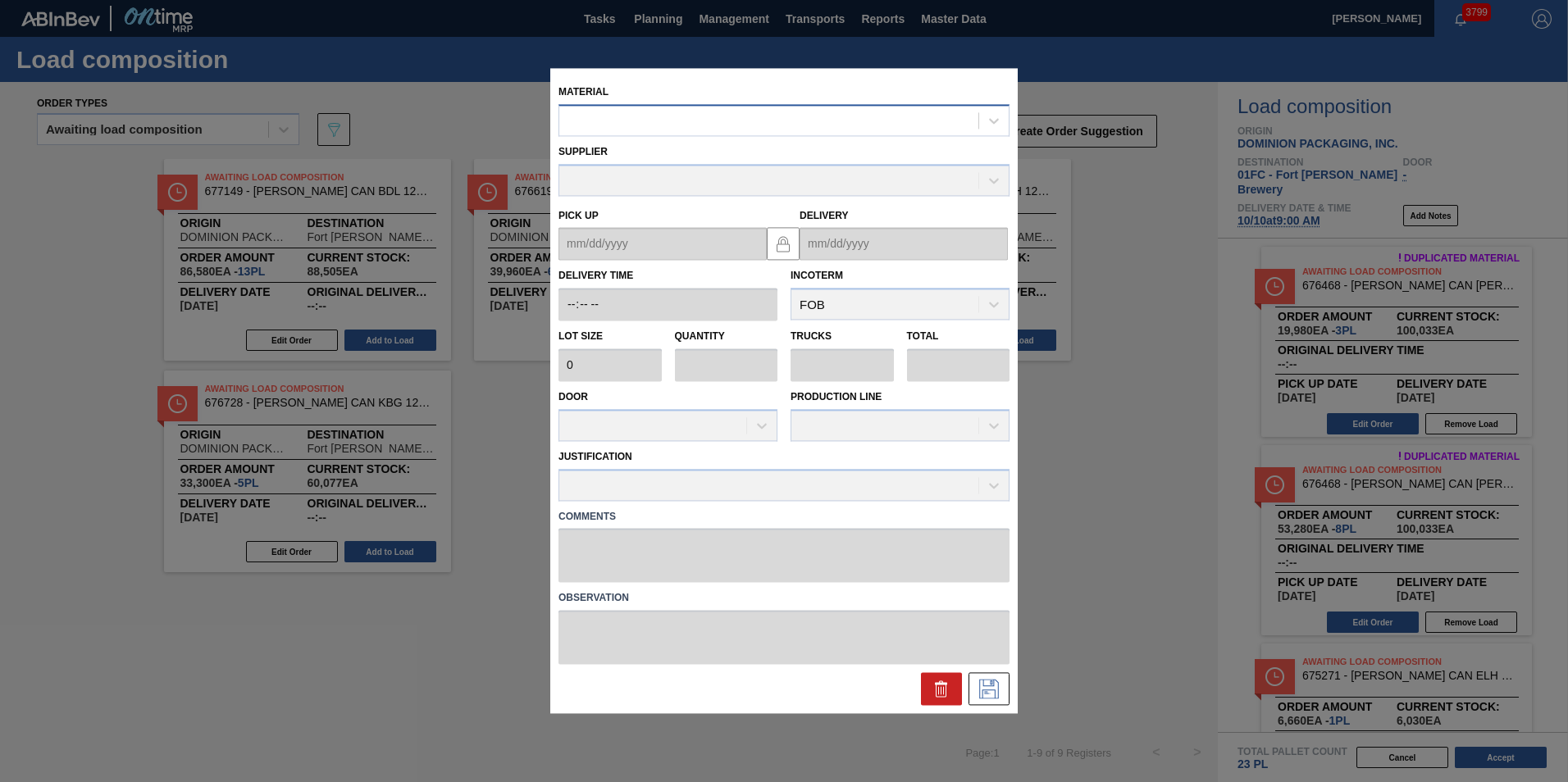
click at [643, 111] on div at bounding box center [768, 121] width 419 height 24
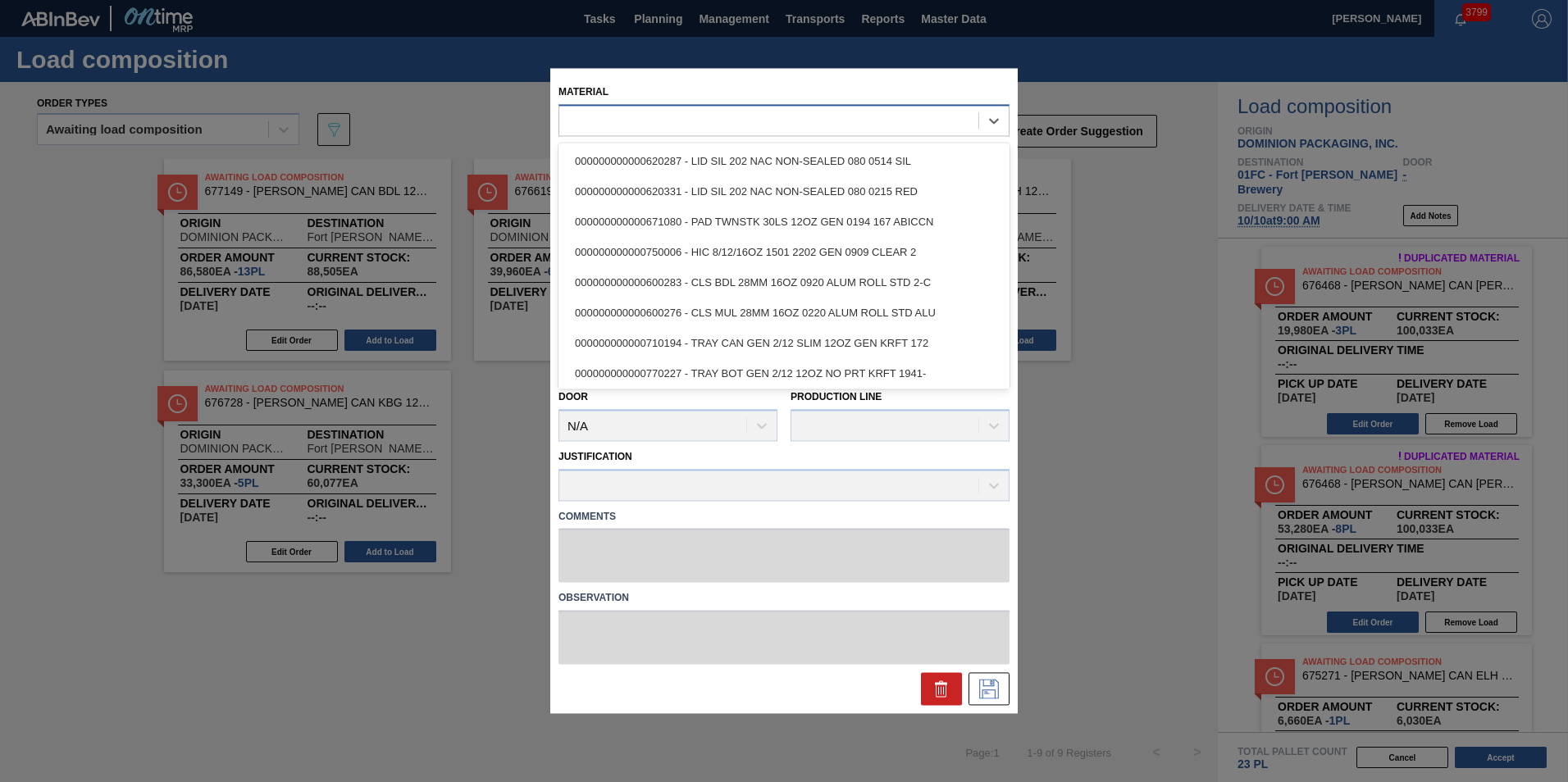
paste input "6"
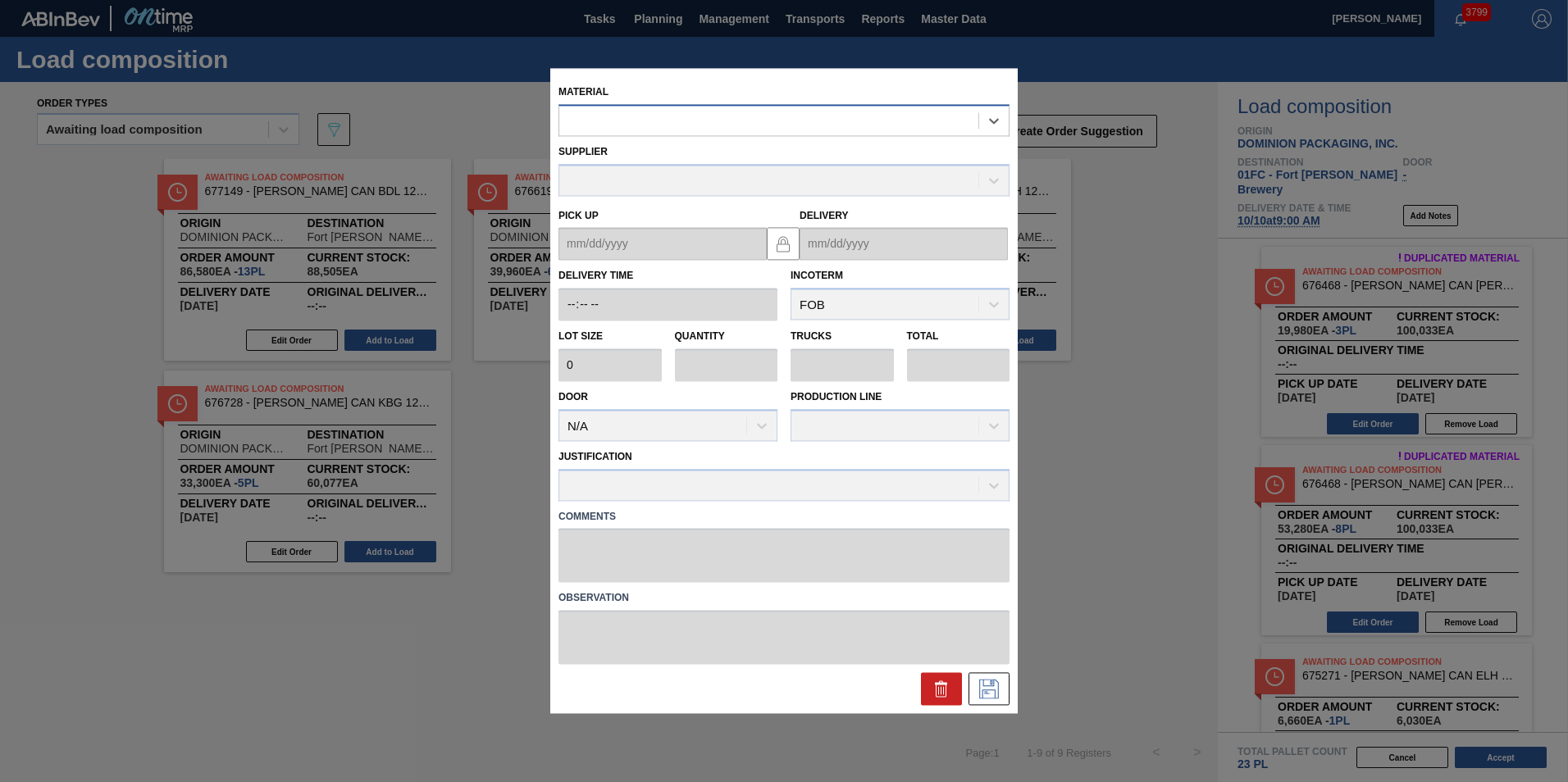
click at [644, 126] on div at bounding box center [768, 121] width 419 height 24
type input "675519"
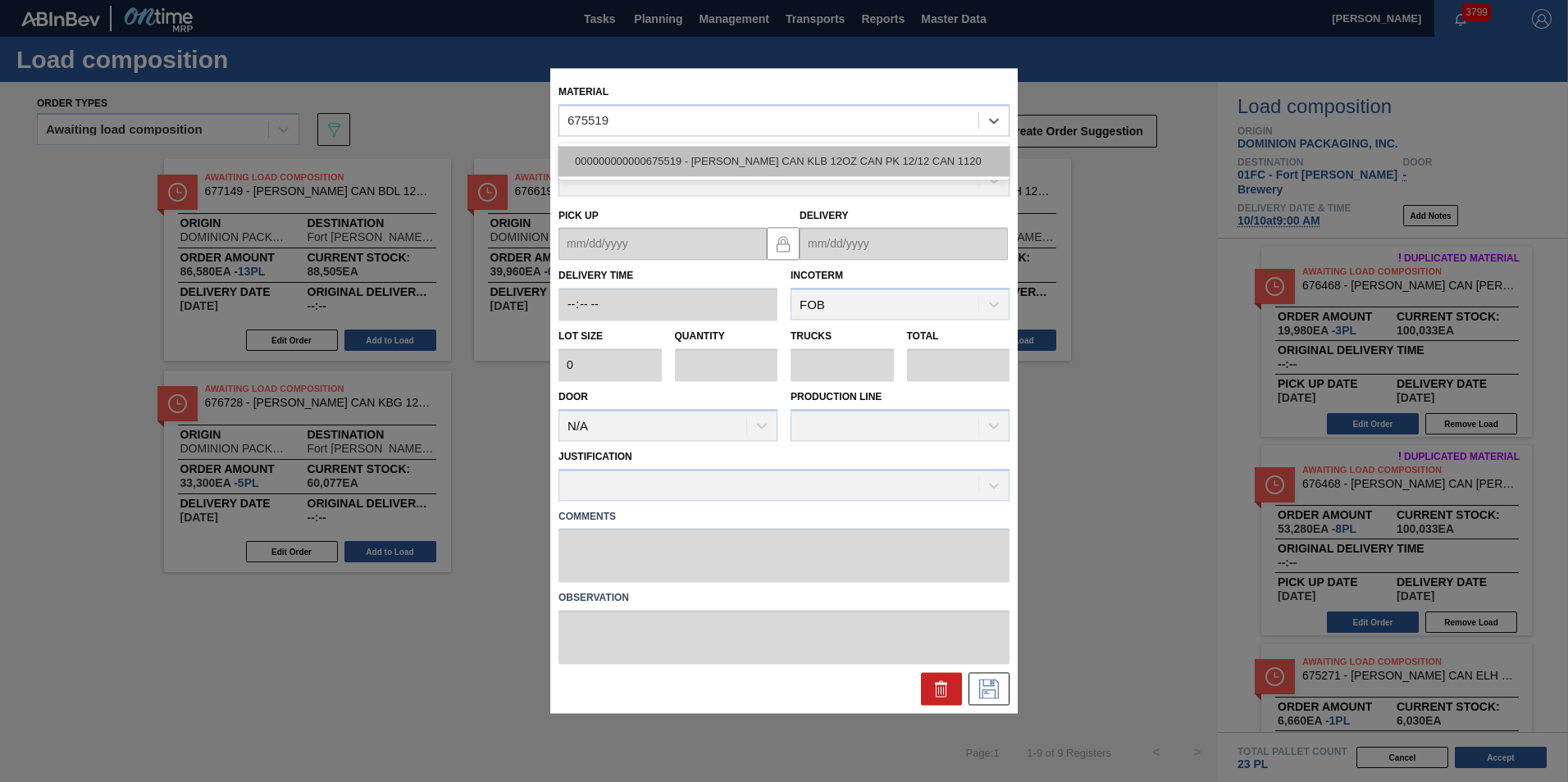
click at [654, 157] on div "000000000000675519 - [PERSON_NAME] CAN KLB 12OZ CAN PK 12/12 CAN 1120" at bounding box center [783, 161] width 451 height 30
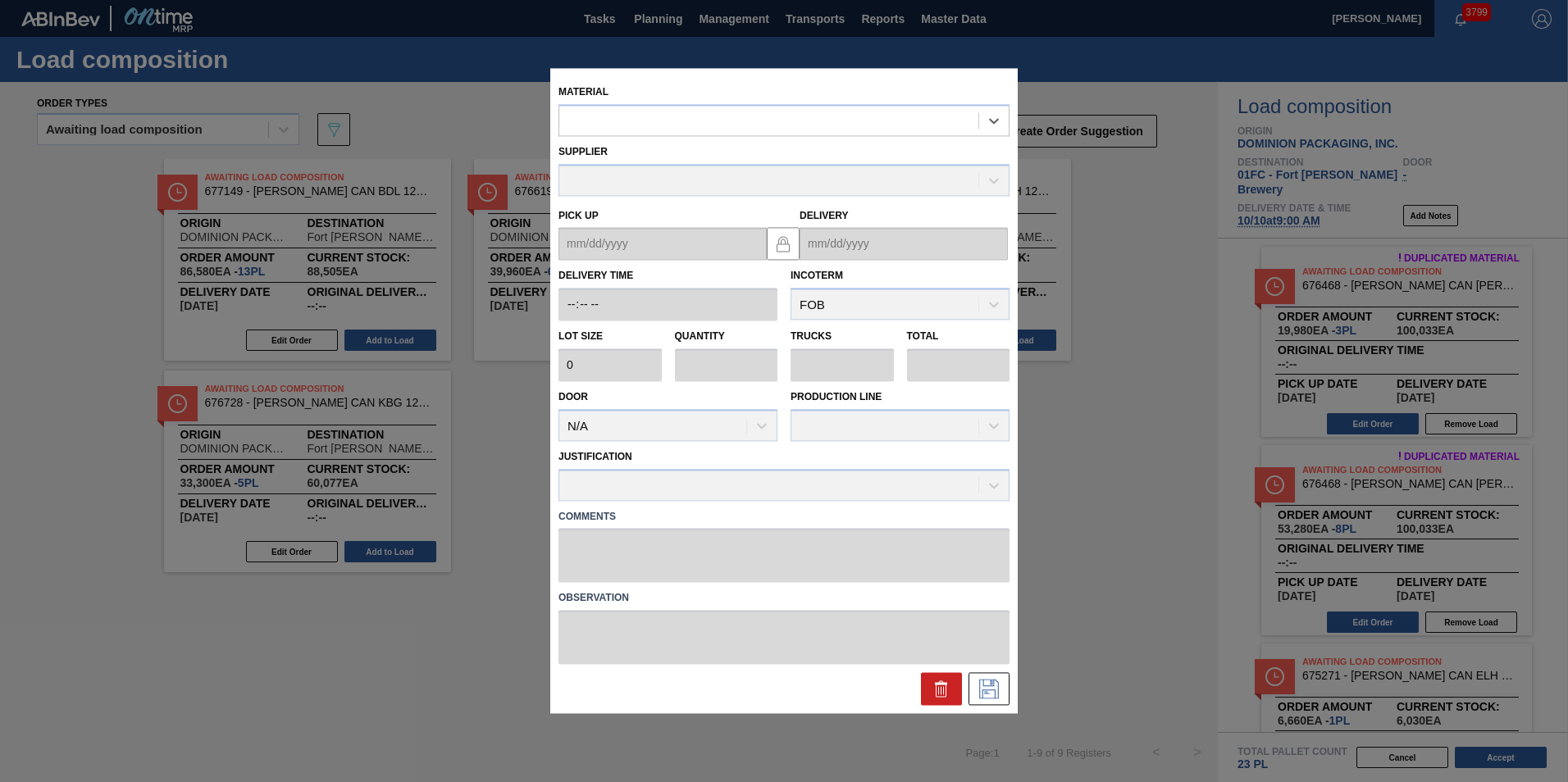
type input "6,660"
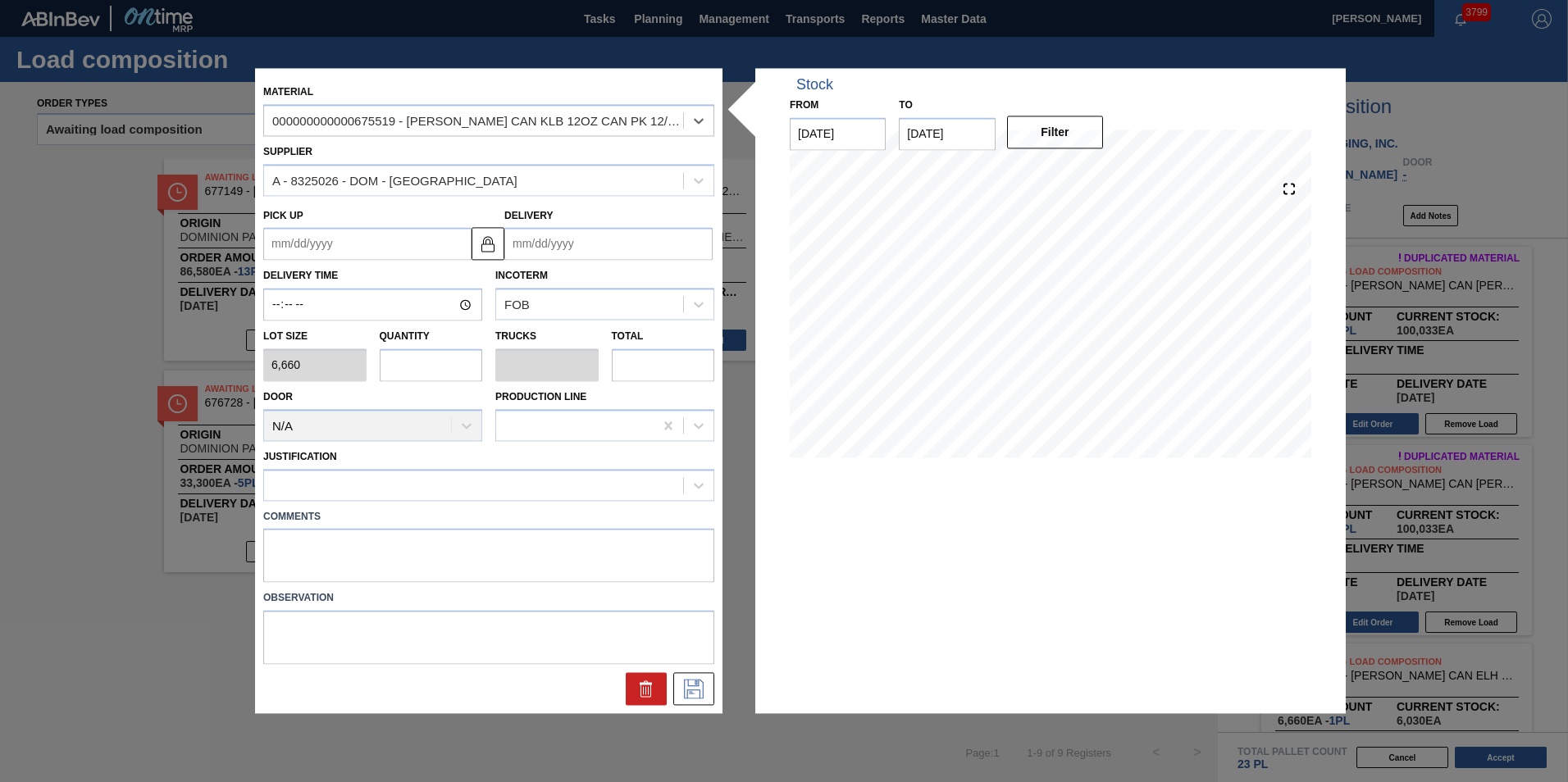
click at [421, 372] on input "text" at bounding box center [431, 365] width 104 height 33
type input "1"
type input "0.042"
type input "6,660"
type input "1"
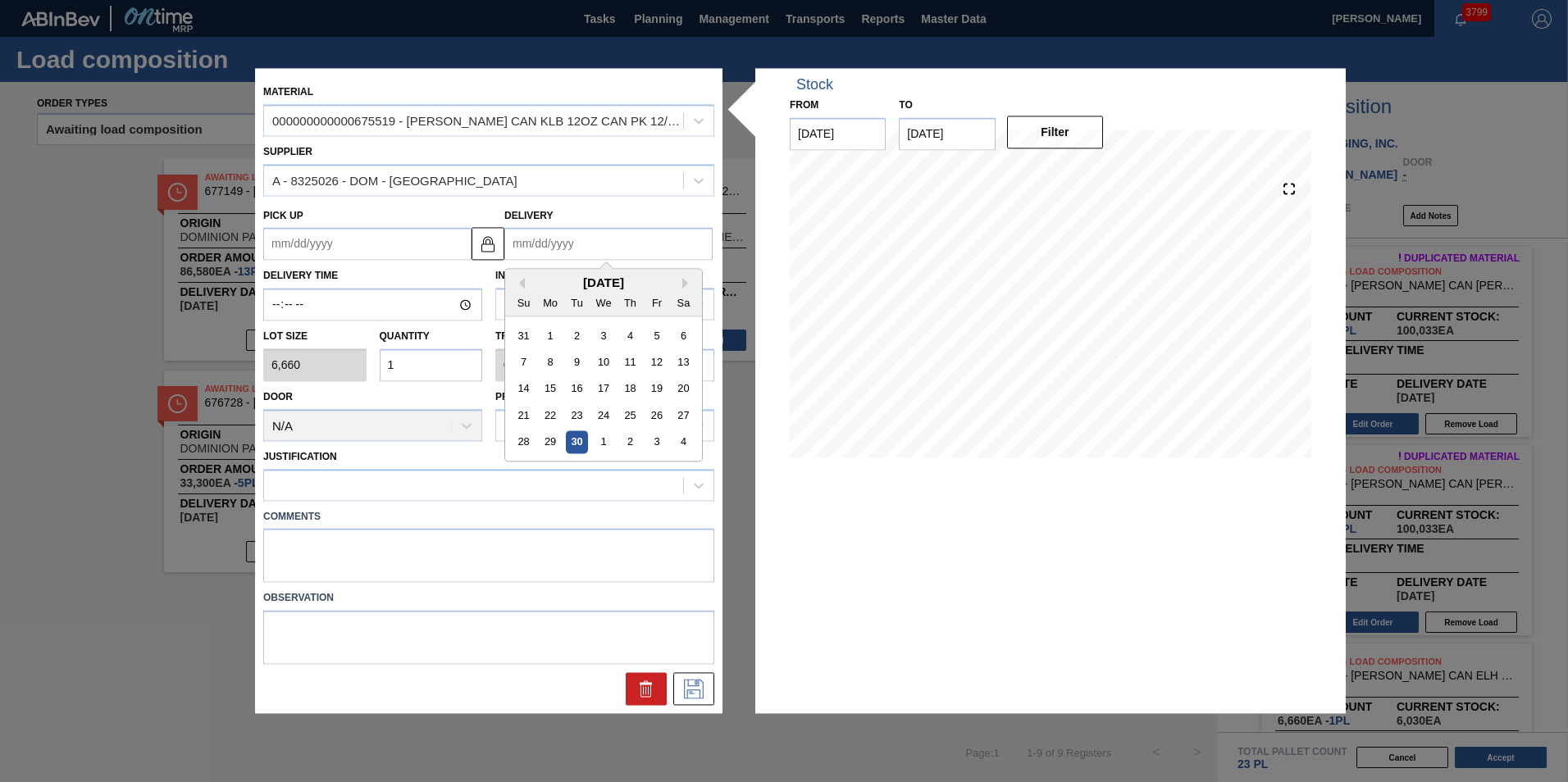
click at [605, 255] on input "Delivery" at bounding box center [608, 244] width 208 height 33
type input "1"
type up "[DATE]"
type input "10"
type up "[DATE]"
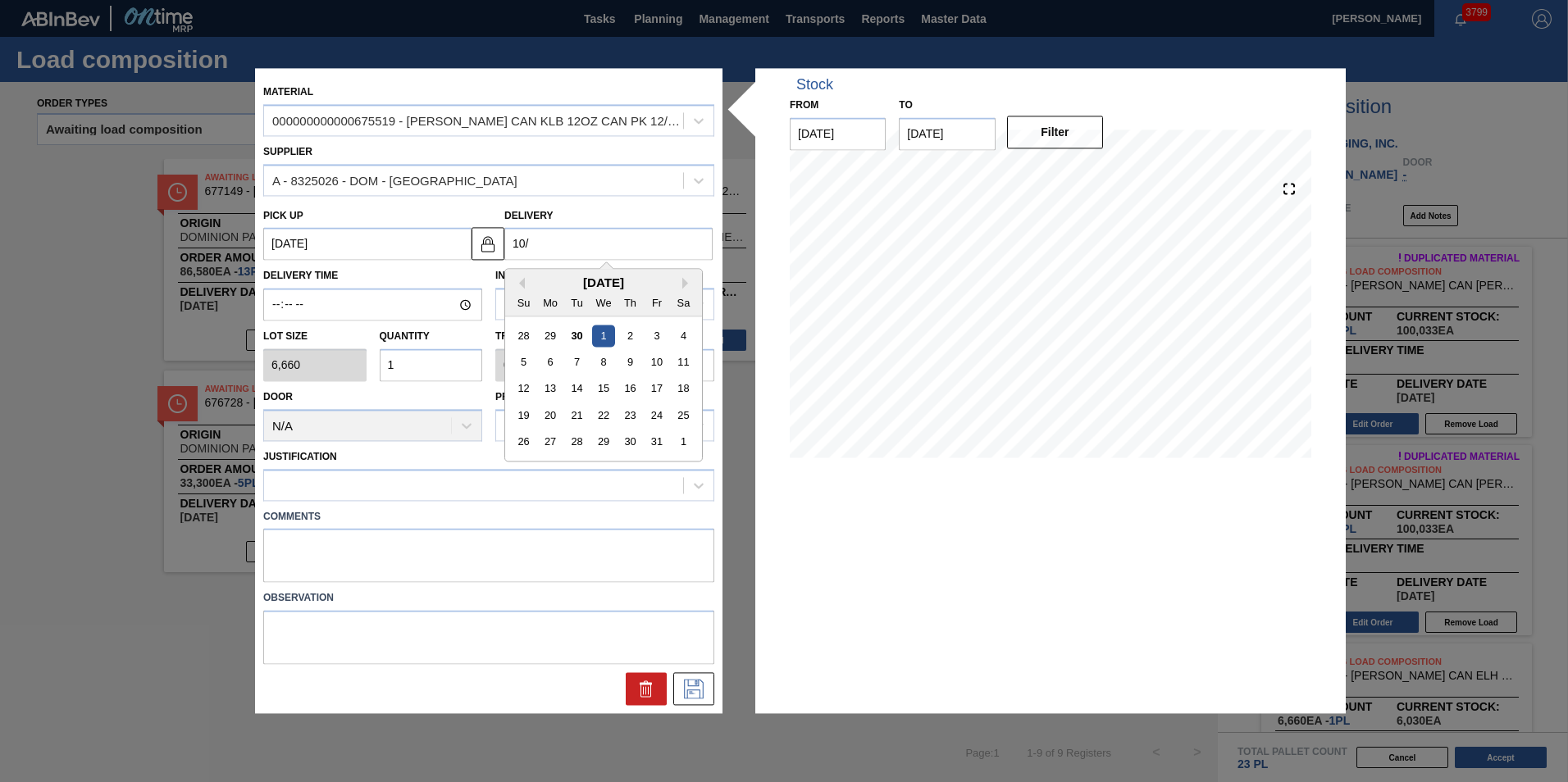
type input "10/8"
type up "[DATE]"
type input "10/8"
click at [629, 369] on div "9" at bounding box center [630, 362] width 22 height 22
type up "[DATE]"
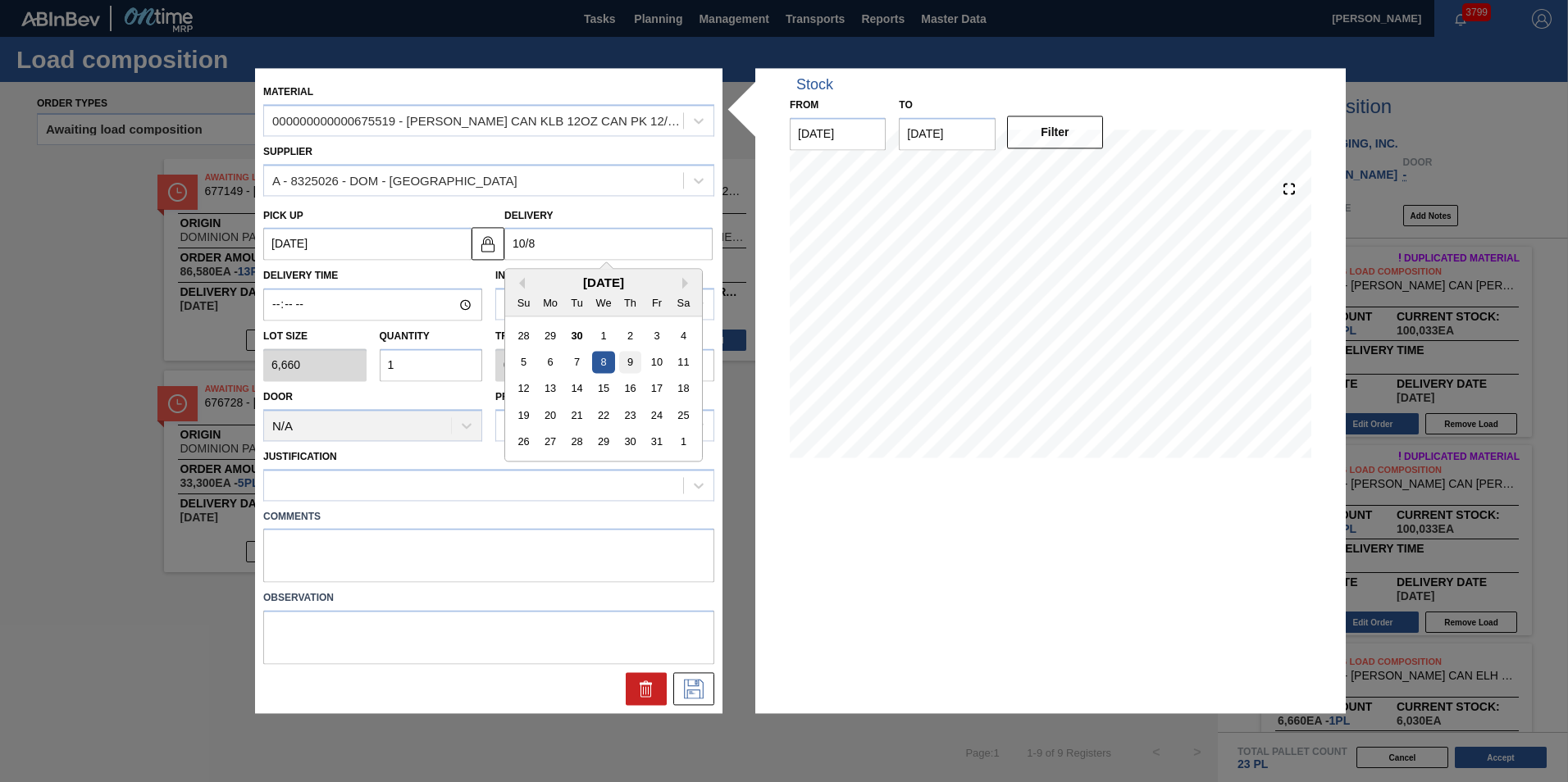
type input "[DATE]"
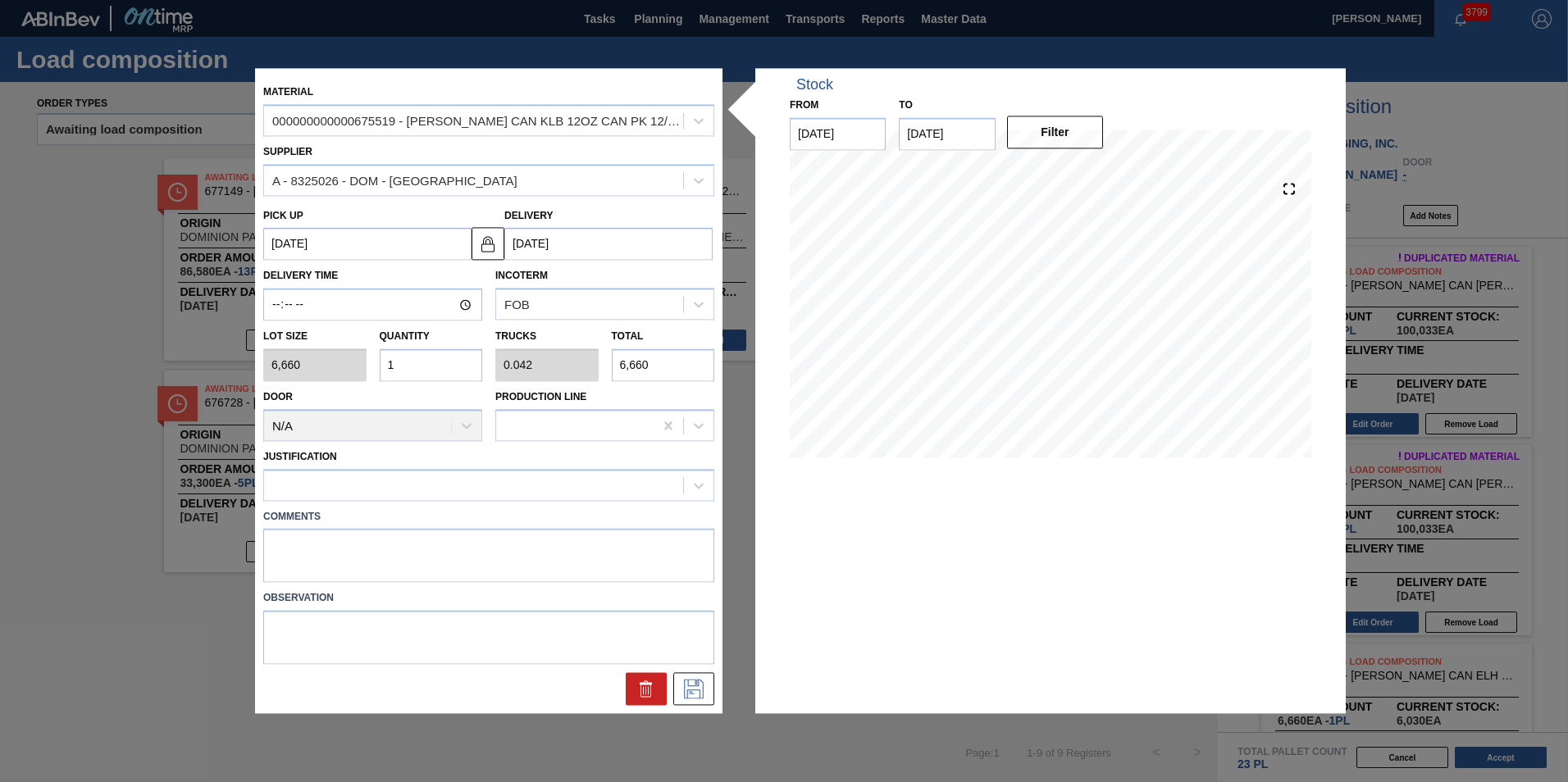
click at [570, 244] on input "[DATE]" at bounding box center [608, 244] width 208 height 33
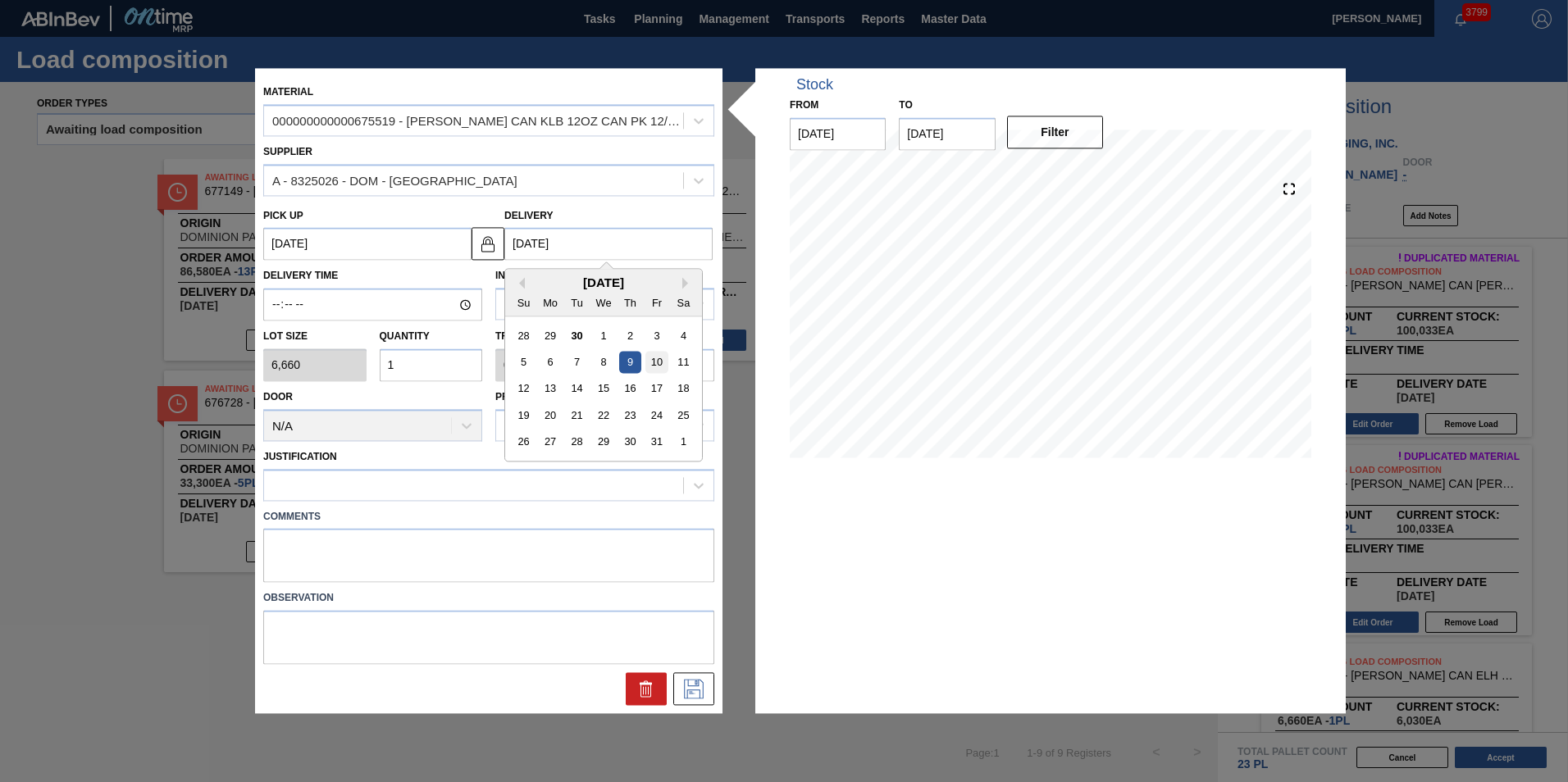
click at [660, 359] on div "10" at bounding box center [656, 362] width 22 height 22
type up "[DATE]"
type input "[DATE]"
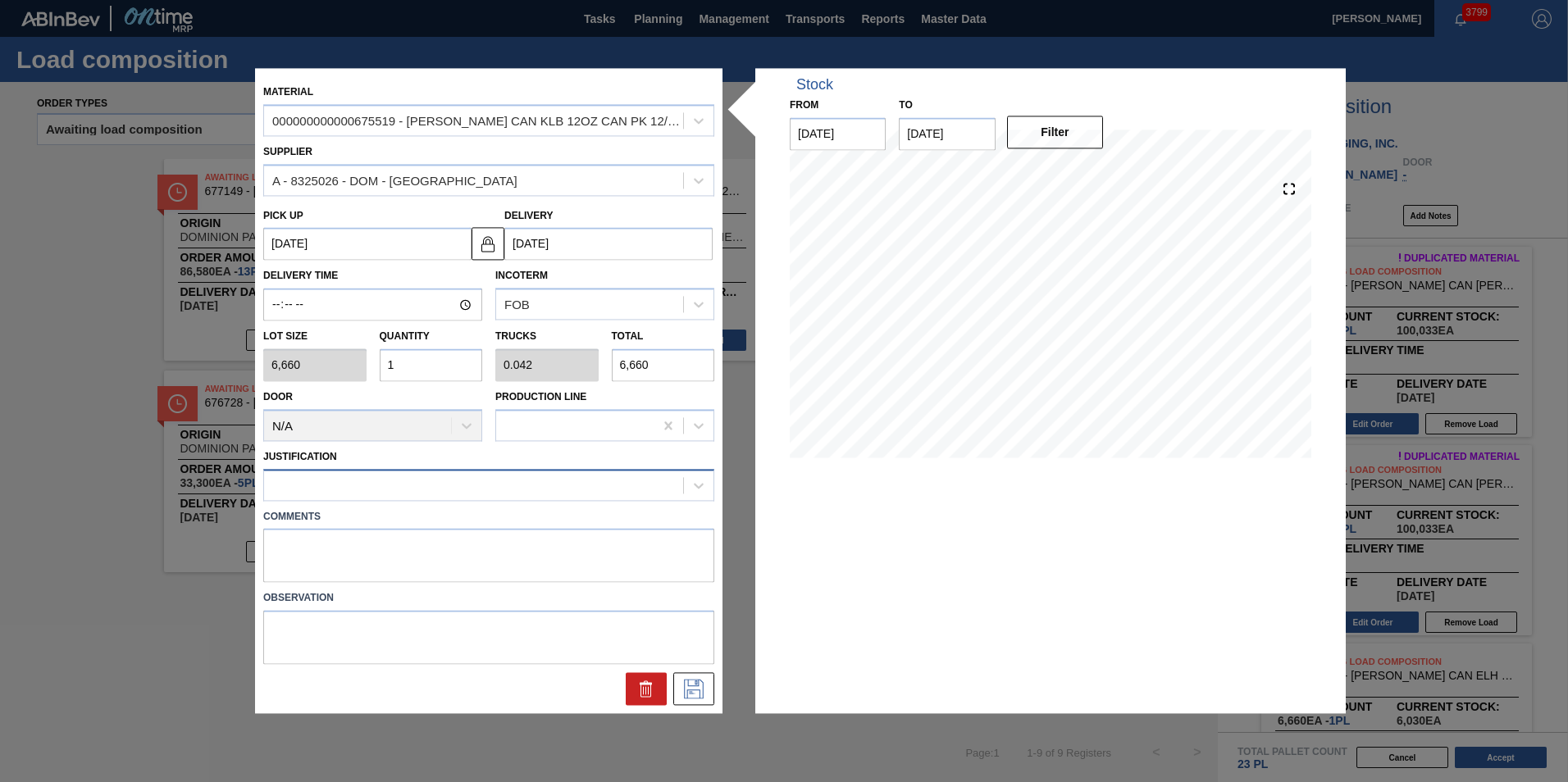
click at [392, 490] on div at bounding box center [473, 485] width 419 height 24
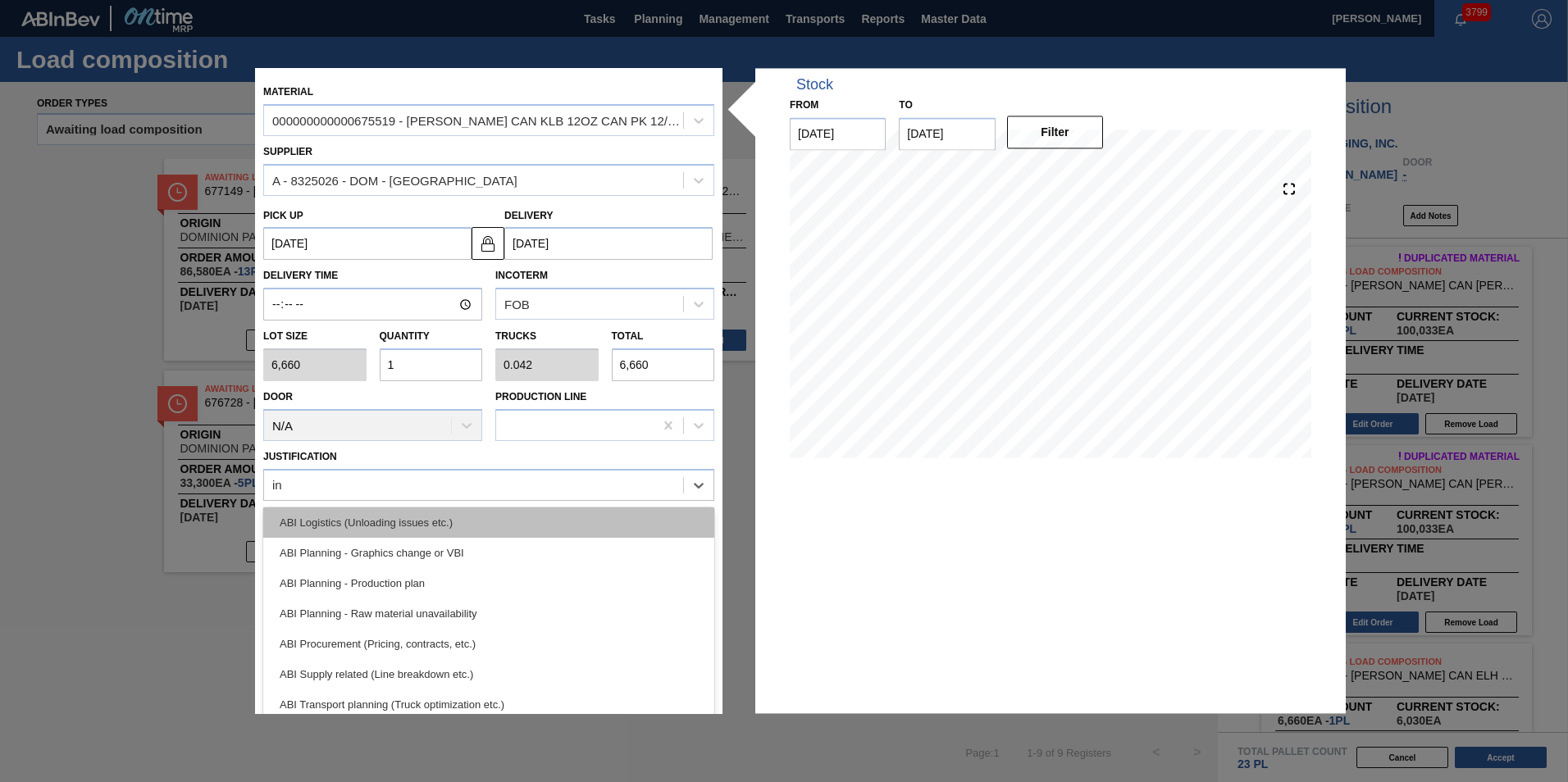
scroll to position [64, 0]
type input "inv"
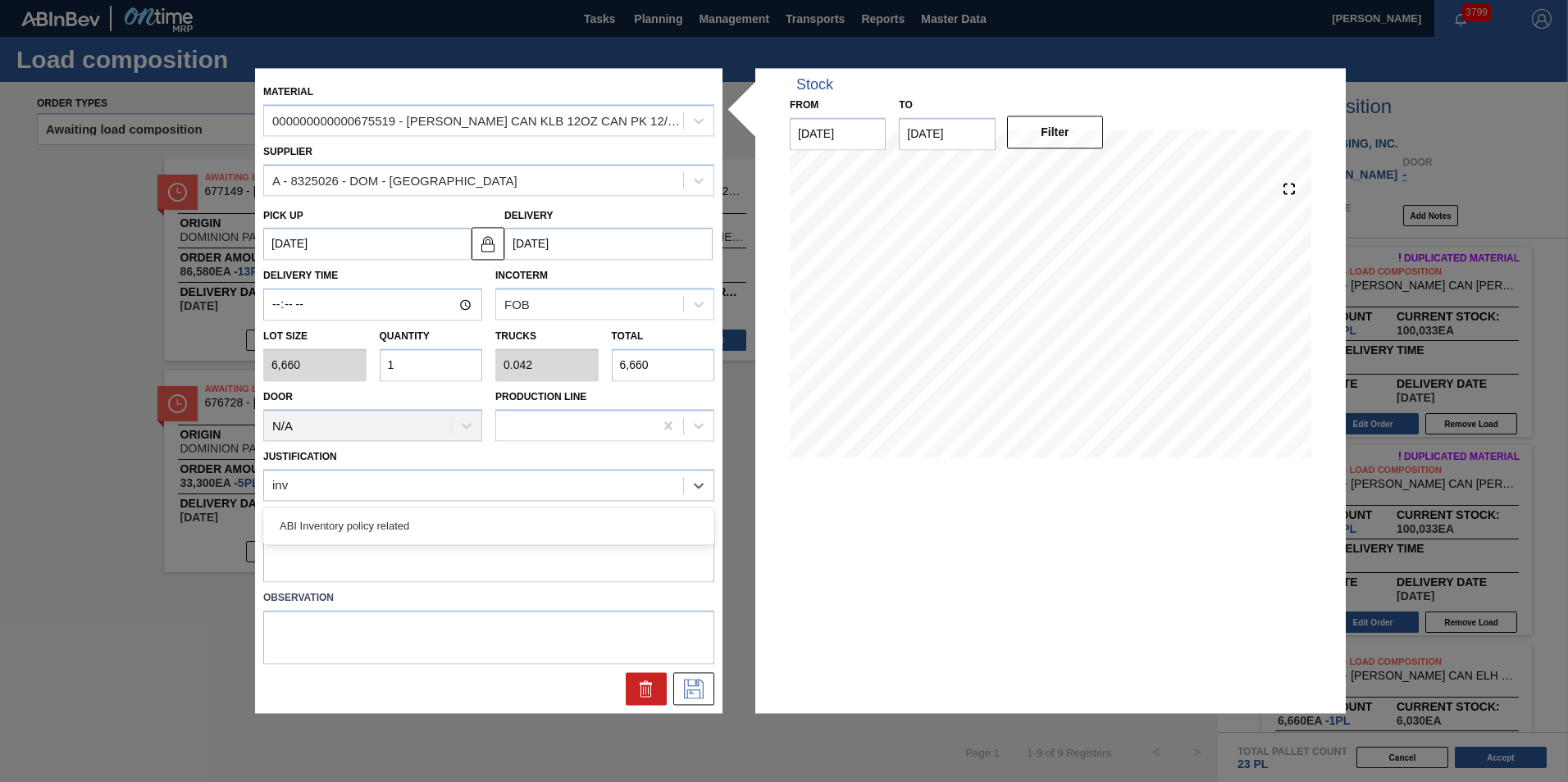
scroll to position [0, 0]
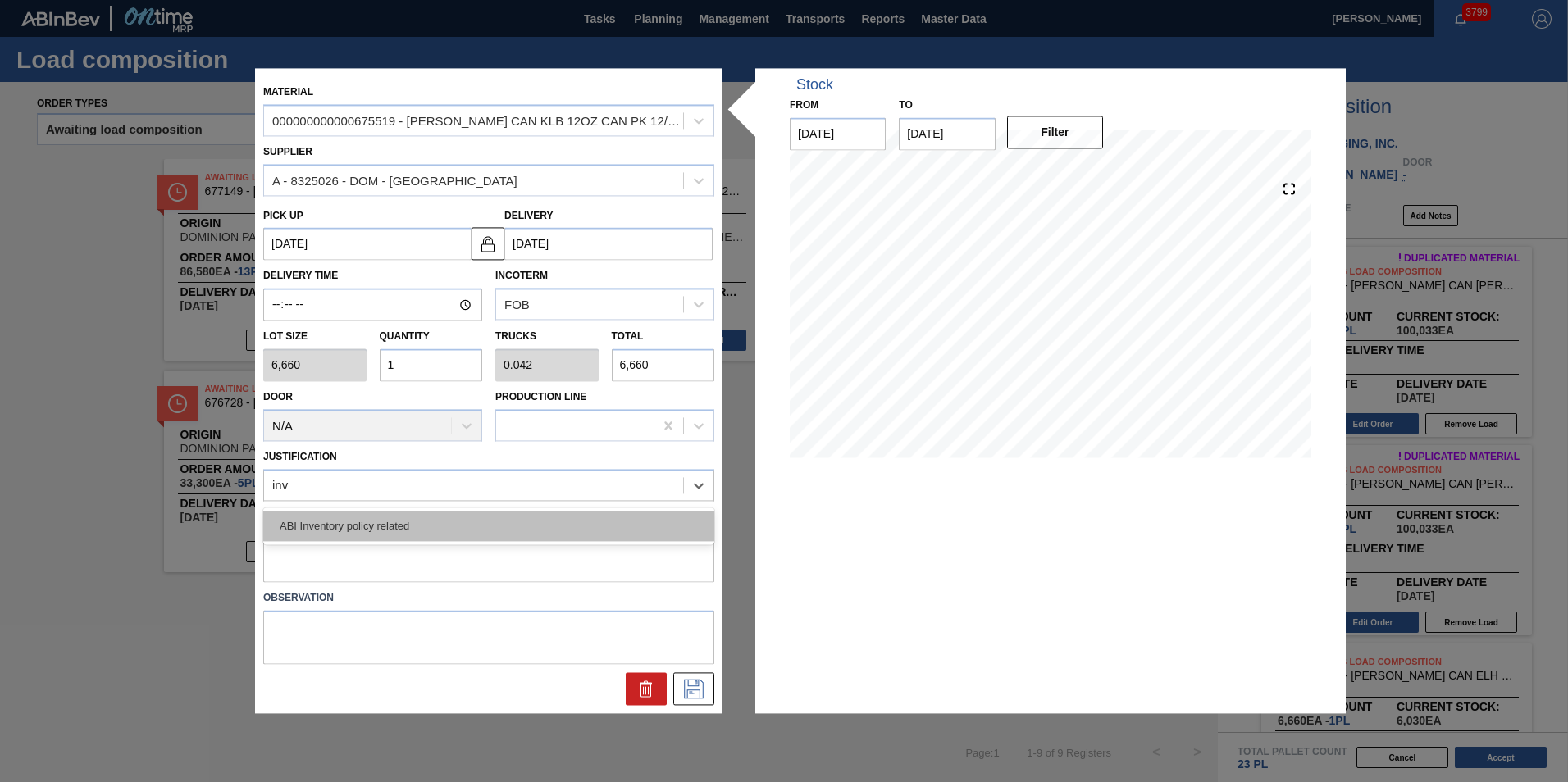
click at [426, 532] on div "ABI Inventory policy related" at bounding box center [488, 526] width 451 height 30
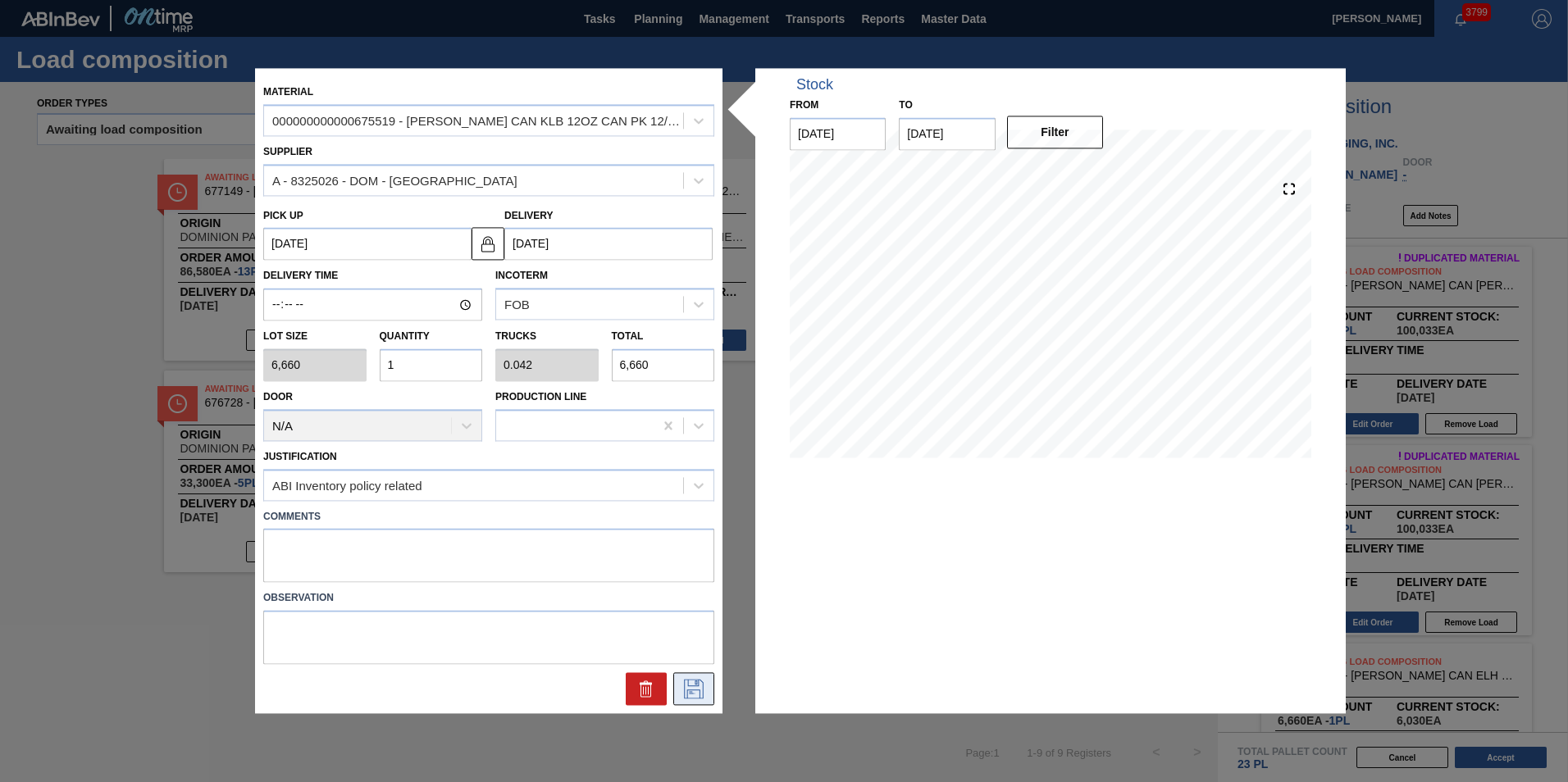
click at [689, 681] on icon at bounding box center [694, 689] width 26 height 20
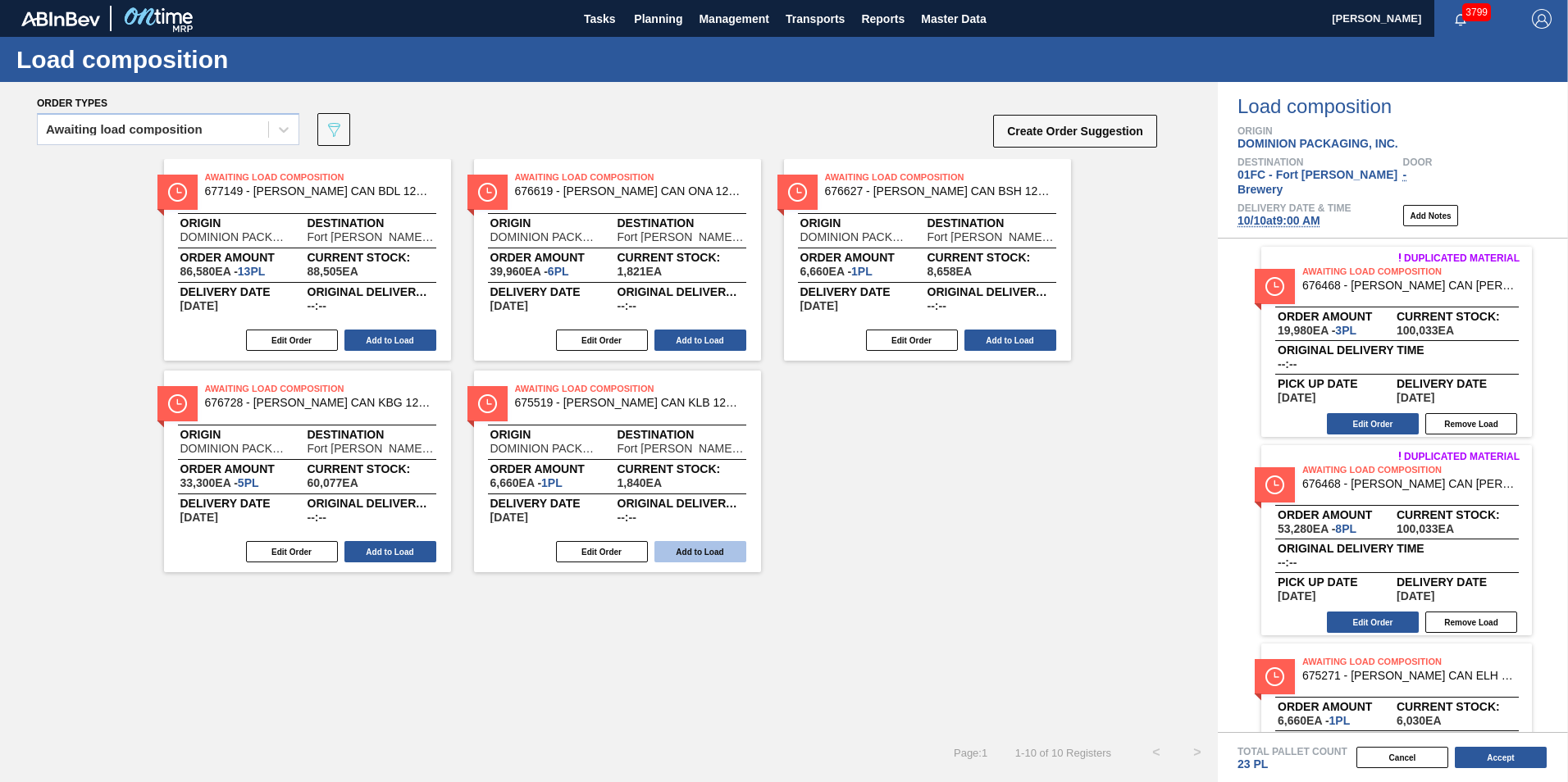
click at [708, 548] on button "Add to Load" at bounding box center [700, 552] width 92 height 21
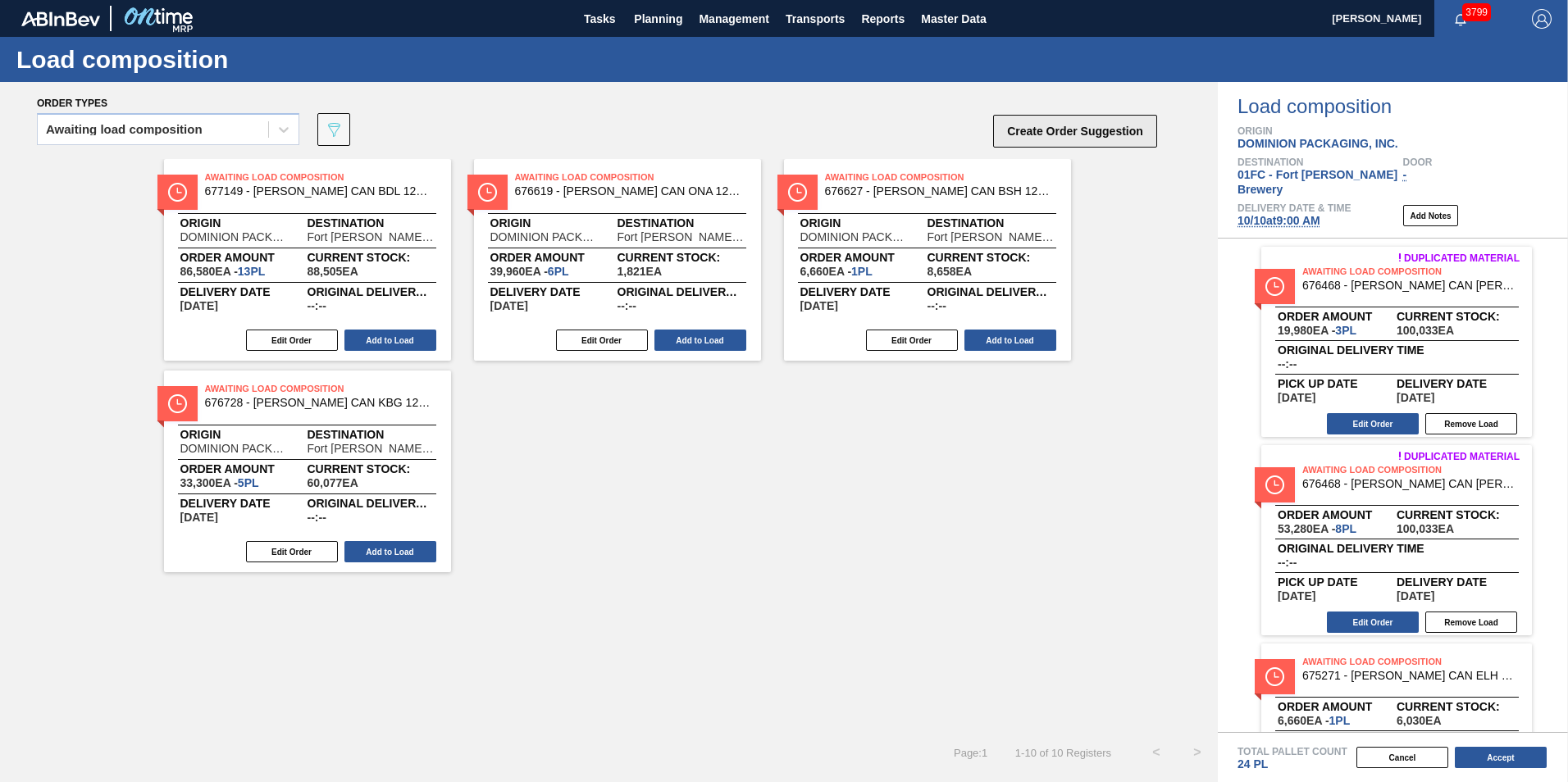
click at [1061, 127] on button "Create Order Suggestion" at bounding box center [1075, 131] width 164 height 33
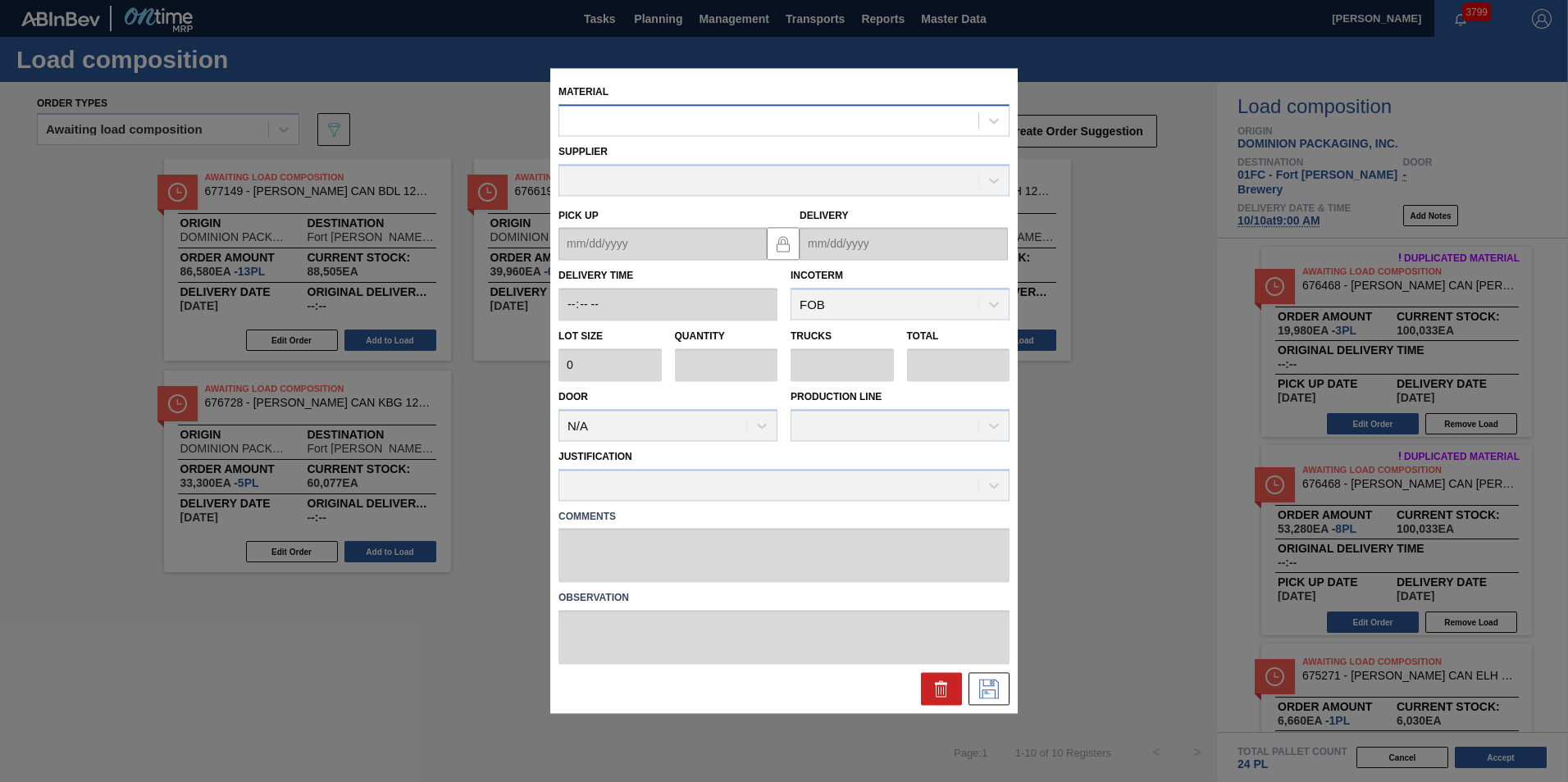
click at [766, 124] on div at bounding box center [768, 121] width 419 height 24
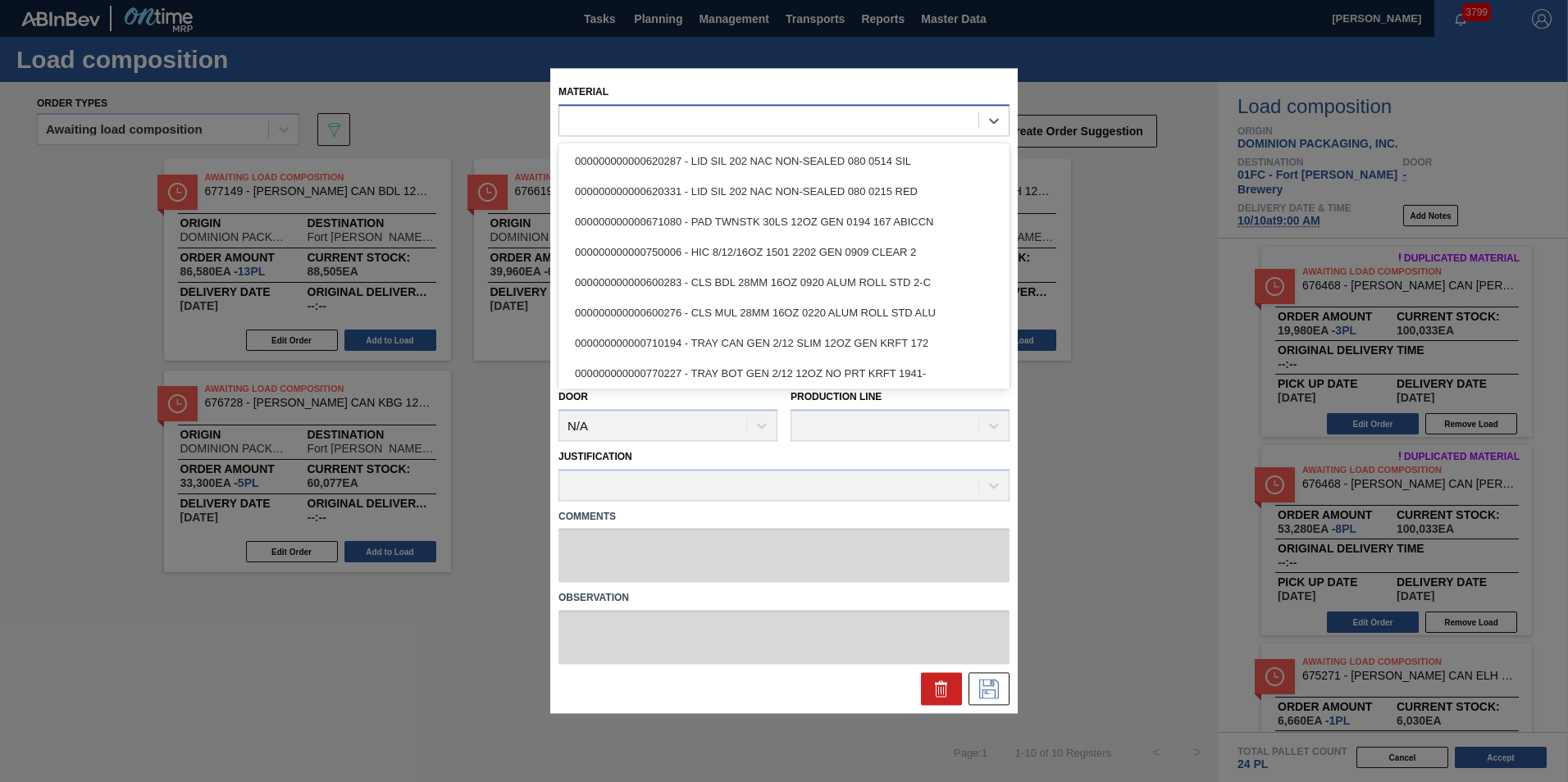
paste input "676333"
type input "676333"
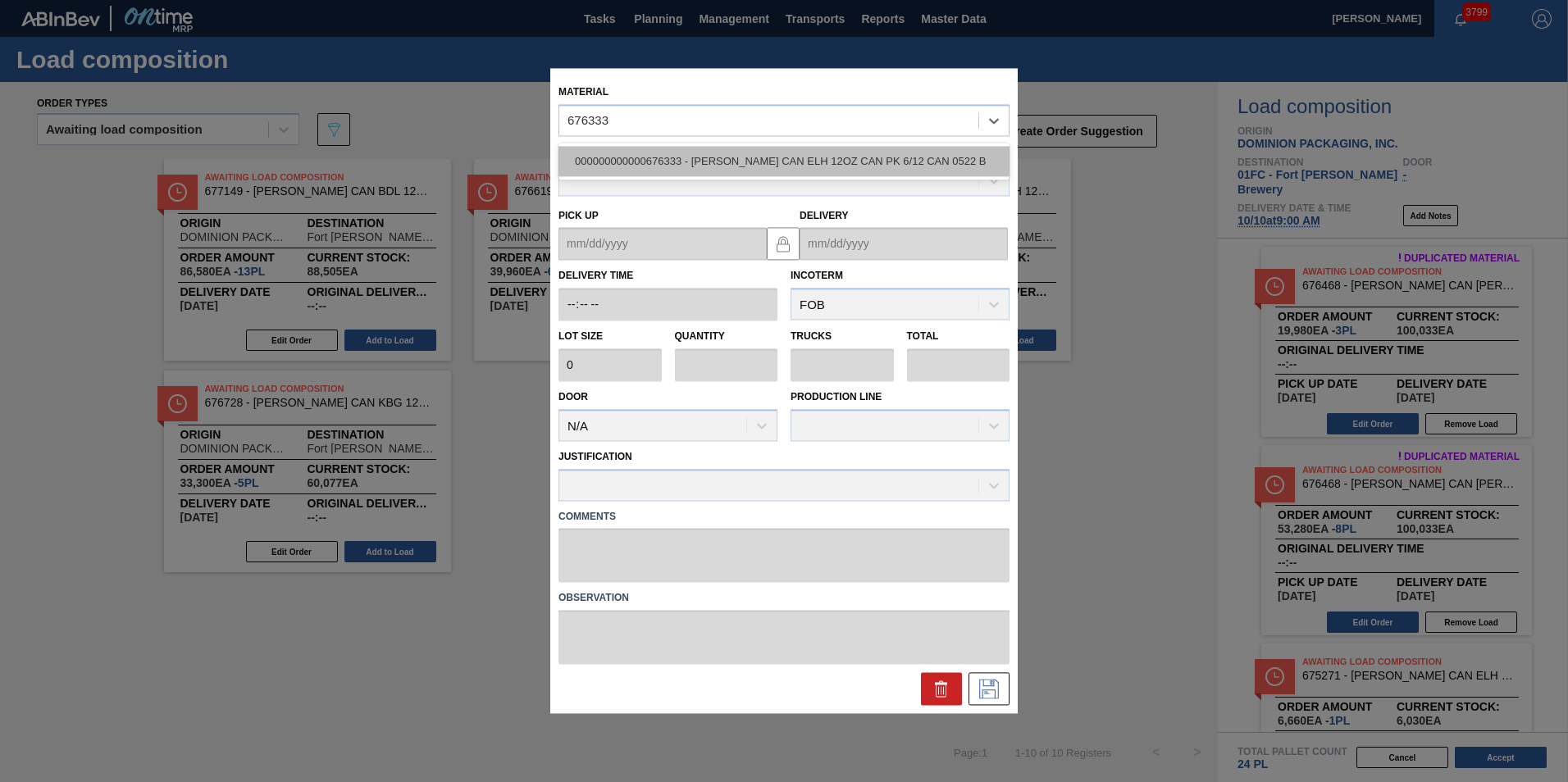
click at [718, 163] on div "000000000000676333 - [PERSON_NAME] CAN ELH 12OZ CAN PK 6/12 CAN 0522 B" at bounding box center [783, 161] width 451 height 30
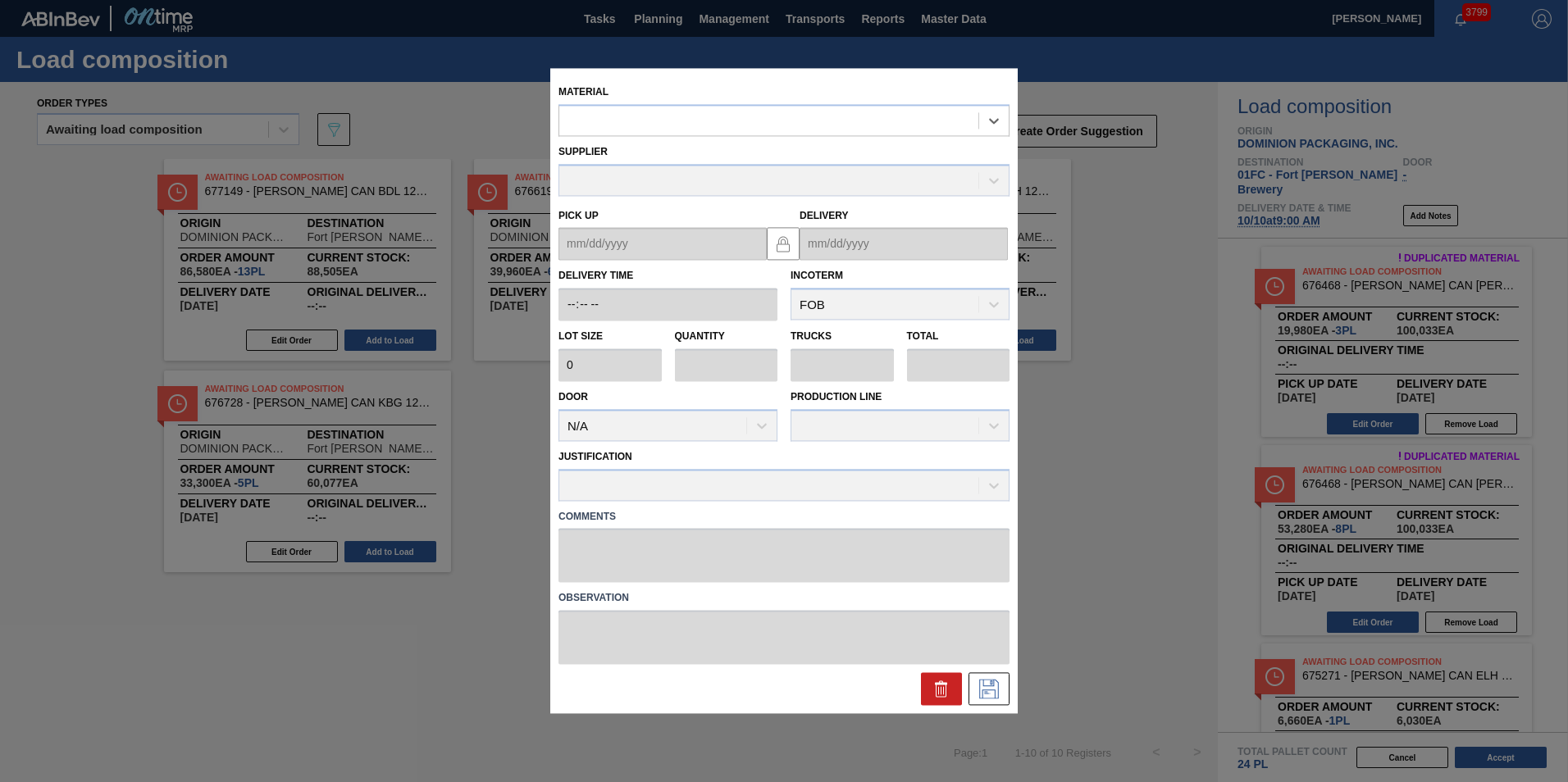
type input "7,500"
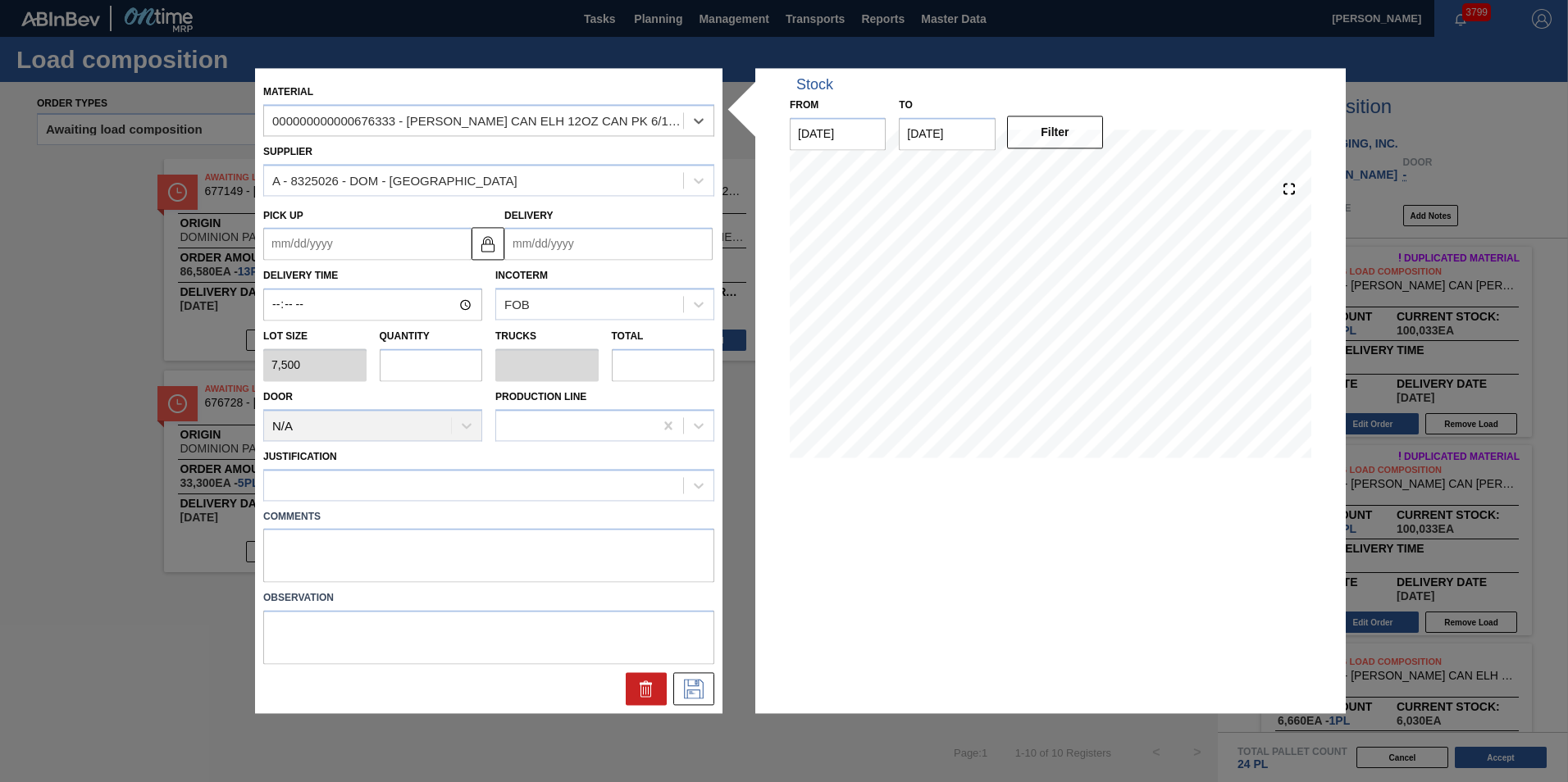
click at [565, 241] on input "Delivery" at bounding box center [608, 244] width 208 height 33
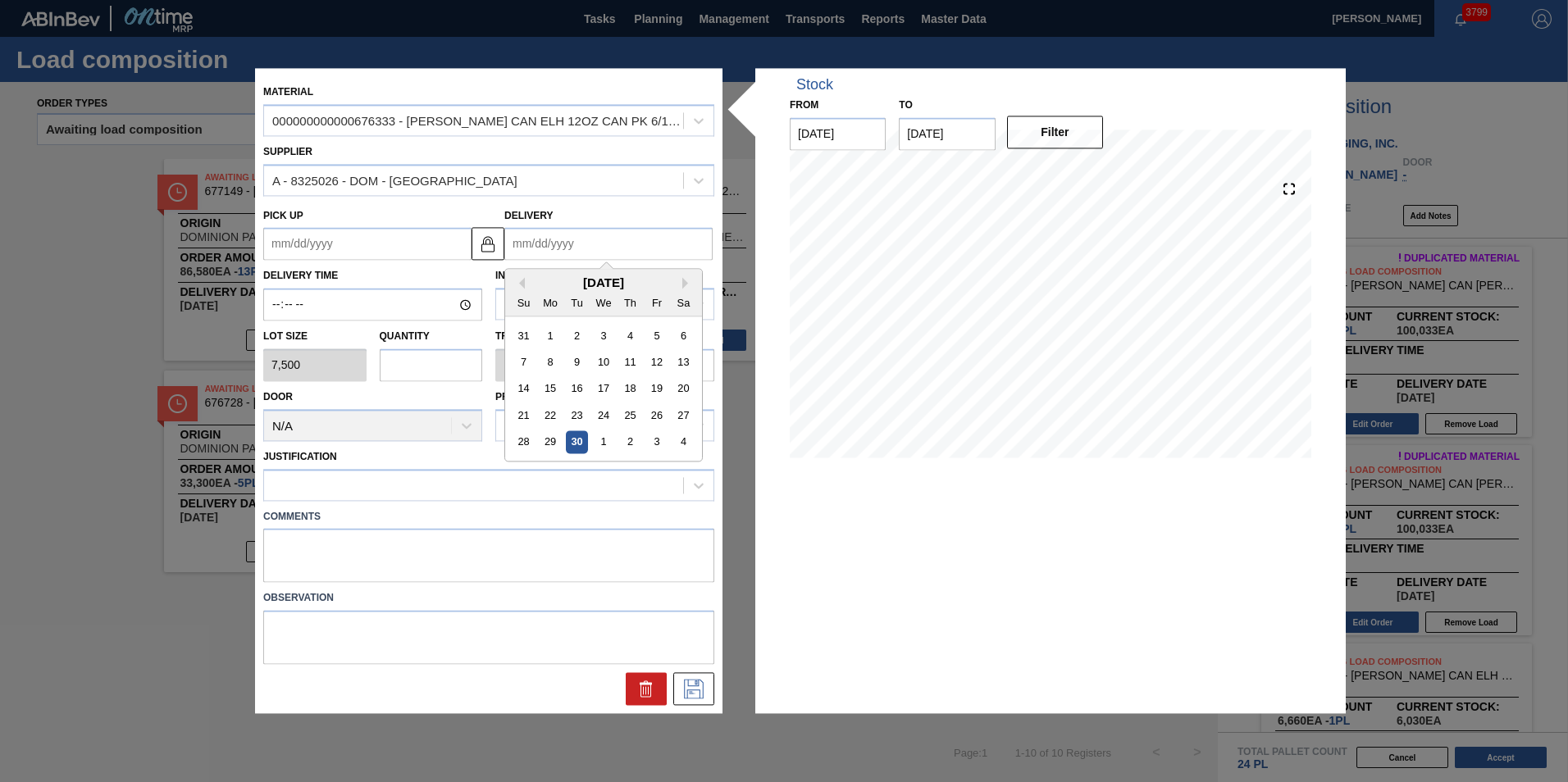
type input "1"
type up "[DATE]"
type input "10"
type up "[DATE]"
type input "10/10"
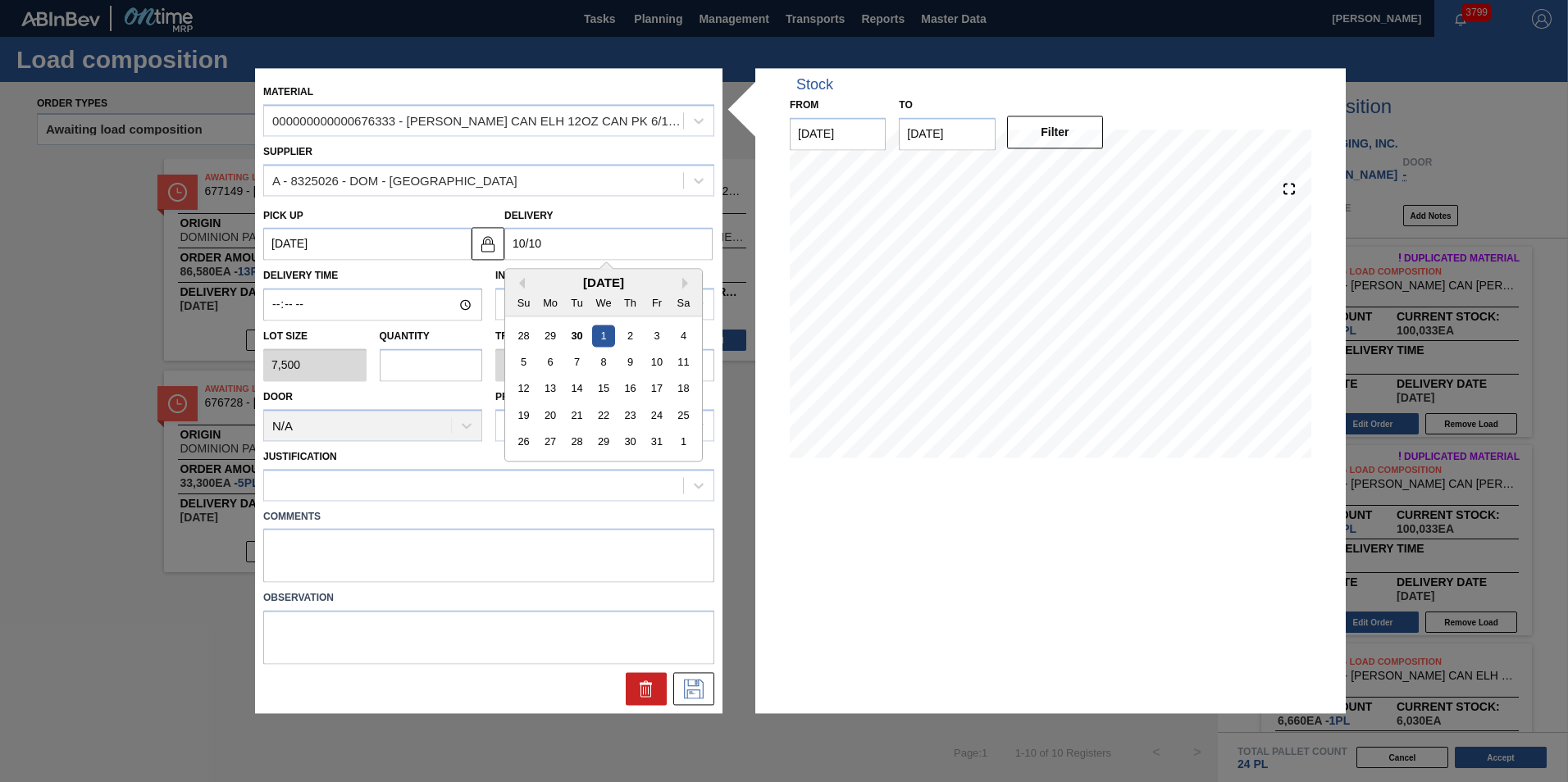
type up "[DATE]"
click at [660, 361] on div "10" at bounding box center [656, 362] width 22 height 22
type input "[DATE]"
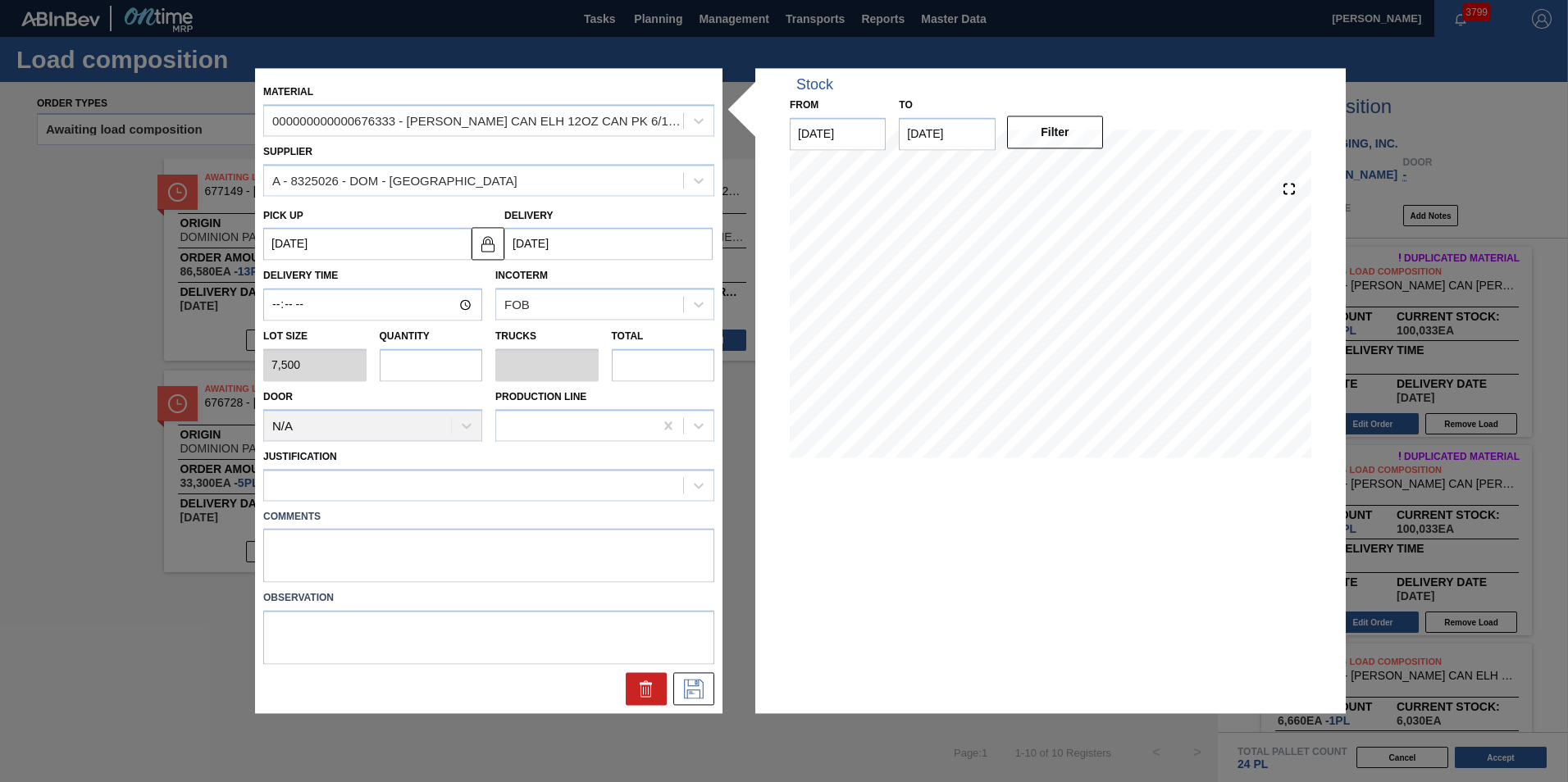
click at [397, 361] on input "text" at bounding box center [431, 365] width 104 height 33
type input "1"
type input "0.038"
type input "7,500"
type input "1"
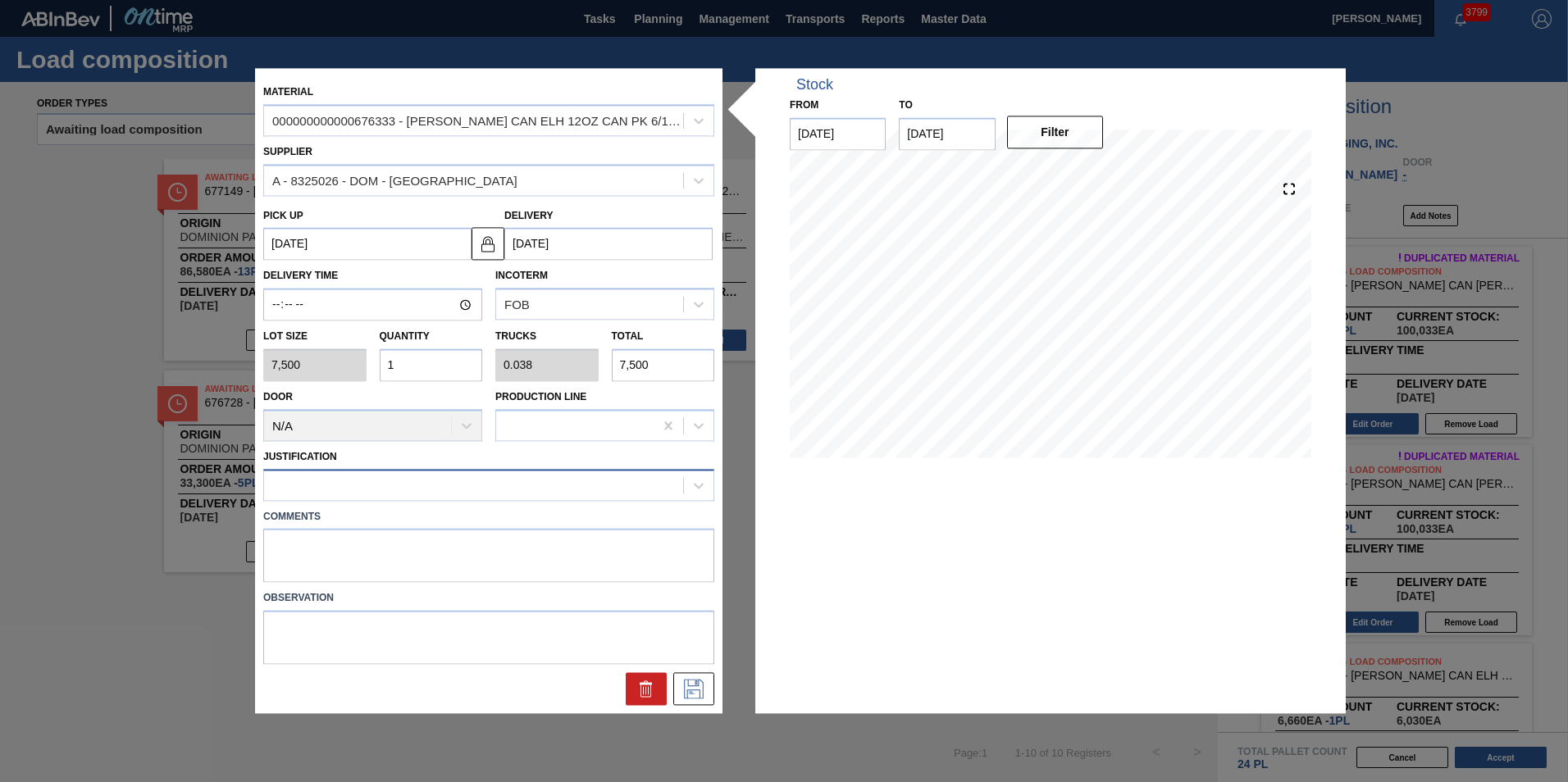
click at [414, 492] on div at bounding box center [473, 485] width 419 height 24
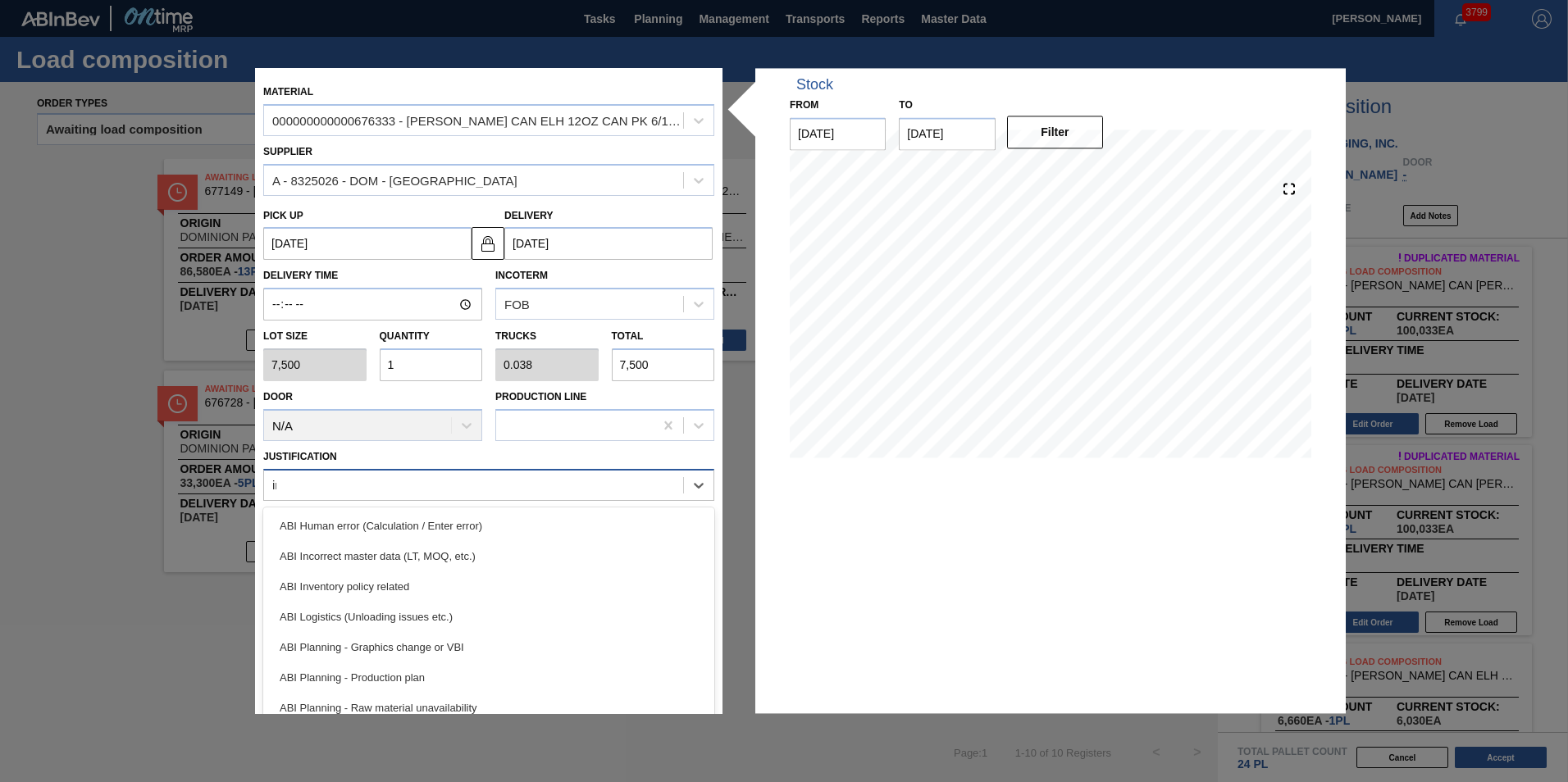
type input "inv"
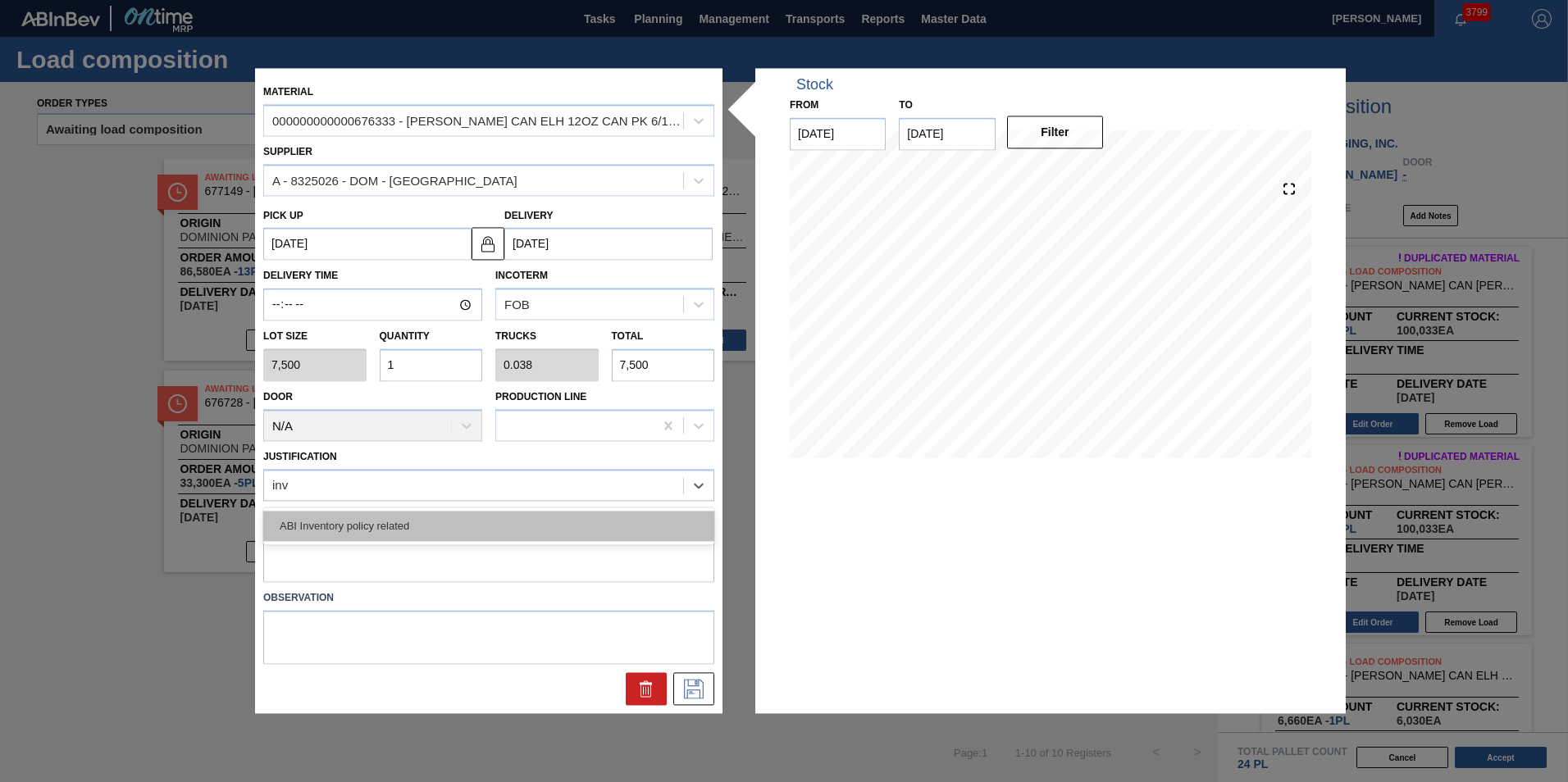
click at [408, 516] on div "ABI Inventory policy related" at bounding box center [488, 526] width 451 height 30
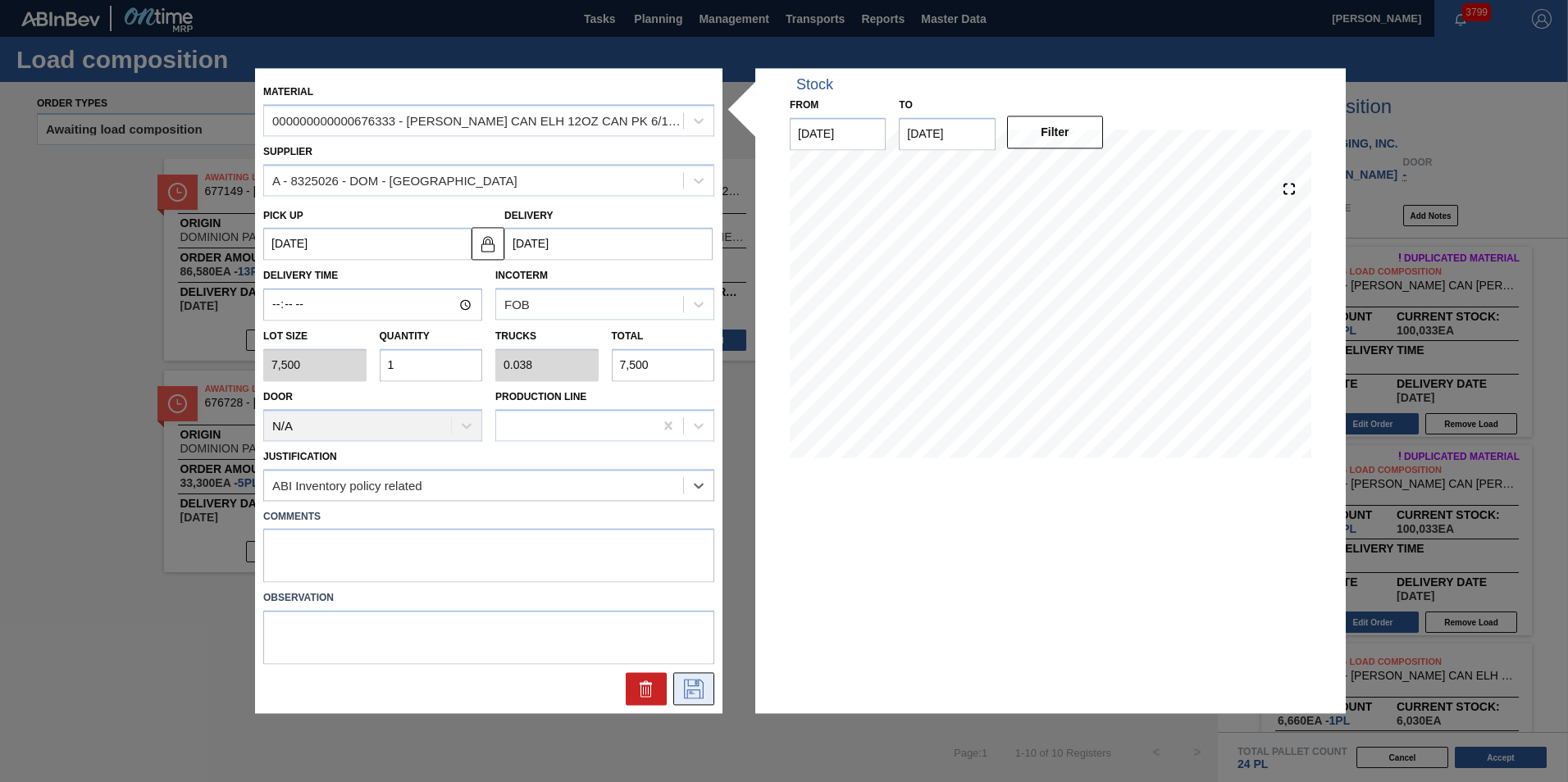
click at [686, 685] on icon at bounding box center [694, 689] width 26 height 20
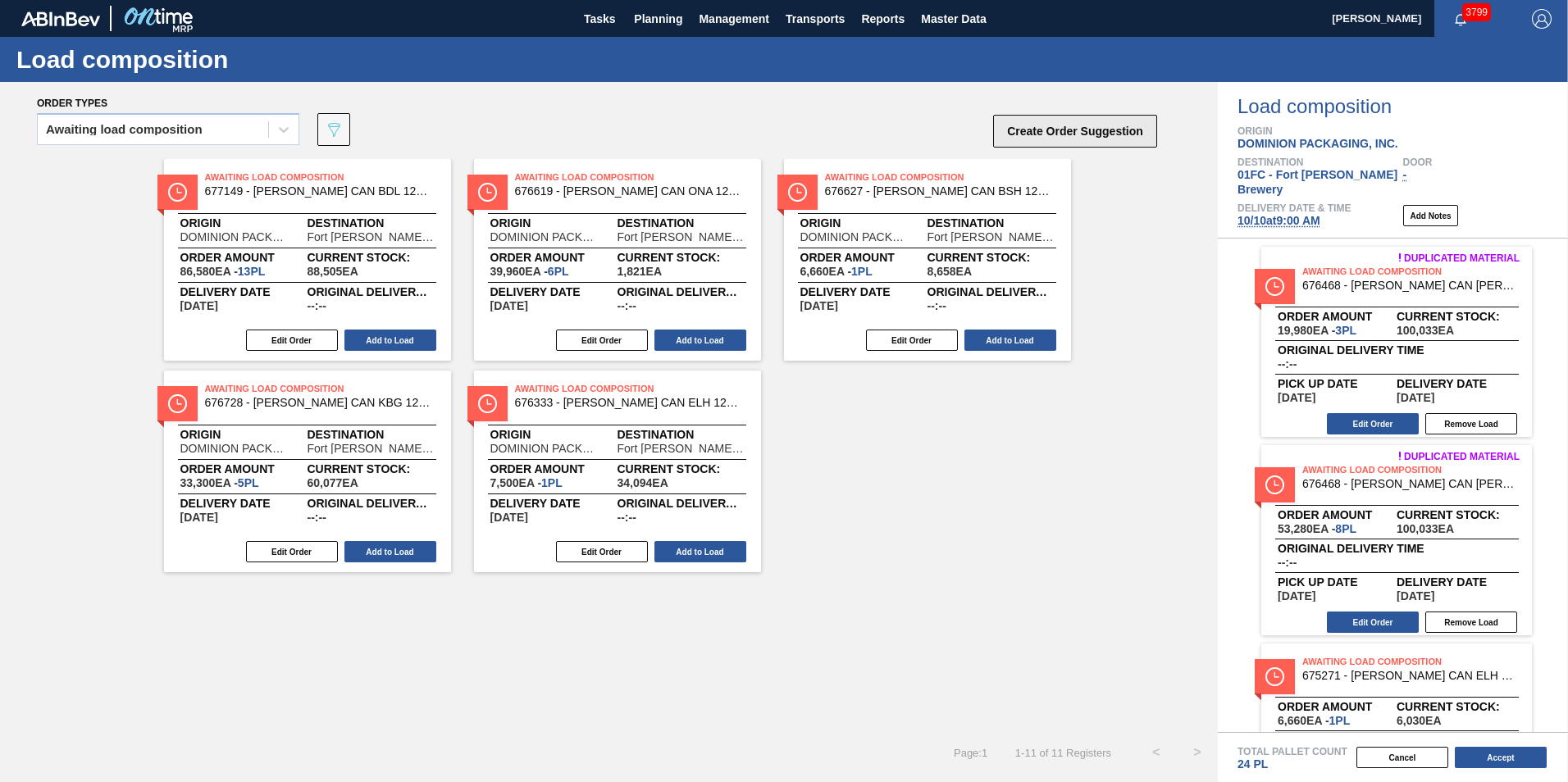
click at [1093, 144] on button "Create Order Suggestion" at bounding box center [1075, 131] width 164 height 33
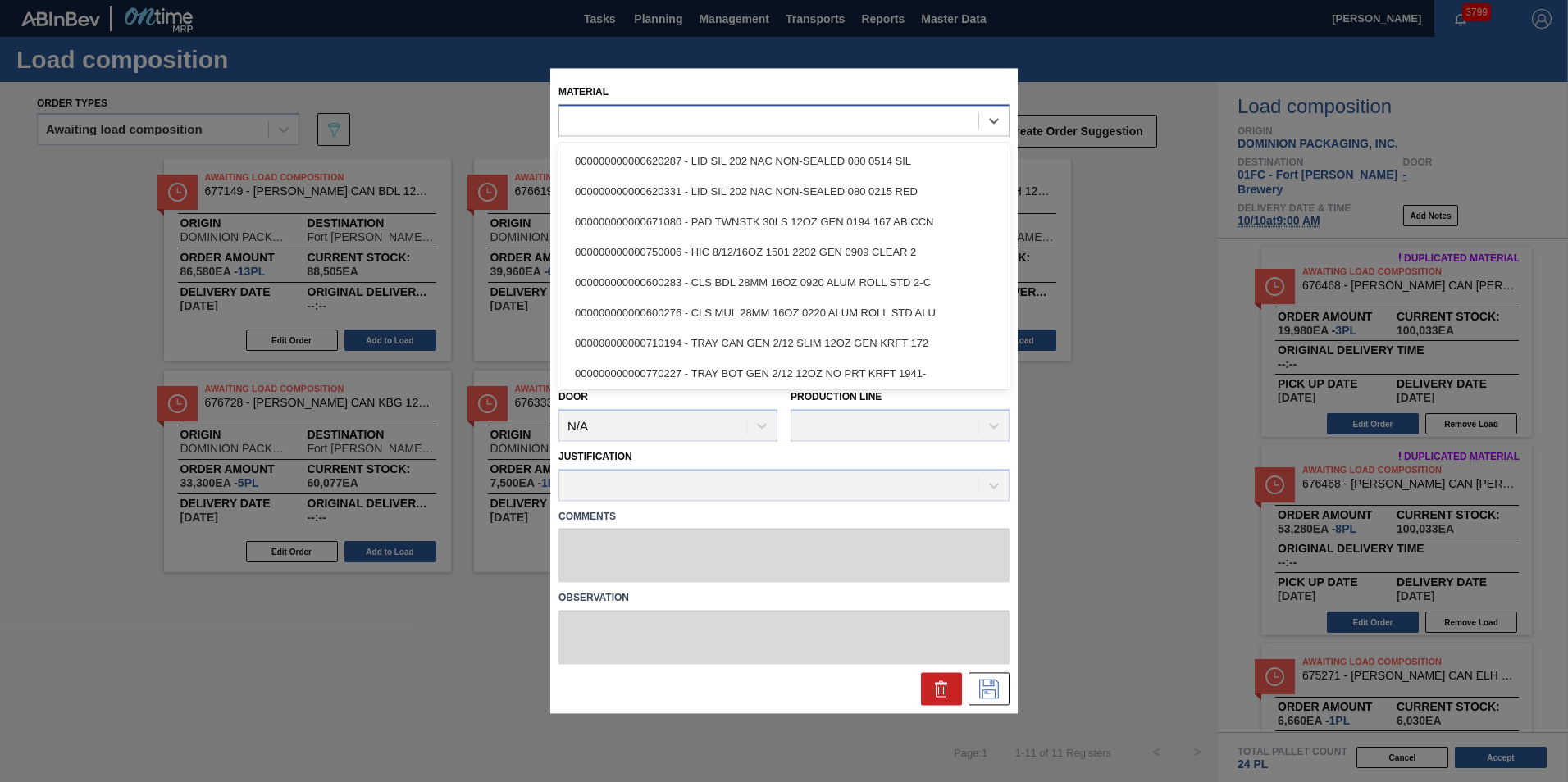
click at [698, 125] on div at bounding box center [768, 121] width 419 height 24
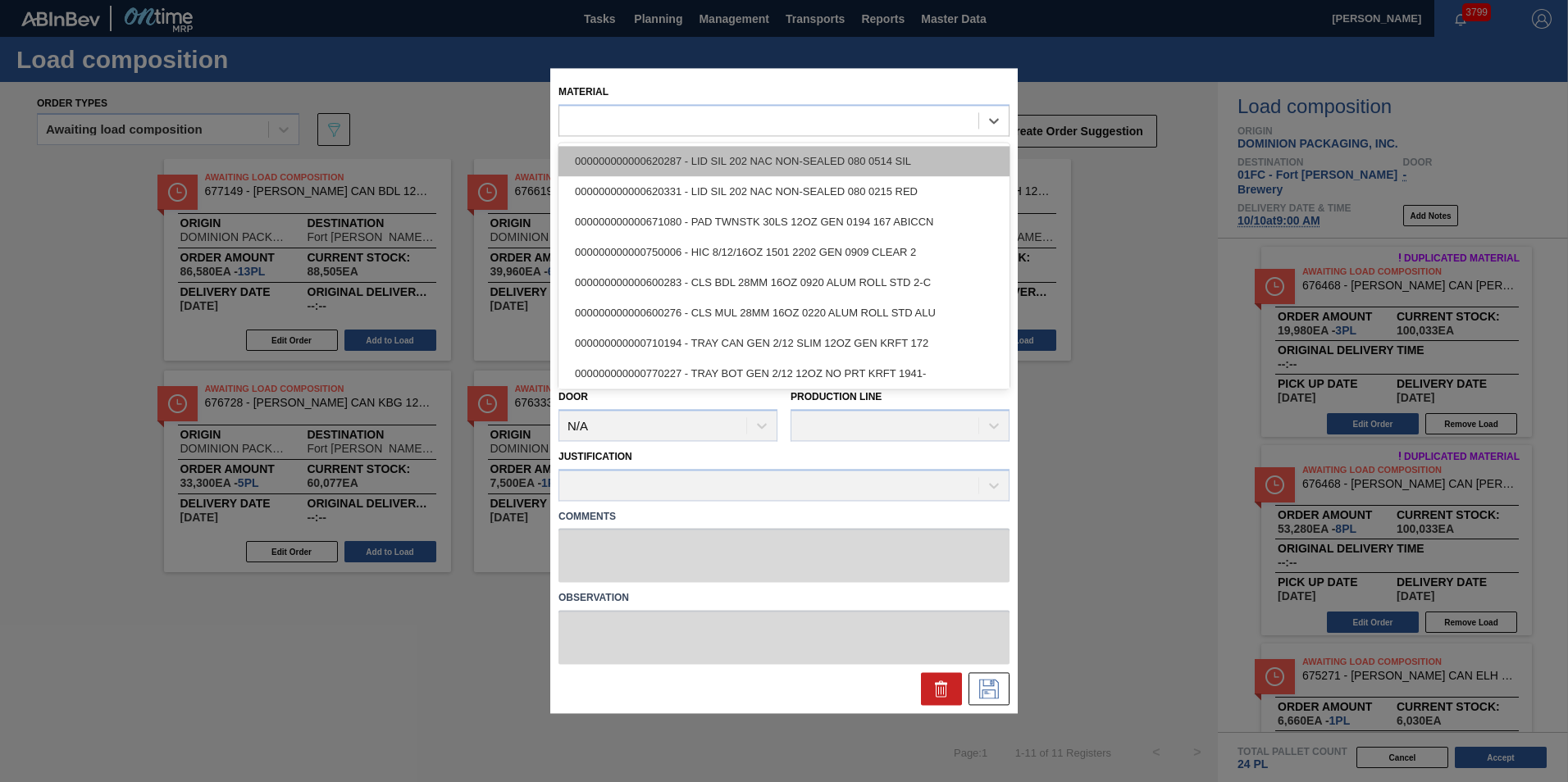
paste input "677174"
type input "677174"
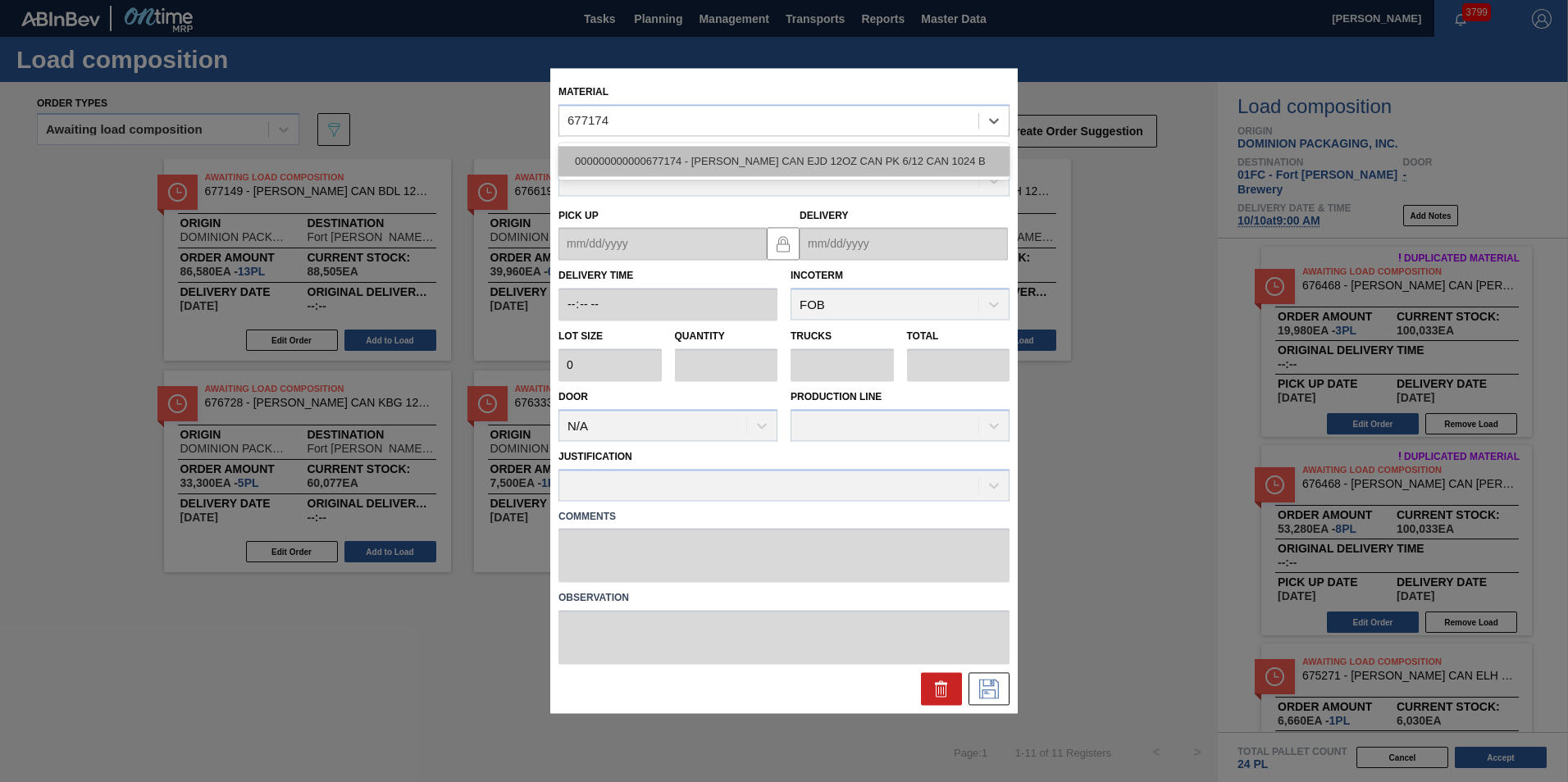
click at [685, 153] on div "000000000000677174 - [PERSON_NAME] CAN EJD 12OZ CAN PK 6/12 CAN 1024 B" at bounding box center [783, 161] width 451 height 30
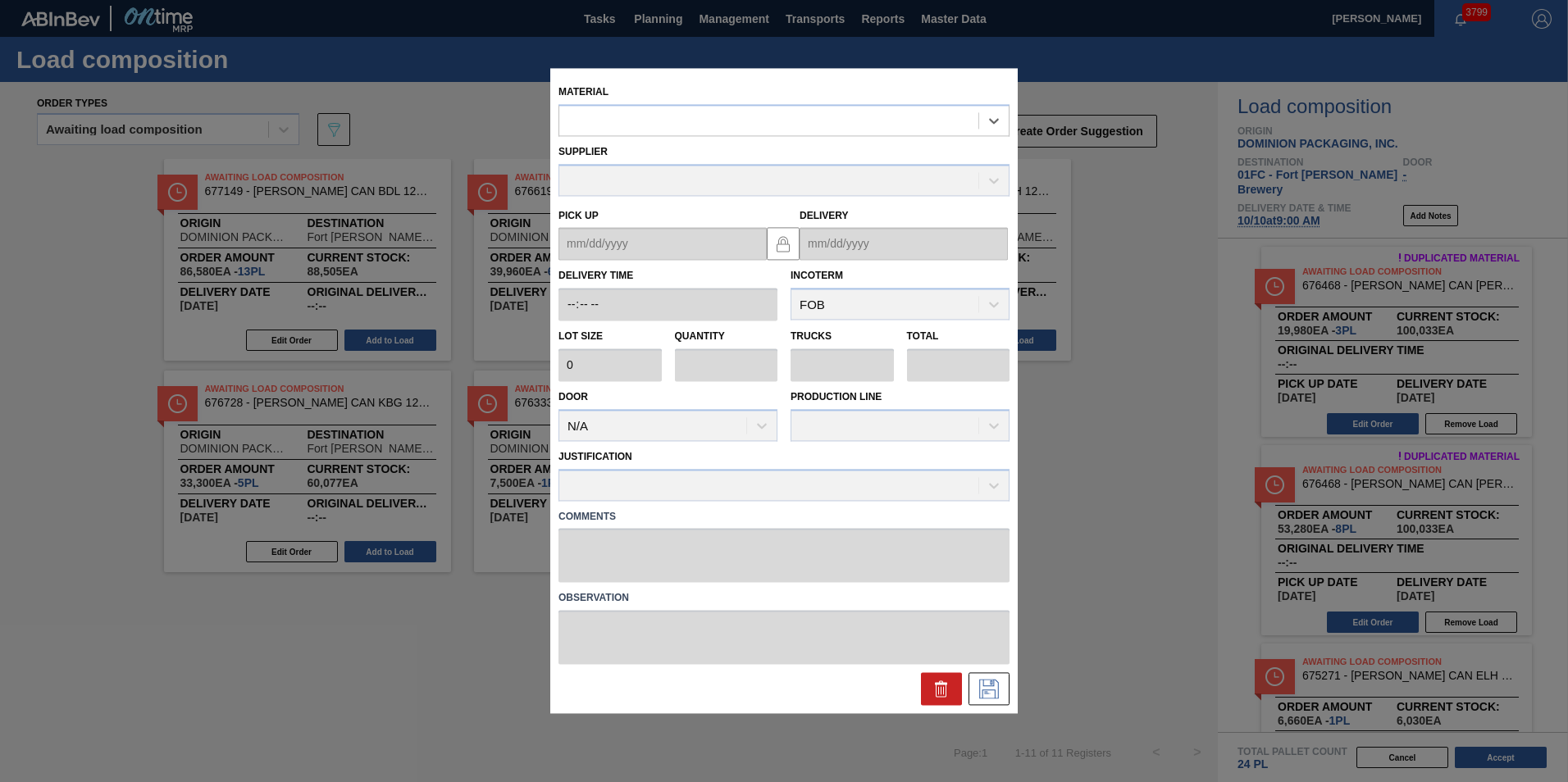
type input "7,500"
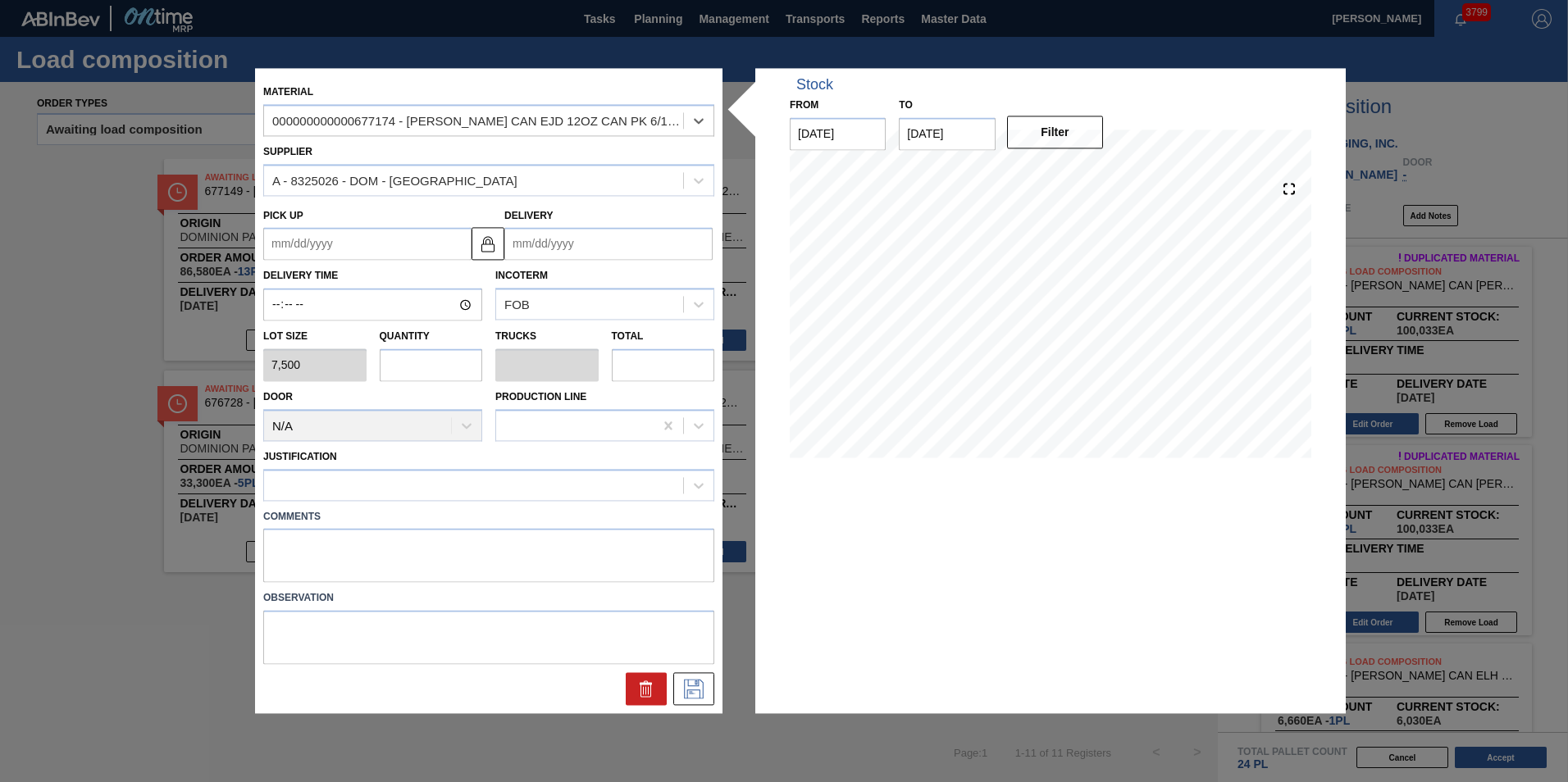
click at [577, 244] on input "Delivery" at bounding box center [608, 244] width 208 height 33
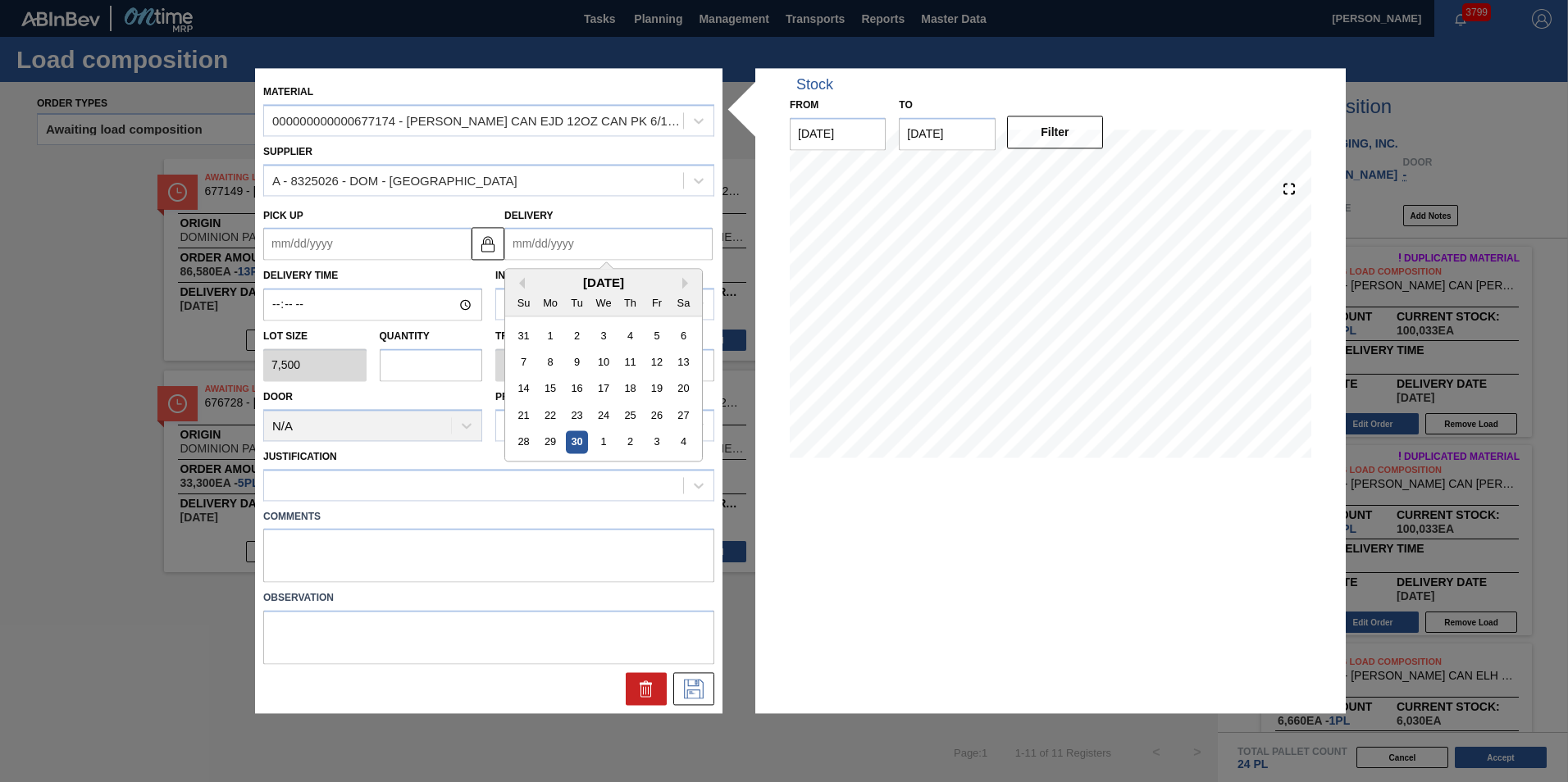
type input "1"
type up "[DATE]"
type input "10"
type up "[DATE]"
type input "10/10"
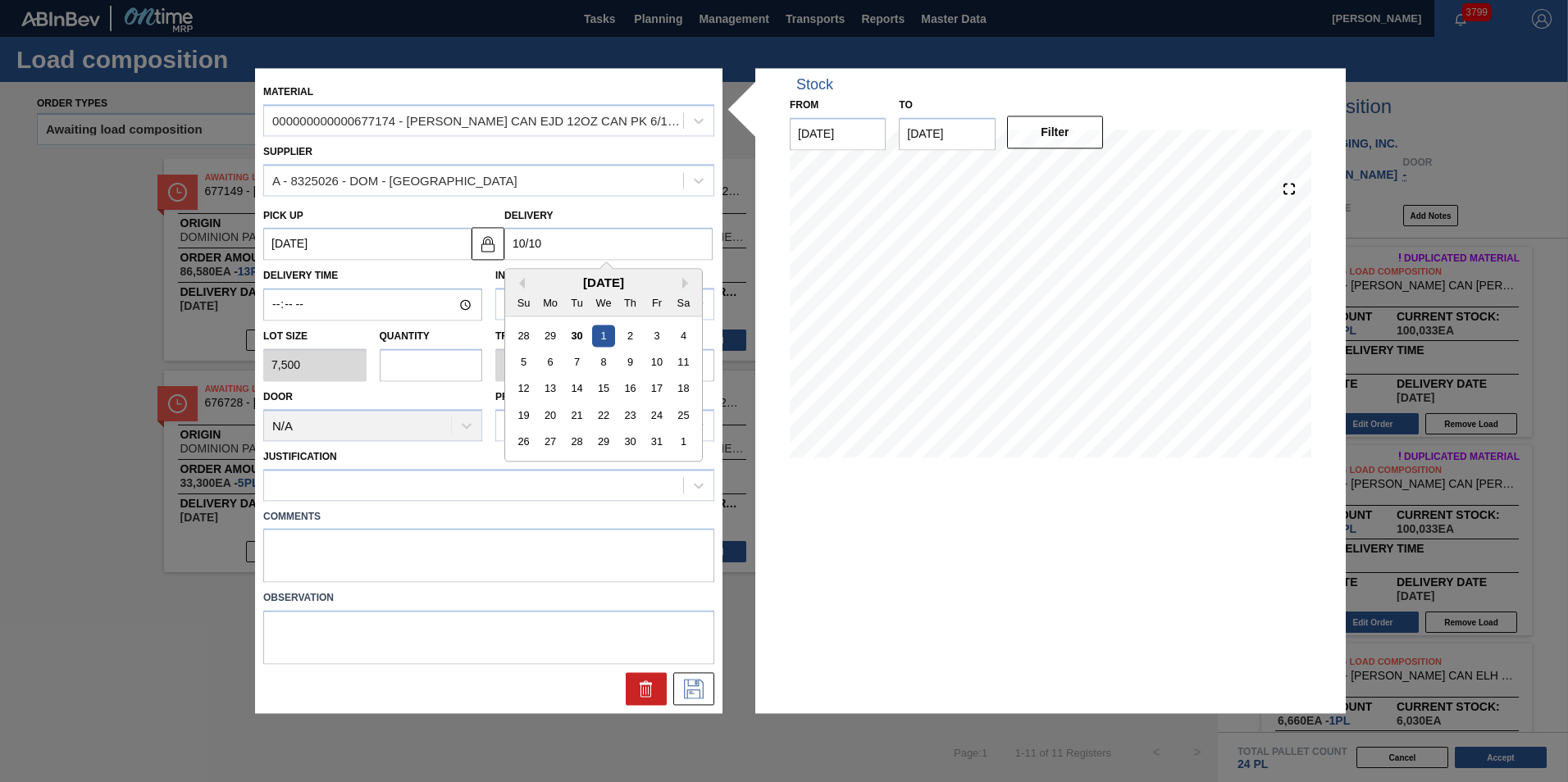
type up "[DATE]"
drag, startPoint x: 657, startPoint y: 366, endPoint x: 577, endPoint y: 373, distance: 80.3
click at [657, 366] on div "10" at bounding box center [656, 362] width 22 height 22
type input "[DATE]"
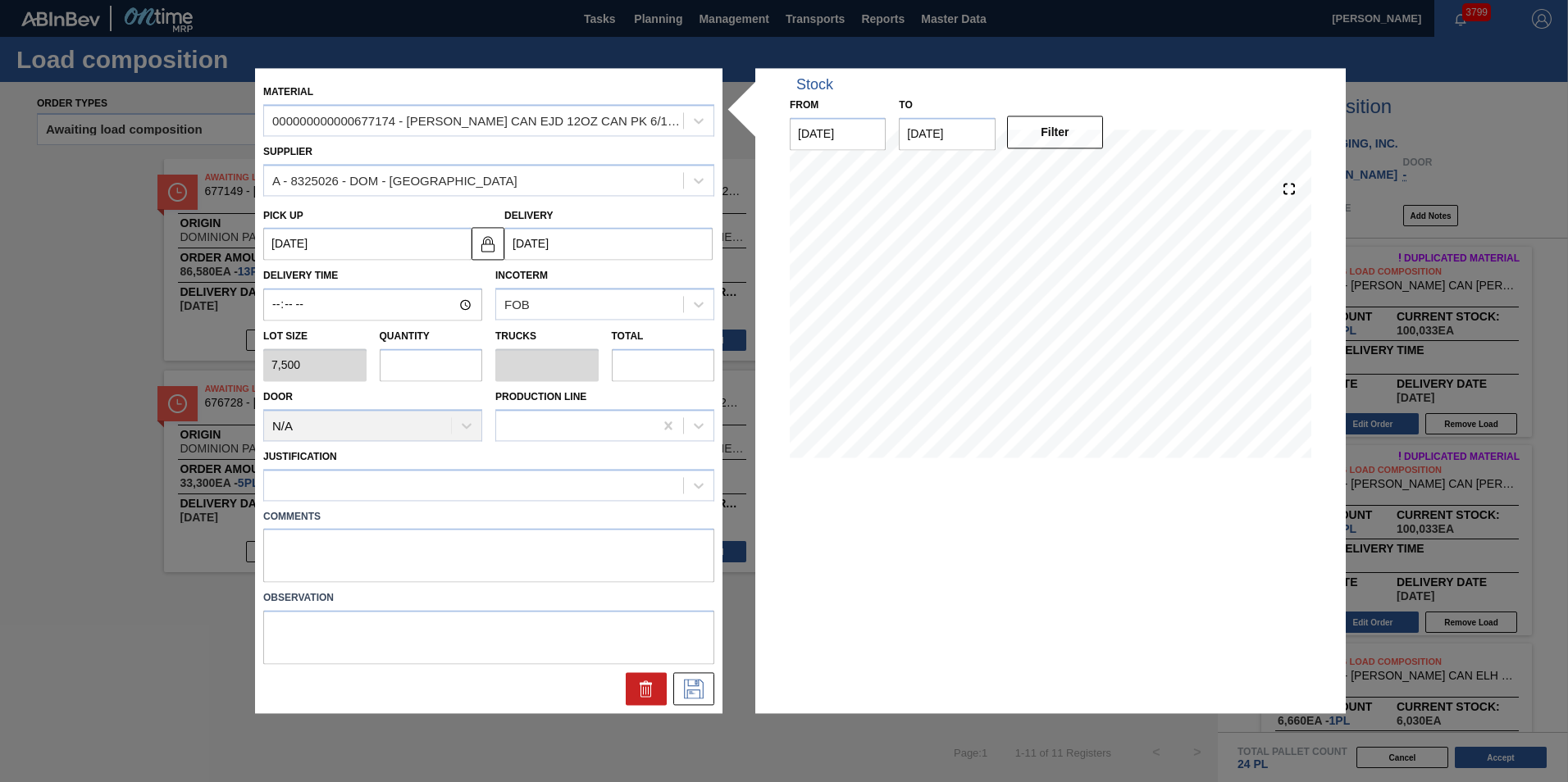
click at [430, 364] on input "text" at bounding box center [431, 365] width 104 height 33
type input "1"
type input "0.042"
type input "7,500"
type input "1"
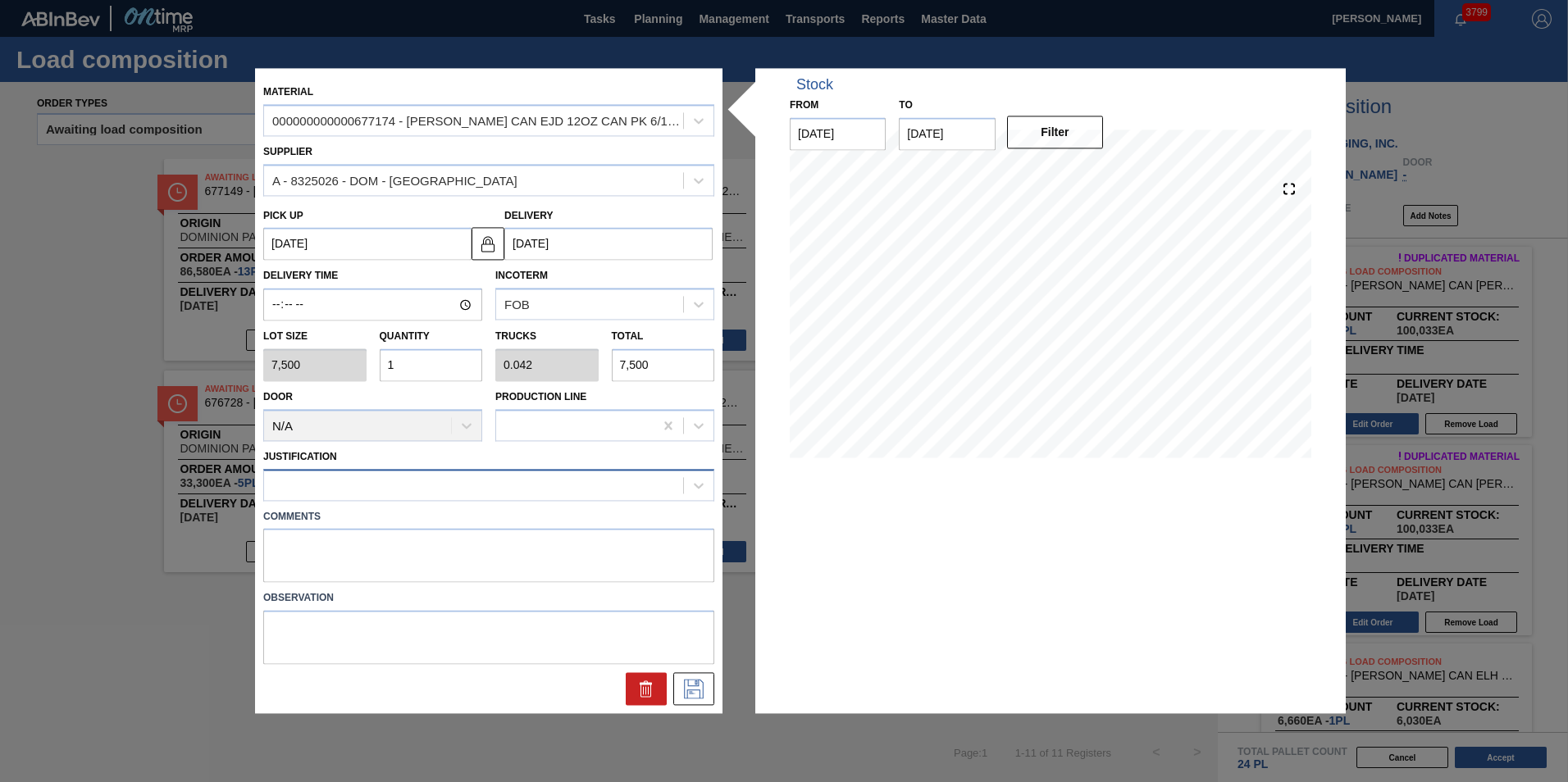
click at [427, 479] on div at bounding box center [473, 485] width 419 height 24
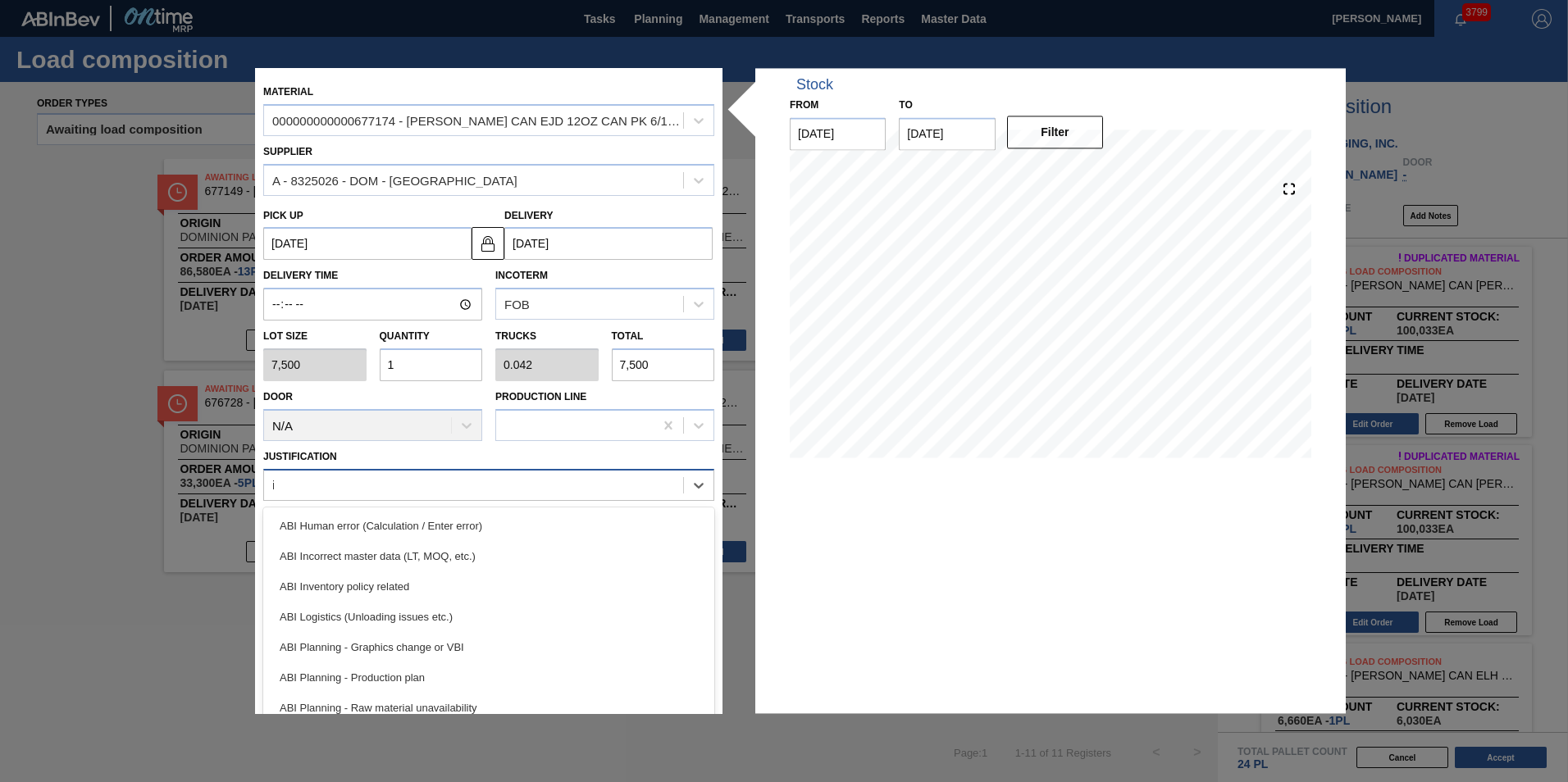
type input "inv"
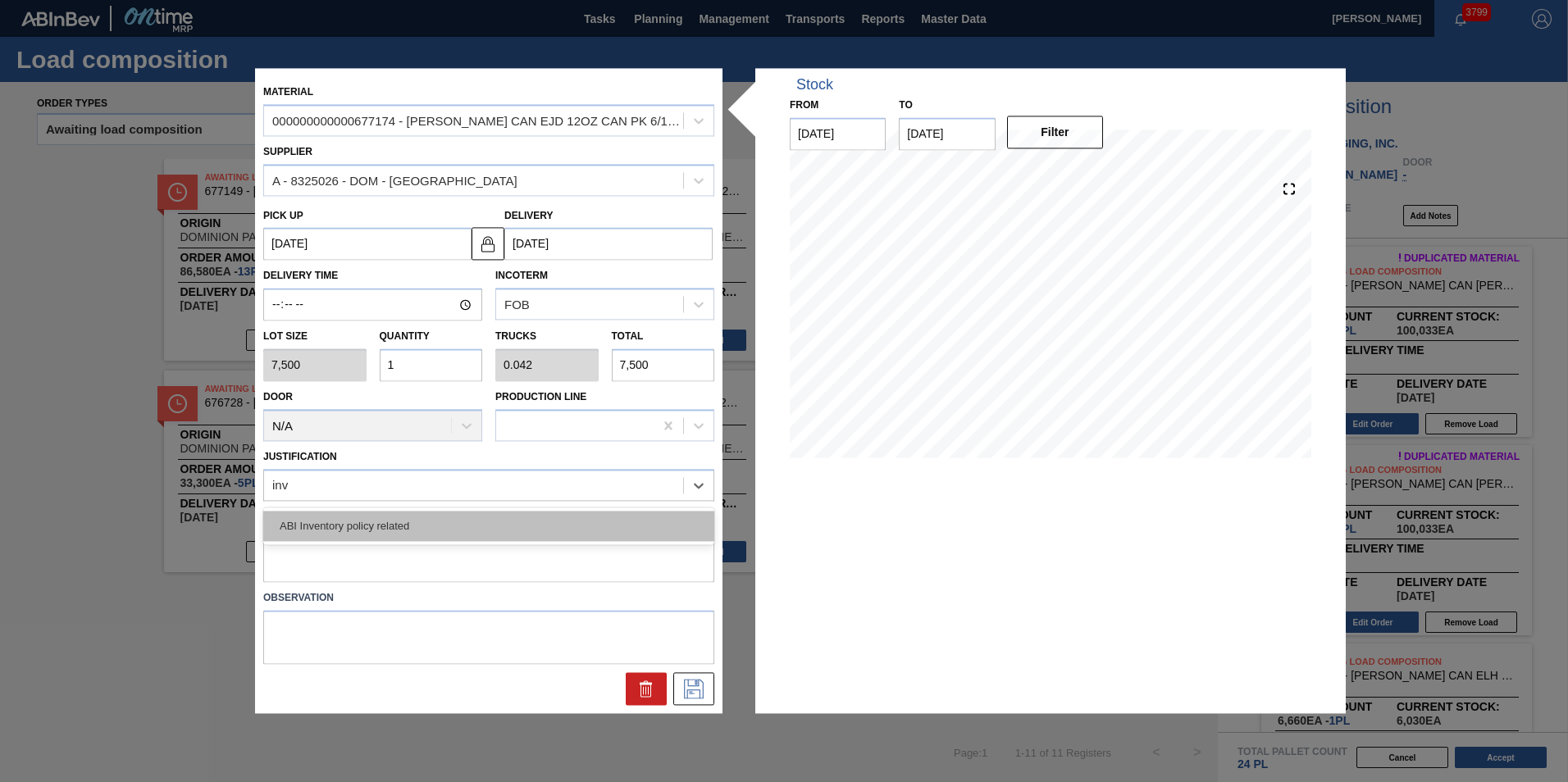
click at [422, 513] on div "ABI Inventory policy related" at bounding box center [488, 526] width 451 height 30
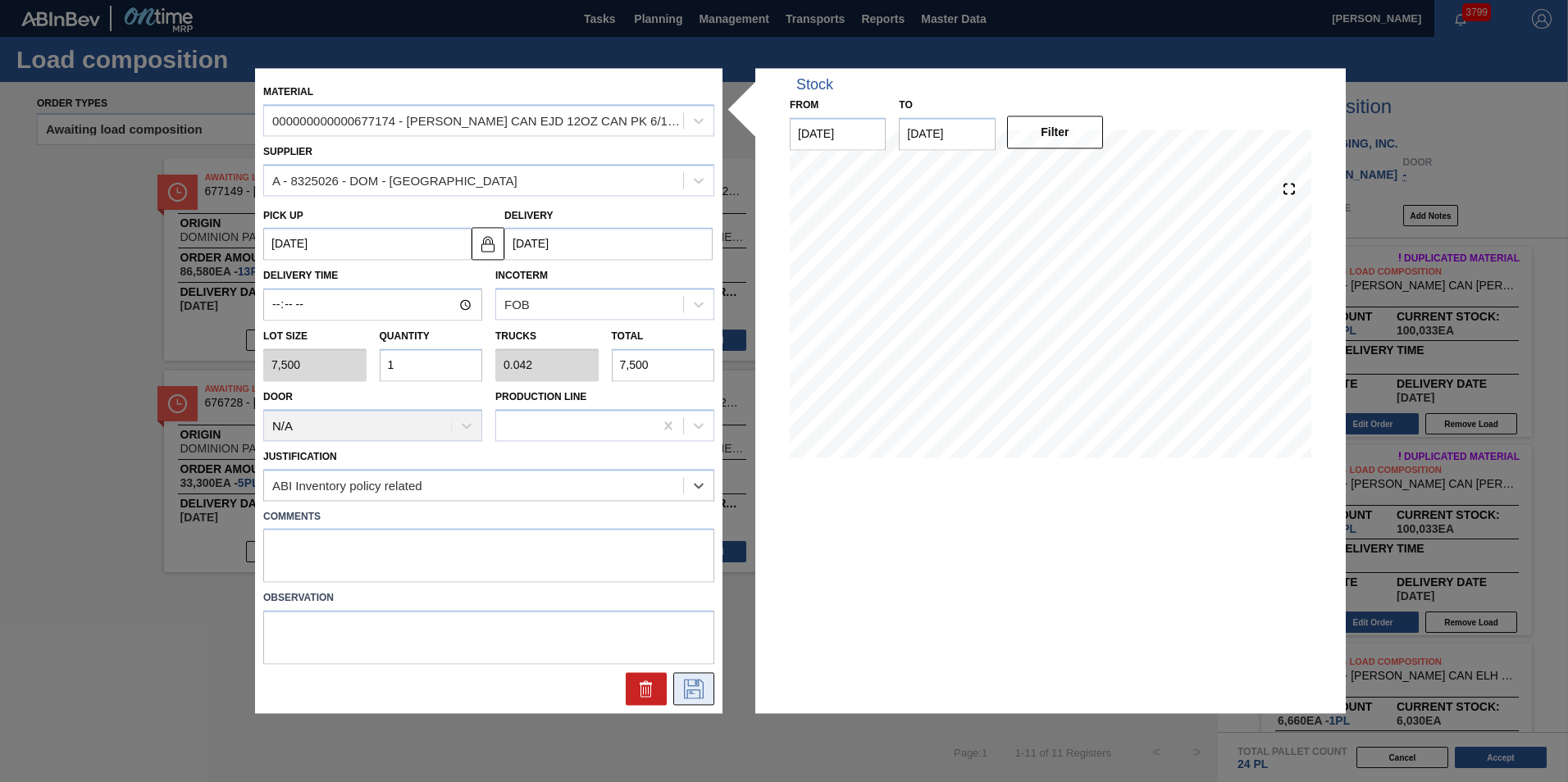
click at [683, 686] on icon at bounding box center [694, 689] width 26 height 20
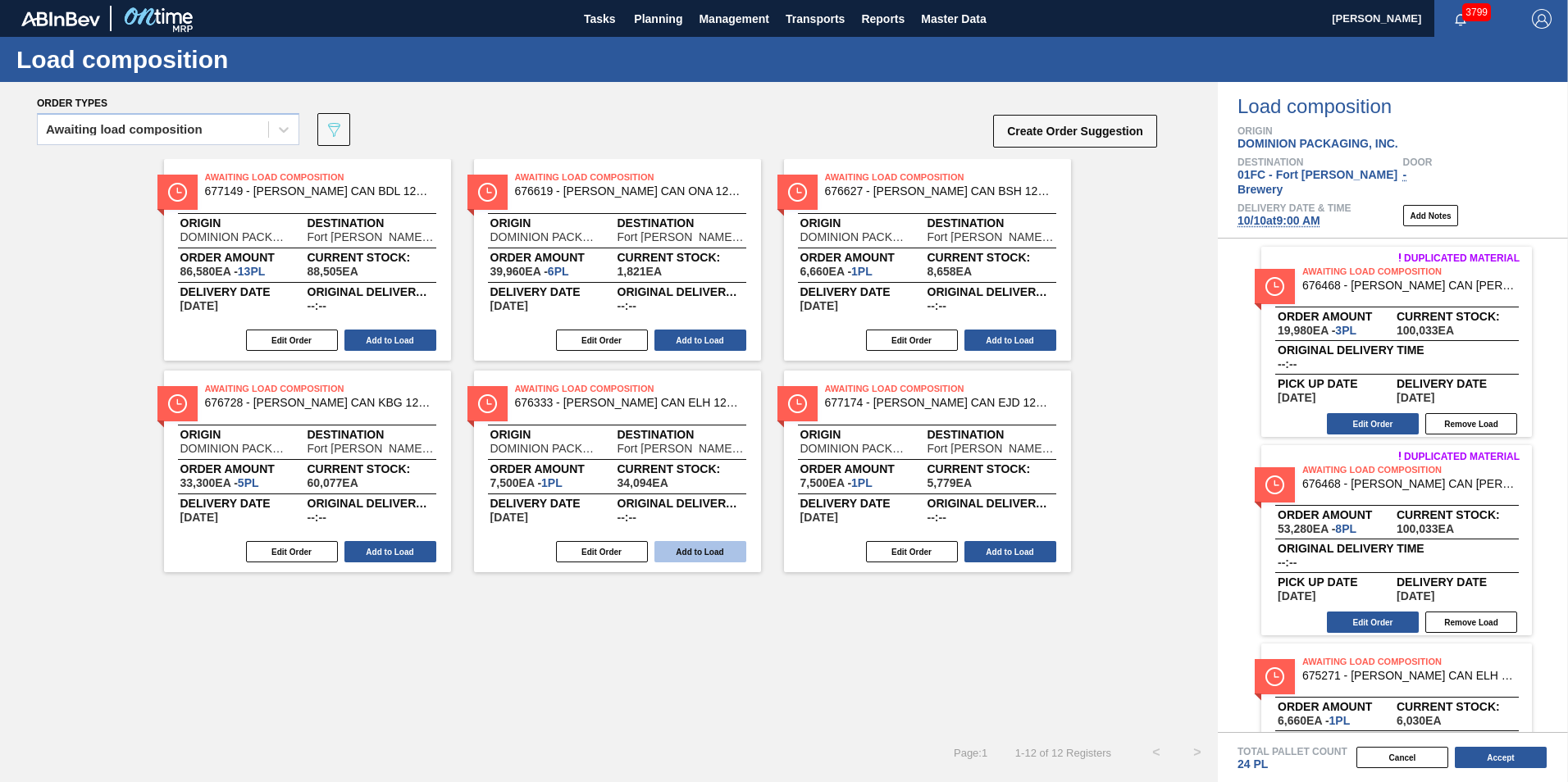
click at [684, 561] on button "Add to Load" at bounding box center [700, 552] width 92 height 21
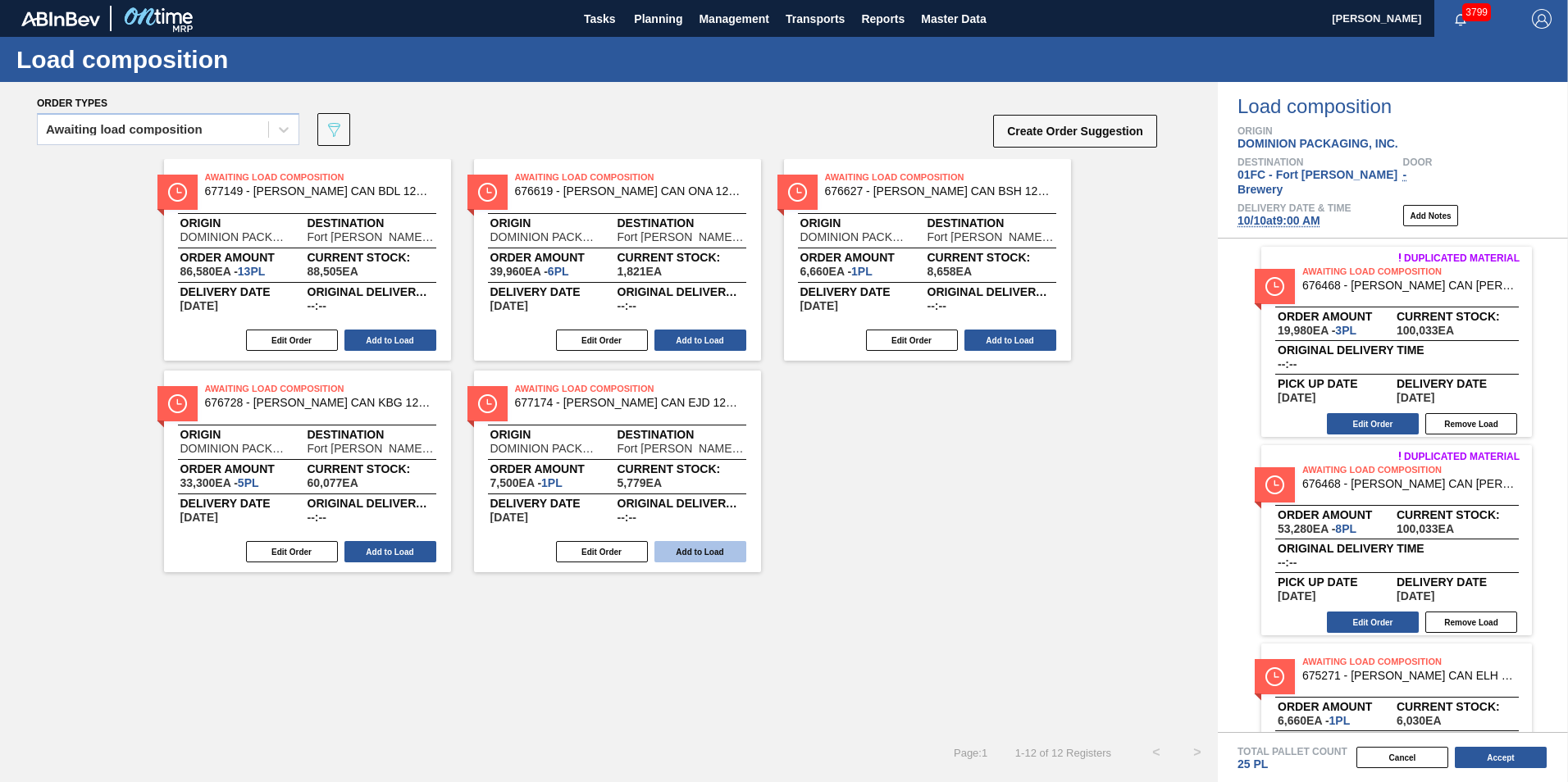
click at [685, 556] on button "Add to Load" at bounding box center [700, 552] width 92 height 21
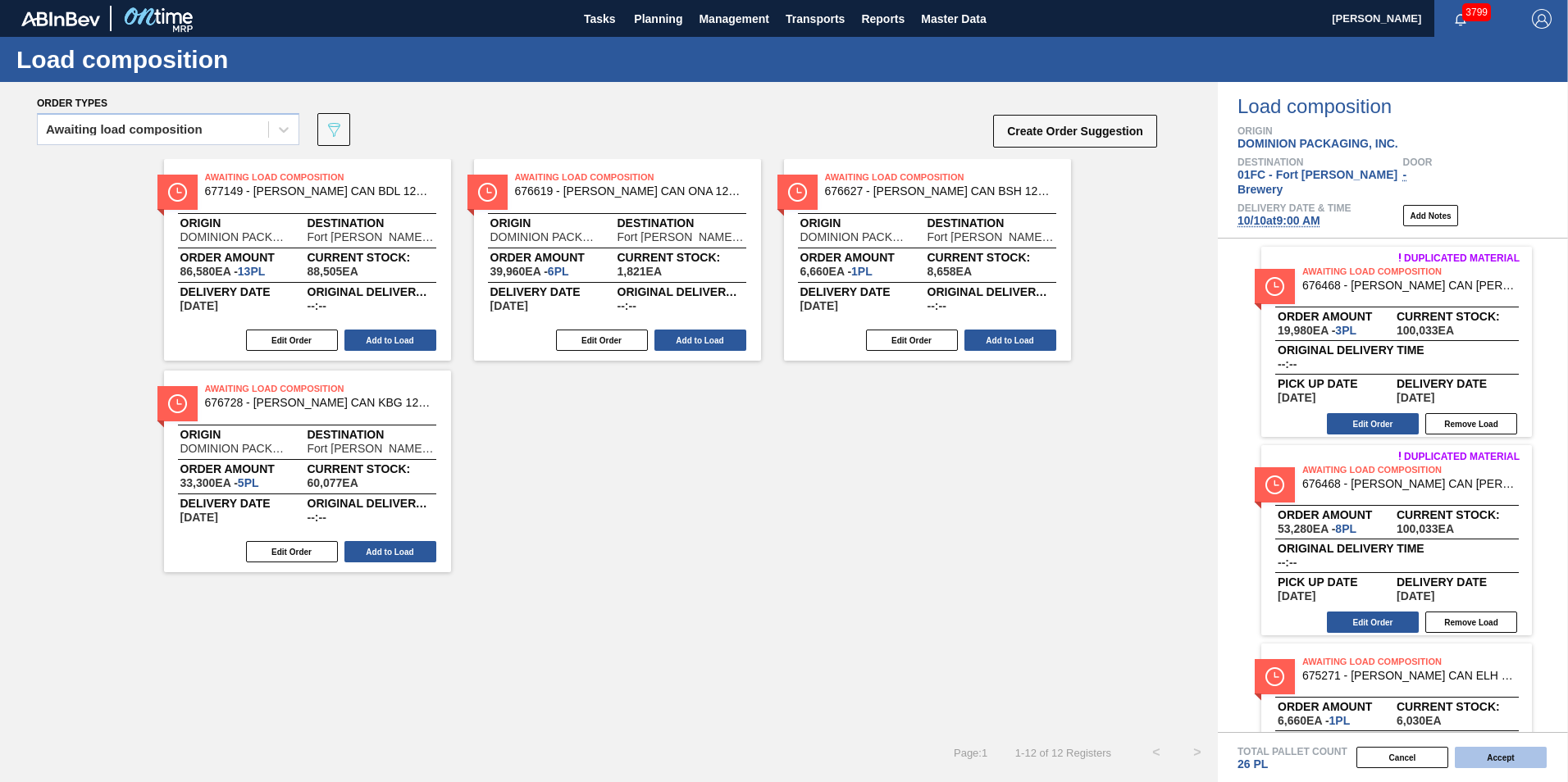
click at [1491, 757] on button "Accept" at bounding box center [1501, 757] width 92 height 21
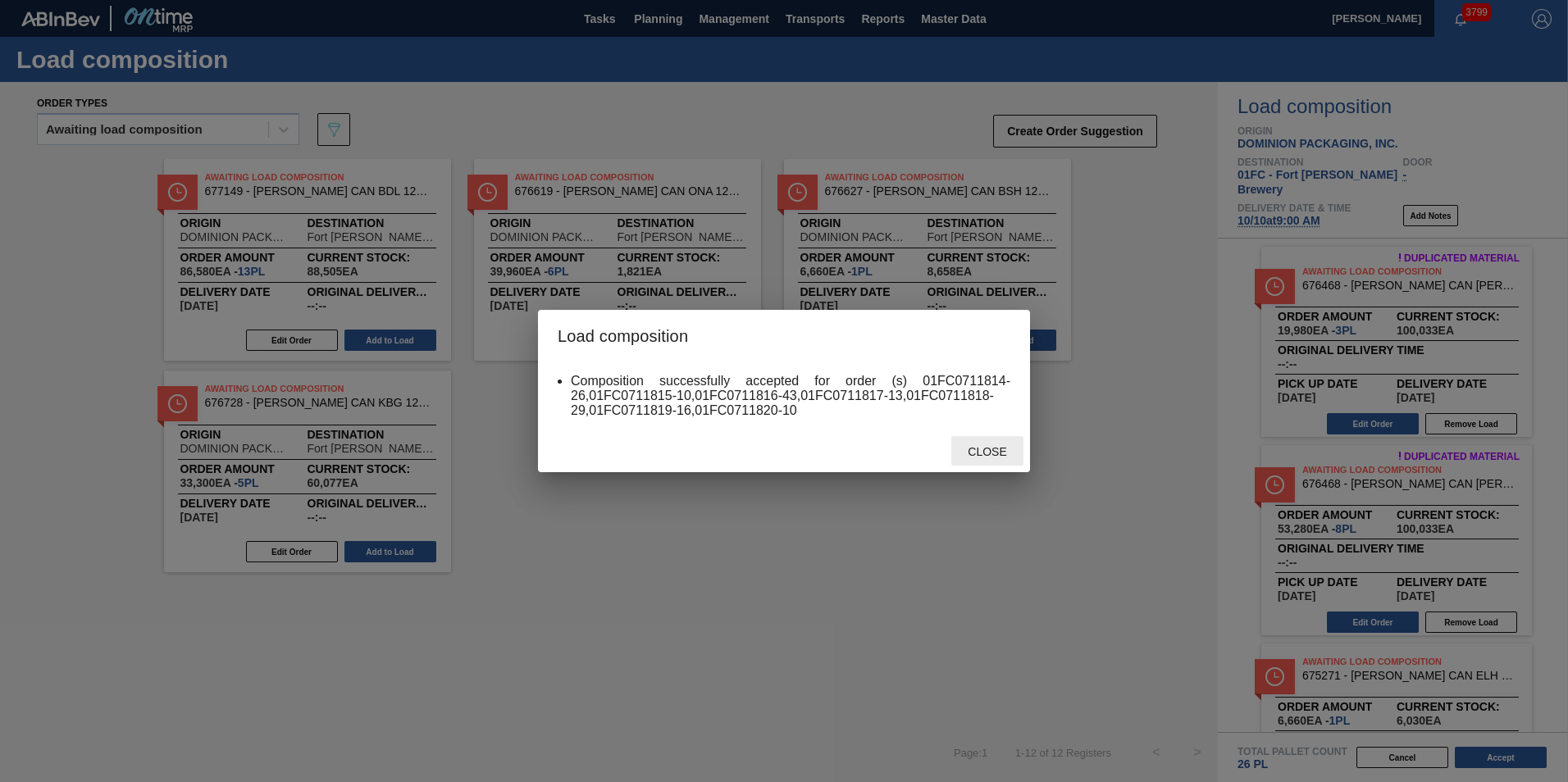
click at [984, 455] on span "Close" at bounding box center [986, 452] width 65 height 13
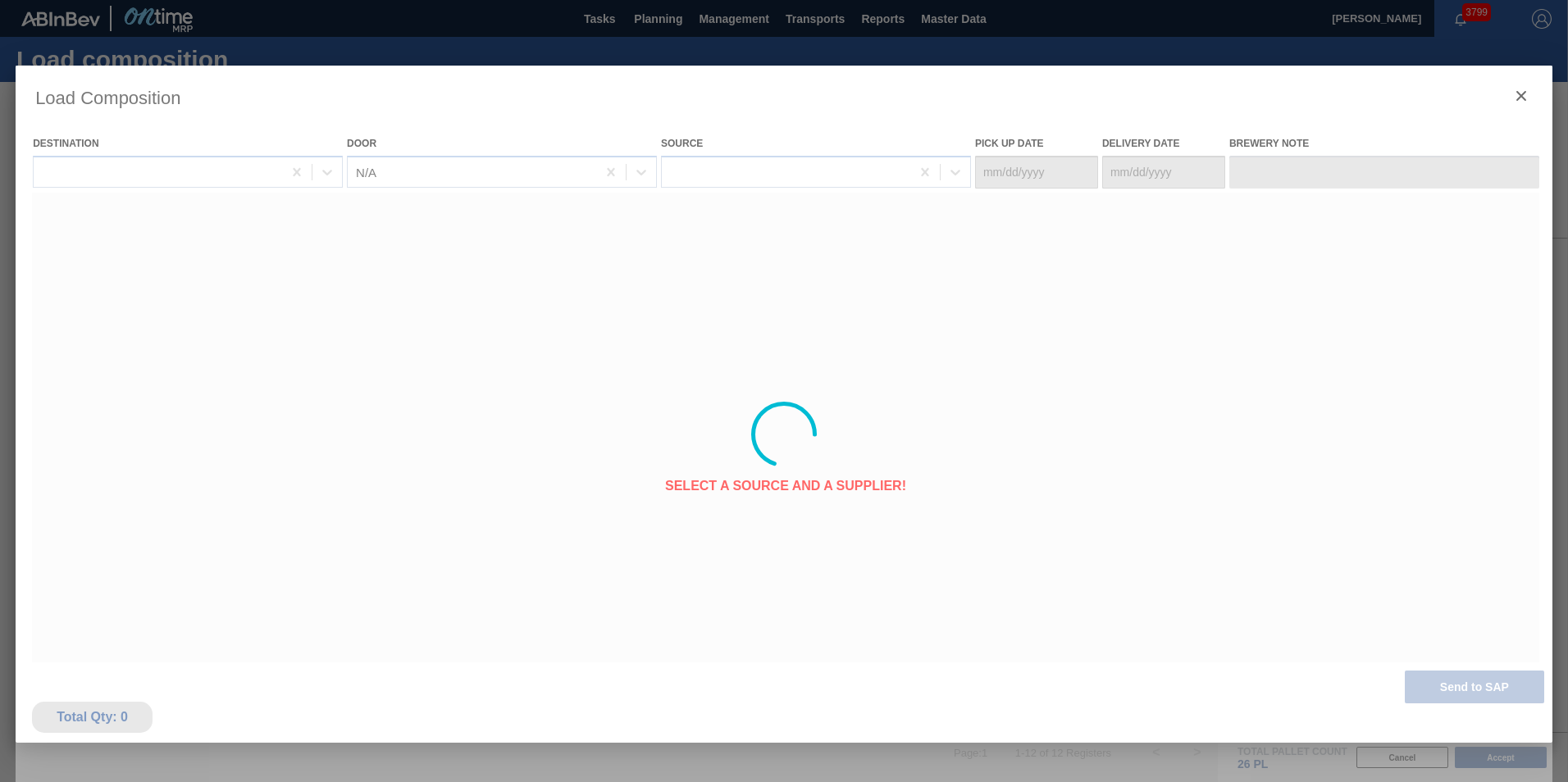
type Date "[DATE]"
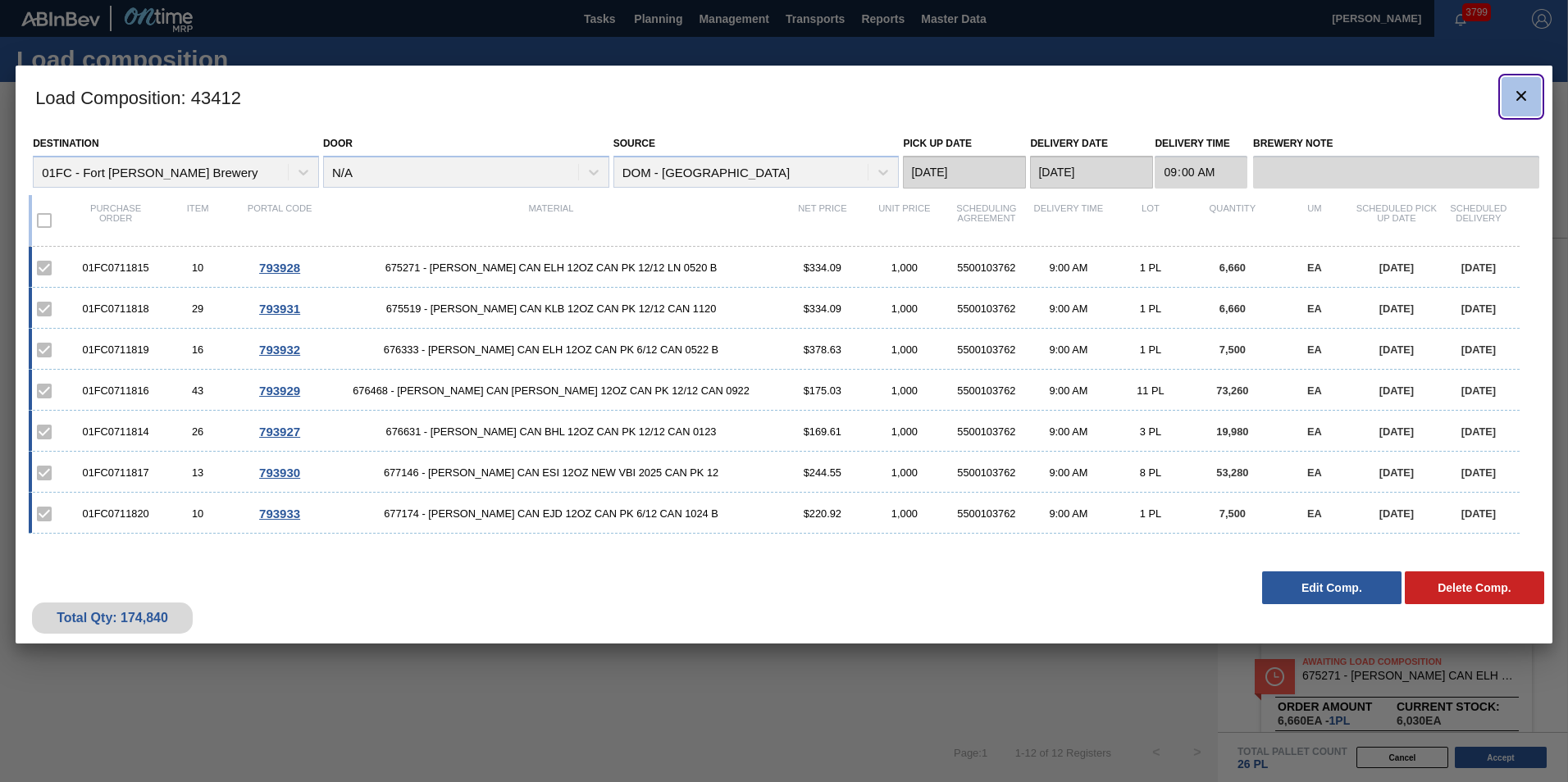
click at [1526, 98] on icon "botão de ícone" at bounding box center [1521, 96] width 20 height 20
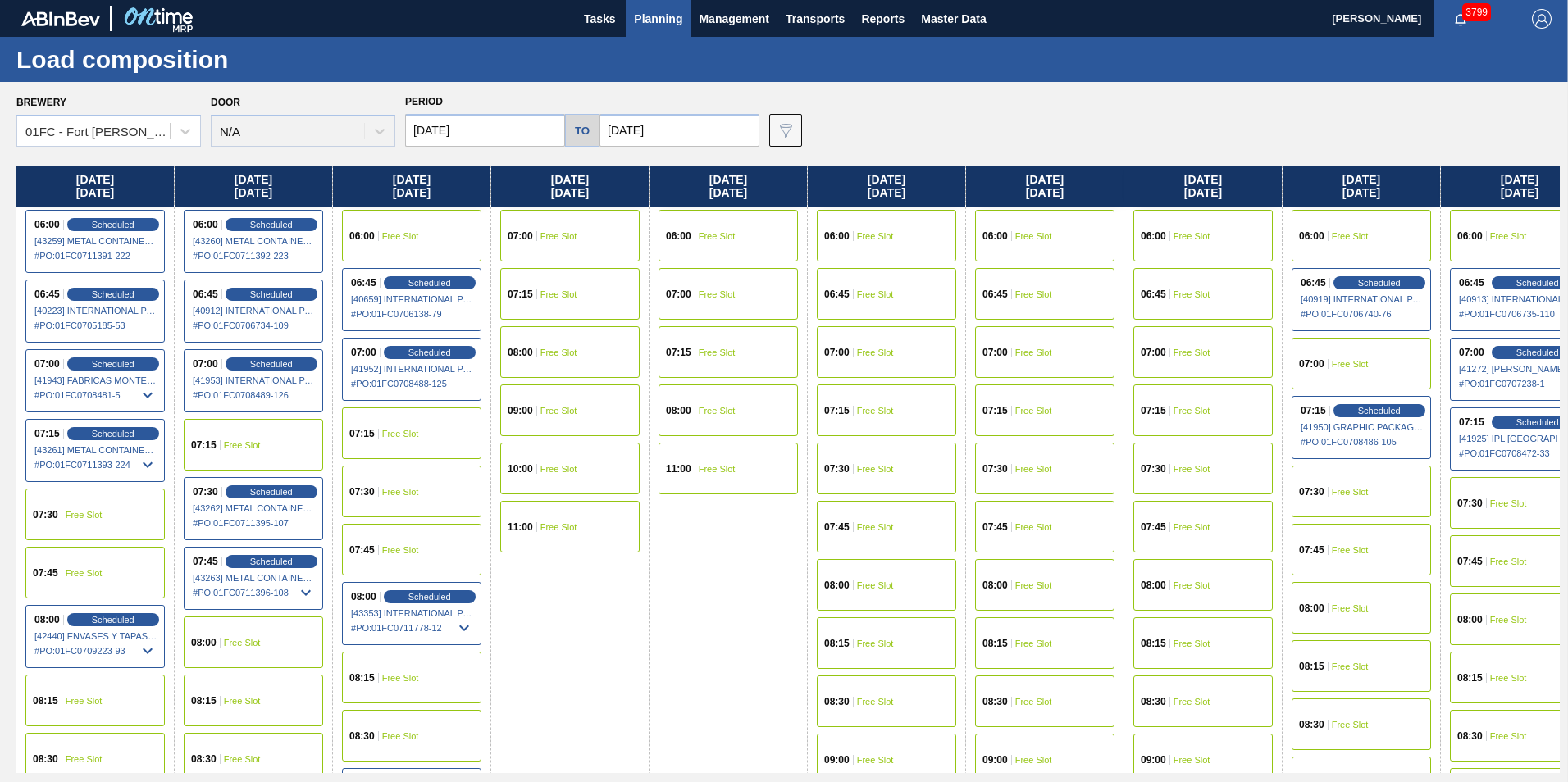
click at [891, 350] on span "Free Slot" at bounding box center [875, 352] width 37 height 10
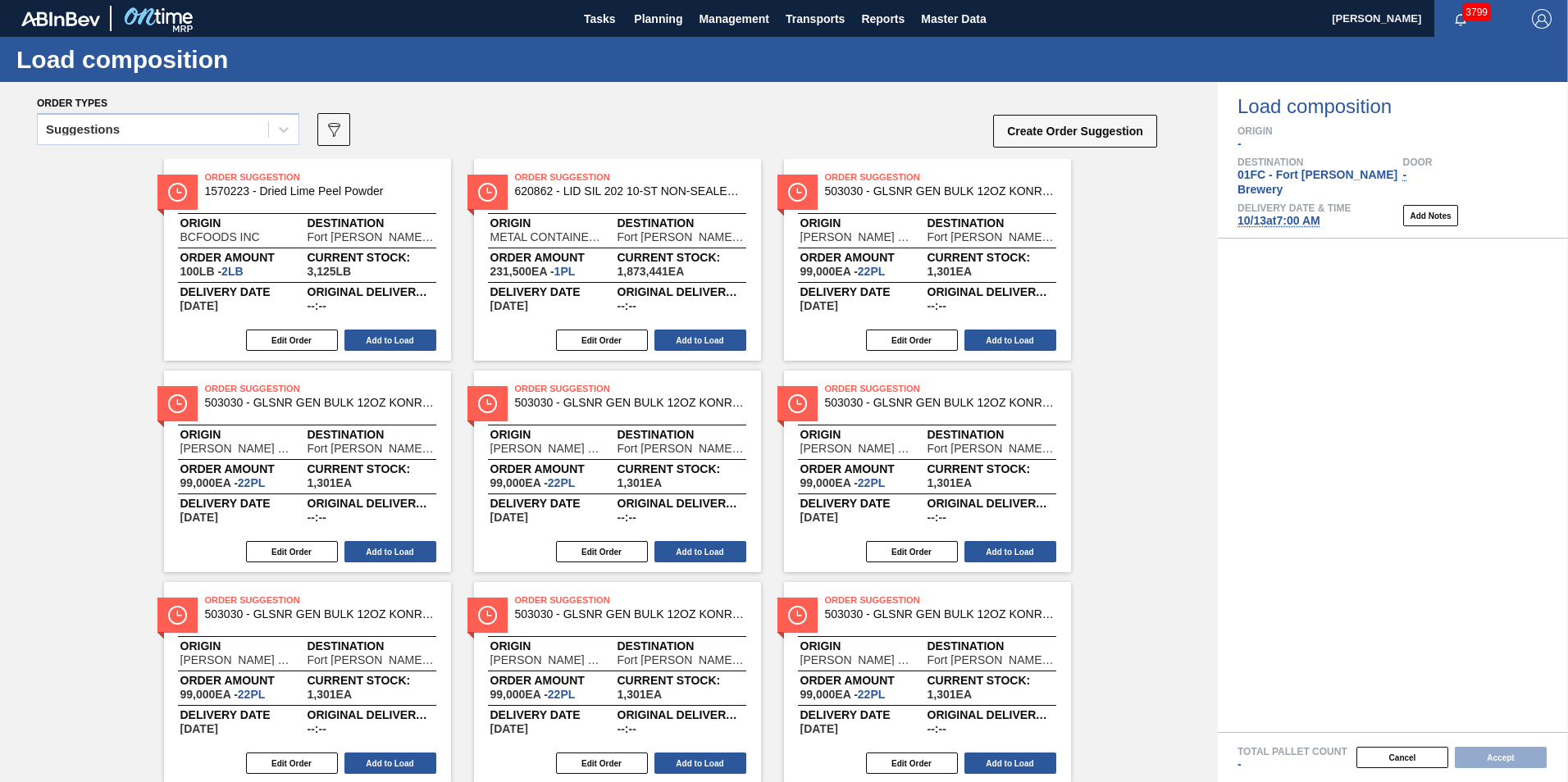
click at [1317, 214] on span "[DATE] 7:00 AM" at bounding box center [1279, 220] width 83 height 13
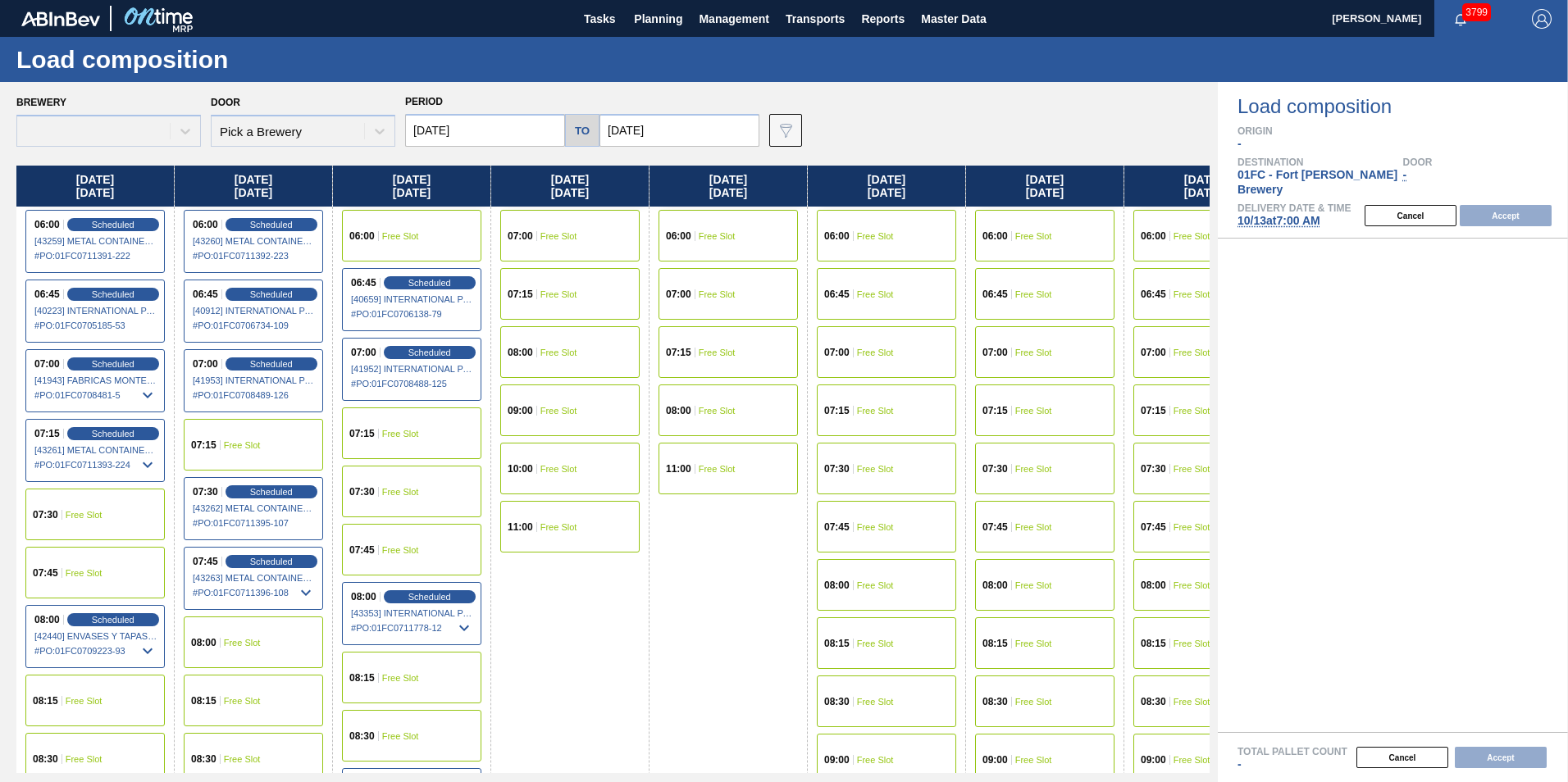
type input "[DATE]"
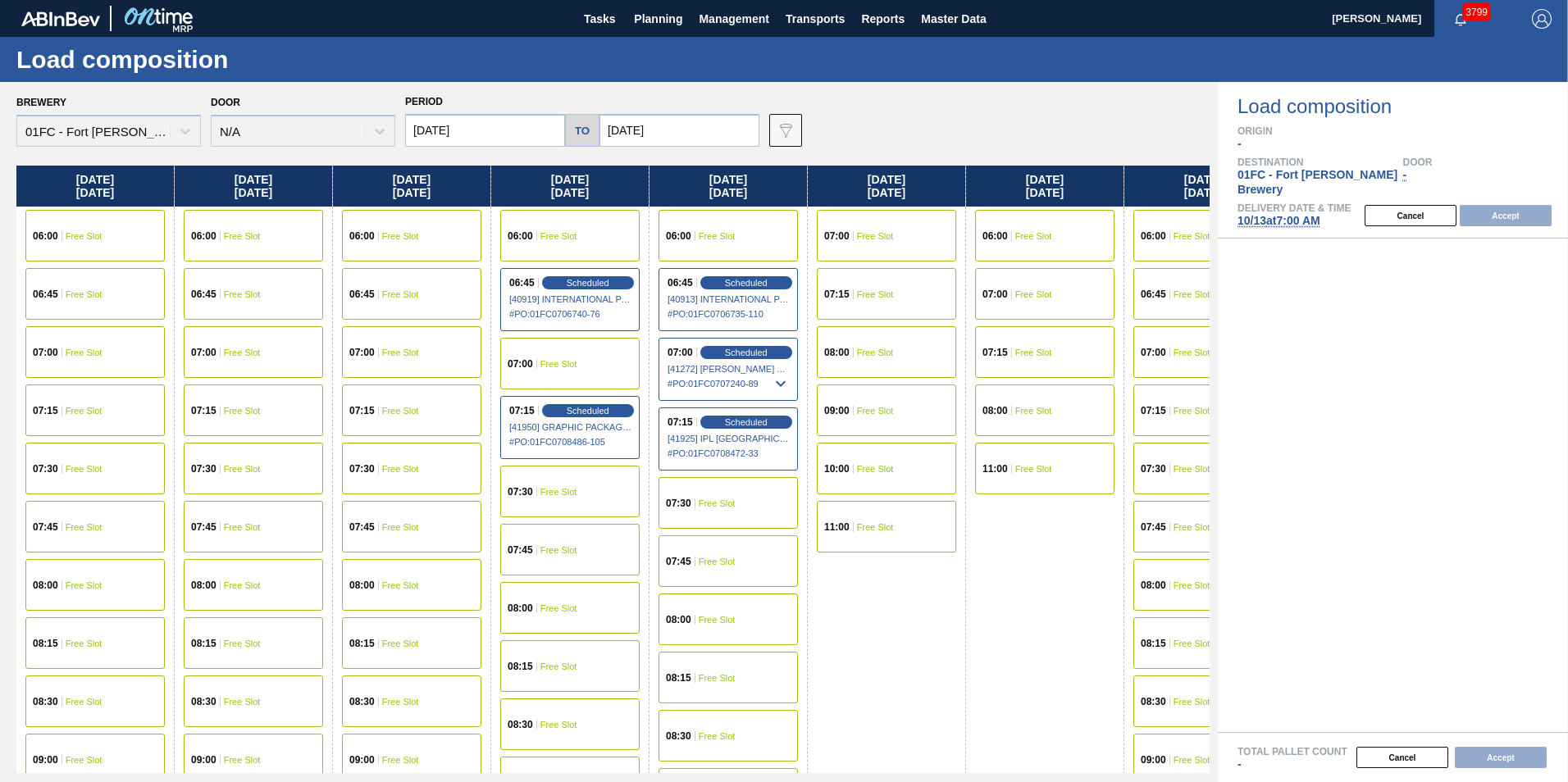
click at [257, 353] on span "Free Slot" at bounding box center [242, 352] width 37 height 10
click at [1501, 205] on button "Accept" at bounding box center [1506, 215] width 92 height 21
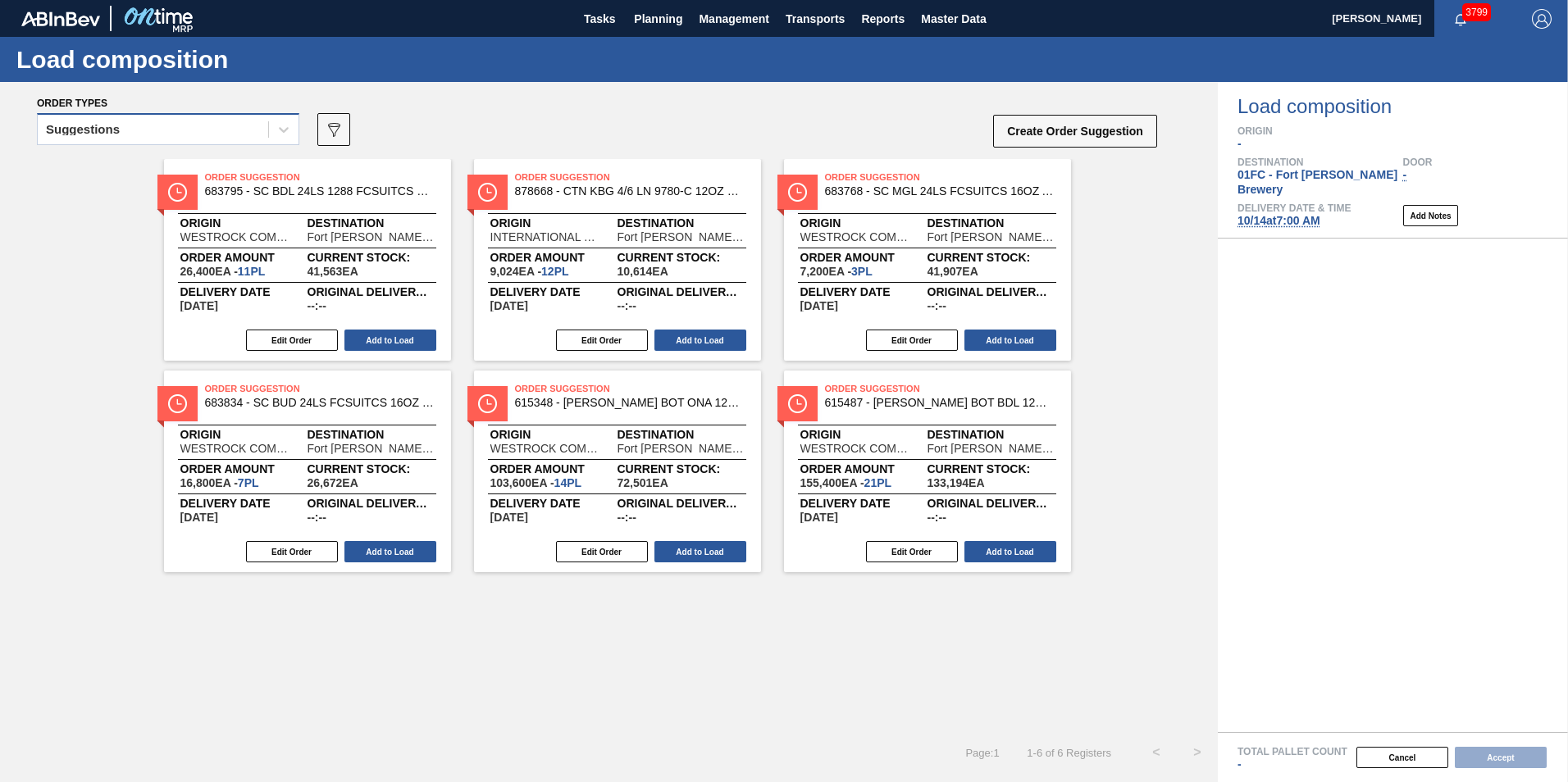
click at [126, 140] on div "Suggestions" at bounding box center [153, 130] width 230 height 24
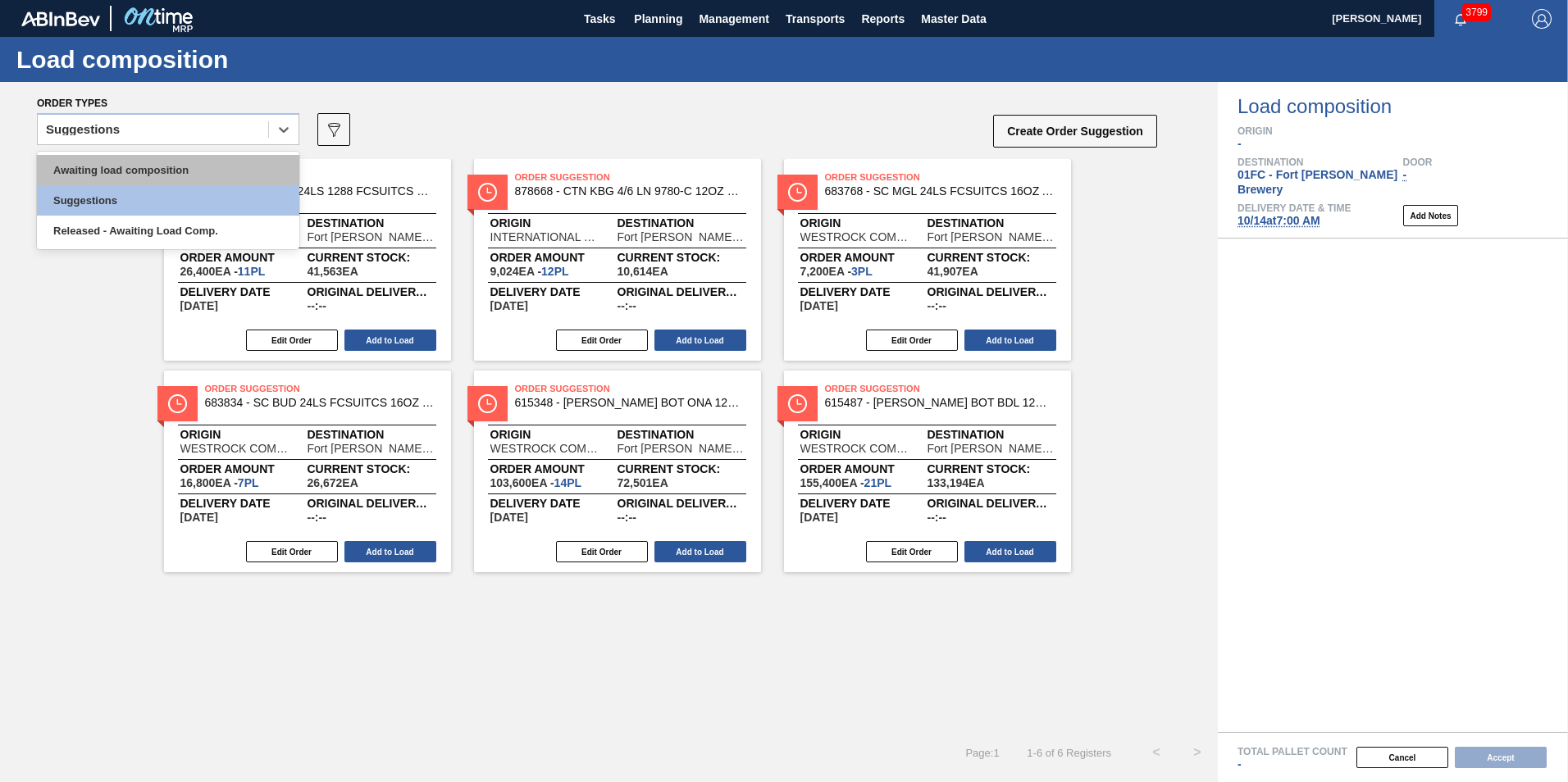
click at [115, 163] on div "Awaiting load composition" at bounding box center [168, 170] width 262 height 30
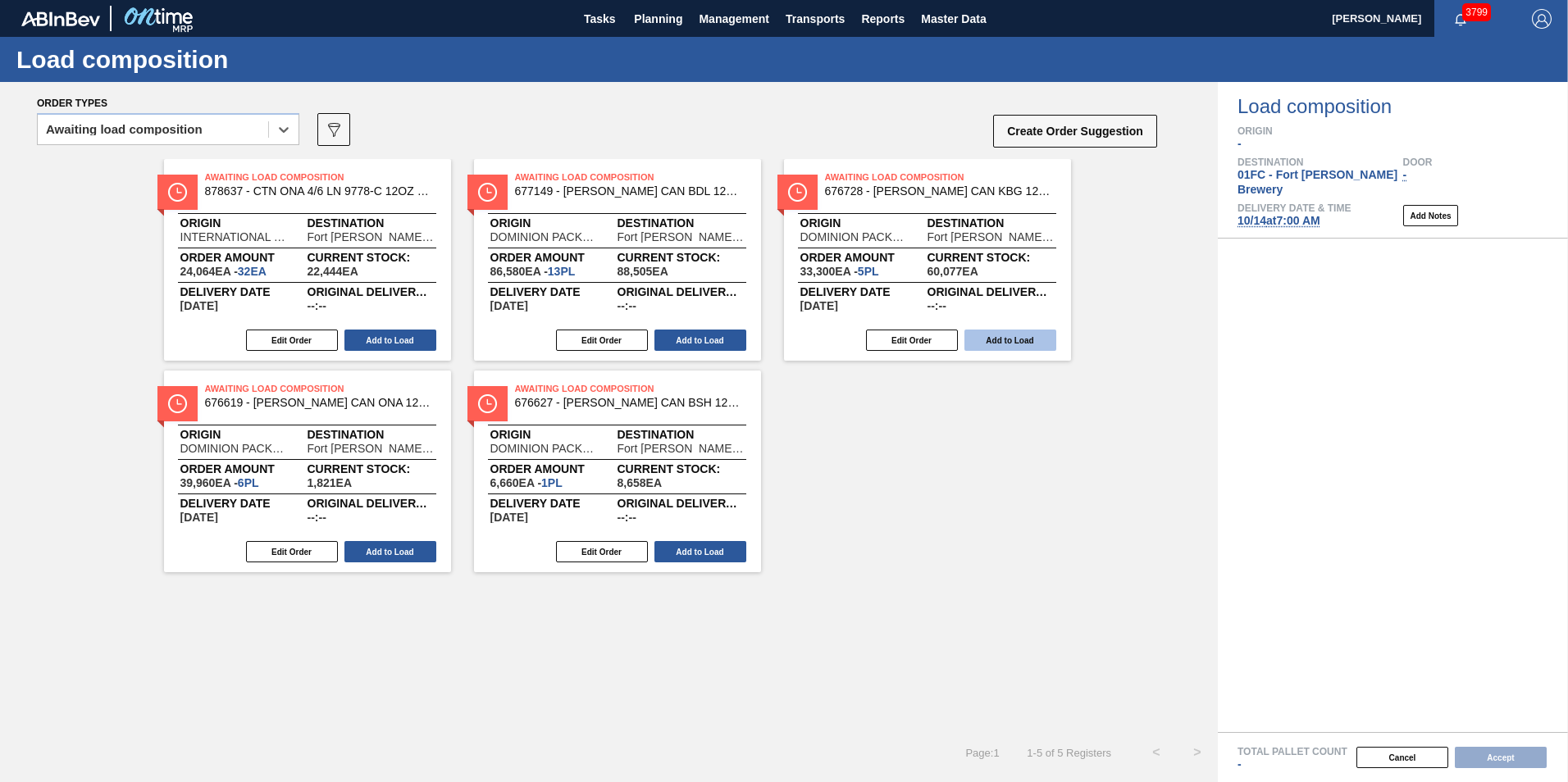
click at [1000, 335] on button "Add to Load" at bounding box center [1010, 340] width 92 height 21
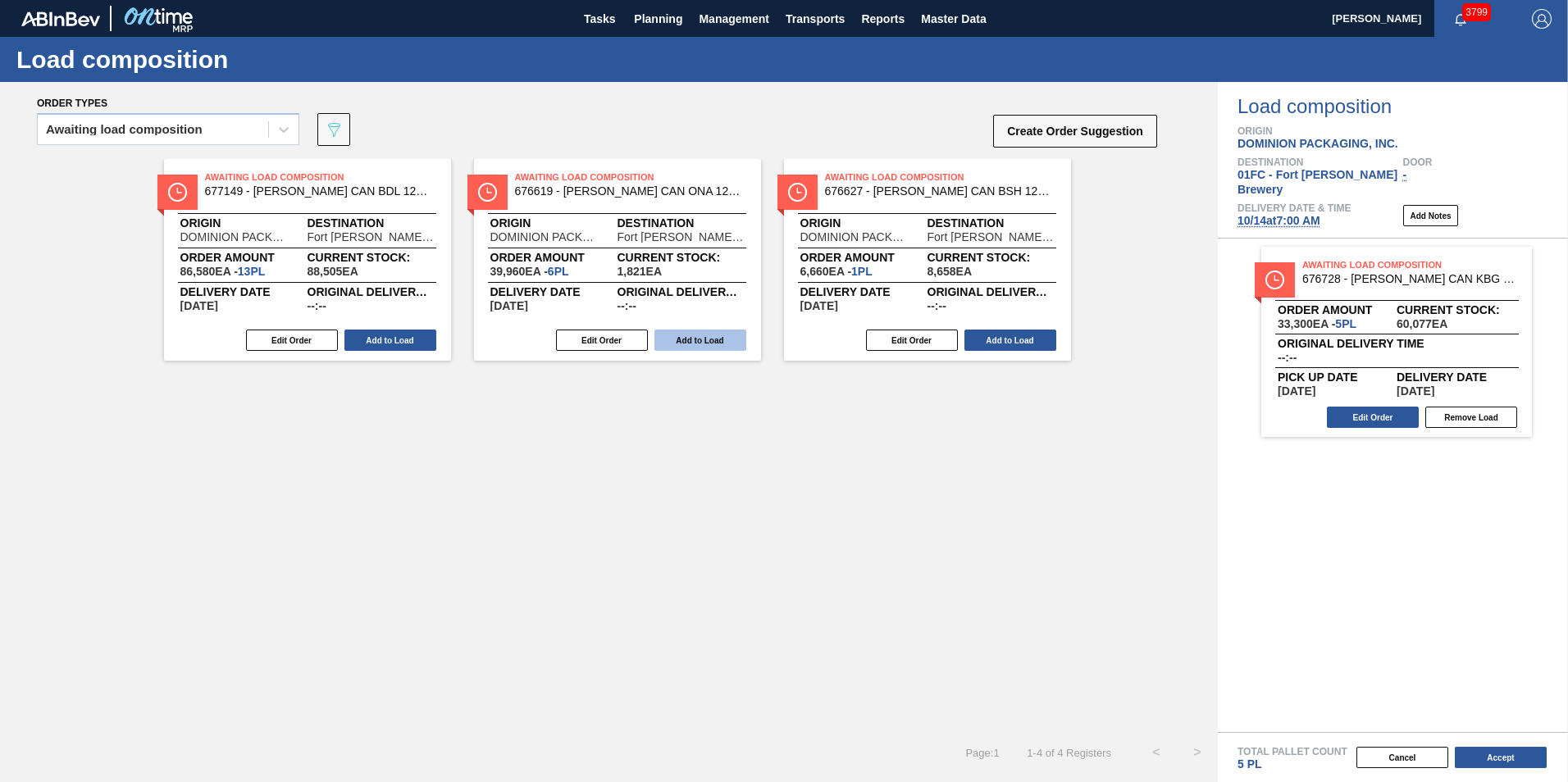
click at [674, 329] on button "Add to Load" at bounding box center [700, 340] width 92 height 21
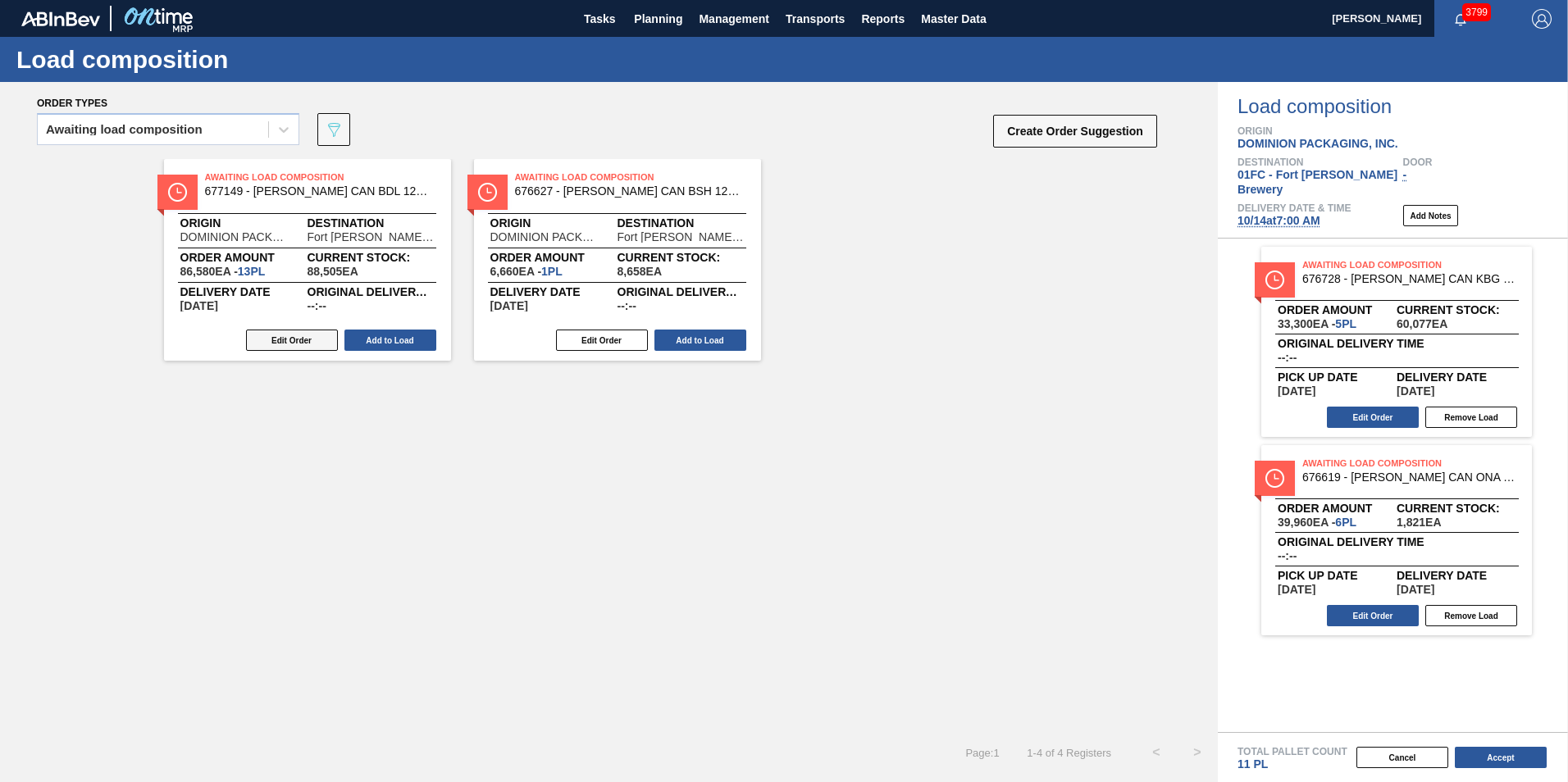
click at [311, 349] on button "Edit Order" at bounding box center [292, 340] width 92 height 21
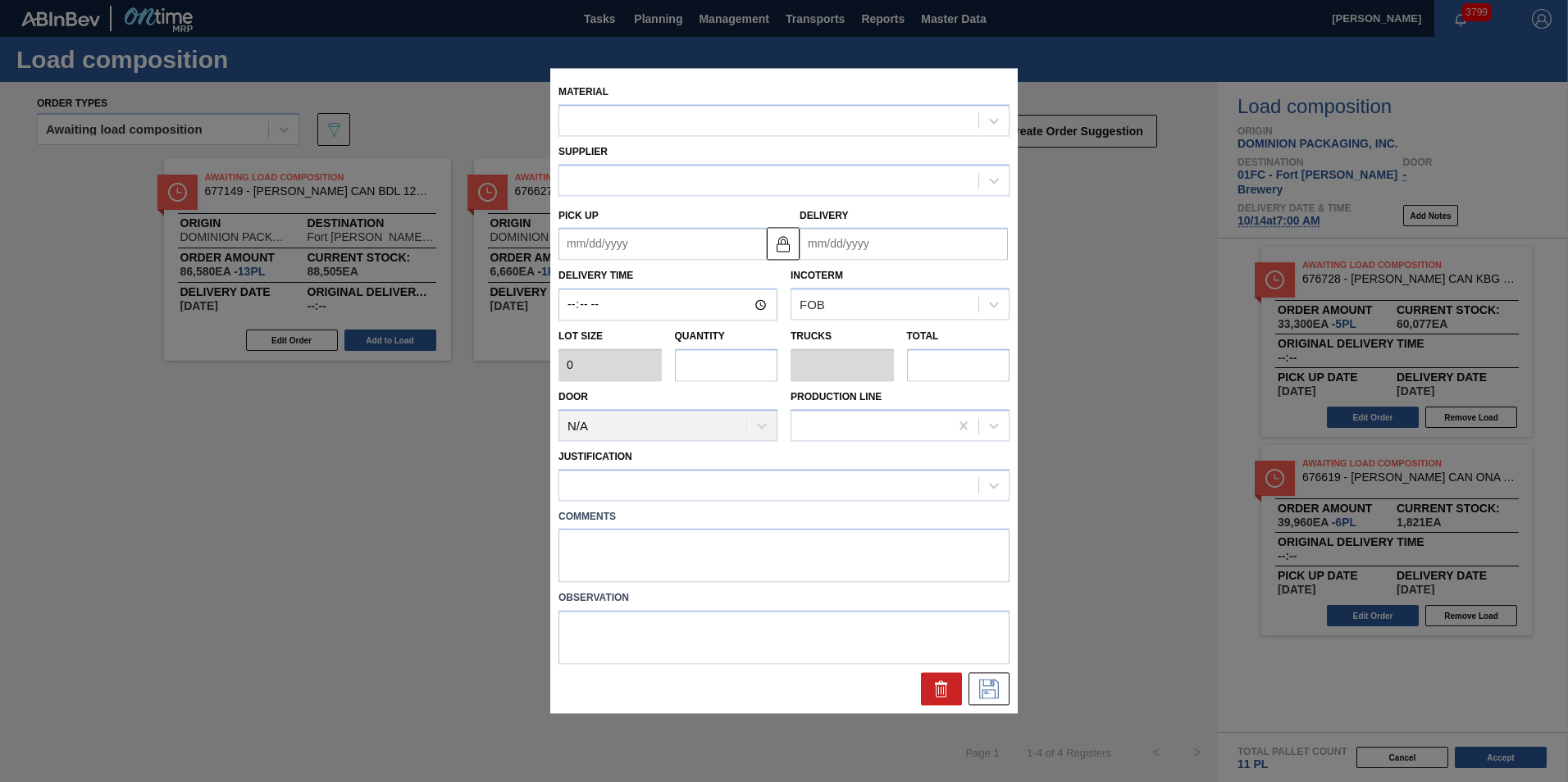
type input "6,660"
type input "13"
type input "0.5"
type input "86,580"
type up "[DATE]"
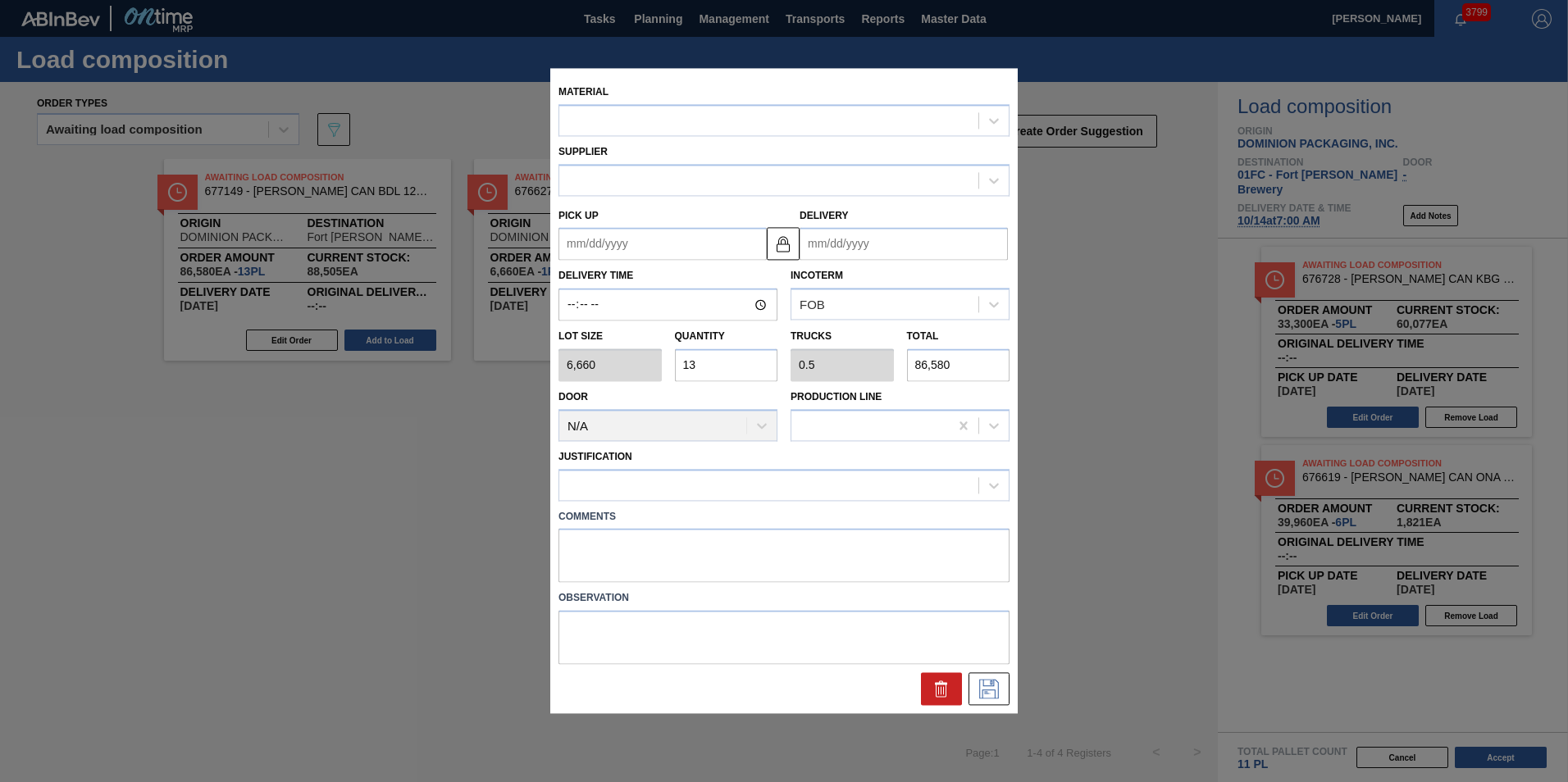
type input "[DATE]"
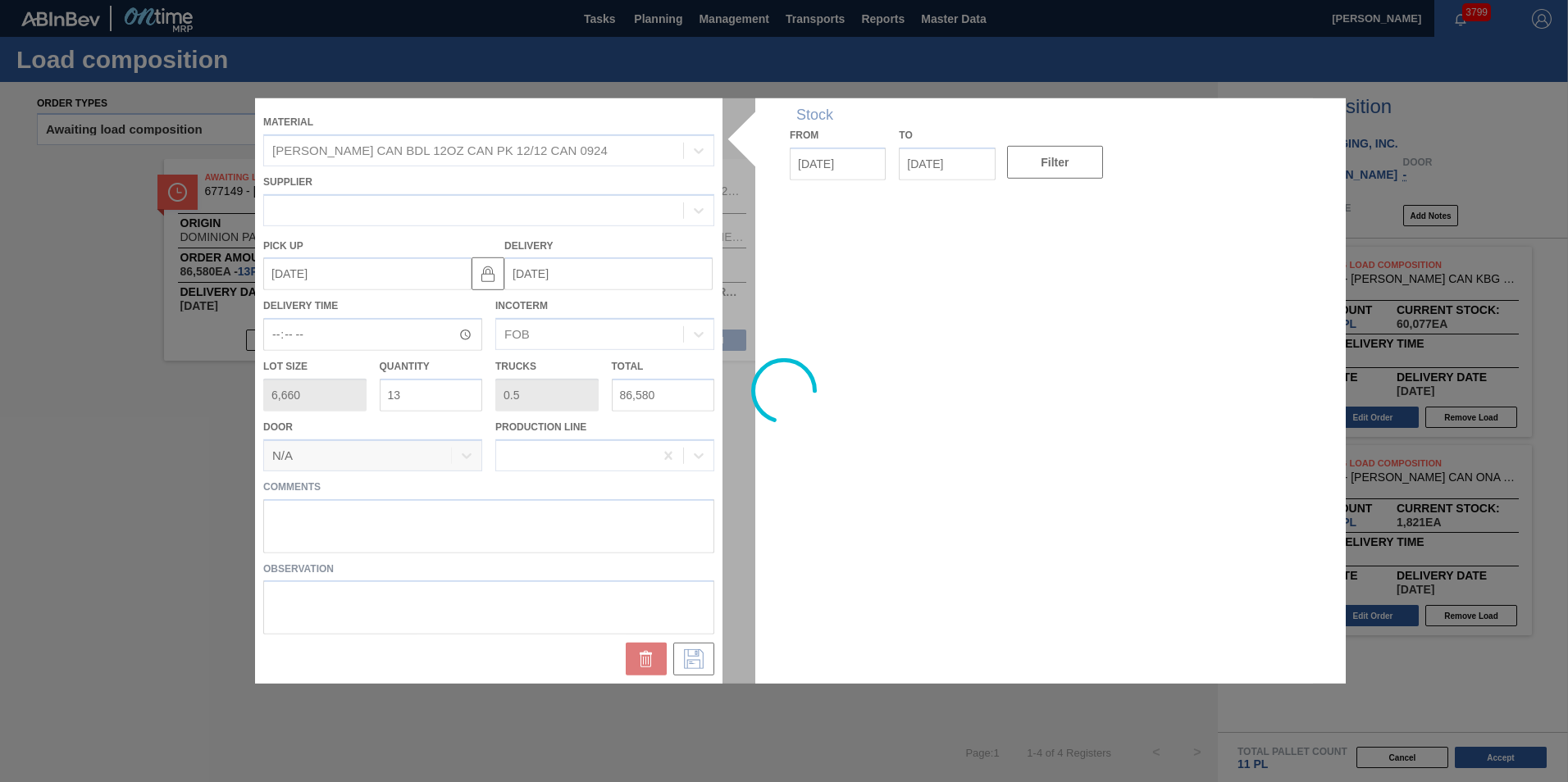
click at [407, 392] on div at bounding box center [783, 391] width 1058 height 585
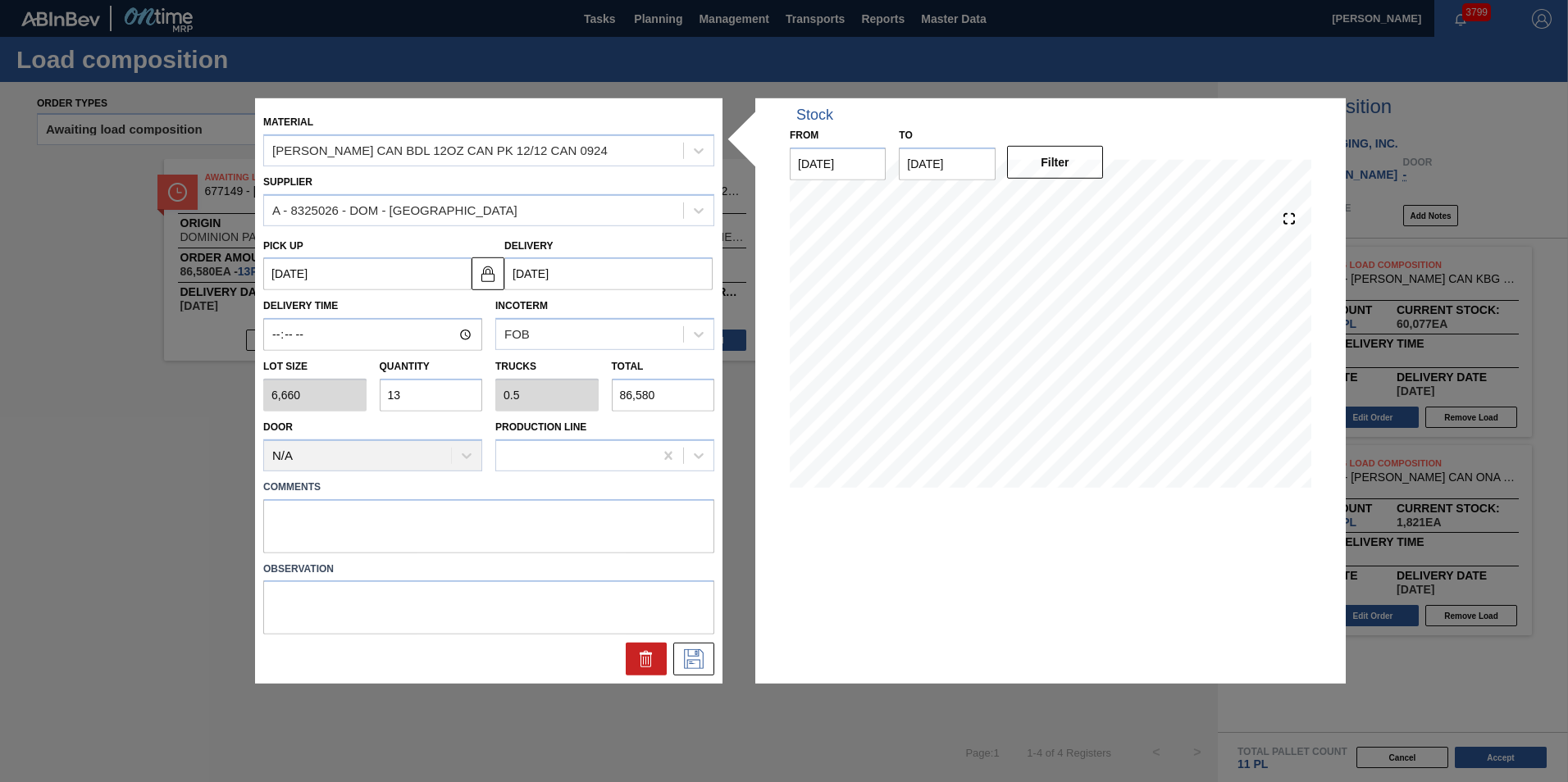
click at [424, 393] on input "13" at bounding box center [431, 395] width 104 height 33
type input "1"
type input "0.038"
type input "6,660"
type input "12"
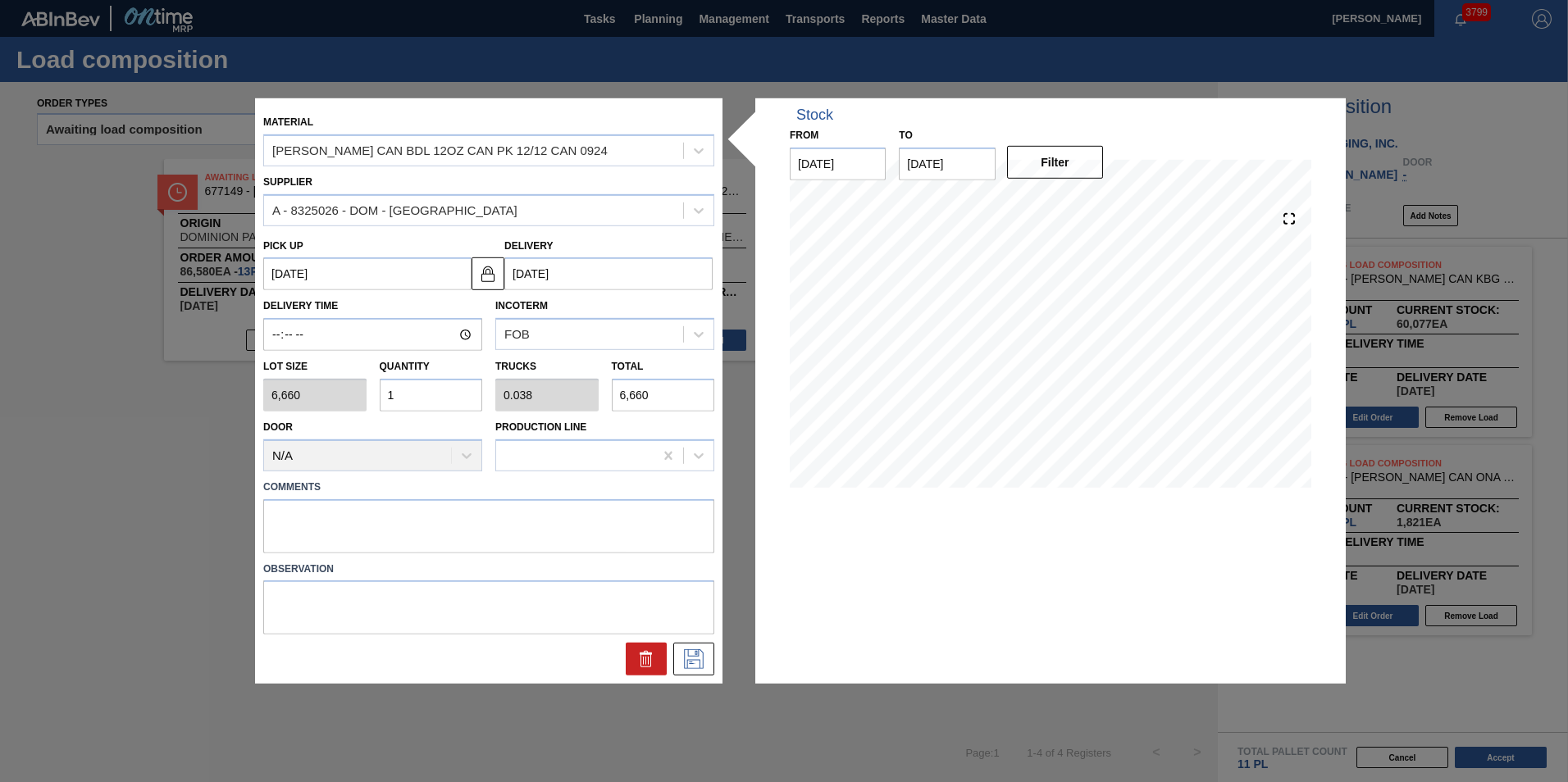
type input "0.462"
type input "79,920"
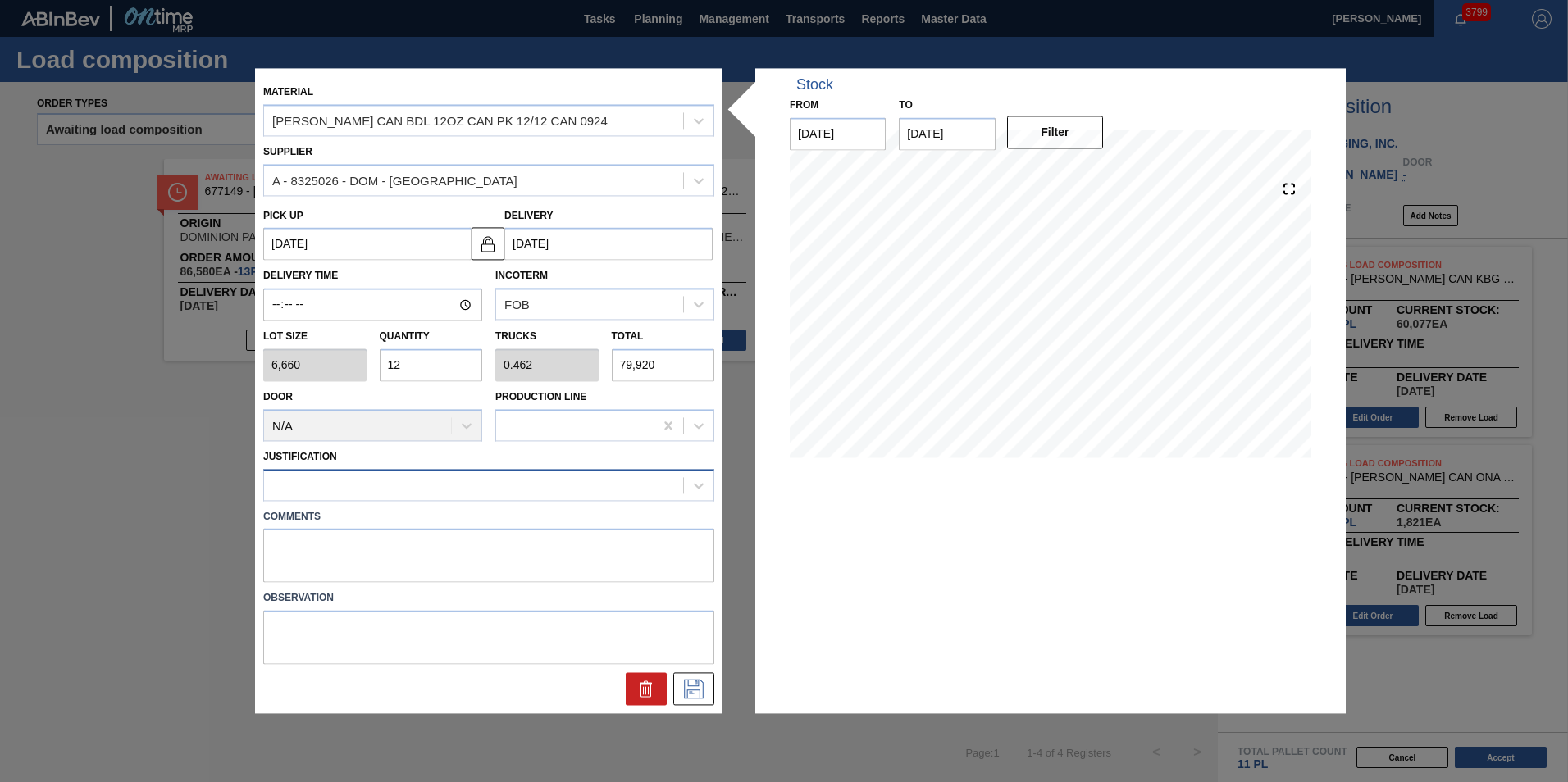
type input "12"
click at [422, 487] on div at bounding box center [473, 485] width 419 height 24
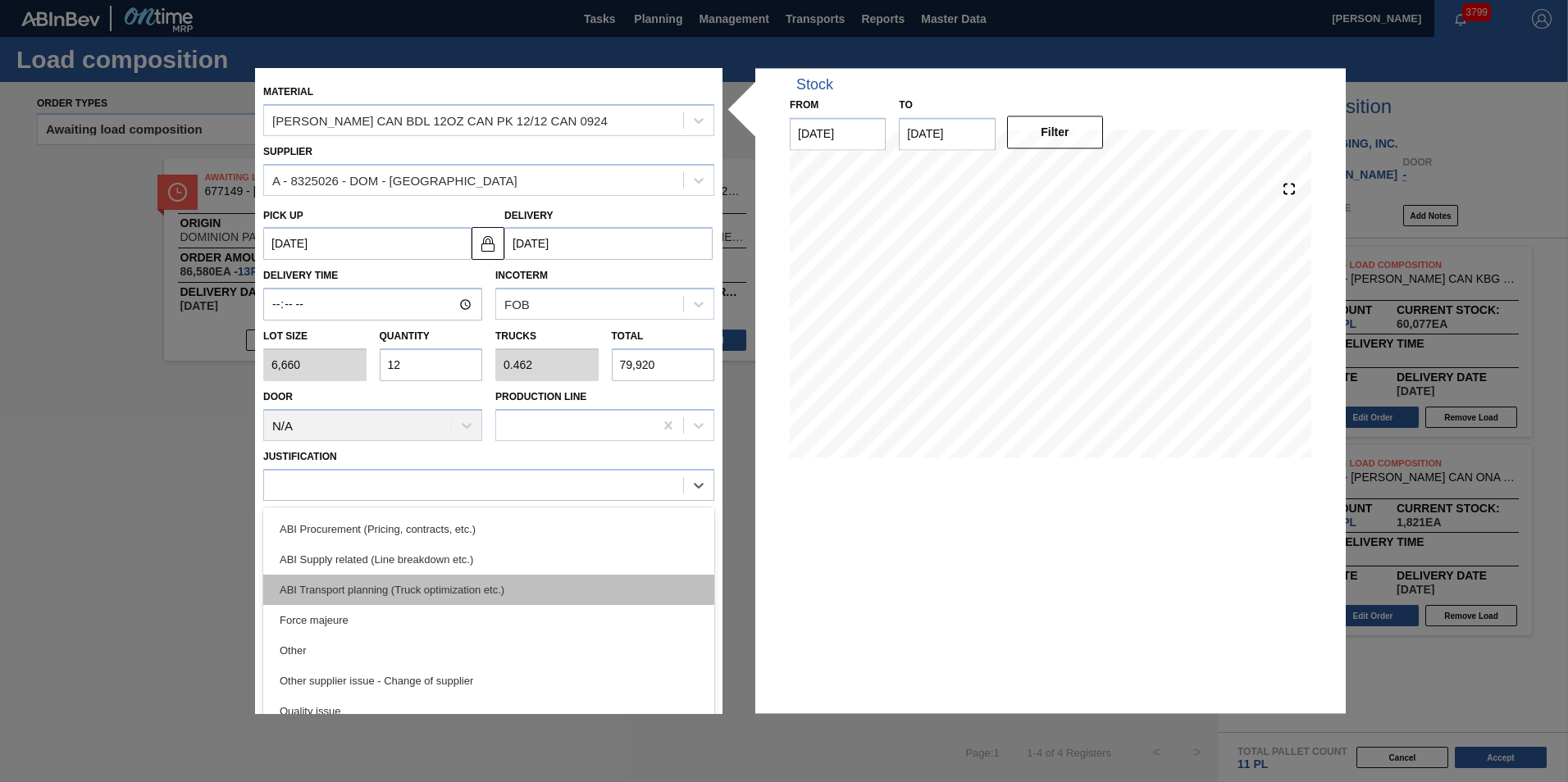
scroll to position [246, 0]
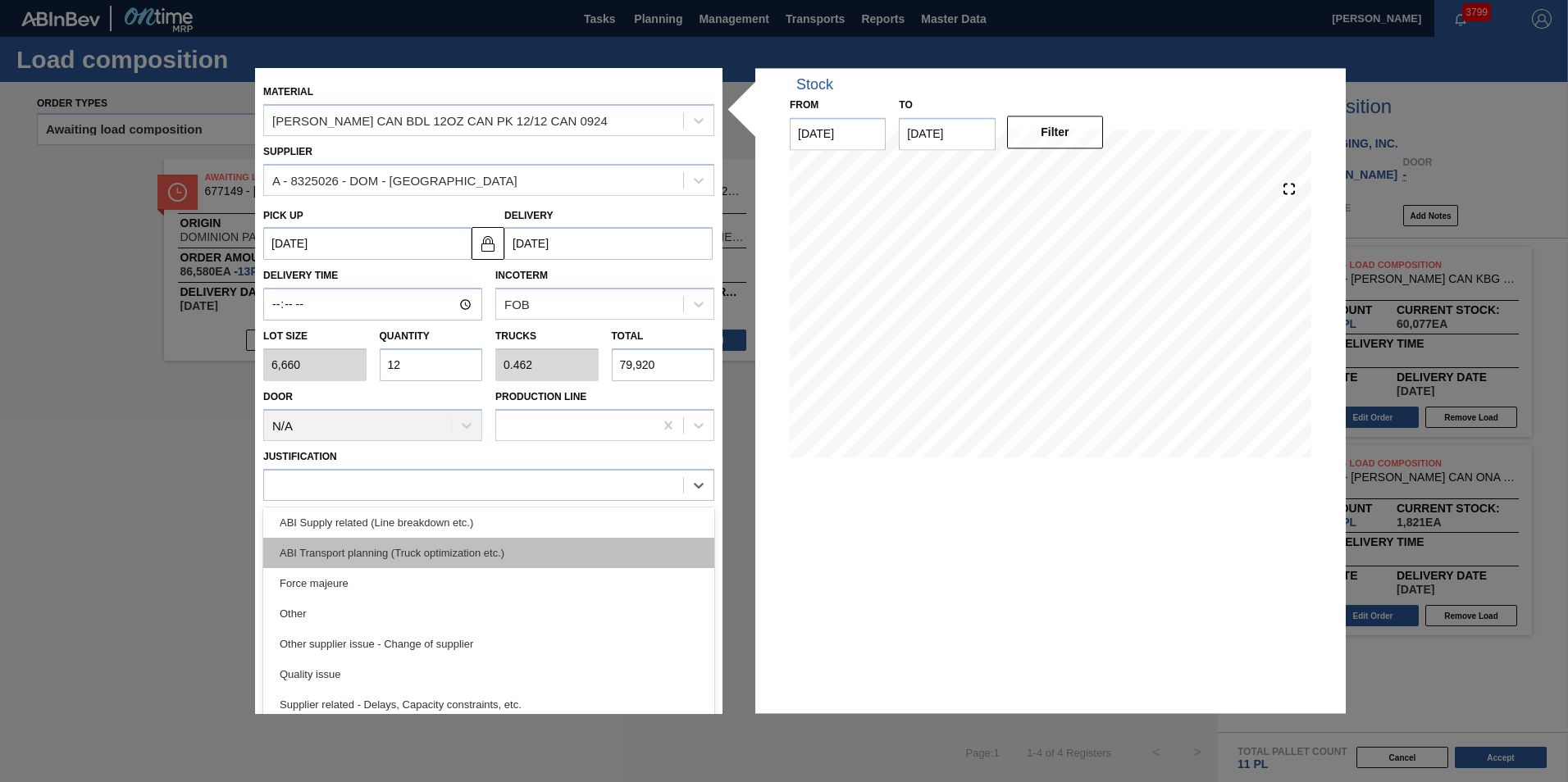
click at [445, 562] on div "ABI Transport planning (Truck optimization etc.)" at bounding box center [488, 553] width 451 height 30
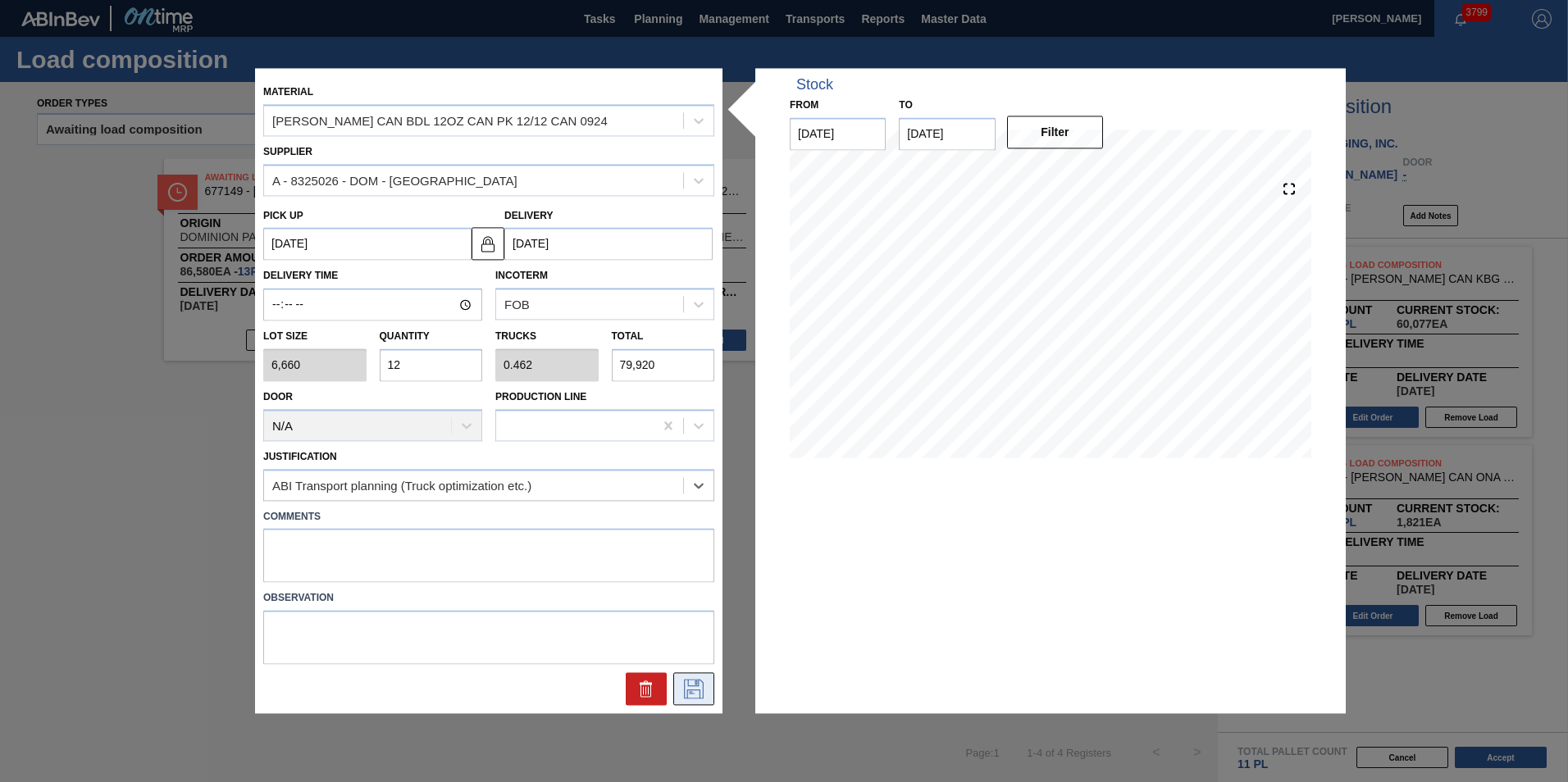
click at [699, 693] on icon at bounding box center [694, 689] width 26 height 20
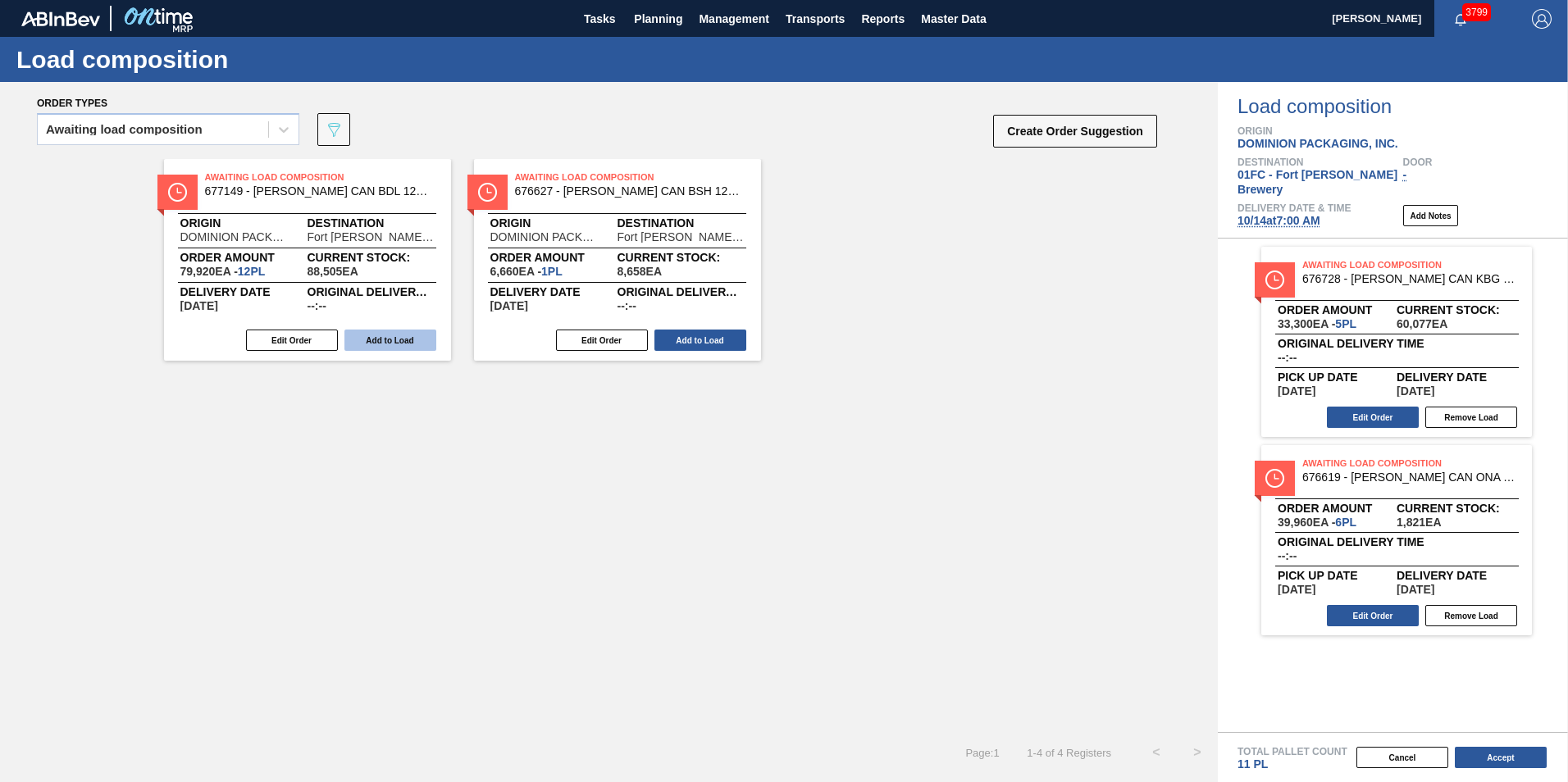
click at [379, 347] on button "Add to Load" at bounding box center [390, 340] width 92 height 21
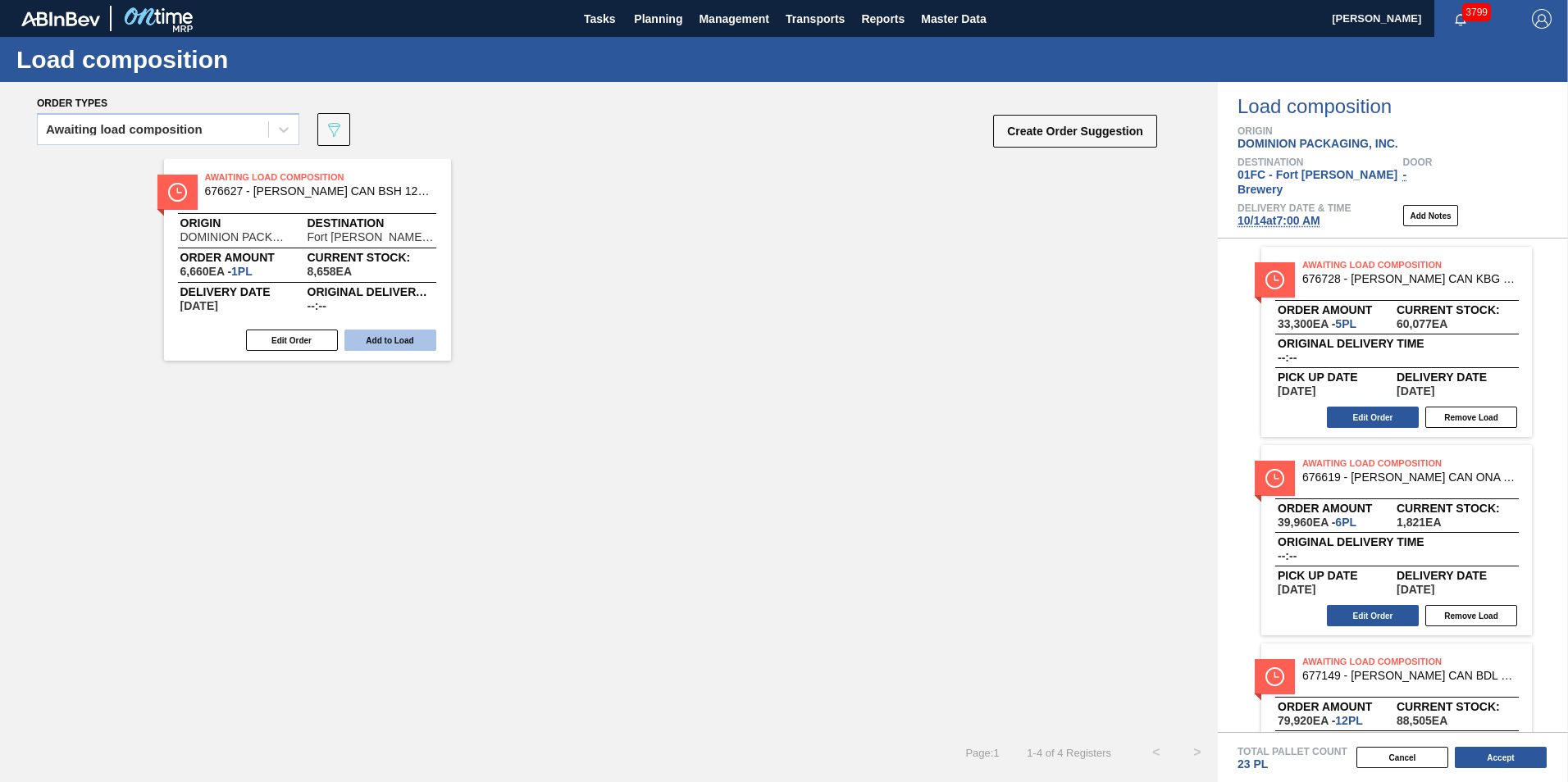
click at [388, 333] on button "Add to Load" at bounding box center [390, 340] width 92 height 21
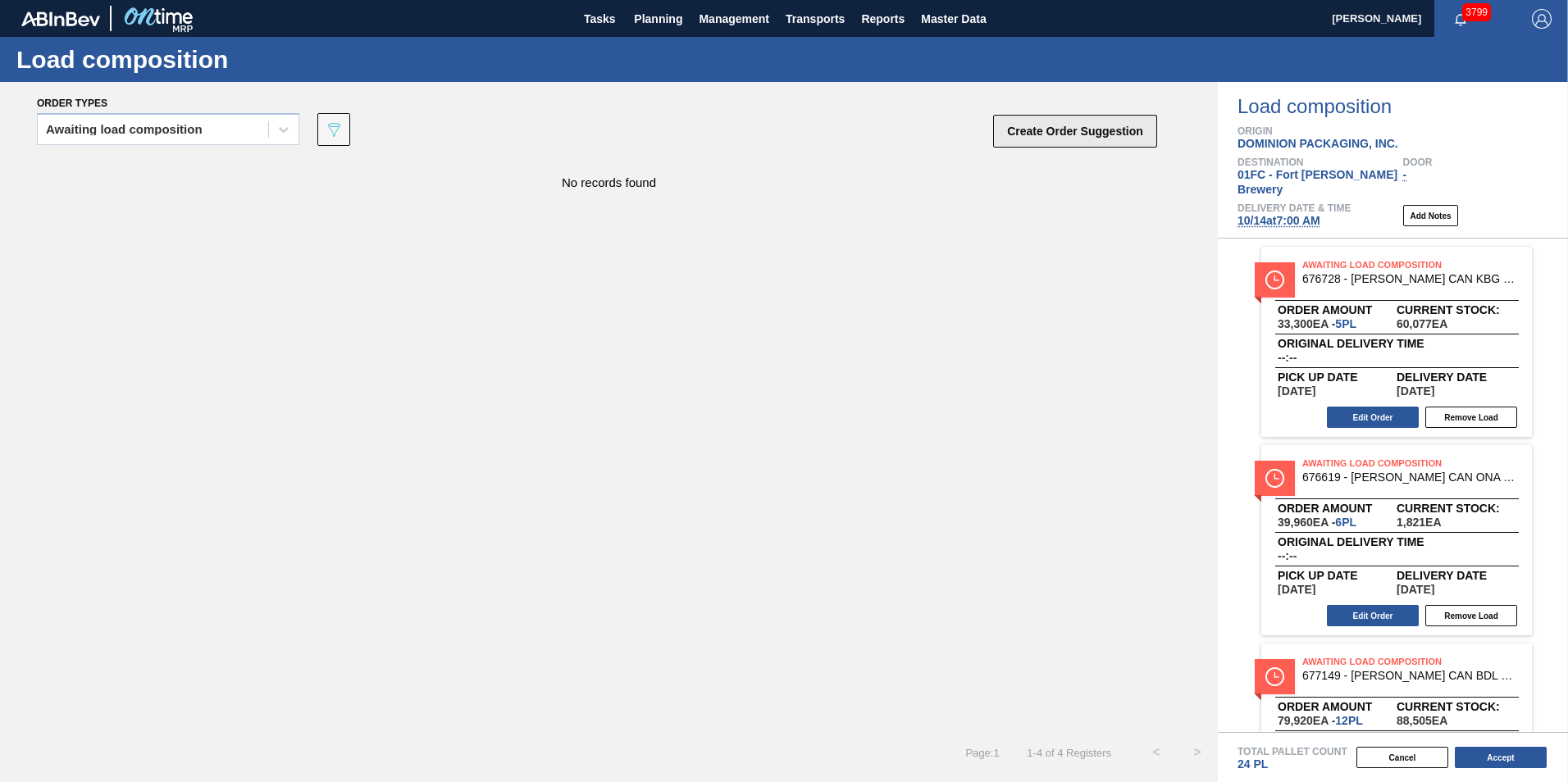
click at [1088, 130] on button "Create Order Suggestion" at bounding box center [1075, 131] width 164 height 33
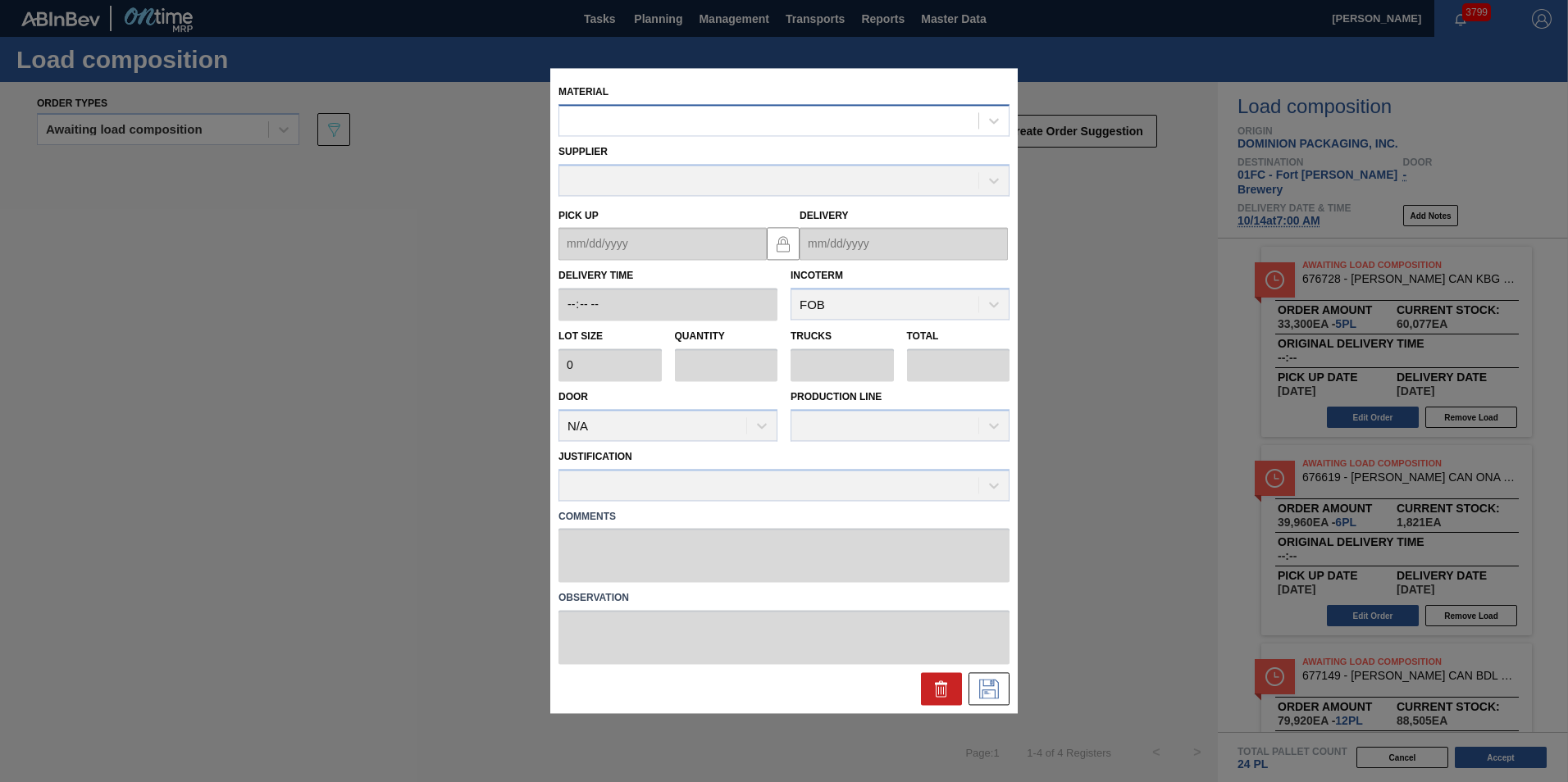
click at [669, 115] on div at bounding box center [768, 121] width 419 height 24
type input "676446"
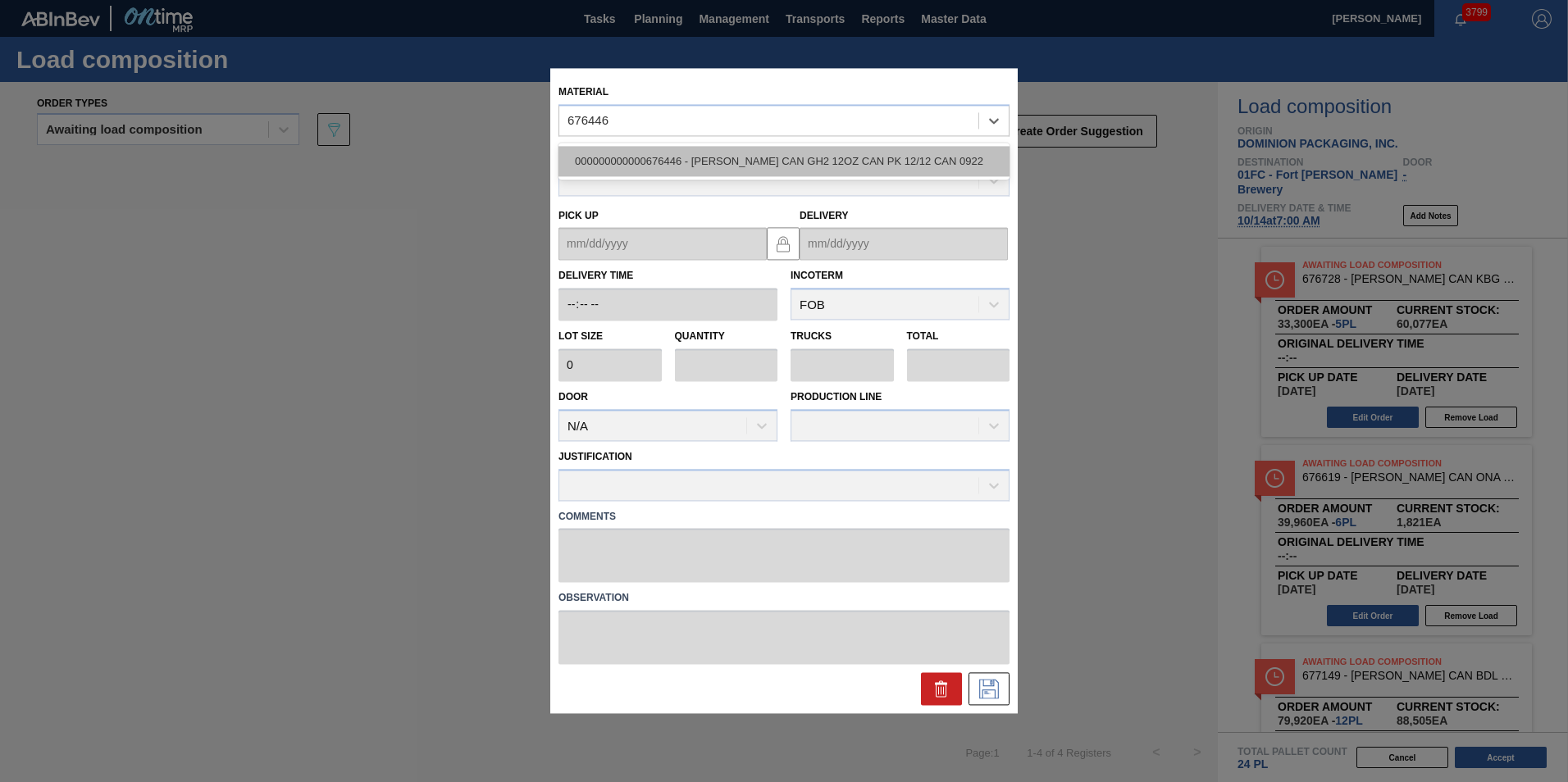
click at [673, 148] on div "000000000000676446 - [PERSON_NAME] CAN GH2 12OZ CAN PK 12/12 CAN 0922" at bounding box center [783, 161] width 451 height 30
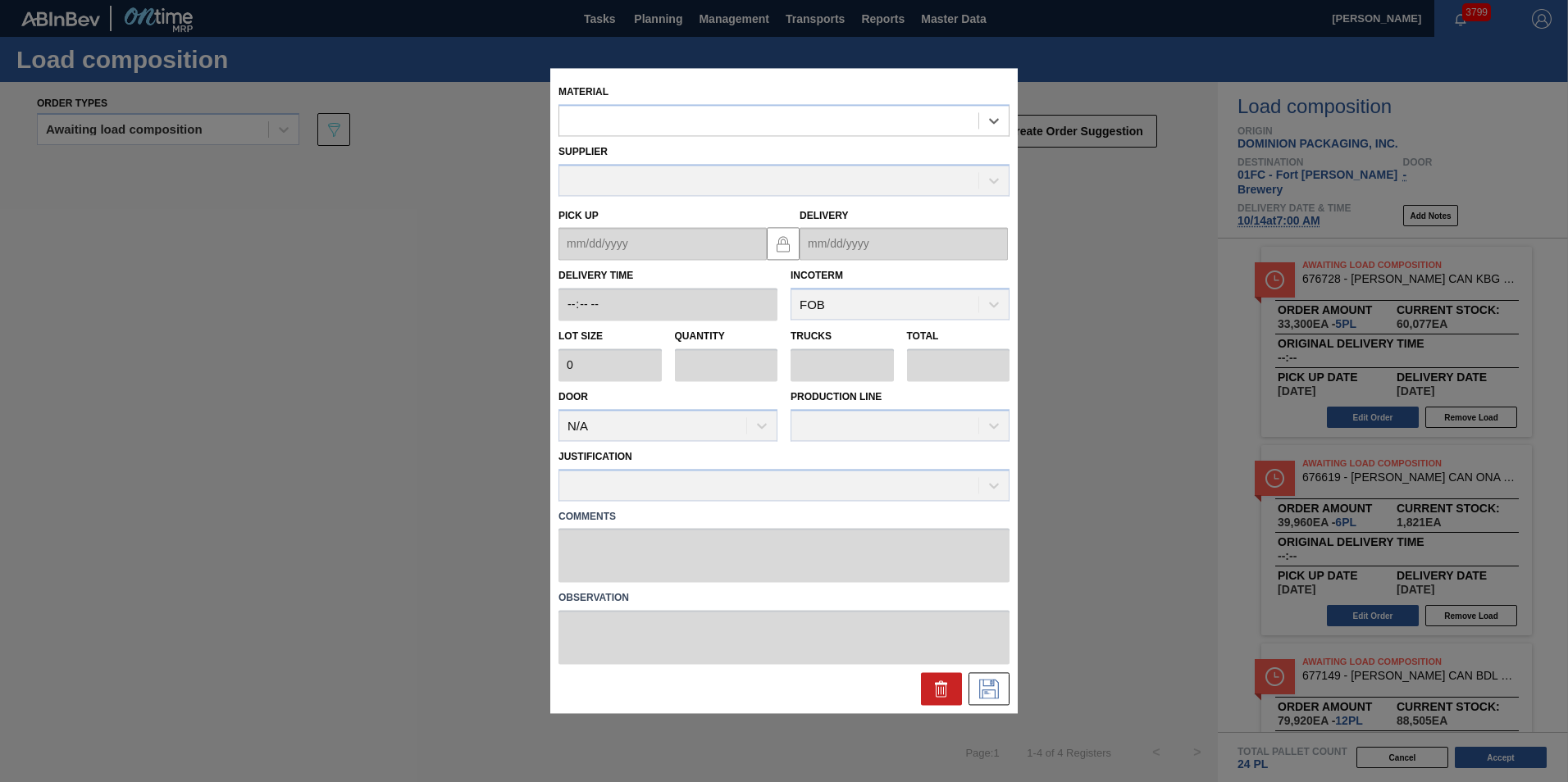
type input "6,660"
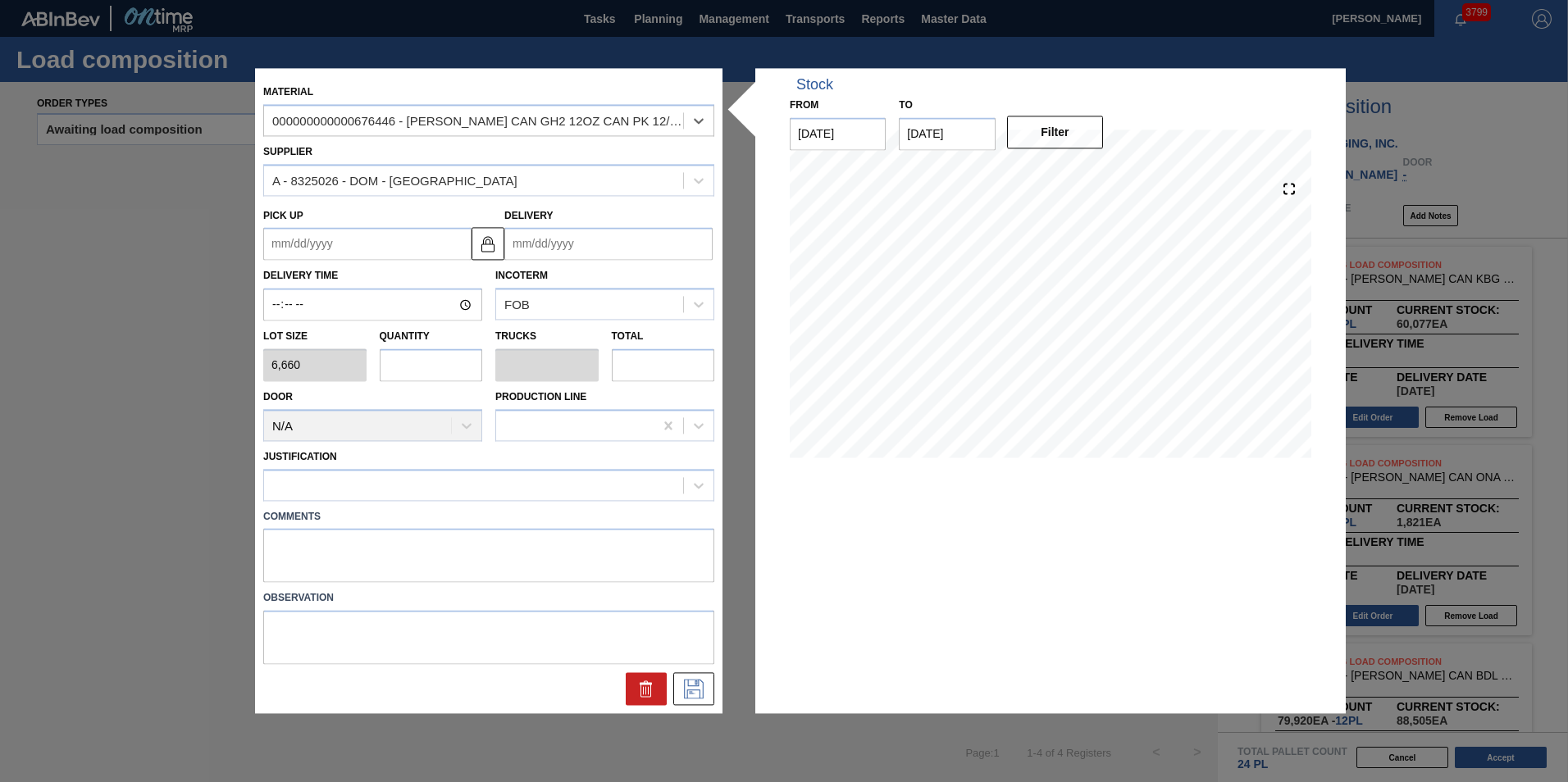
click at [593, 235] on input "Delivery" at bounding box center [608, 244] width 208 height 33
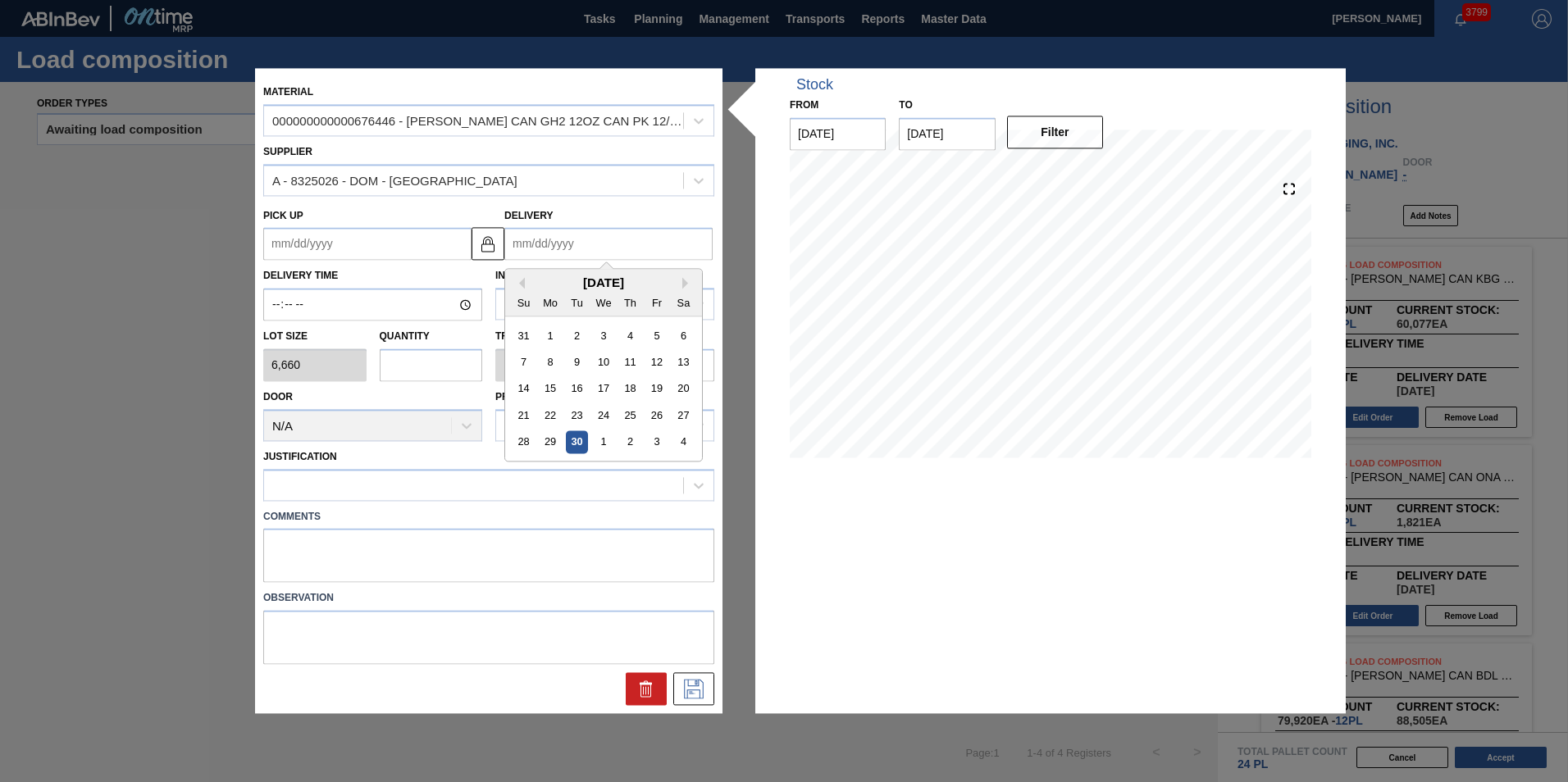
type input "1"
type up "[DATE]"
type input "10"
type up "[DATE]"
type input "10/14"
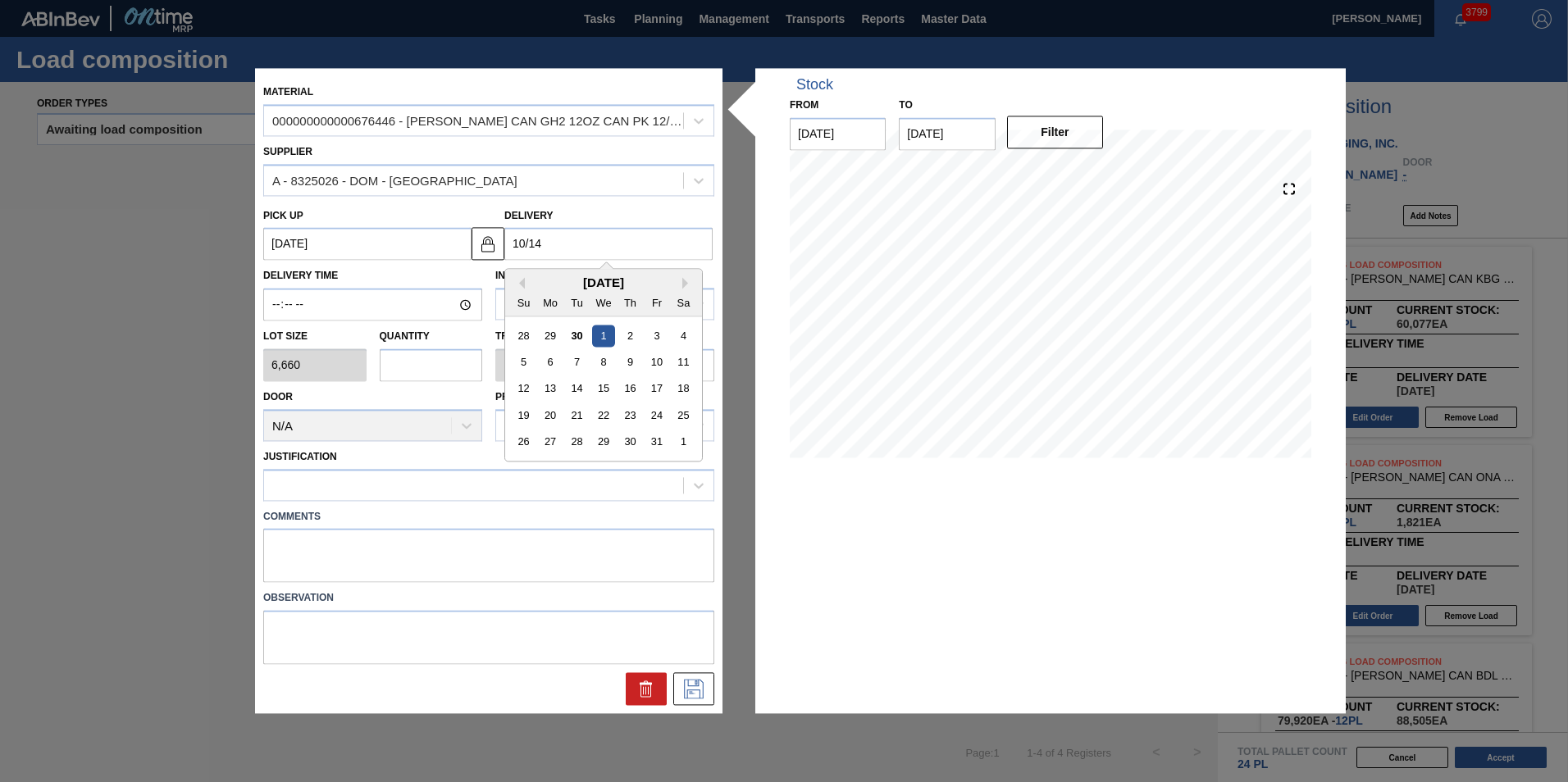
type up "[DATE]"
click at [584, 388] on div "14" at bounding box center [576, 389] width 22 height 22
type input "[DATE]"
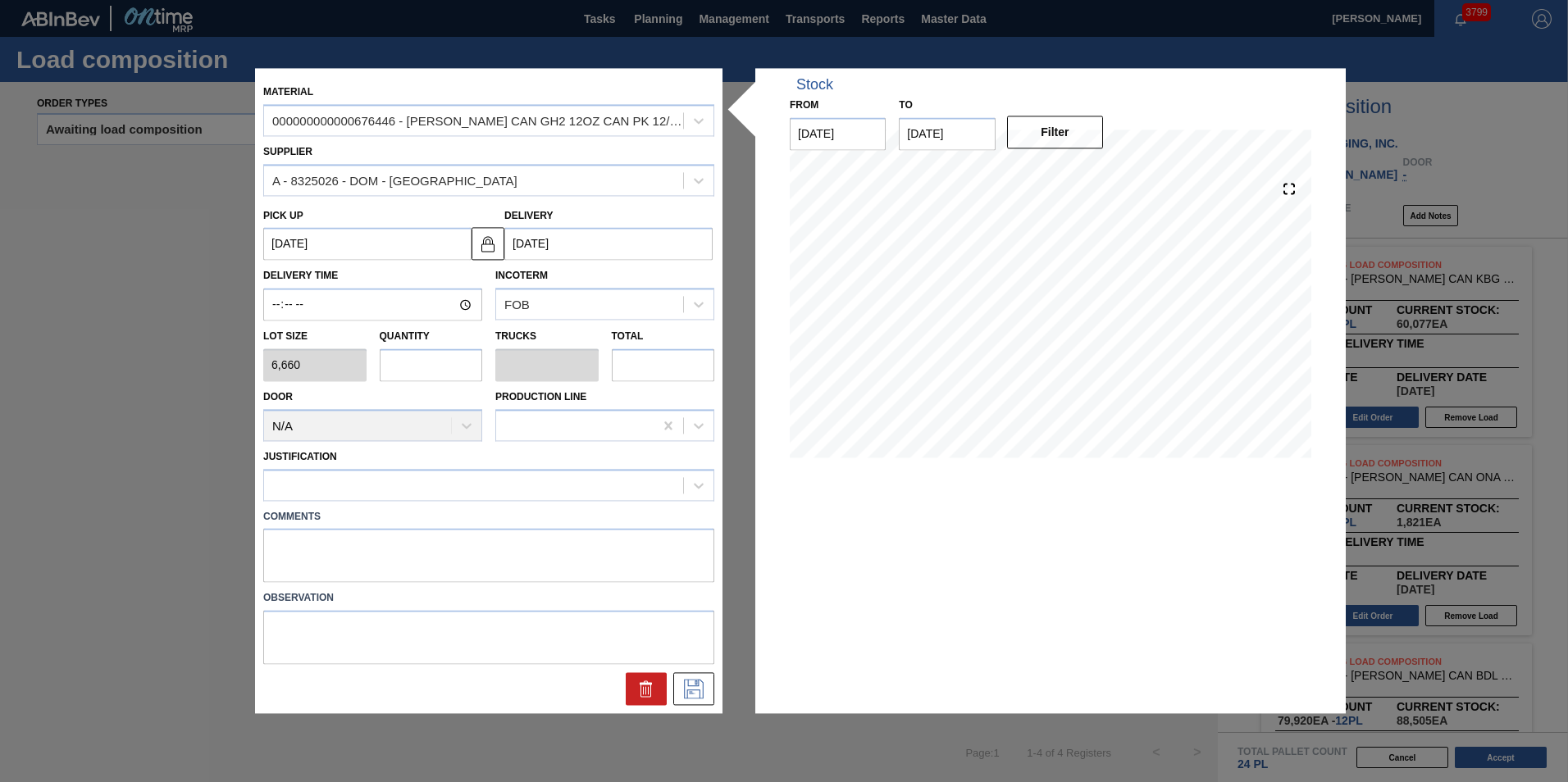
click at [404, 354] on input "text" at bounding box center [431, 365] width 104 height 33
type input "1"
type input "0.038"
type input "6,660"
type input "1"
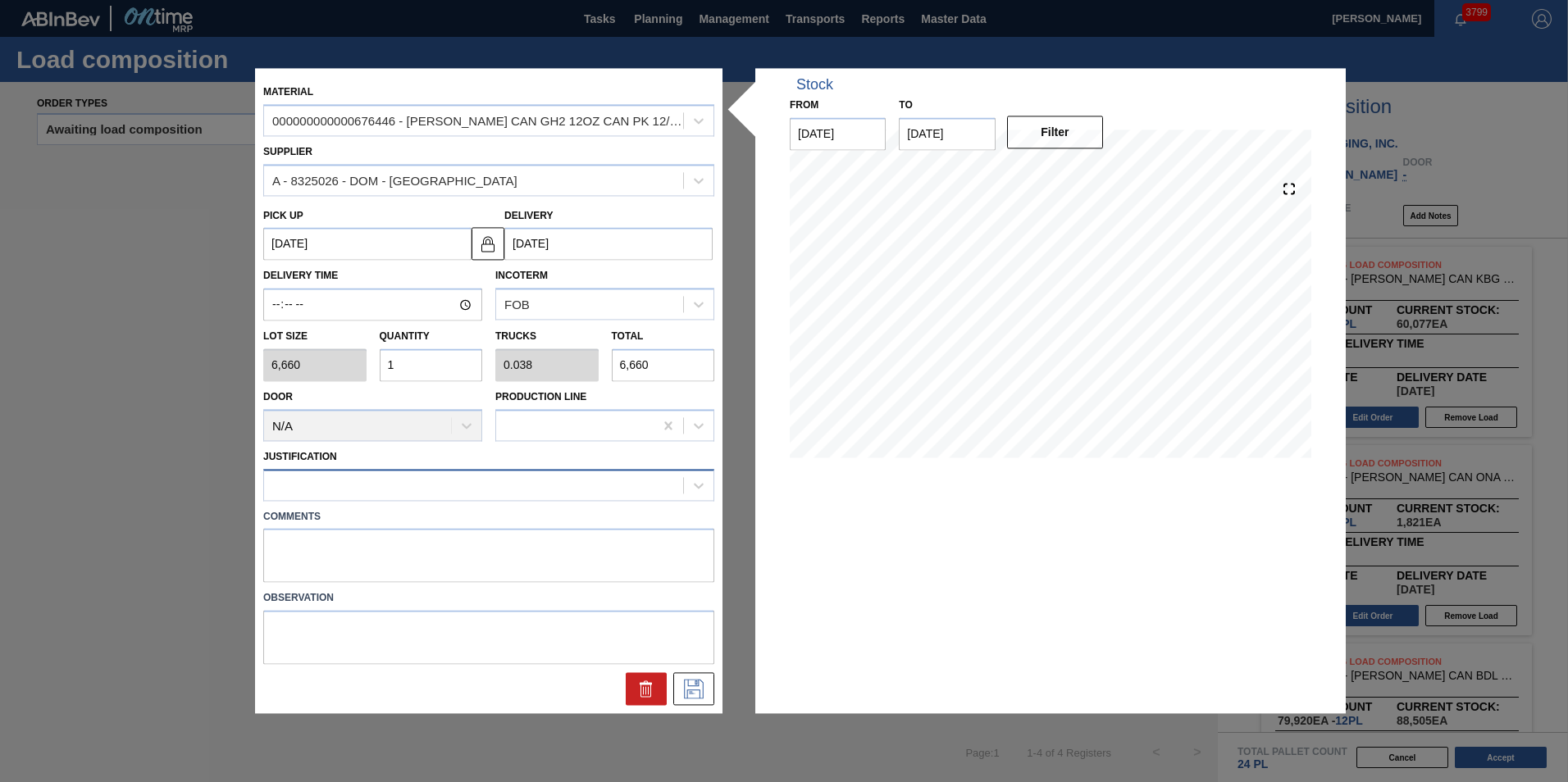
click at [411, 486] on div at bounding box center [473, 485] width 419 height 24
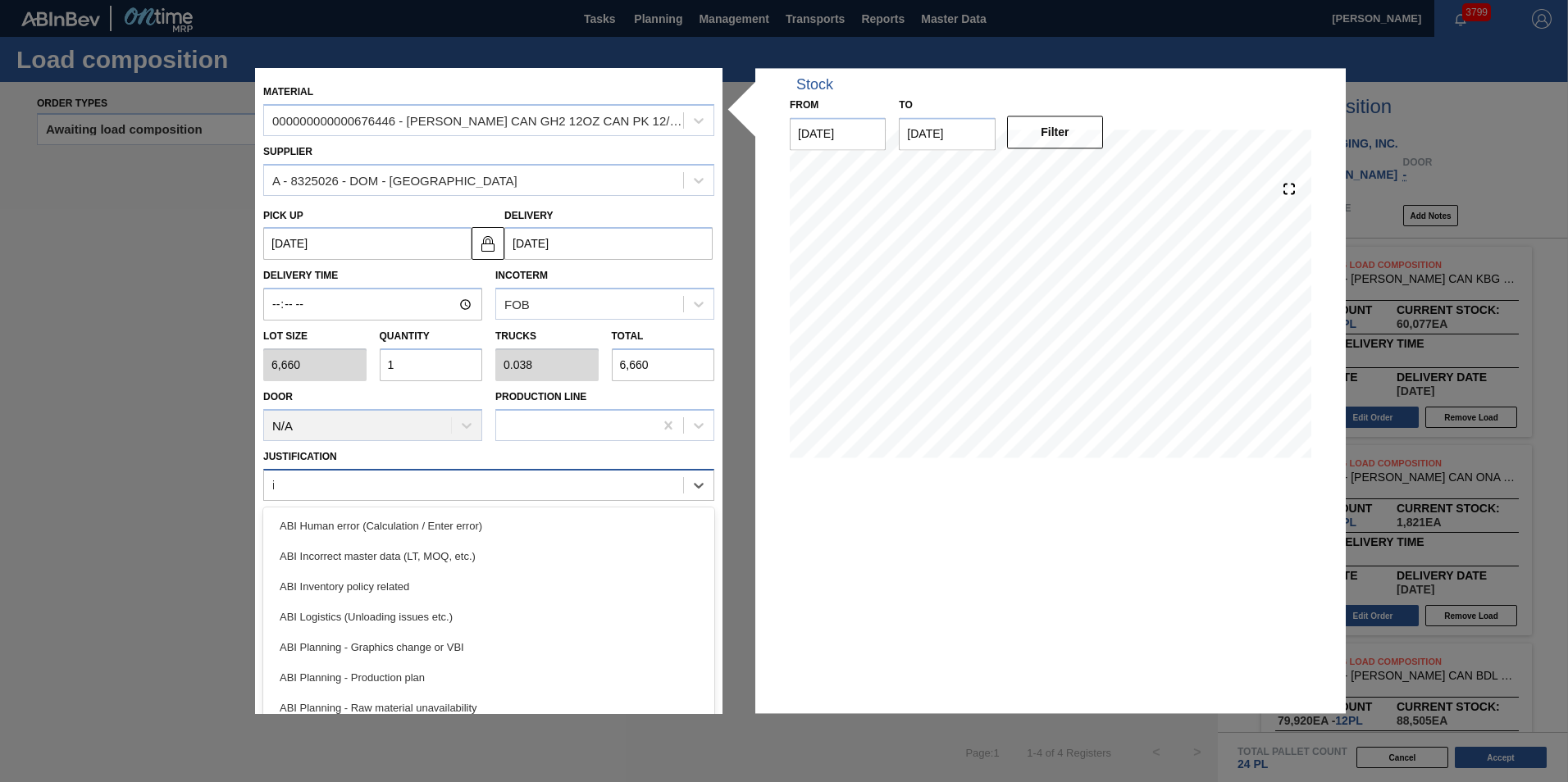
type input "inv"
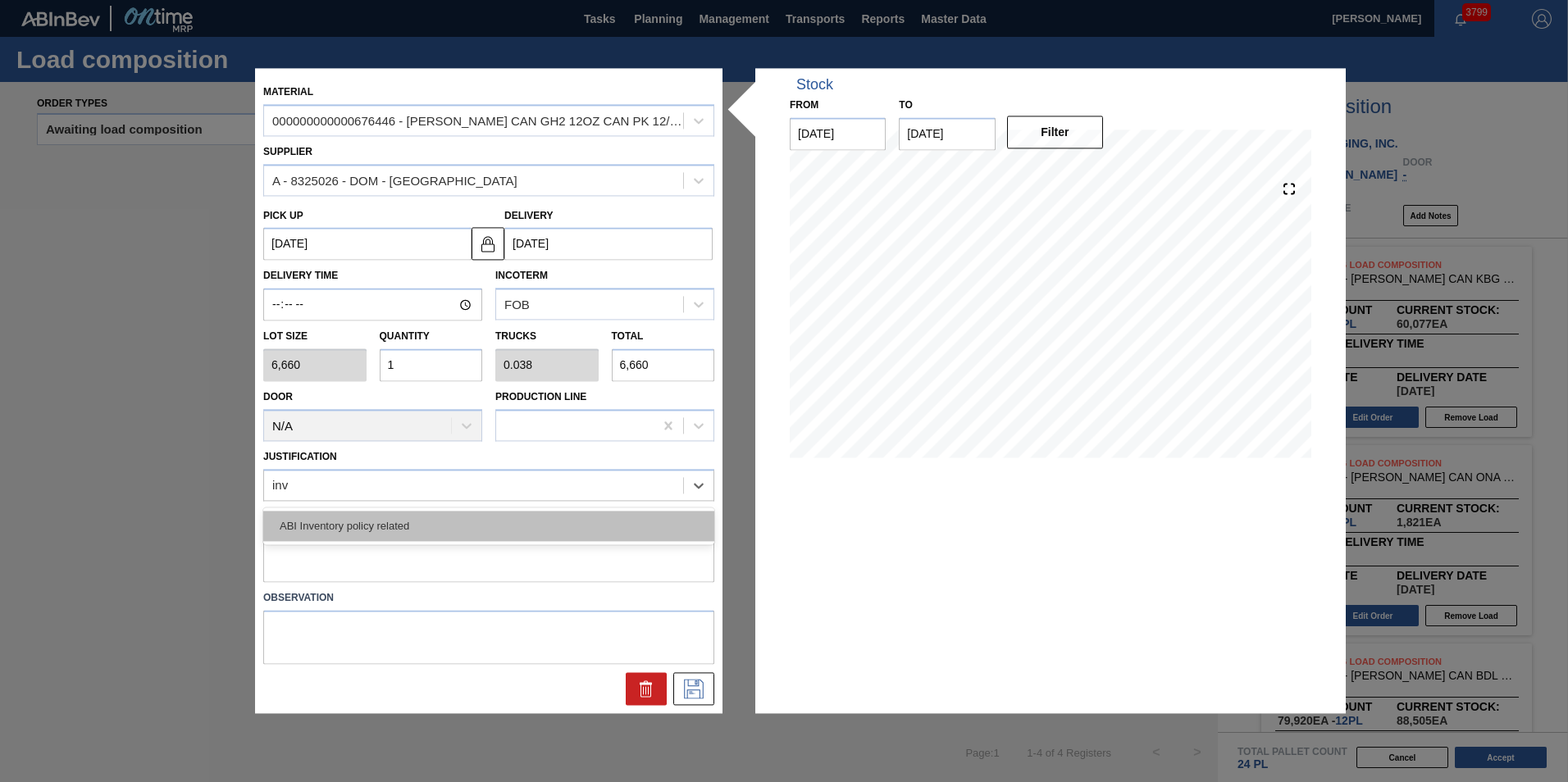
click at [422, 531] on div "ABI Inventory policy related" at bounding box center [488, 526] width 451 height 30
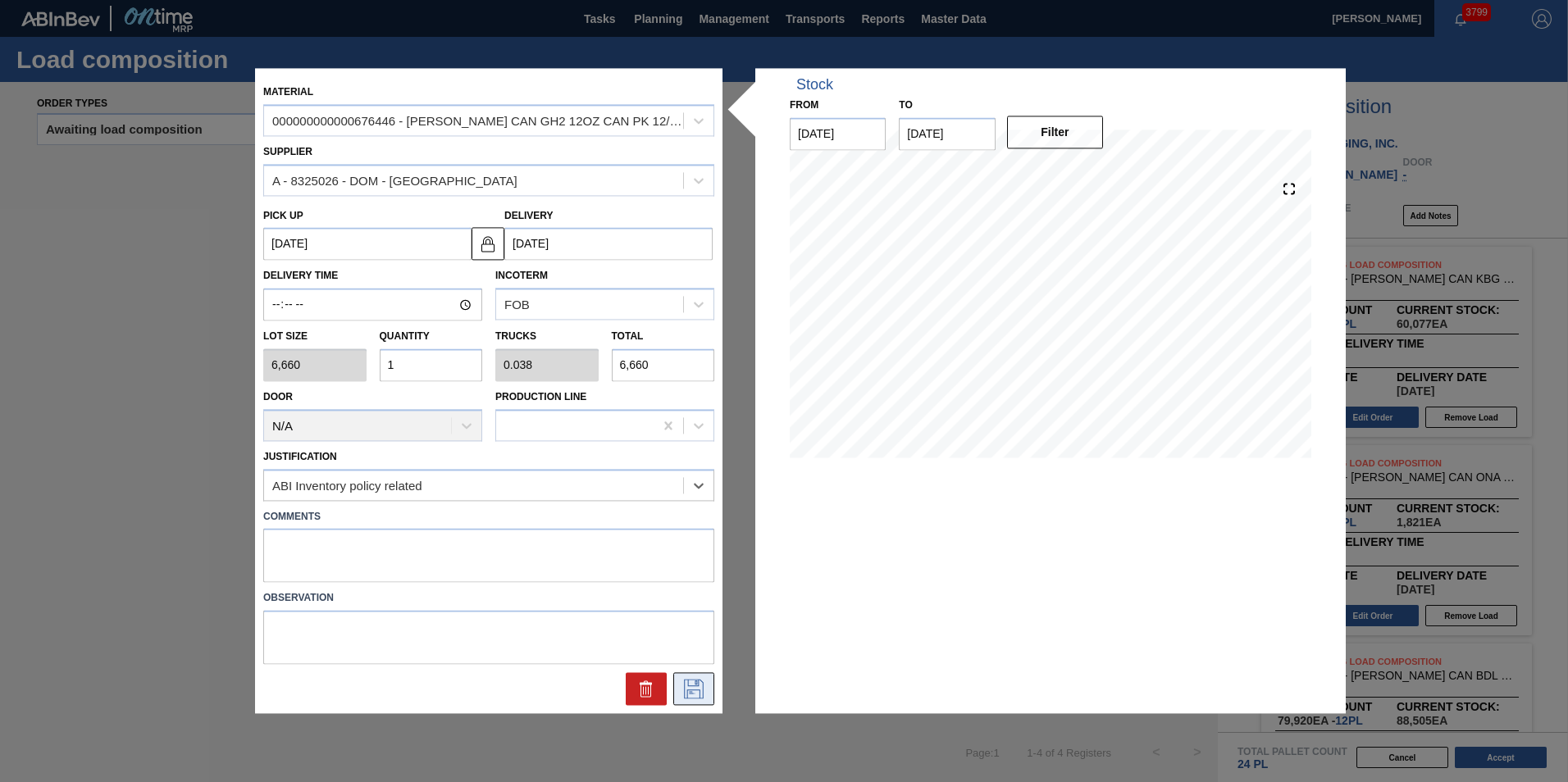
click at [679, 687] on button at bounding box center [694, 689] width 41 height 33
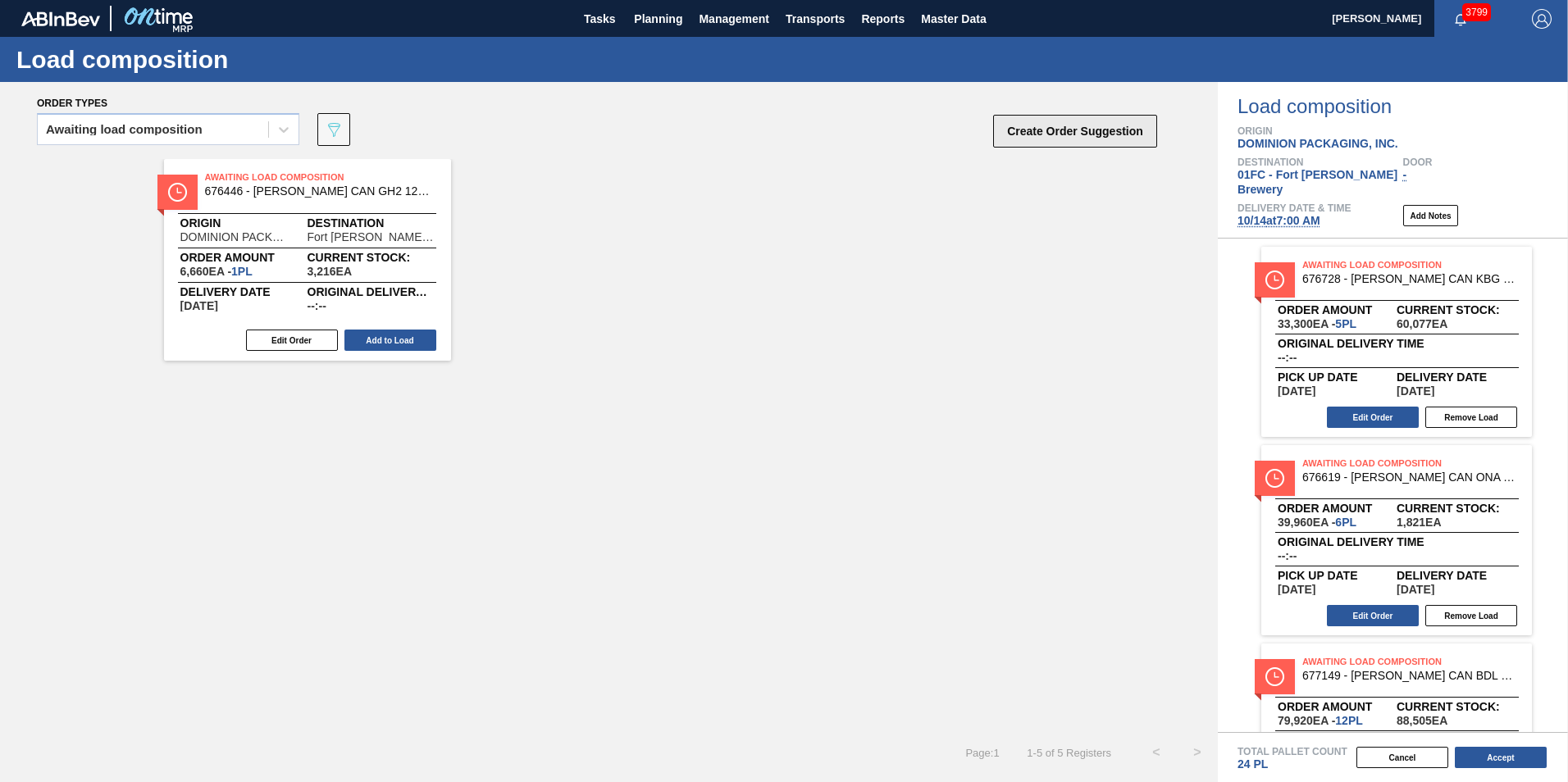
click at [1040, 137] on button "Create Order Suggestion" at bounding box center [1075, 131] width 164 height 33
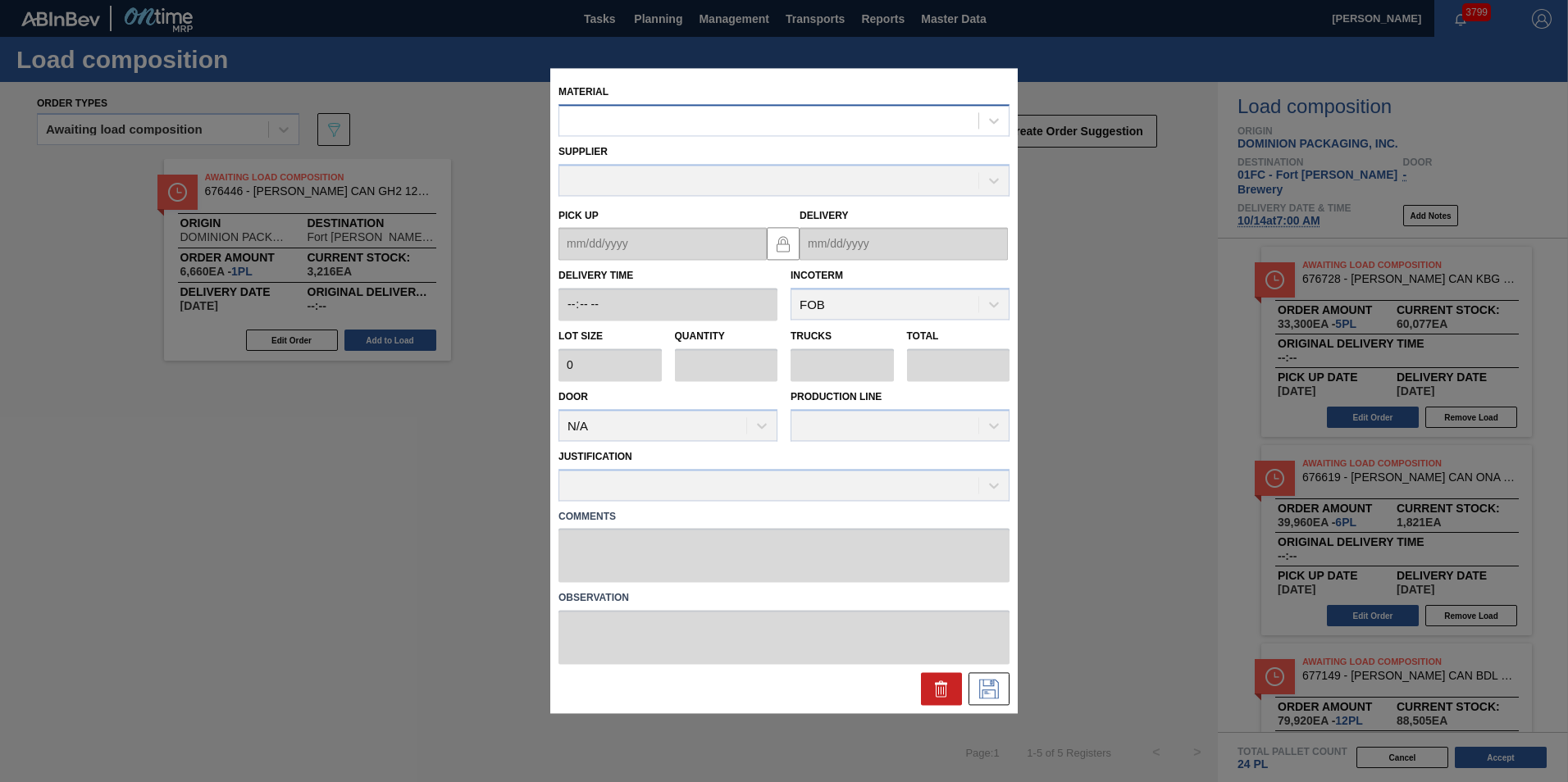
click at [832, 127] on div at bounding box center [768, 121] width 419 height 24
paste input "674589"
type input "674589"
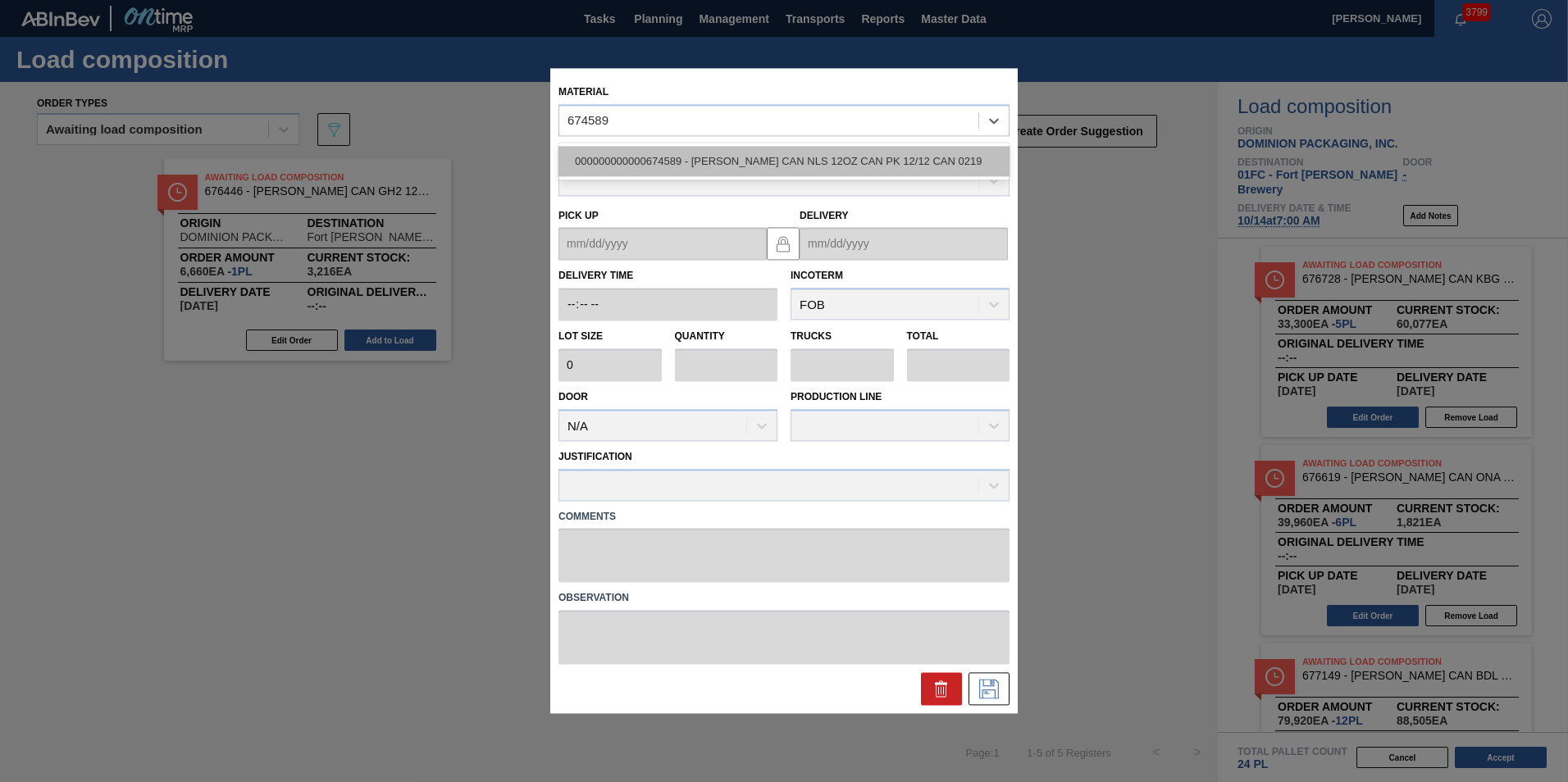
click at [772, 159] on div "000000000000674589 - [PERSON_NAME] CAN NLS 12OZ CAN PK 12/12 CAN 0219" at bounding box center [783, 161] width 451 height 30
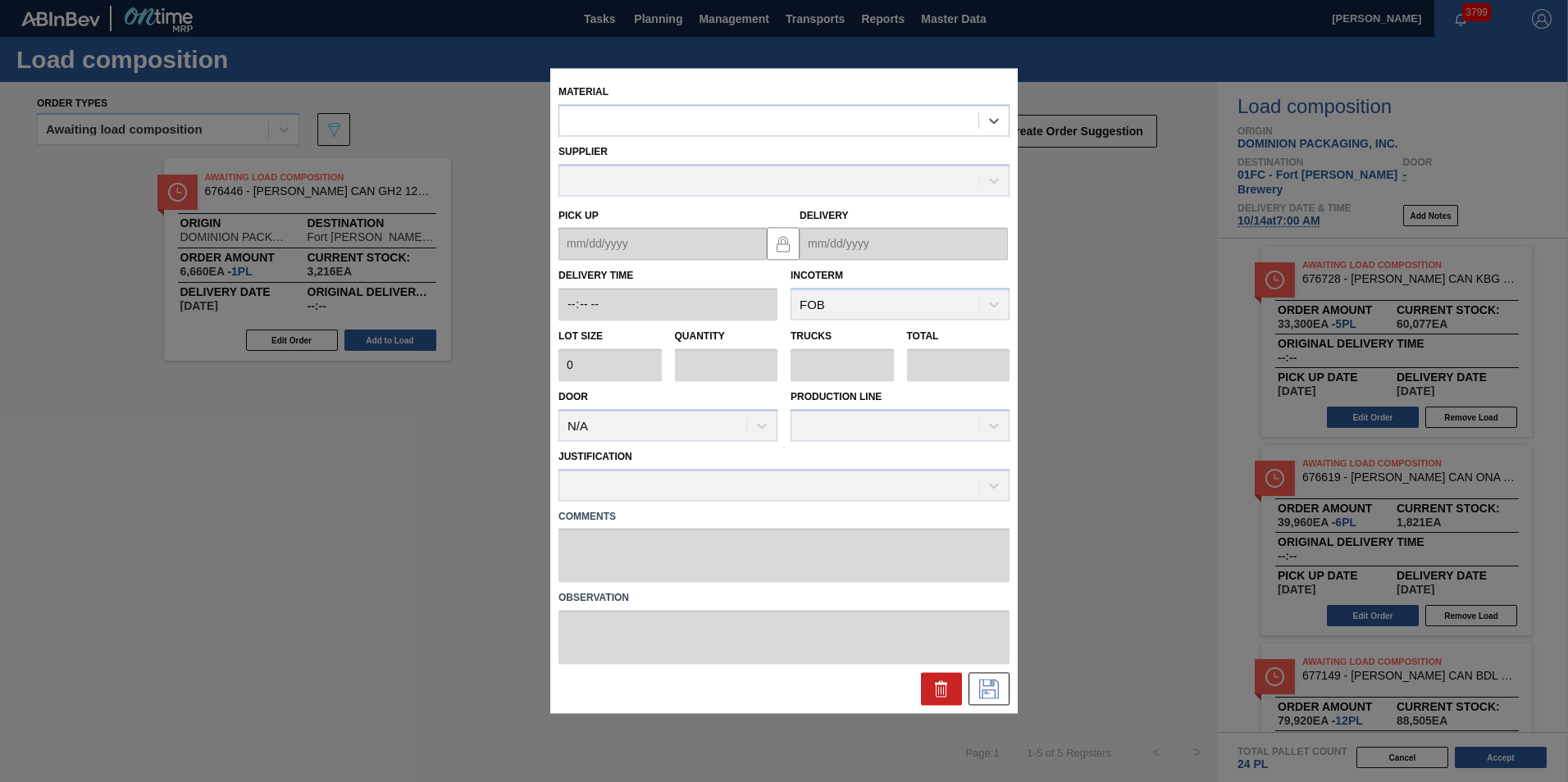
type input "6,660"
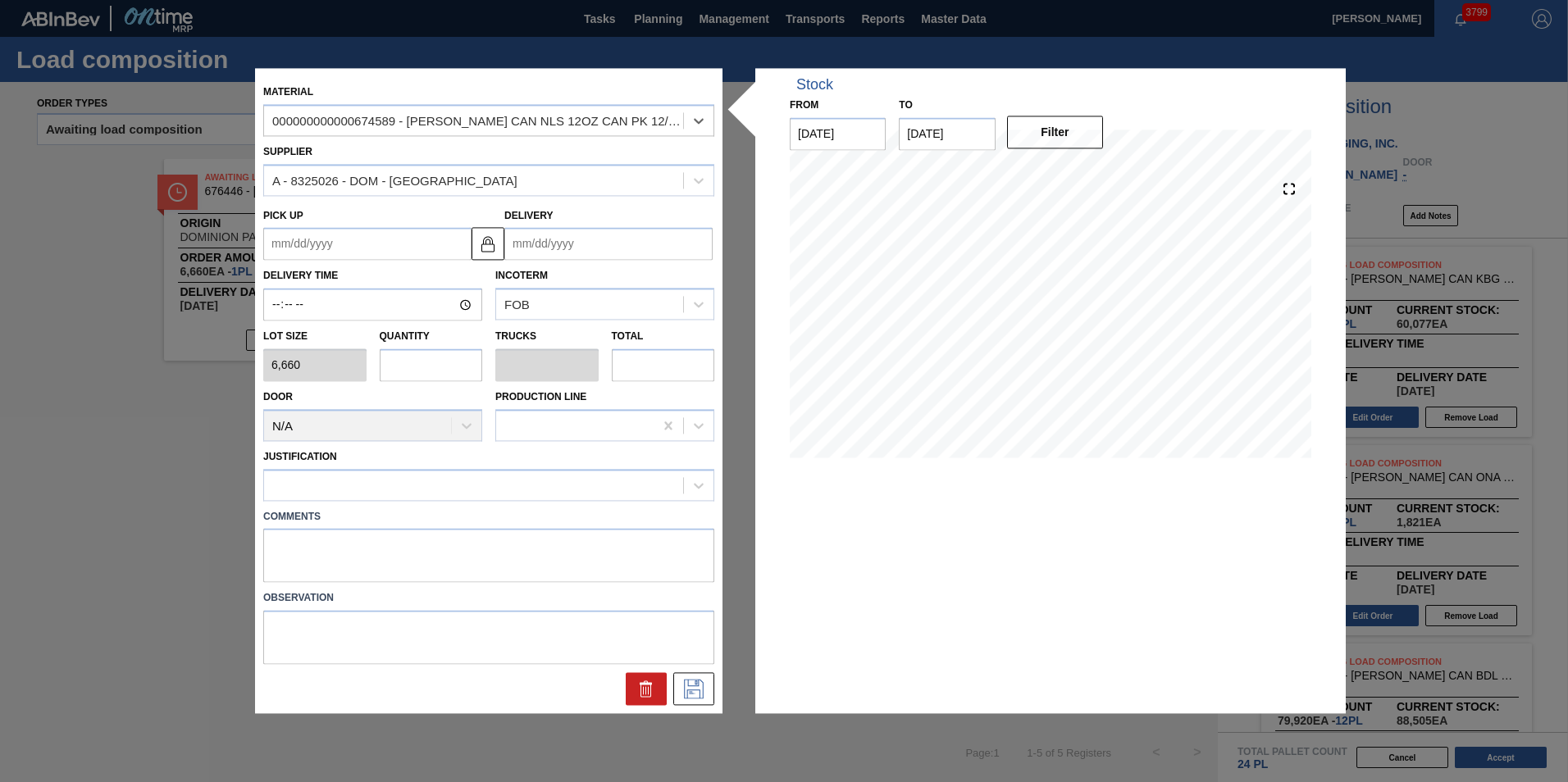
click at [574, 240] on input "Delivery" at bounding box center [608, 244] width 208 height 33
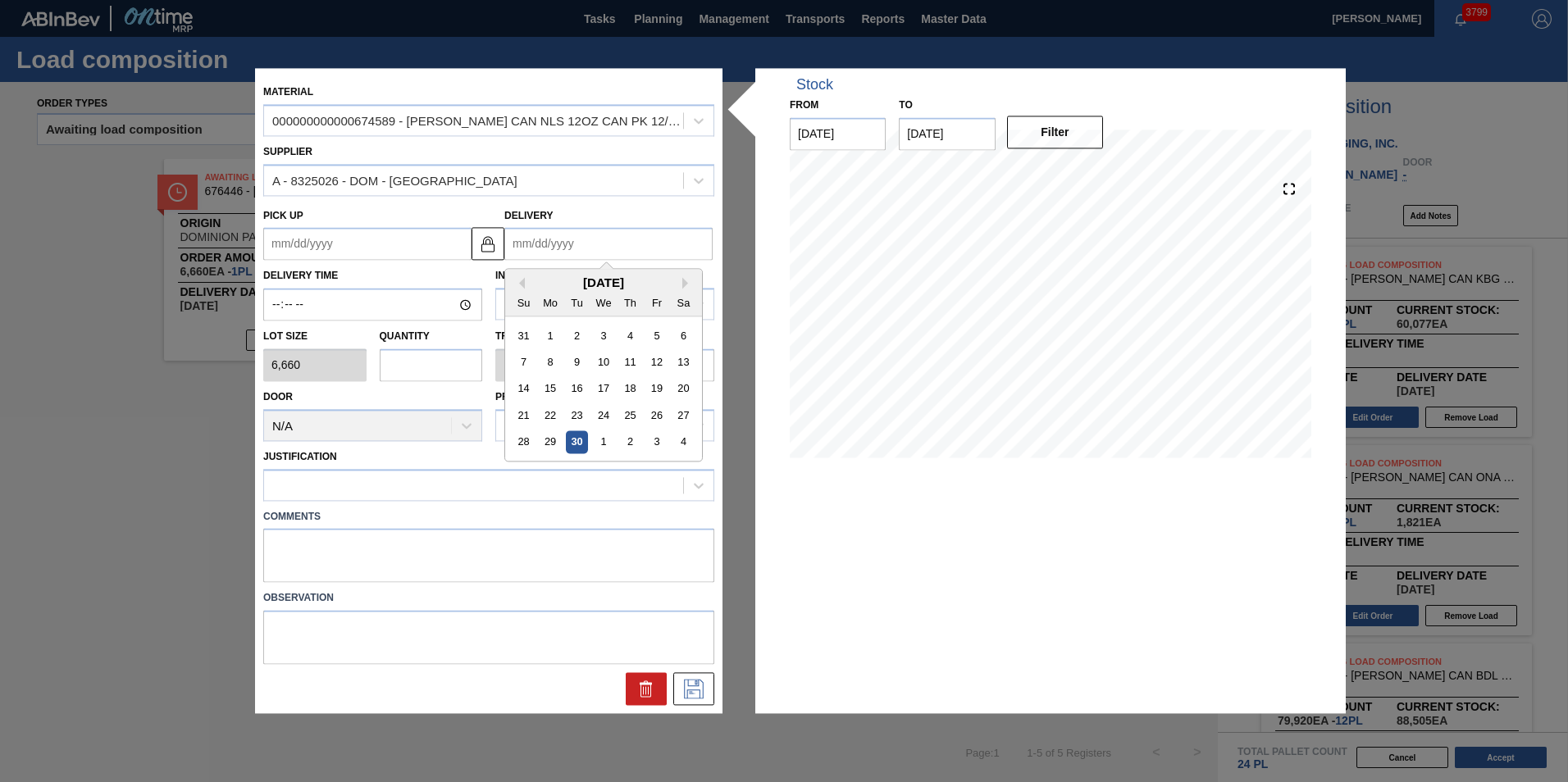
type input "1"
type up "[DATE]"
type input "10"
type up "[DATE]"
type input "10/14"
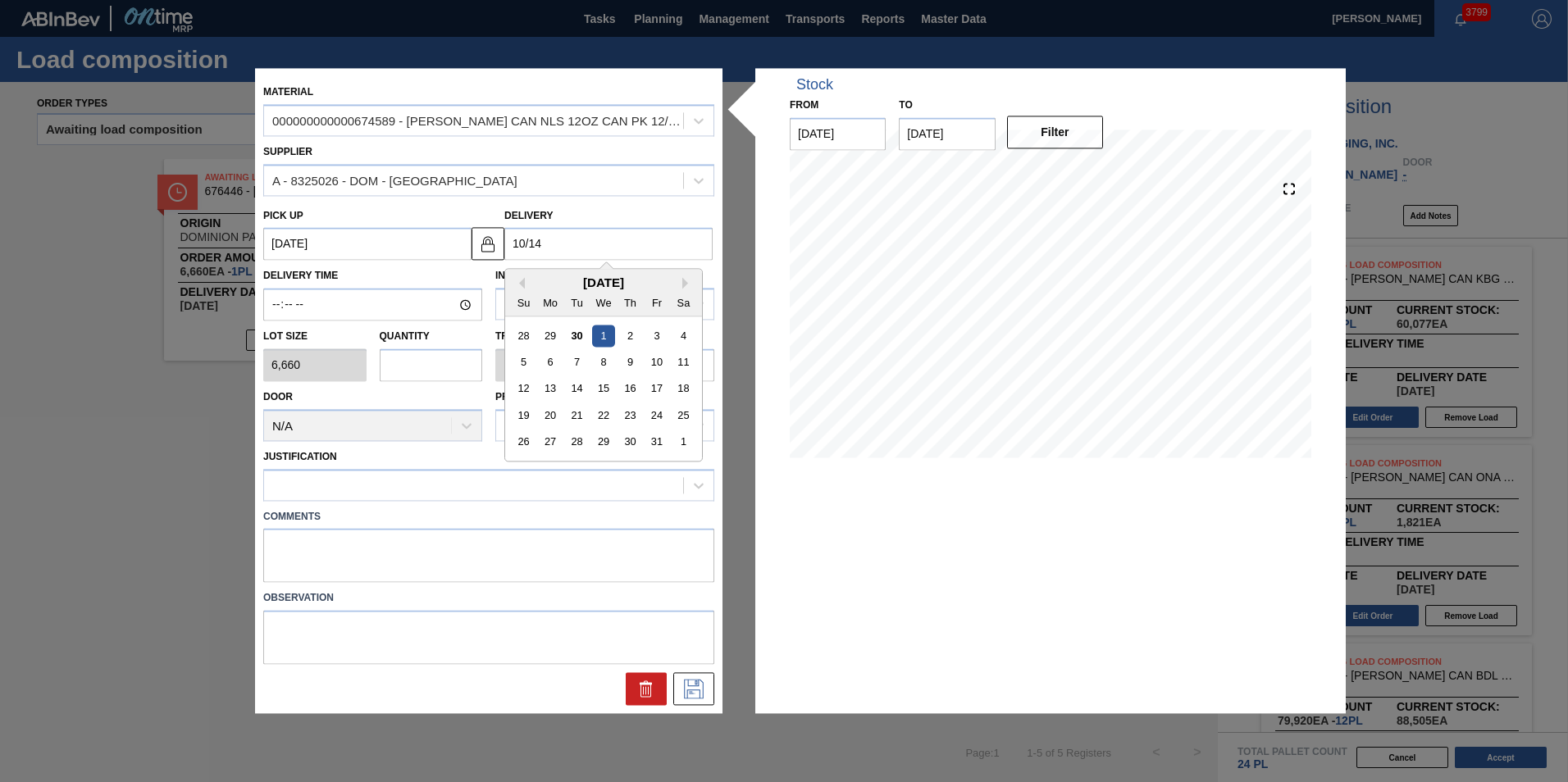
type up "[DATE]"
type input "[DATE]"
click at [405, 375] on input "text" at bounding box center [431, 365] width 104 height 33
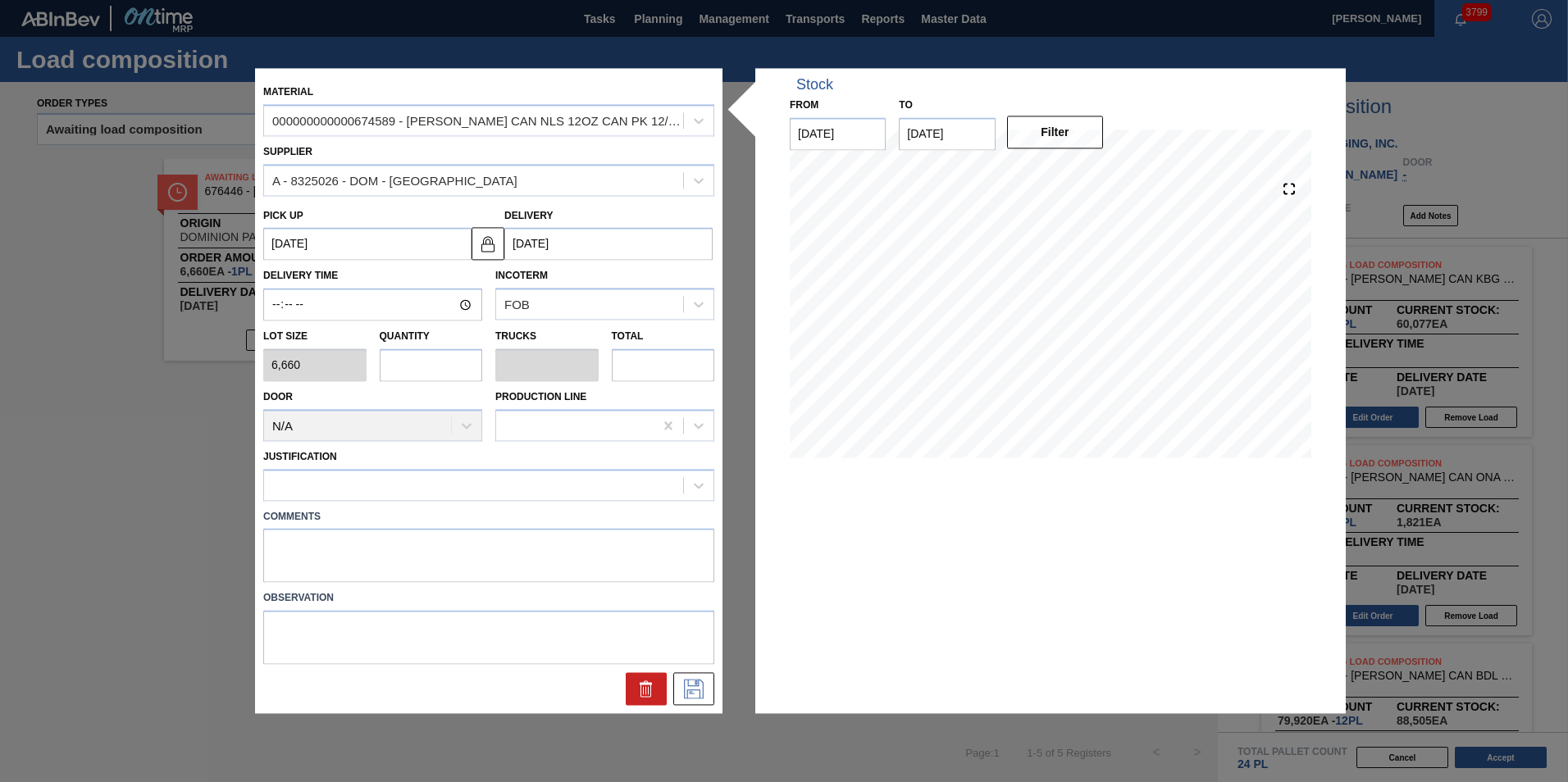
type input "1"
type input "0.038"
type input "6,660"
type input "1"
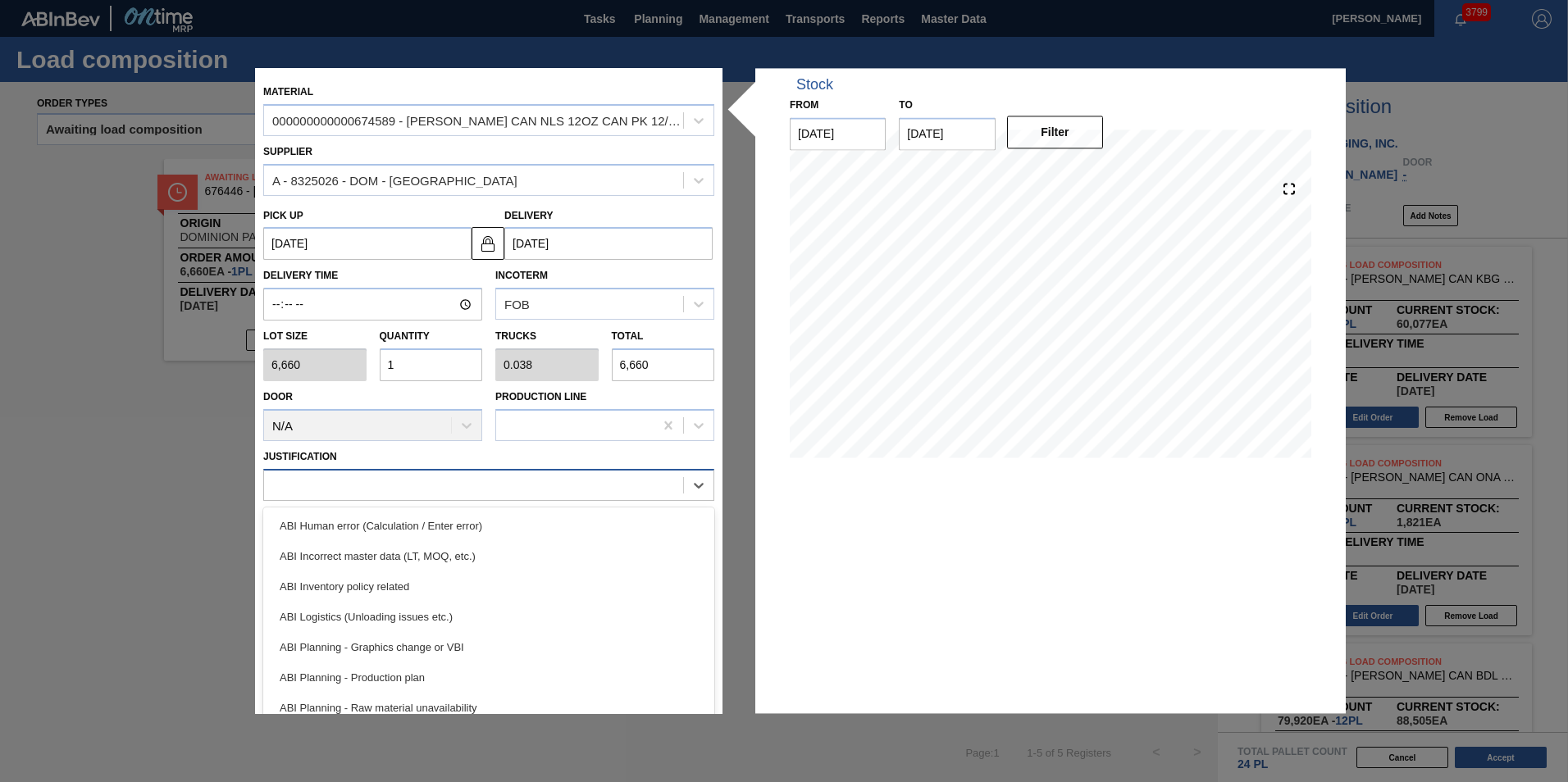
click at [390, 484] on div at bounding box center [473, 485] width 419 height 24
type input "inv"
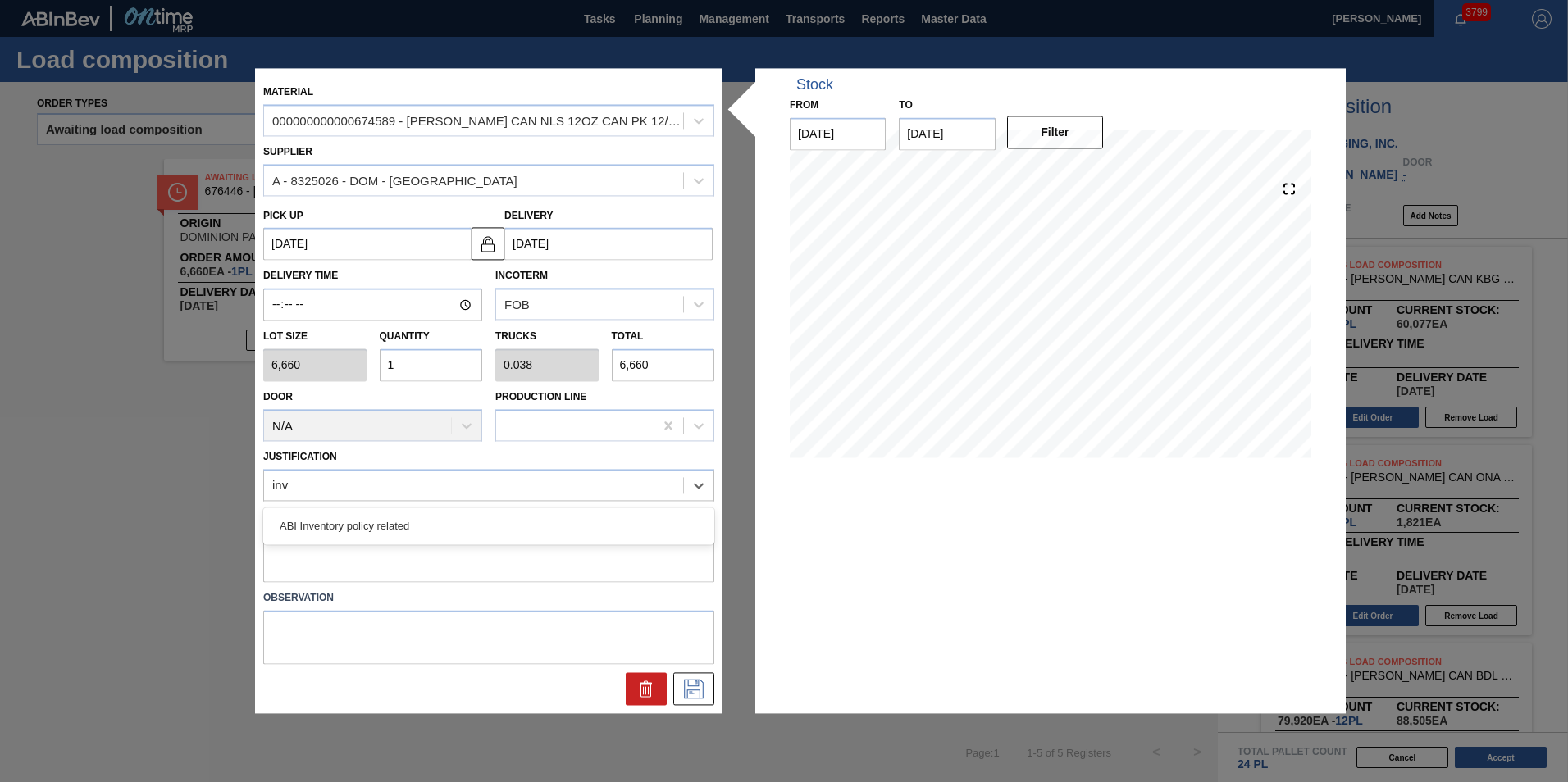
click at [394, 541] on div "ABI Inventory policy related" at bounding box center [488, 526] width 451 height 37
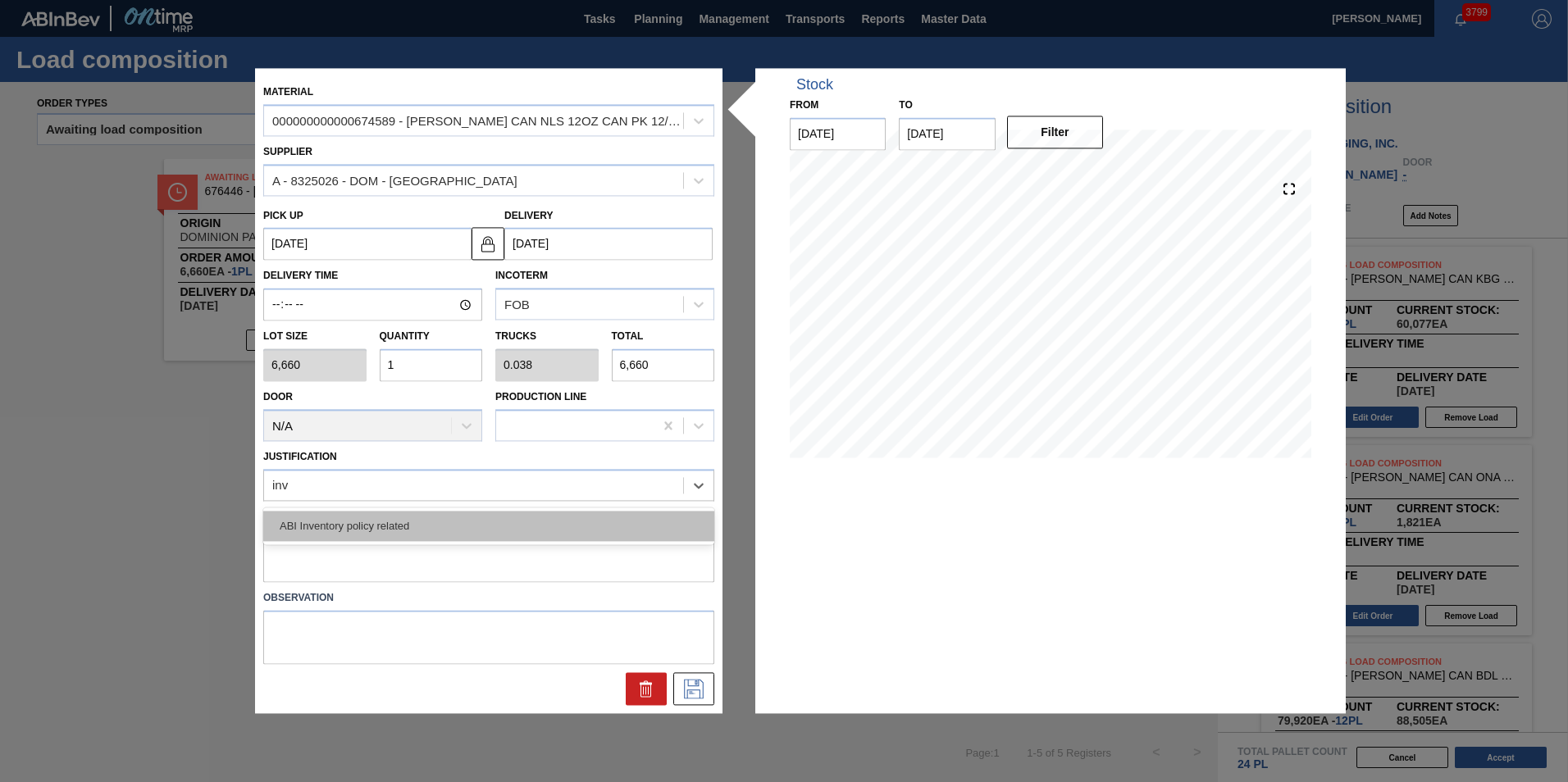
click at [395, 528] on div "ABI Inventory policy related" at bounding box center [488, 526] width 451 height 30
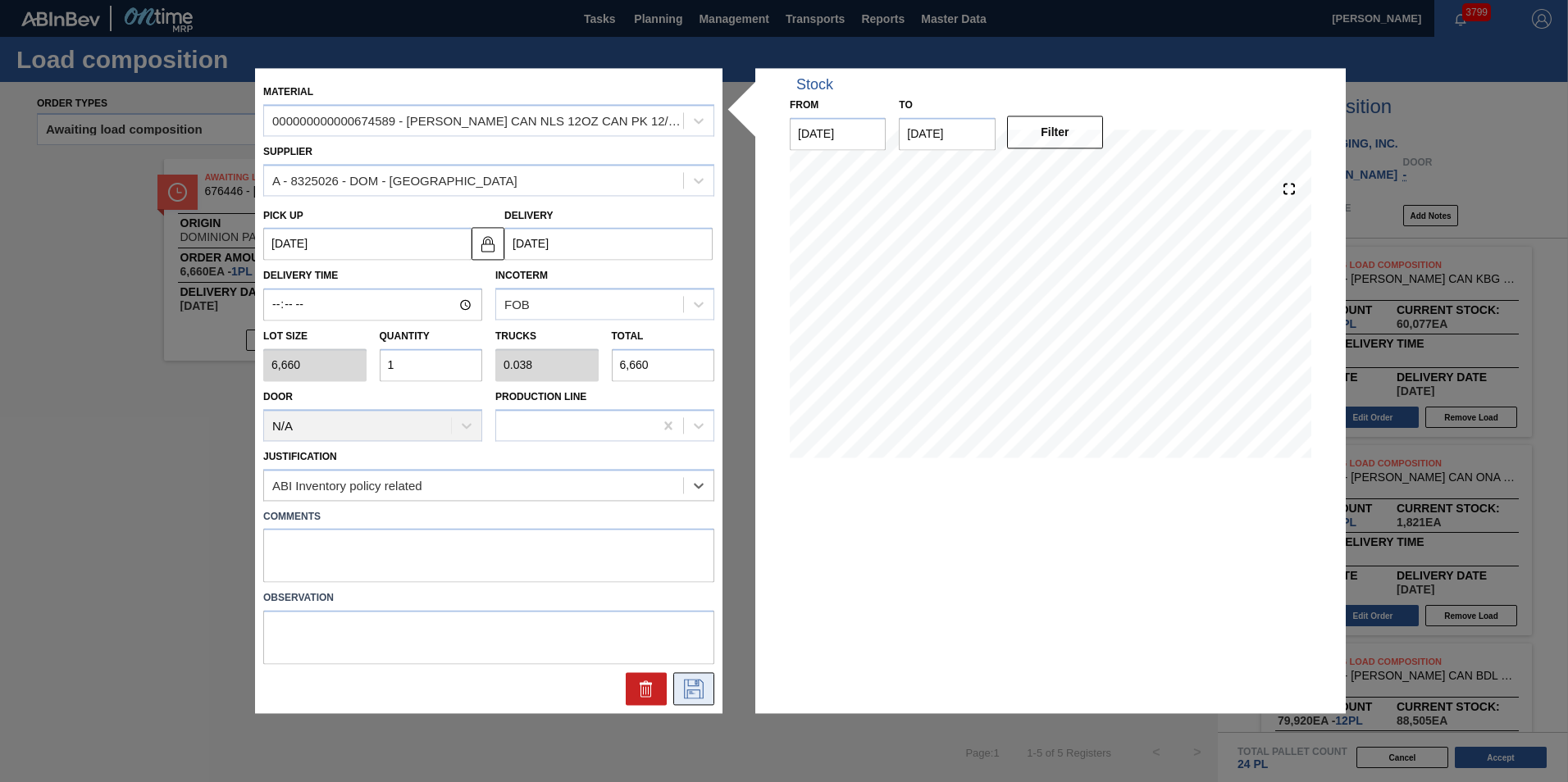
click at [692, 690] on icon at bounding box center [694, 689] width 20 height 20
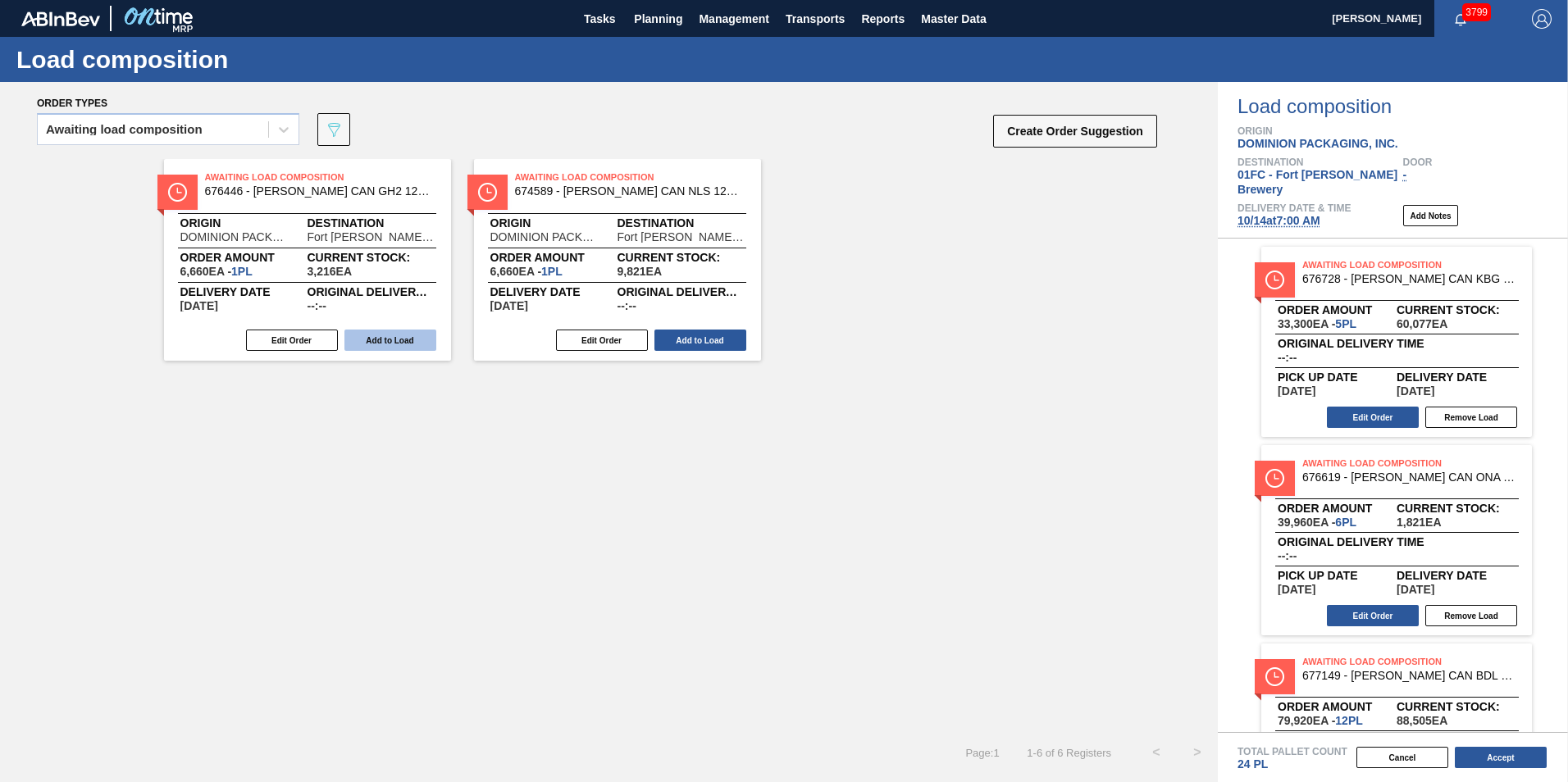
click at [408, 349] on button "Add to Load" at bounding box center [390, 340] width 92 height 21
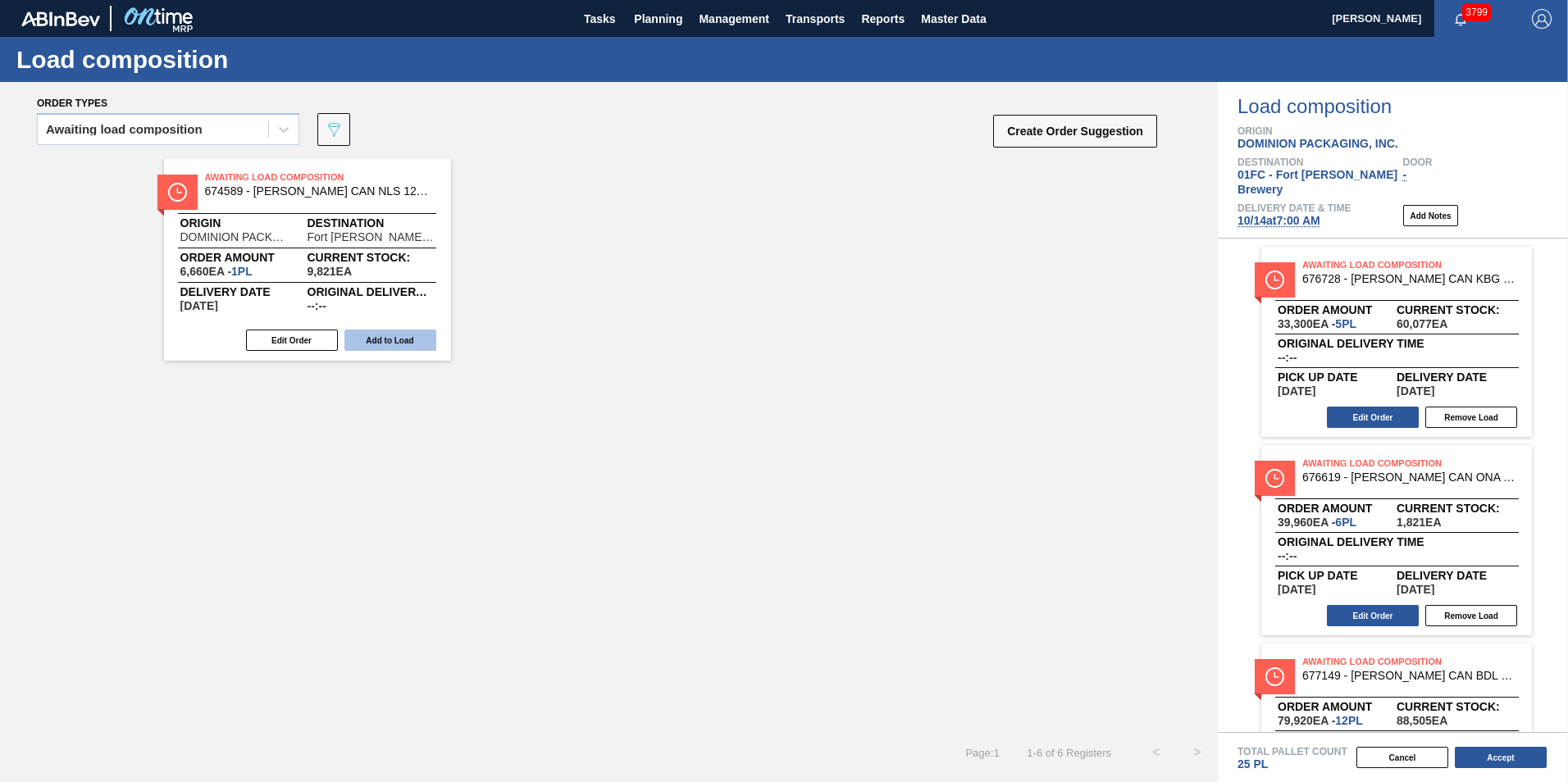
click at [400, 340] on button "Add to Load" at bounding box center [390, 340] width 92 height 21
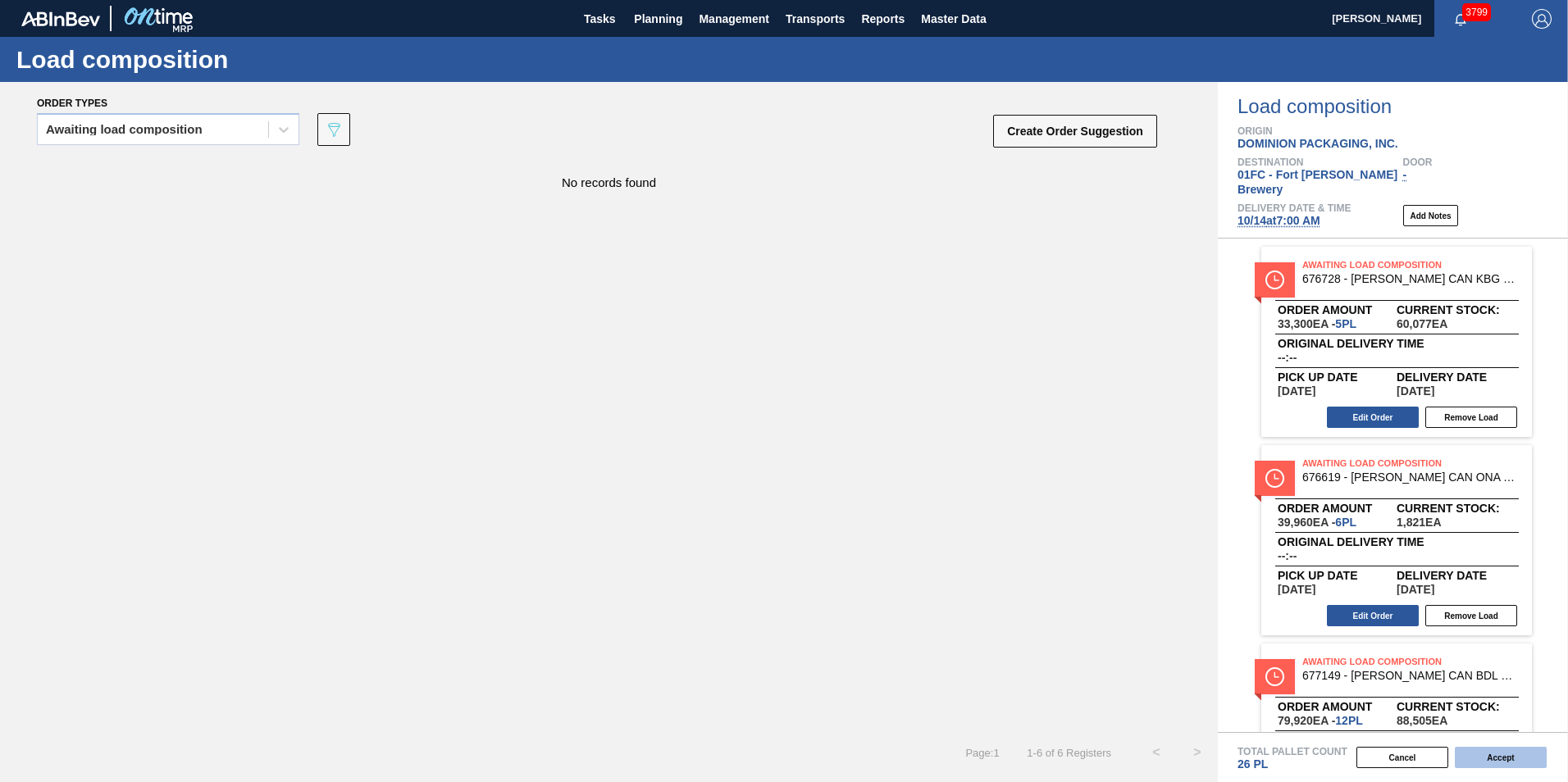
click at [1502, 752] on button "Accept" at bounding box center [1501, 757] width 92 height 21
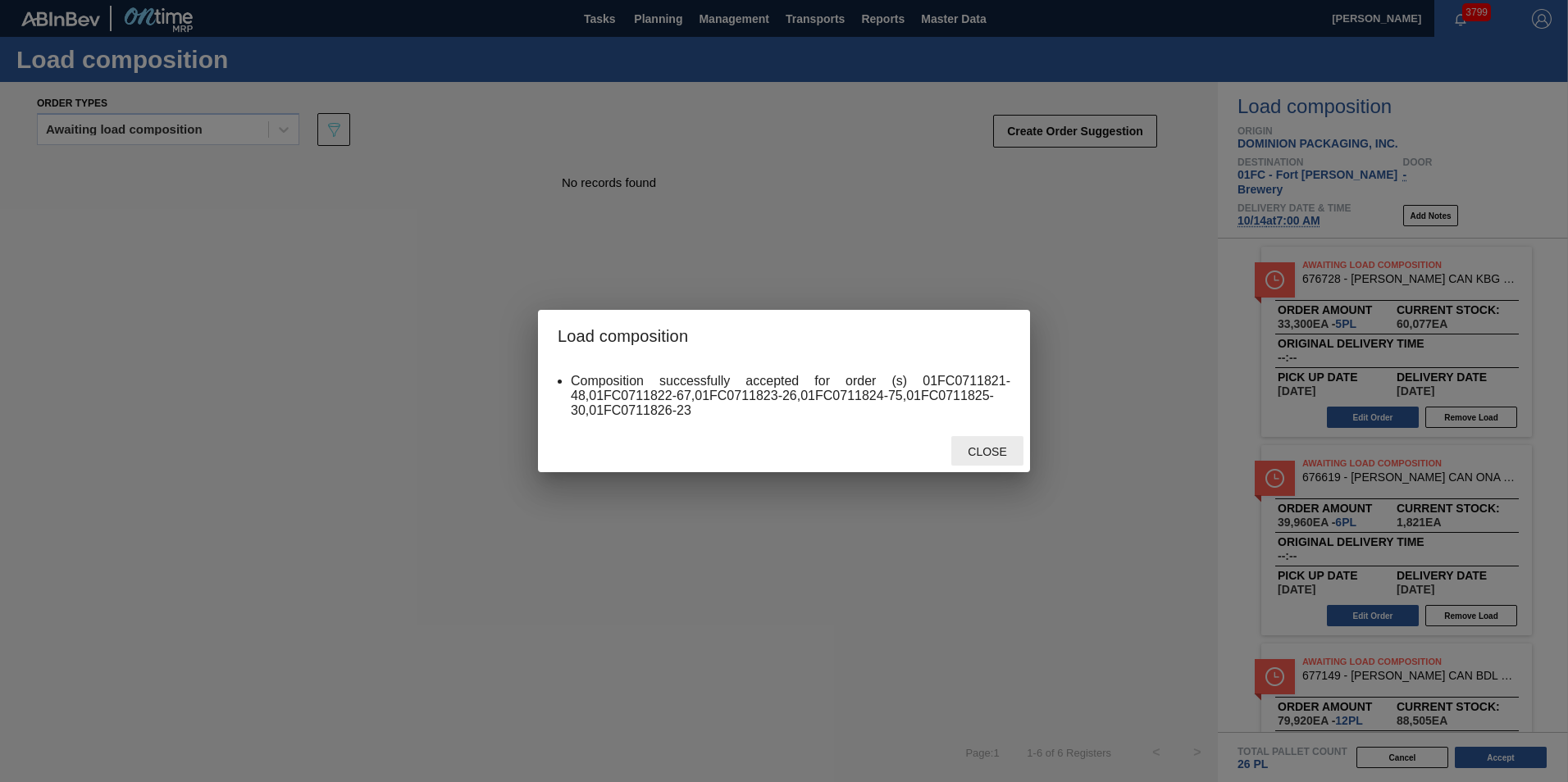
click at [980, 455] on span "Close" at bounding box center [986, 452] width 65 height 13
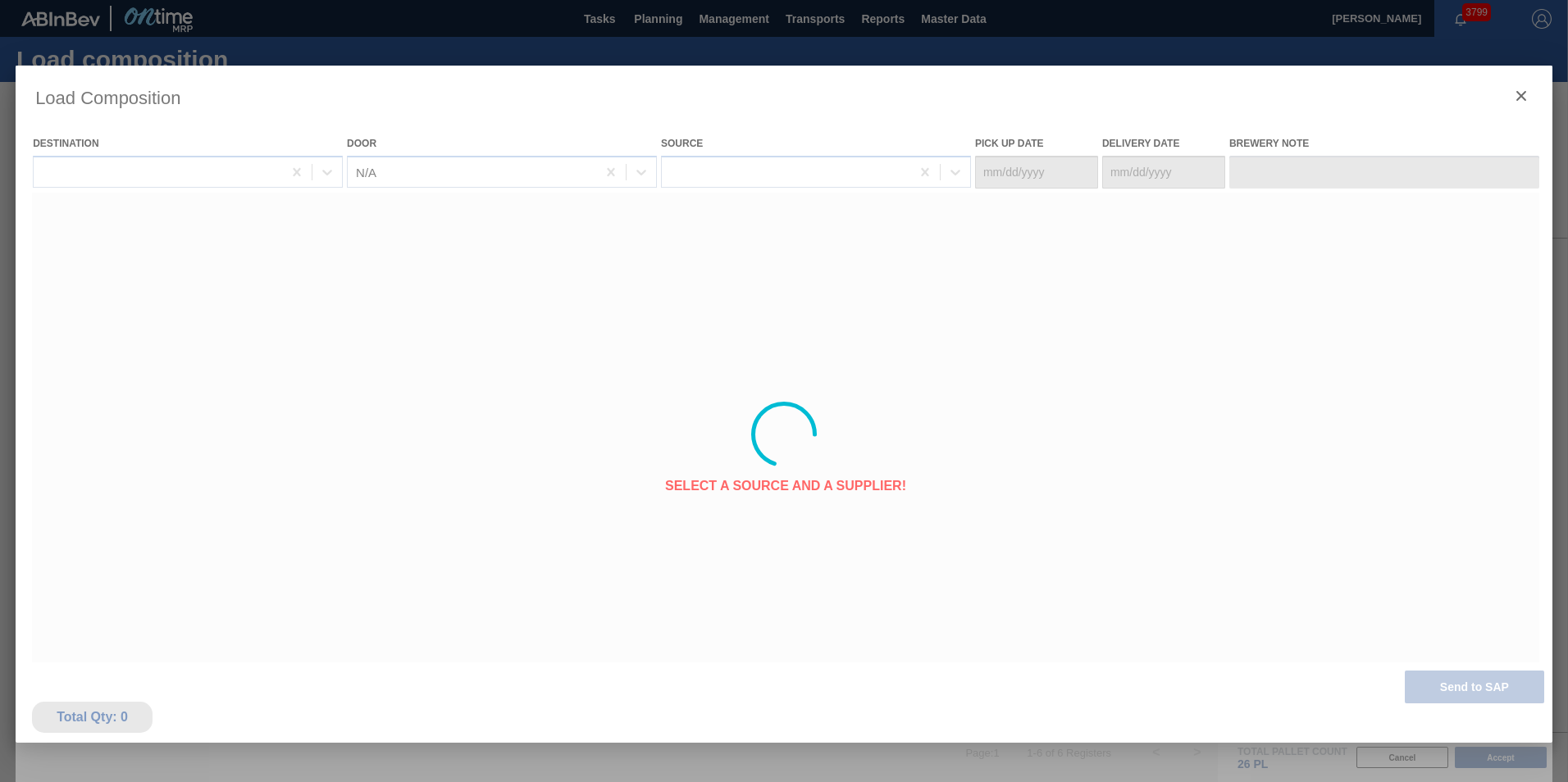
type Date "[DATE]"
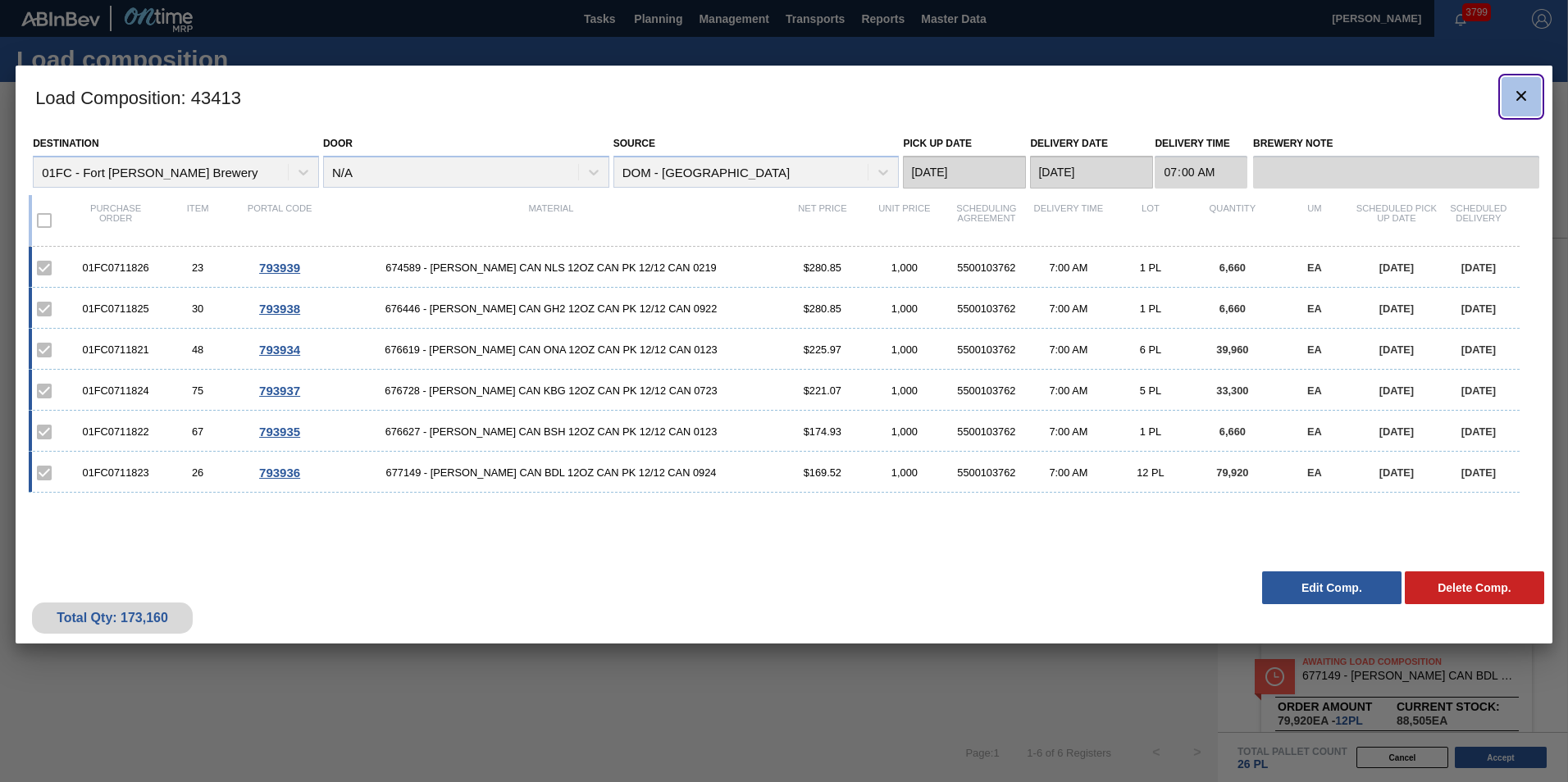
click at [1502, 106] on button "botão de ícone" at bounding box center [1521, 97] width 39 height 39
